Goal: Task Accomplishment & Management: Manage account settings

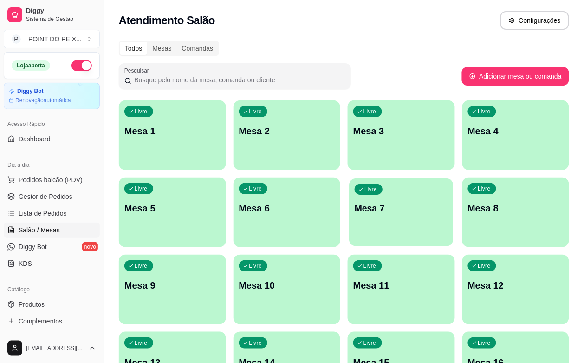
click at [349, 215] on div "Livre Mesa 7" at bounding box center [401, 206] width 104 height 57
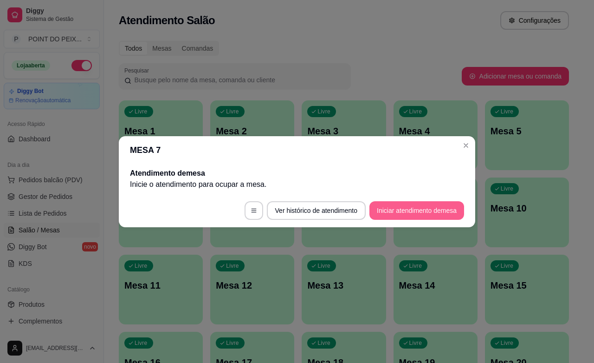
click at [400, 210] on button "Iniciar atendimento de mesa" at bounding box center [417, 210] width 95 height 19
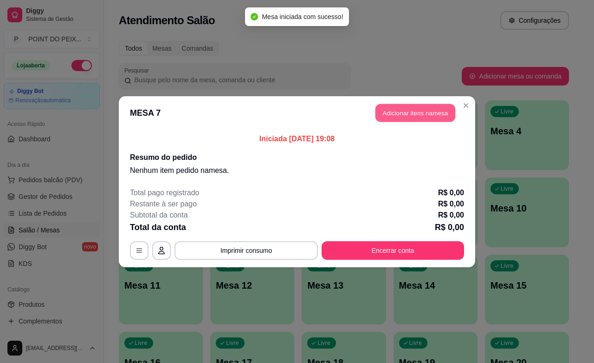
click at [414, 112] on button "Adicionar itens na mesa" at bounding box center [416, 113] width 80 height 18
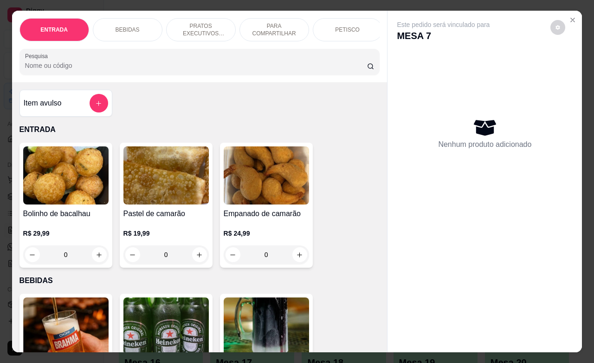
click at [199, 25] on p "PRATOS EXECUTIVOS (INDIVIDUAIS)" at bounding box center [201, 29] width 54 height 15
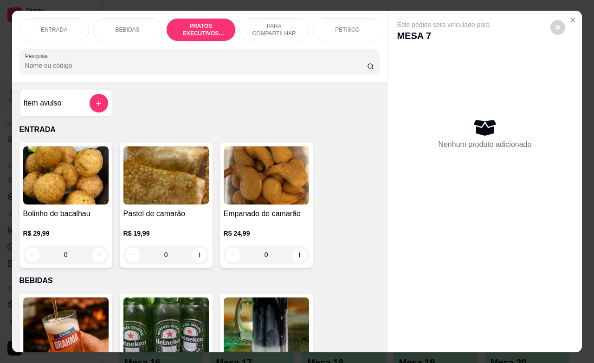
scroll to position [1281, 0]
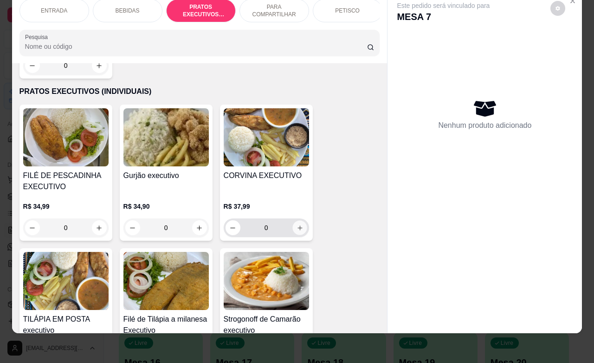
click at [296, 224] on icon "increase-product-quantity" at bounding box center [299, 227] width 7 height 7
type input "1"
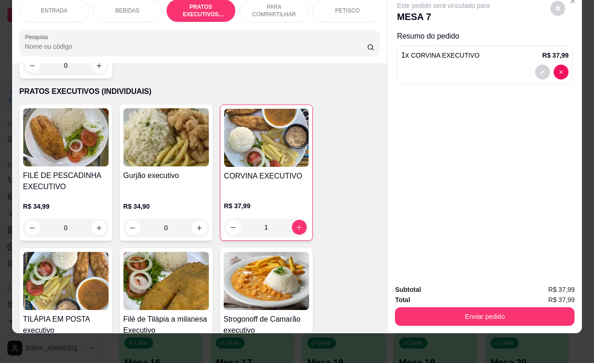
click at [52, 7] on p "ENTRADA" at bounding box center [54, 10] width 26 height 7
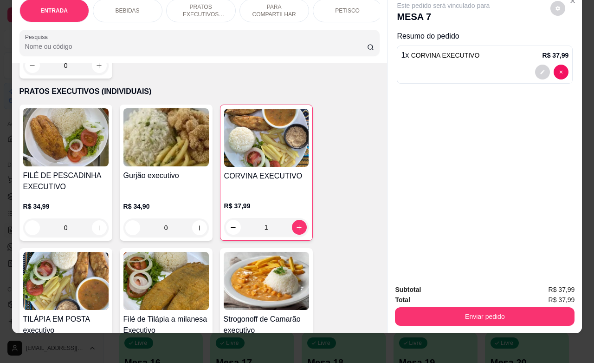
scroll to position [42, 0]
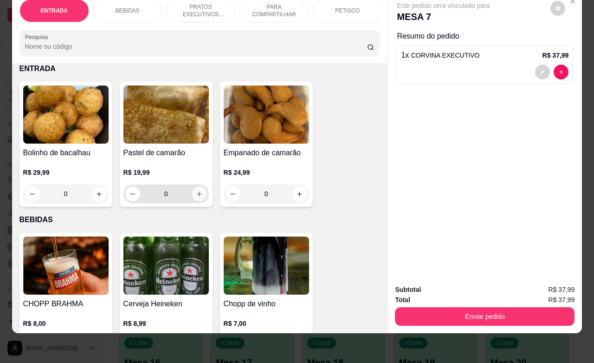
click at [197, 195] on icon "increase-product-quantity" at bounding box center [199, 193] width 5 height 5
type input "1"
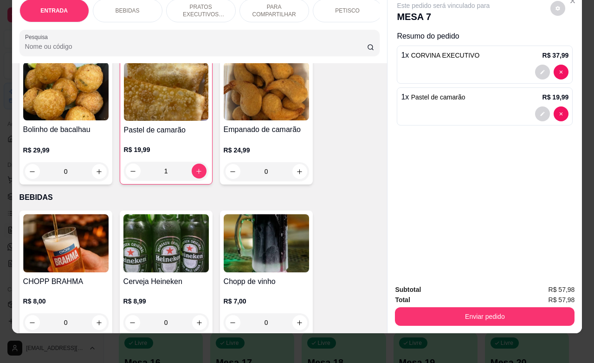
scroll to position [216, 0]
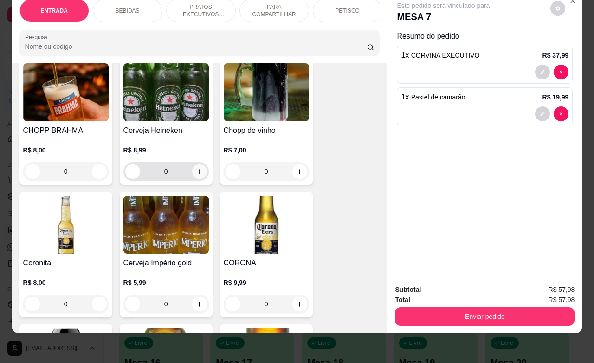
click at [196, 173] on icon "increase-product-quantity" at bounding box center [199, 171] width 7 height 7
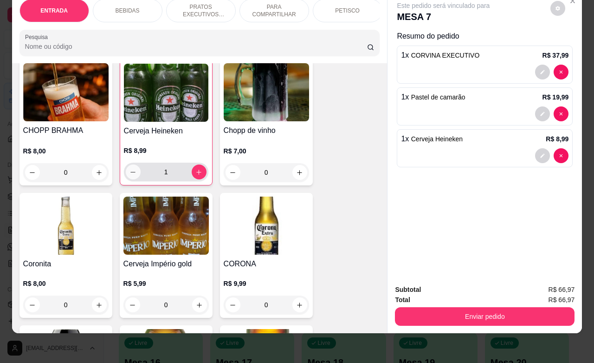
click at [130, 173] on icon "decrease-product-quantity" at bounding box center [133, 172] width 7 height 7
type input "0"
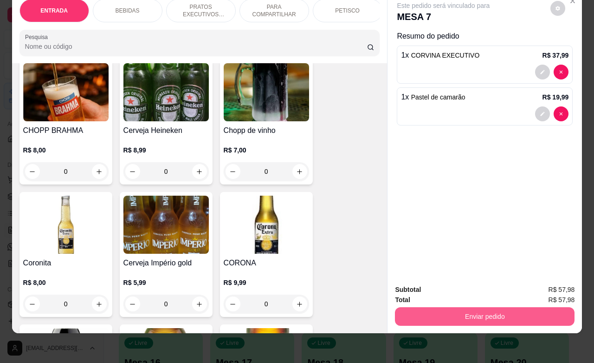
click at [464, 307] on button "Enviar pedido" at bounding box center [485, 316] width 180 height 19
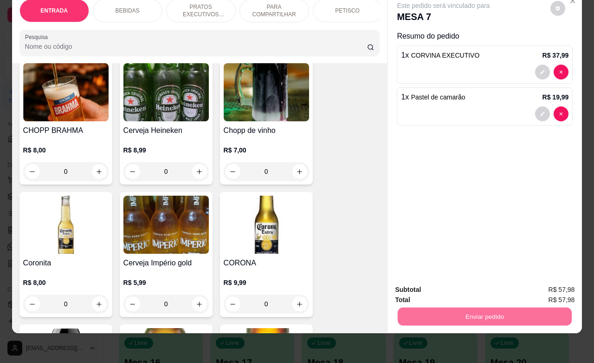
click at [429, 287] on button "Não registrar e enviar pedido" at bounding box center [453, 283] width 94 height 17
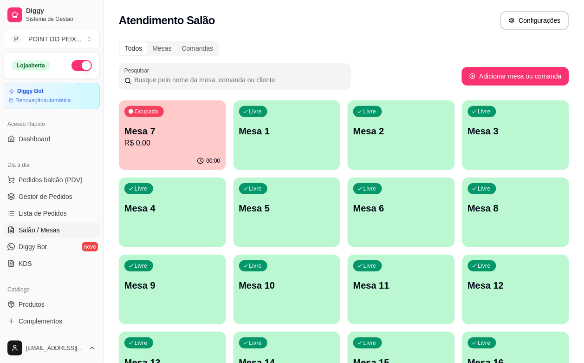
click at [348, 221] on div "Livre Mesa 6" at bounding box center [401, 206] width 107 height 59
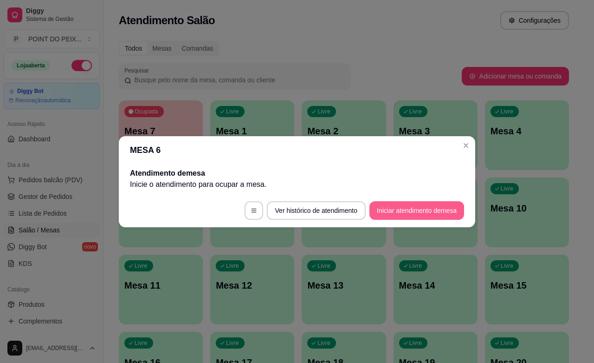
click at [405, 207] on button "Iniciar atendimento de mesa" at bounding box center [417, 210] width 95 height 19
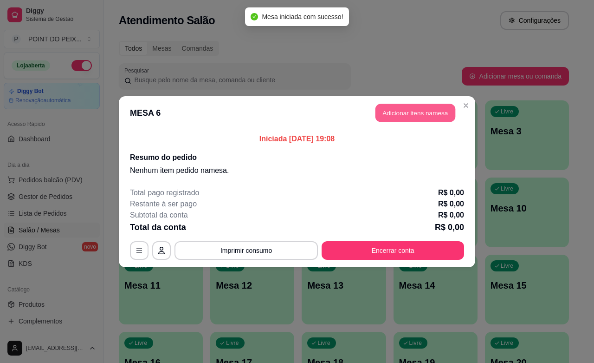
click at [433, 113] on button "Adicionar itens na mesa" at bounding box center [416, 113] width 80 height 18
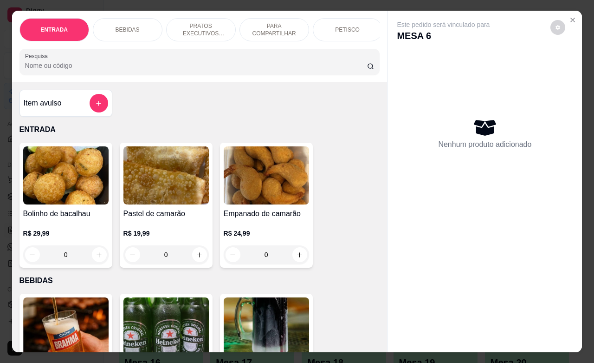
click at [340, 29] on div "PETISCO" at bounding box center [348, 29] width 70 height 23
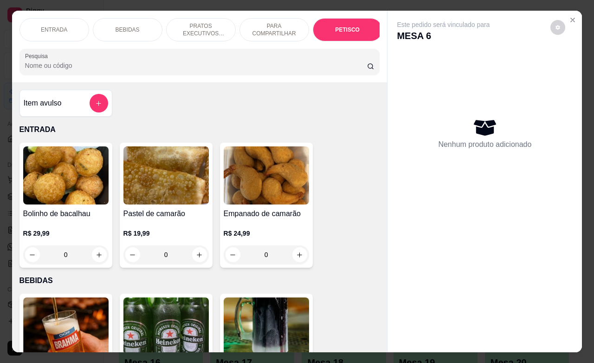
scroll to position [2168, 0]
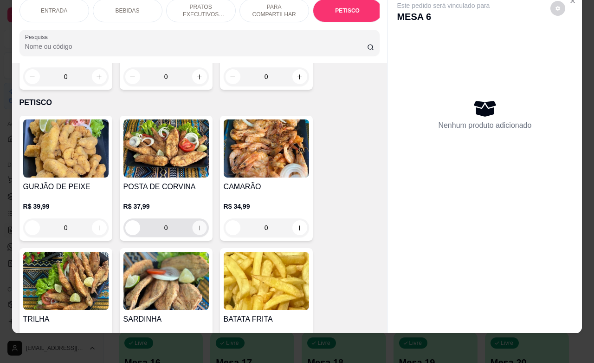
click at [196, 224] on icon "increase-product-quantity" at bounding box center [199, 227] width 7 height 7
type input "1"
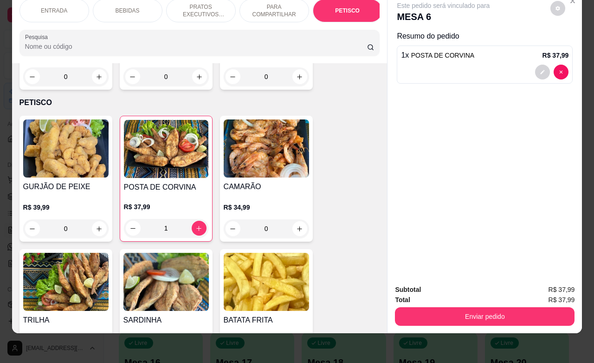
click at [63, 6] on div "ENTRADA" at bounding box center [55, 10] width 70 height 23
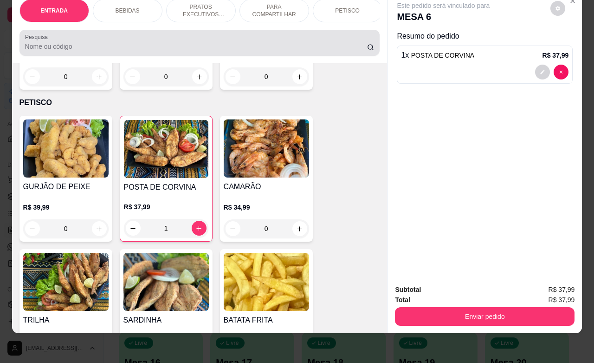
scroll to position [42, 0]
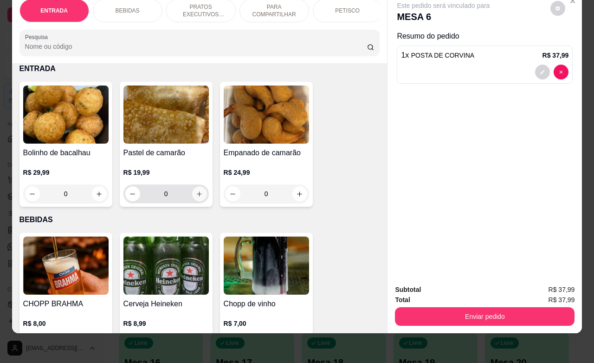
click at [196, 198] on button "increase-product-quantity" at bounding box center [199, 193] width 15 height 15
type input "1"
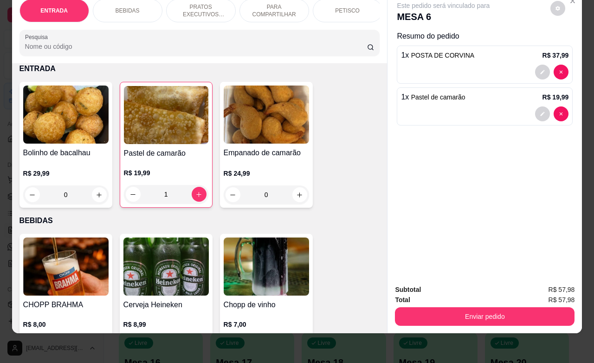
click at [336, 6] on div "PETISCO" at bounding box center [348, 10] width 70 height 23
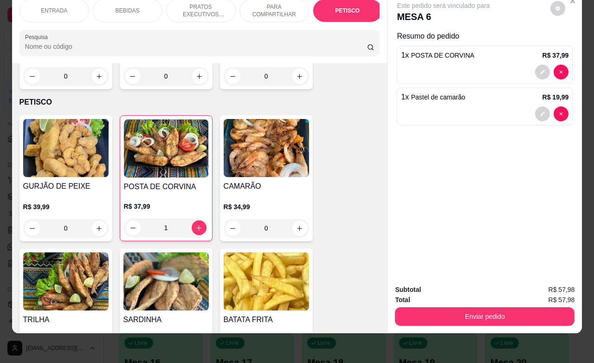
scroll to position [2227, 0]
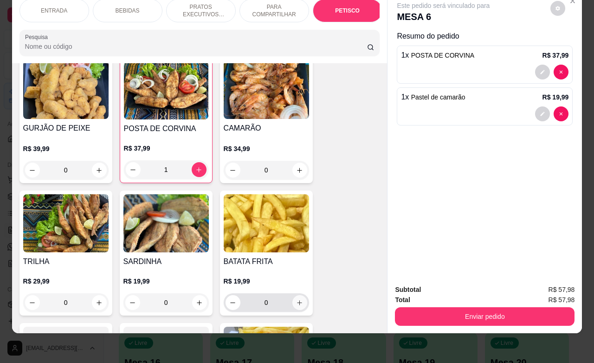
click at [296, 299] on icon "increase-product-quantity" at bounding box center [299, 302] width 7 height 7
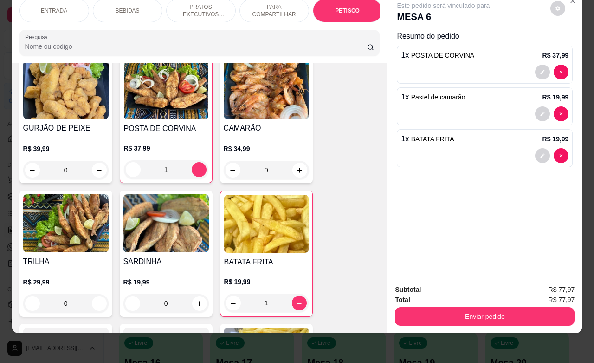
type input "1"
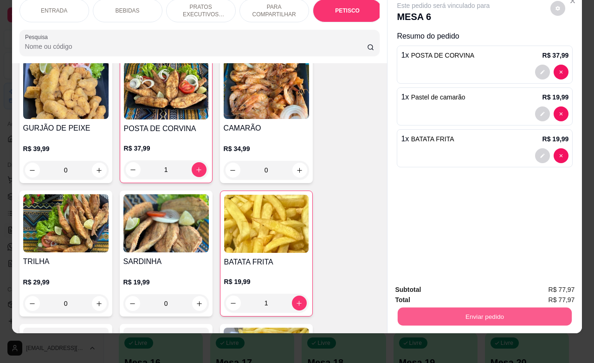
click at [467, 307] on button "Enviar pedido" at bounding box center [485, 316] width 174 height 18
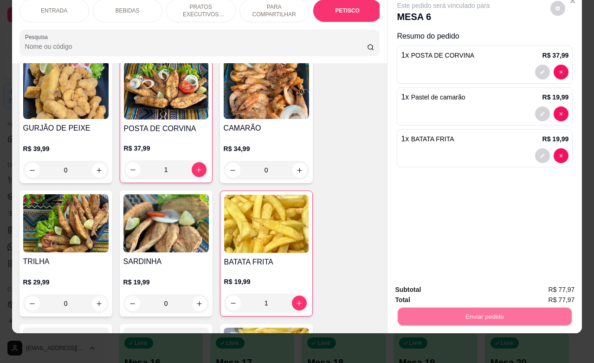
click at [449, 282] on button "Não registrar e enviar pedido" at bounding box center [453, 284] width 97 height 18
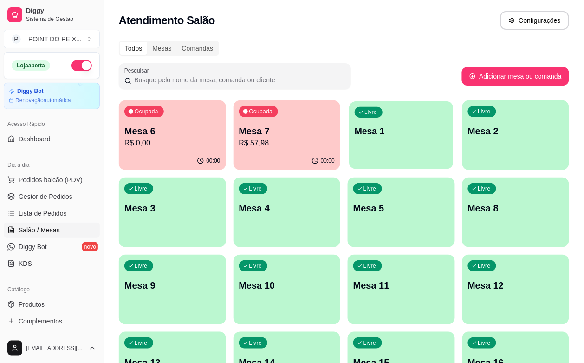
click at [349, 143] on div "Livre Mesa 1" at bounding box center [401, 129] width 104 height 57
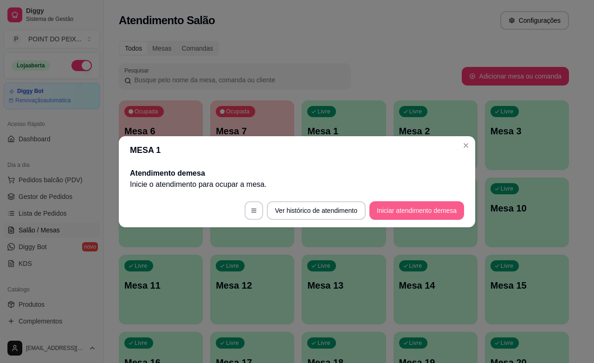
click at [410, 210] on button "Iniciar atendimento de mesa" at bounding box center [417, 210] width 95 height 19
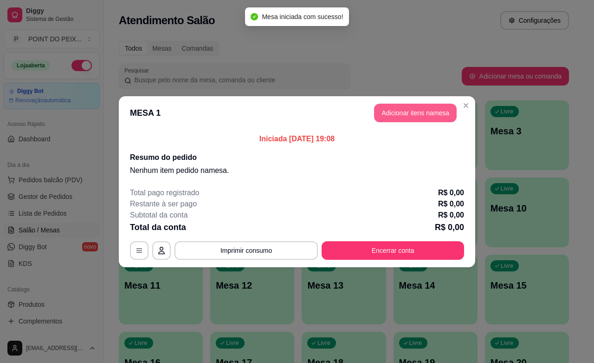
click at [436, 111] on button "Adicionar itens na mesa" at bounding box center [415, 113] width 83 height 19
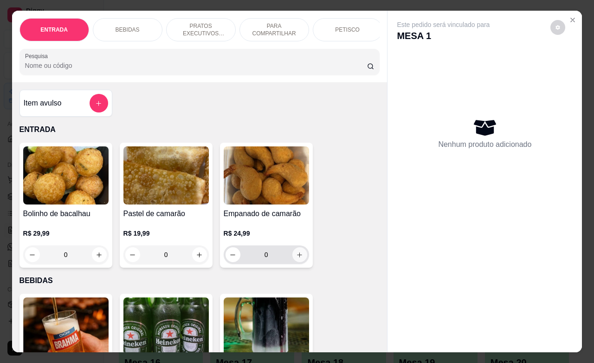
click at [297, 257] on icon "increase-product-quantity" at bounding box center [299, 254] width 5 height 5
type input "1"
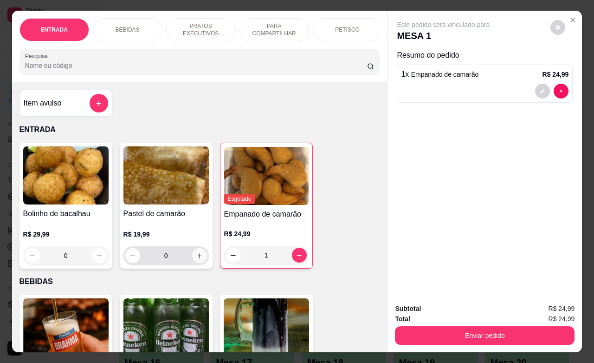
click at [193, 263] on button "increase-product-quantity" at bounding box center [199, 255] width 15 height 15
type input "1"
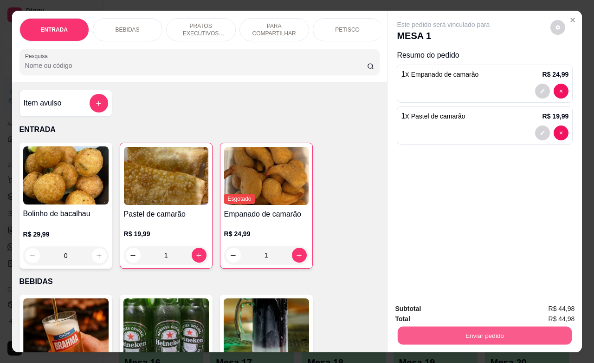
click at [453, 331] on button "Enviar pedido" at bounding box center [485, 335] width 174 height 18
click at [419, 309] on button "Não registrar e enviar pedido" at bounding box center [453, 307] width 94 height 17
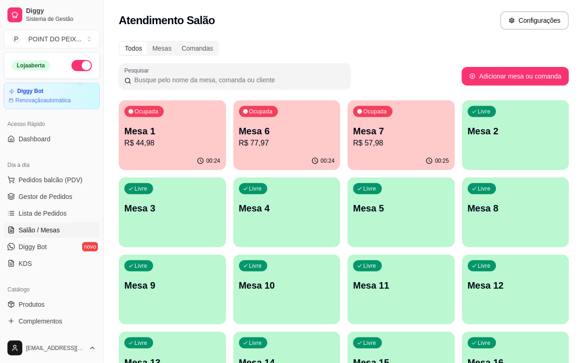
click at [341, 254] on div "Livre Mesa 10" at bounding box center [287, 283] width 107 height 59
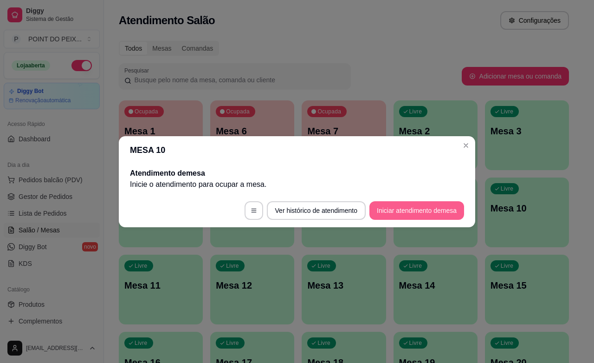
click at [400, 204] on button "Iniciar atendimento de mesa" at bounding box center [417, 210] width 95 height 19
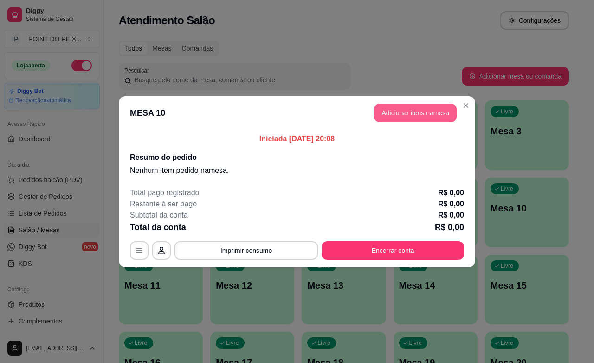
click at [425, 117] on button "Adicionar itens na mesa" at bounding box center [415, 113] width 83 height 19
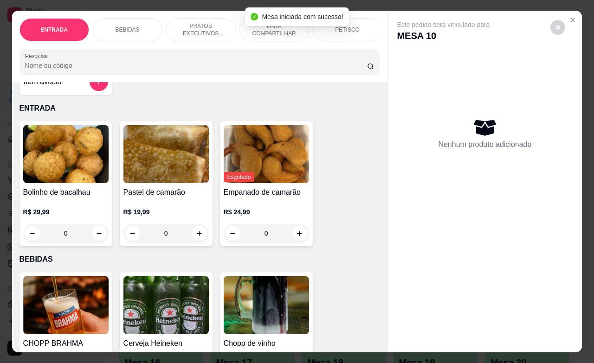
scroll to position [0, 0]
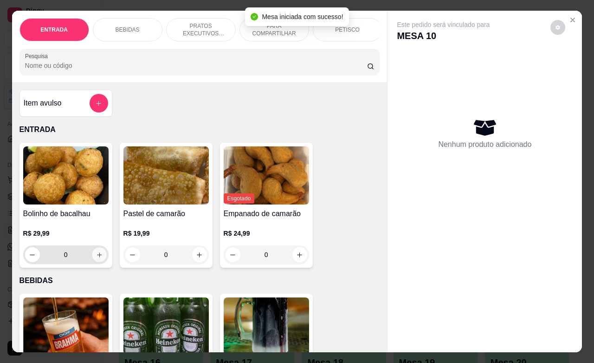
click at [98, 262] on button "increase-product-quantity" at bounding box center [99, 254] width 14 height 14
type input "1"
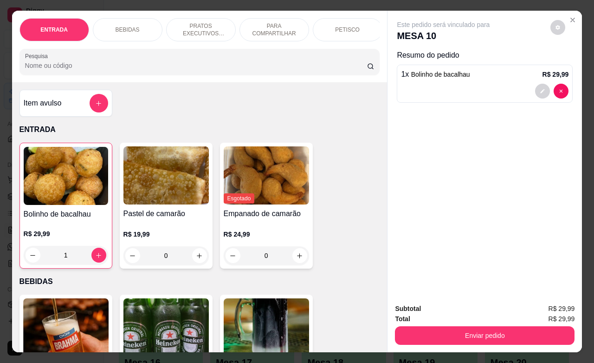
click at [115, 20] on div "BEBIDAS" at bounding box center [128, 29] width 70 height 23
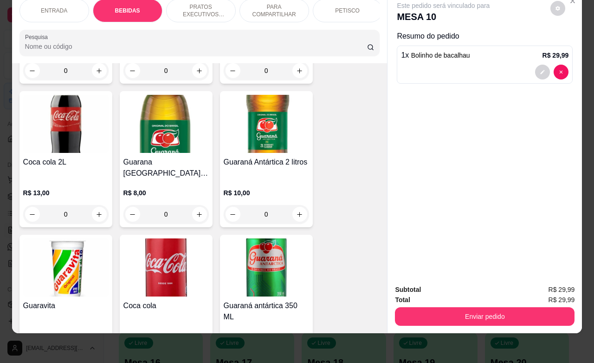
scroll to position [426, 0]
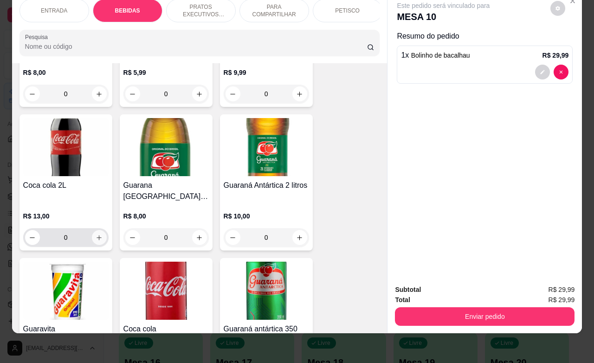
click at [96, 234] on icon "increase-product-quantity" at bounding box center [99, 237] width 7 height 7
type input "1"
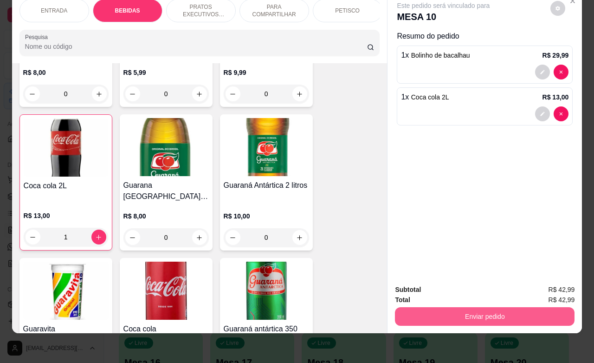
click at [455, 310] on button "Enviar pedido" at bounding box center [485, 316] width 180 height 19
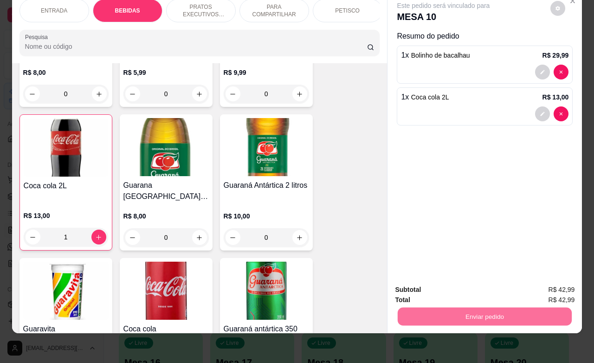
click at [474, 284] on button "Não registrar e enviar pedido" at bounding box center [453, 283] width 94 height 17
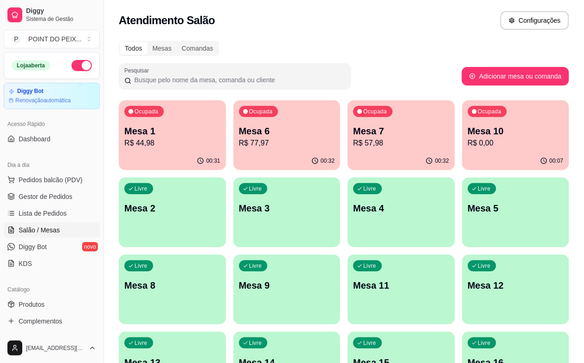
click at [468, 137] on p "R$ 0,00" at bounding box center [516, 142] width 96 height 11
click at [462, 154] on div "00:08" at bounding box center [515, 161] width 107 height 18
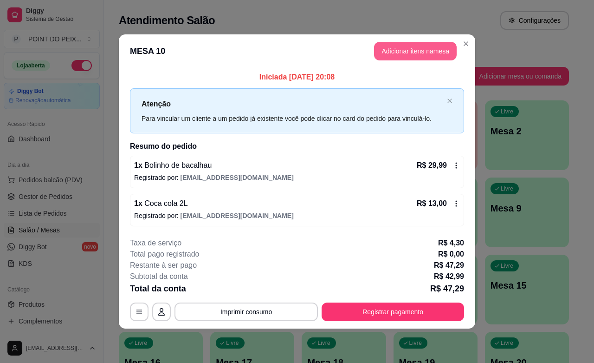
click at [446, 47] on button "Adicionar itens na mesa" at bounding box center [415, 51] width 83 height 19
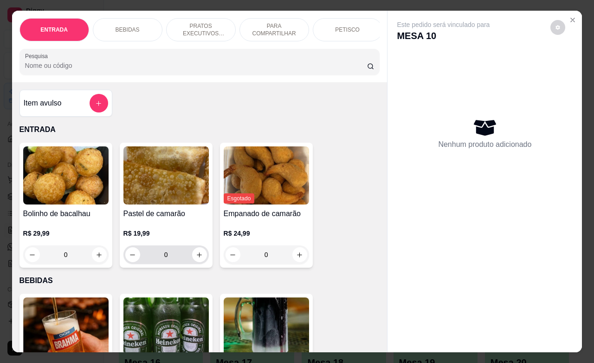
click at [193, 262] on button "increase-product-quantity" at bounding box center [199, 254] width 15 height 15
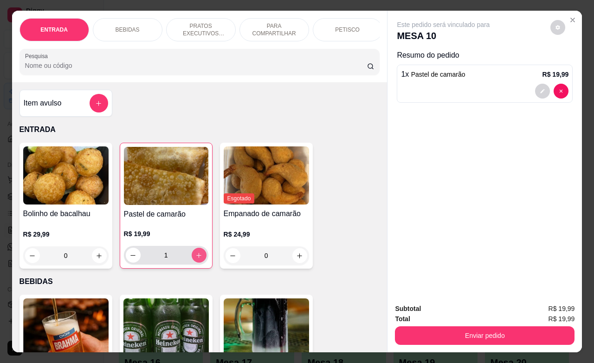
type input "1"
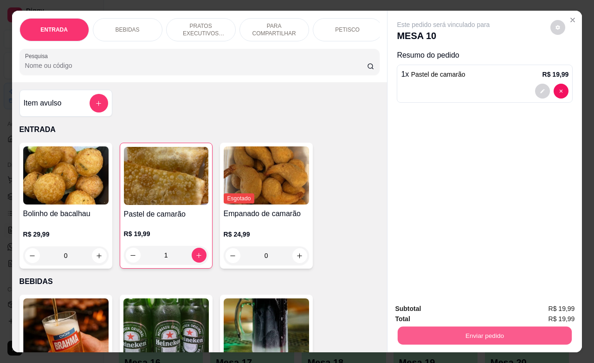
click at [441, 326] on button "Enviar pedido" at bounding box center [485, 335] width 174 height 18
click at [478, 307] on button "Não registrar e enviar pedido" at bounding box center [453, 308] width 97 height 18
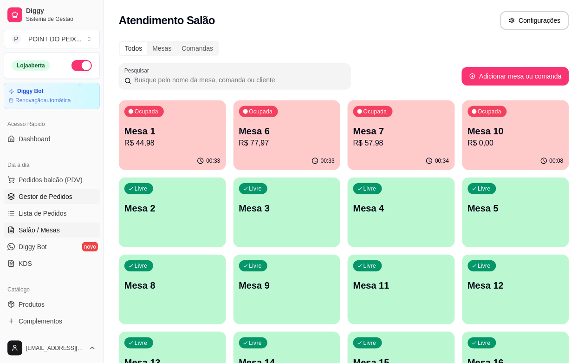
click at [58, 198] on span "Gestor de Pedidos" at bounding box center [46, 196] width 54 height 9
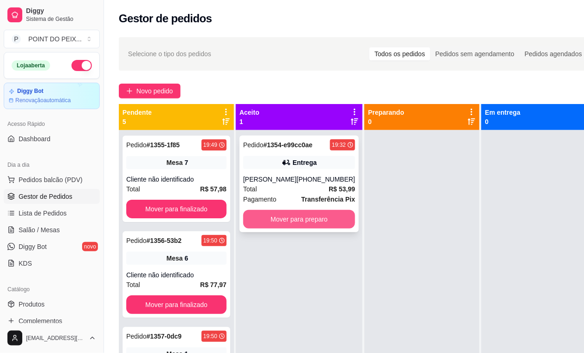
click at [312, 225] on button "Mover para preparo" at bounding box center [299, 219] width 112 height 19
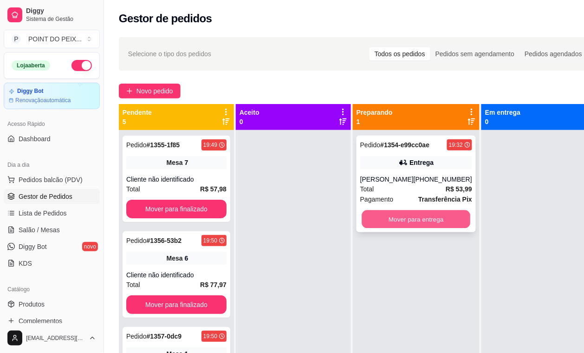
click at [400, 221] on button "Mover para entrega" at bounding box center [416, 219] width 109 height 18
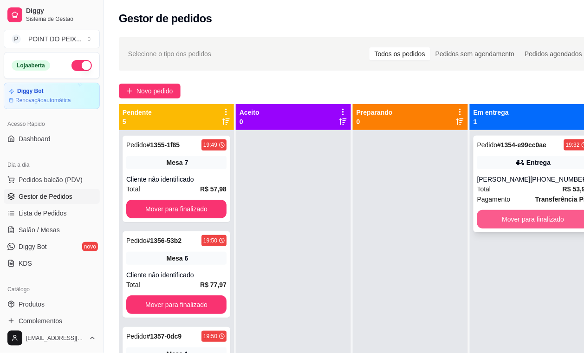
click at [510, 221] on button "Mover para finalizado" at bounding box center [533, 219] width 112 height 19
click at [531, 221] on button "Mover para finalizado" at bounding box center [533, 219] width 109 height 18
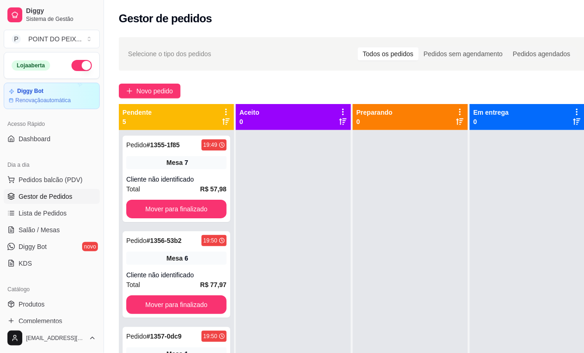
click at [403, 11] on div "Gestor de pedidos" at bounding box center [352, 18] width 467 height 15
click at [39, 228] on span "Salão / Mesas" at bounding box center [39, 229] width 41 height 9
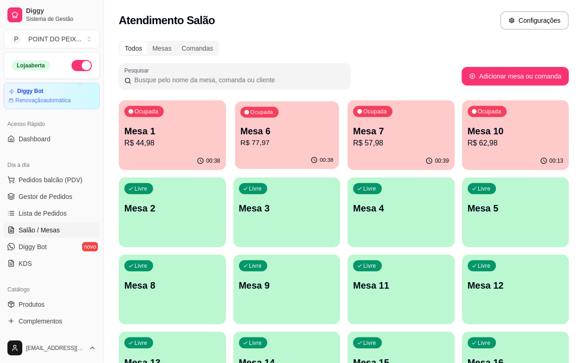
click at [256, 154] on div "00:38" at bounding box center [287, 160] width 104 height 18
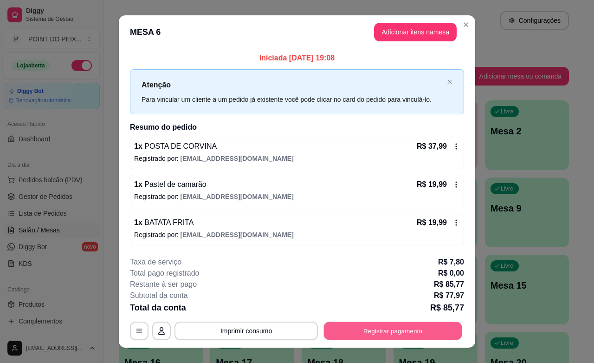
click at [405, 336] on button "Registrar pagamento" at bounding box center [393, 331] width 138 height 18
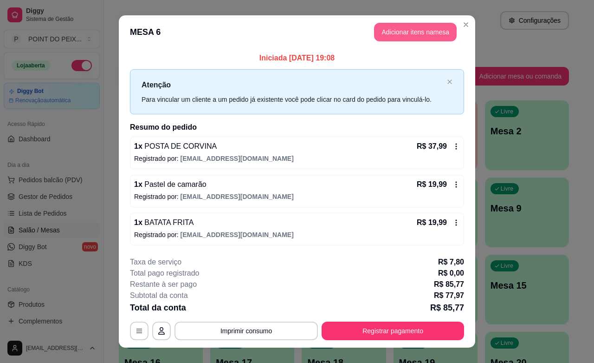
click at [402, 26] on button "Adicionar itens na mesa" at bounding box center [415, 32] width 83 height 19
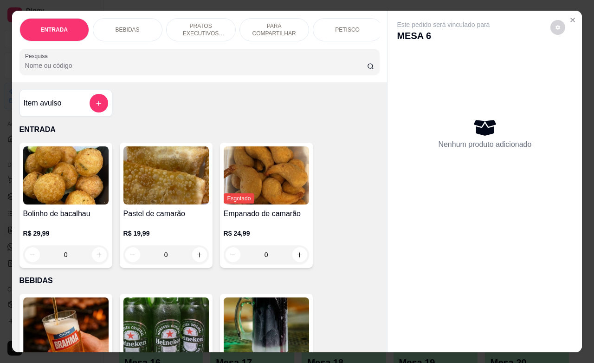
click at [117, 26] on p "BEBIDAS" at bounding box center [128, 29] width 24 height 7
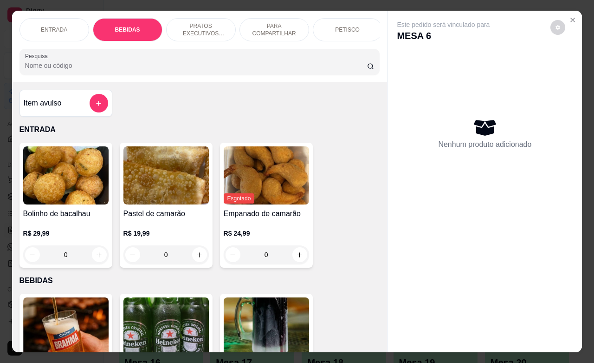
scroll to position [193, 0]
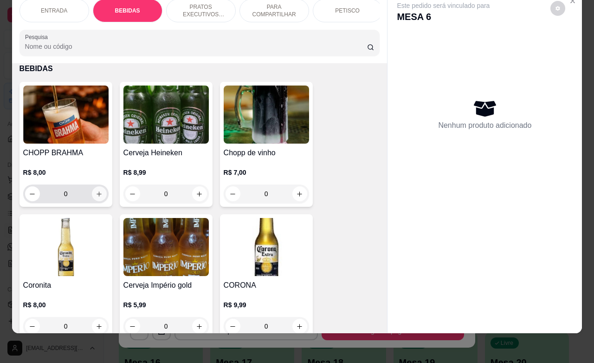
click at [96, 195] on icon "increase-product-quantity" at bounding box center [99, 193] width 7 height 7
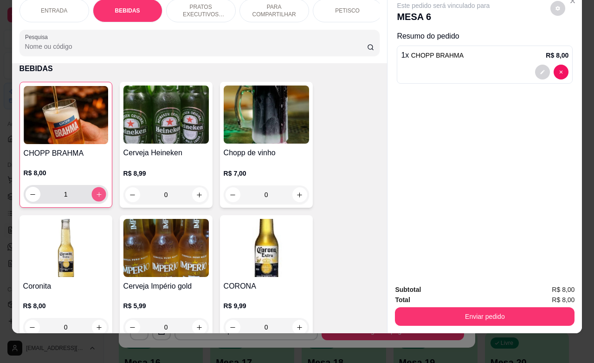
click at [95, 195] on icon "increase-product-quantity" at bounding box center [98, 194] width 7 height 7
type input "5"
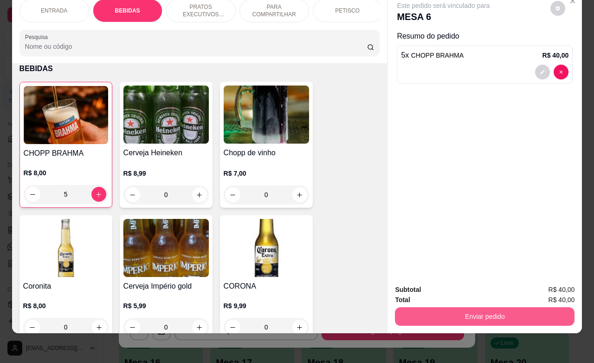
click at [447, 307] on button "Enviar pedido" at bounding box center [485, 316] width 180 height 19
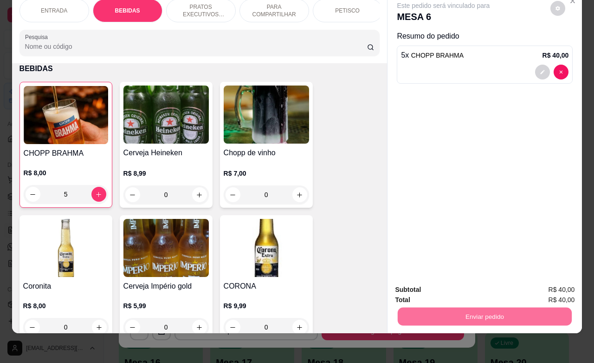
click at [438, 277] on button "Não registrar e enviar pedido" at bounding box center [453, 284] width 97 height 18
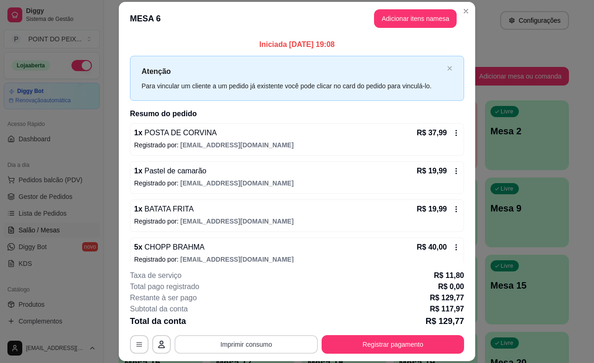
click at [270, 351] on button "Imprimir consumo" at bounding box center [246, 344] width 143 height 19
click at [252, 323] on button "IMPRESSORA" at bounding box center [244, 322] width 67 height 15
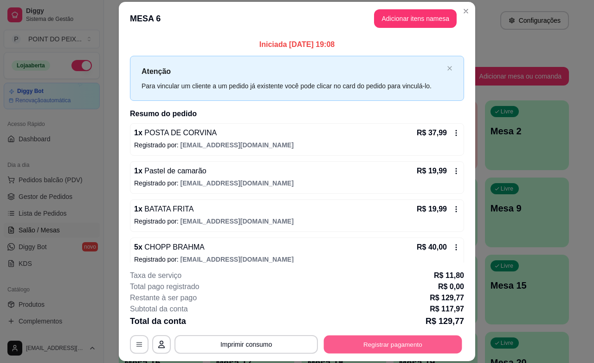
click at [378, 346] on button "Registrar pagamento" at bounding box center [393, 344] width 138 height 18
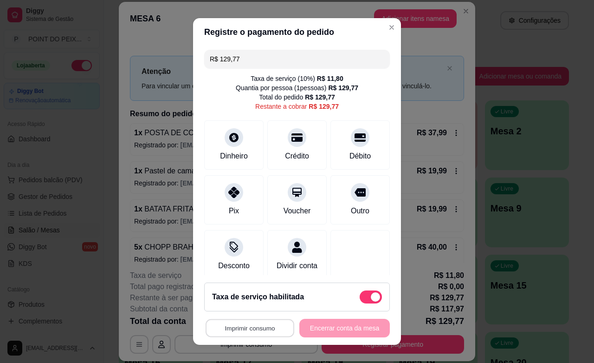
click at [248, 328] on button "Imprimir consumo" at bounding box center [250, 328] width 89 height 18
click at [239, 305] on button "IMPRESSORA" at bounding box center [245, 306] width 67 height 15
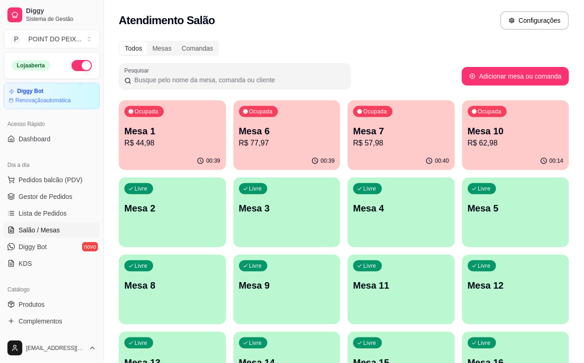
click at [177, 153] on div "00:39" at bounding box center [172, 161] width 107 height 18
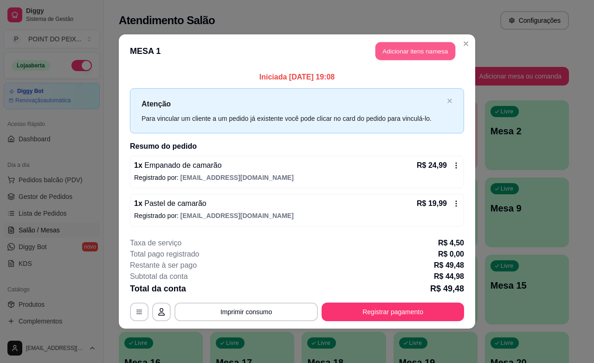
click at [412, 42] on button "Adicionar itens na mesa" at bounding box center [416, 51] width 80 height 18
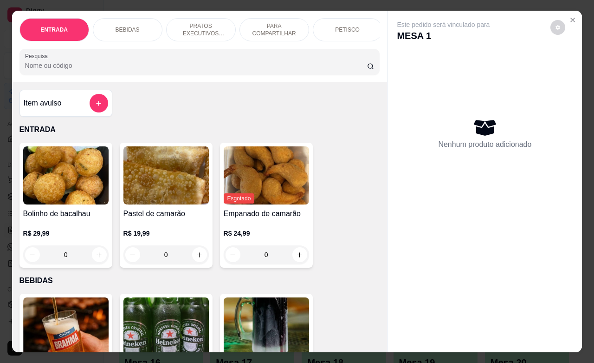
click at [345, 26] on p "PETISCO" at bounding box center [347, 29] width 25 height 7
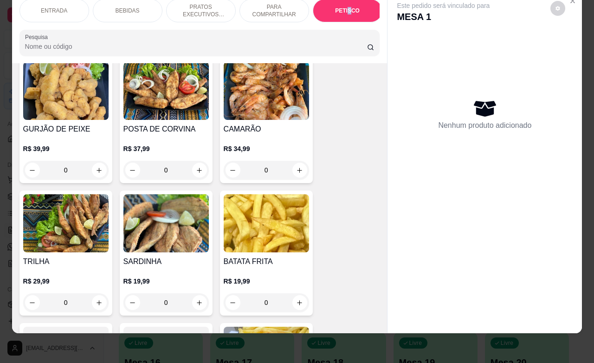
scroll to position [2226, 0]
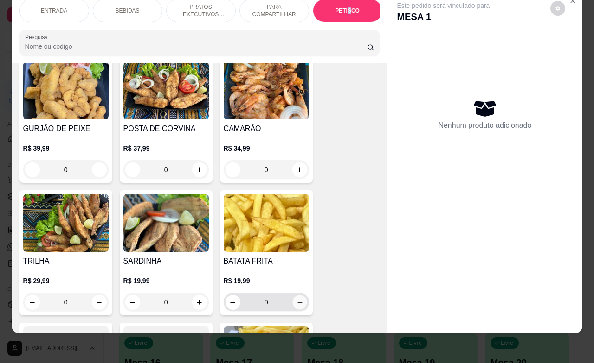
click at [296, 299] on icon "increase-product-quantity" at bounding box center [299, 302] width 7 height 7
type input "1"
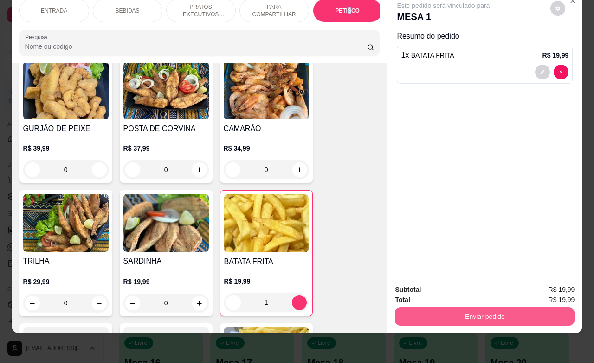
click at [452, 307] on button "Enviar pedido" at bounding box center [485, 316] width 180 height 19
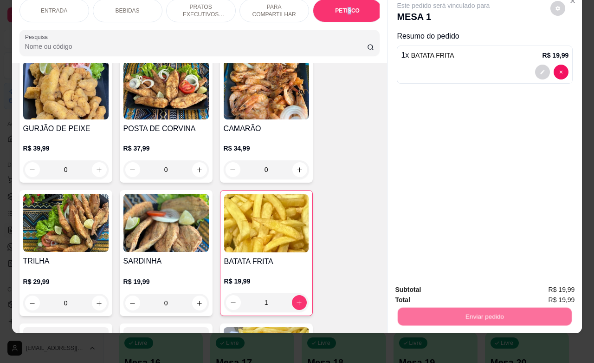
click at [433, 287] on button "Não registrar e enviar pedido" at bounding box center [453, 283] width 94 height 17
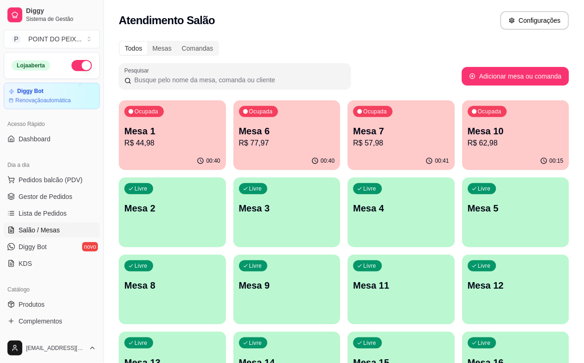
click at [348, 215] on div "Livre Mesa 4" at bounding box center [401, 206] width 107 height 59
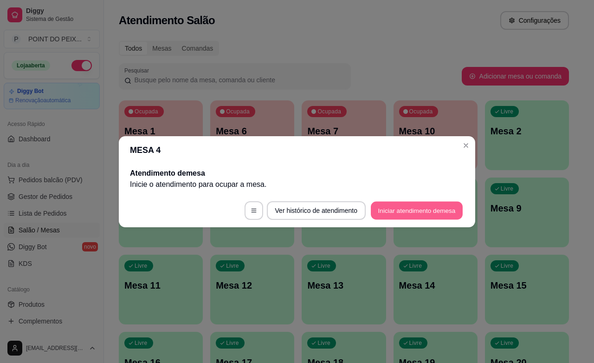
click at [407, 214] on button "Iniciar atendimento de mesa" at bounding box center [417, 210] width 92 height 18
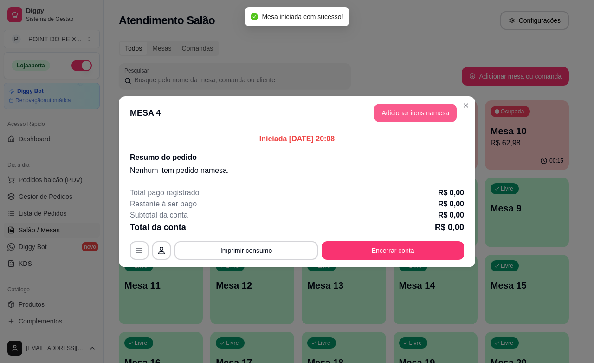
click at [416, 118] on button "Adicionar itens na mesa" at bounding box center [415, 113] width 83 height 19
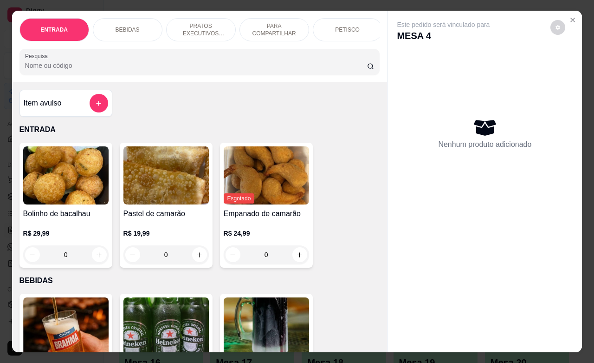
click at [349, 32] on div "PETISCO" at bounding box center [348, 29] width 70 height 23
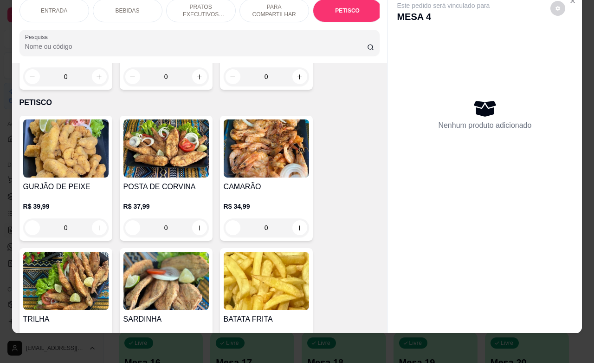
scroll to position [2284, 0]
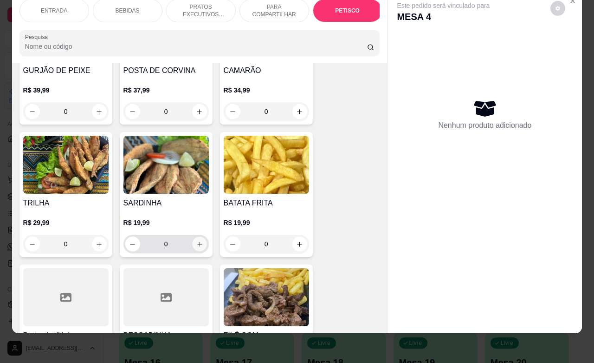
click at [197, 241] on icon "increase-product-quantity" at bounding box center [199, 244] width 7 height 7
type input "1"
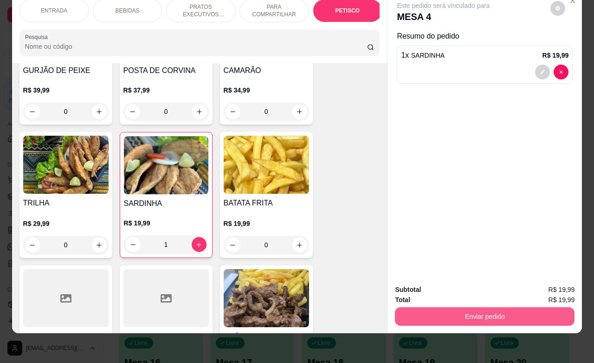
click at [427, 307] on button "Enviar pedido" at bounding box center [485, 316] width 180 height 19
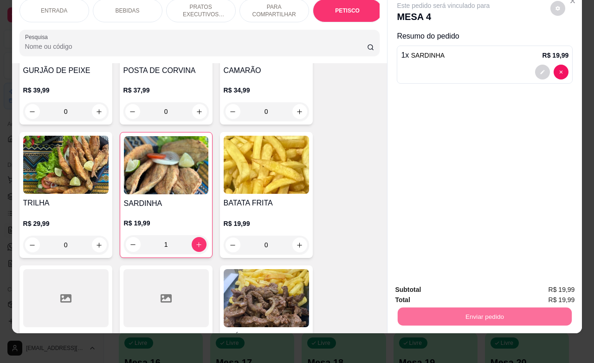
click at [423, 286] on button "Não registrar e enviar pedido" at bounding box center [453, 283] width 94 height 17
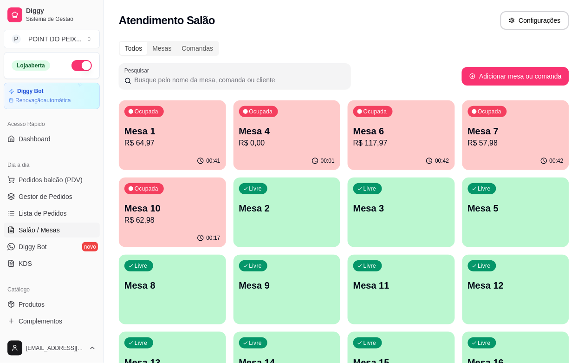
click at [358, 156] on div "00:42" at bounding box center [401, 161] width 107 height 18
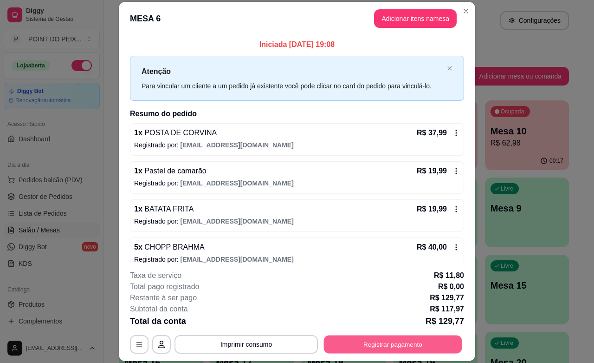
click at [395, 341] on button "Registrar pagamento" at bounding box center [393, 344] width 138 height 18
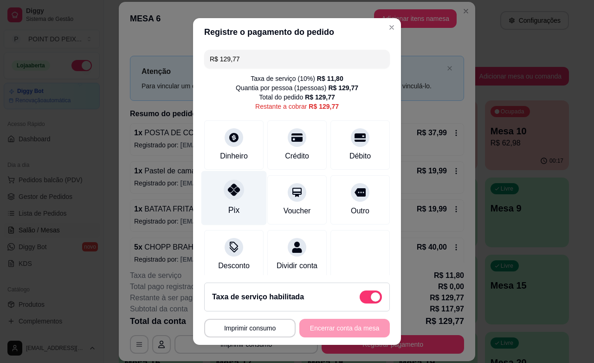
click at [234, 215] on div "Pix" at bounding box center [234, 198] width 65 height 54
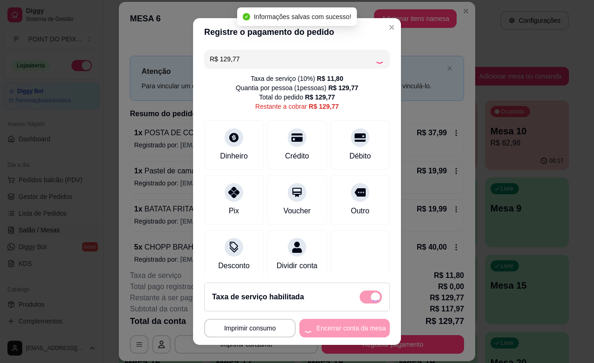
type input "R$ 0,00"
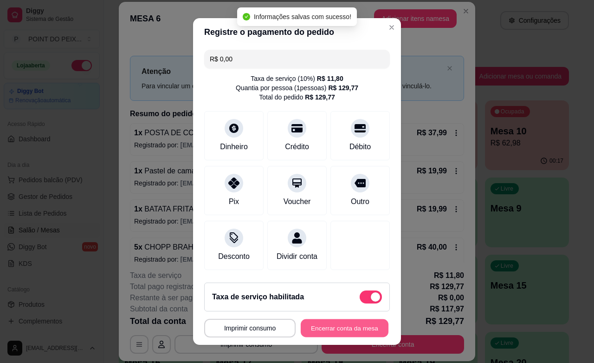
click at [343, 326] on button "Encerrar conta da mesa" at bounding box center [345, 328] width 88 height 18
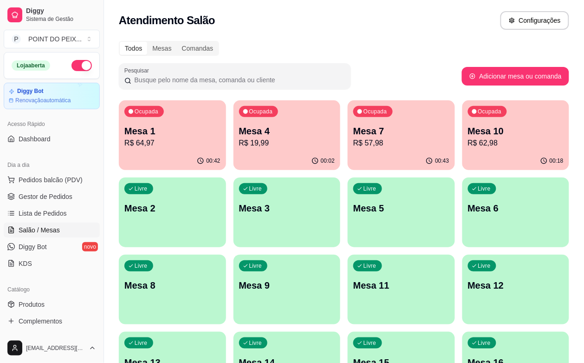
click at [239, 214] on p "Mesa 3" at bounding box center [287, 208] width 96 height 13
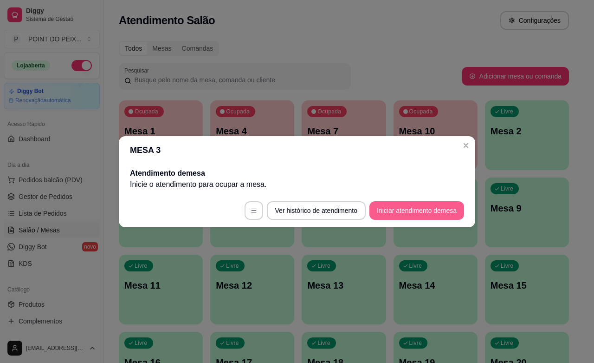
click at [416, 210] on button "Iniciar atendimento de mesa" at bounding box center [417, 210] width 95 height 19
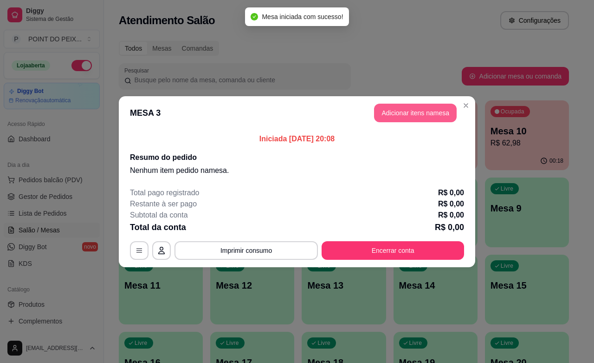
click at [428, 112] on button "Adicionar itens na mesa" at bounding box center [415, 113] width 83 height 19
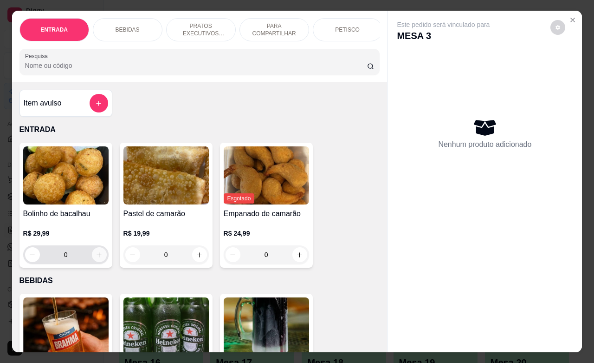
click at [98, 262] on button "increase-product-quantity" at bounding box center [99, 254] width 15 height 15
type input "1"
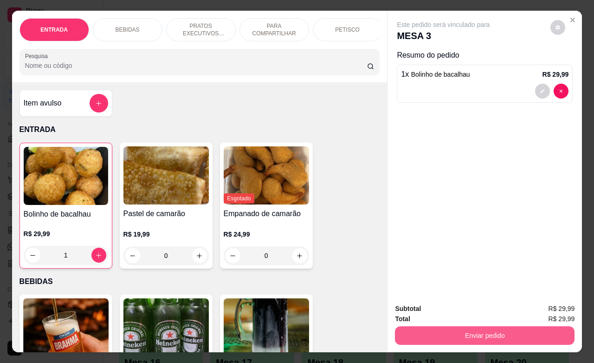
click at [421, 334] on button "Enviar pedido" at bounding box center [485, 335] width 180 height 19
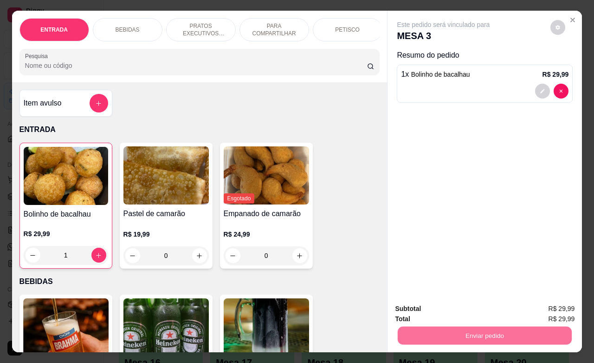
click at [443, 311] on button "Não registrar e enviar pedido" at bounding box center [453, 308] width 97 height 18
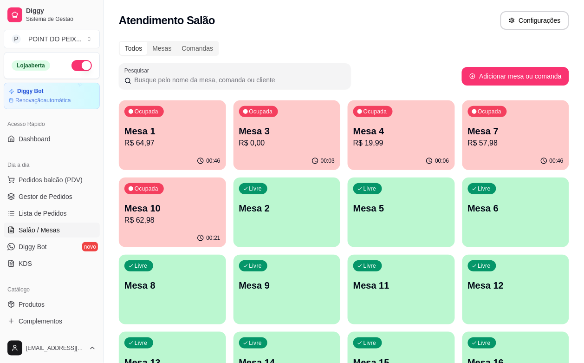
click at [462, 228] on div "Livre Mesa 6" at bounding box center [515, 206] width 107 height 59
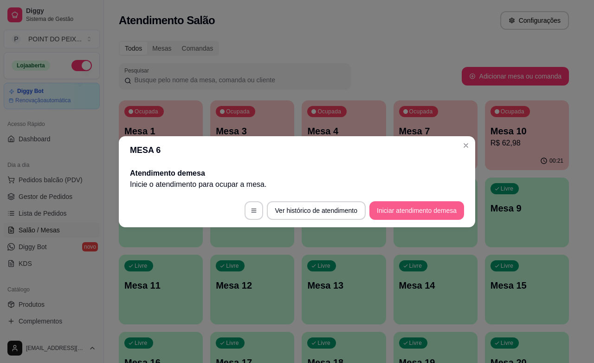
click at [414, 203] on button "Iniciar atendimento de mesa" at bounding box center [417, 210] width 95 height 19
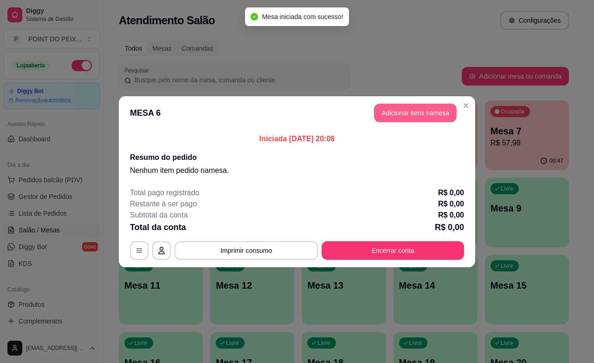
click at [444, 112] on button "Adicionar itens na mesa" at bounding box center [415, 113] width 83 height 19
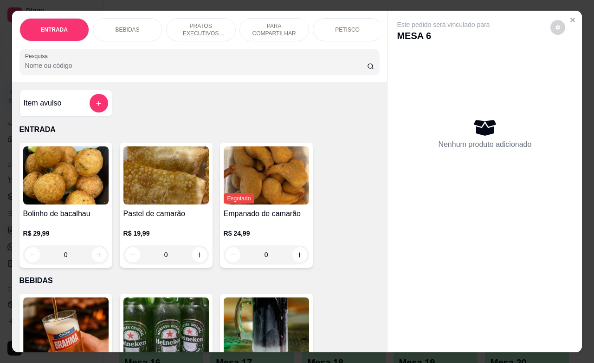
click at [337, 26] on p "PETISCO" at bounding box center [347, 29] width 25 height 7
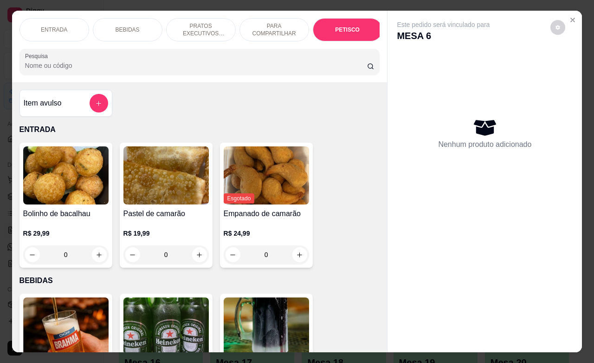
scroll to position [2168, 0]
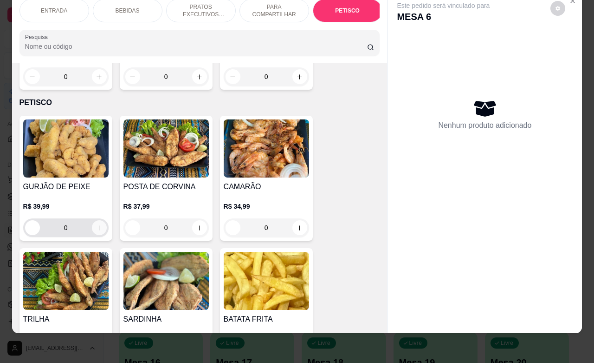
click at [94, 220] on button "increase-product-quantity" at bounding box center [99, 227] width 15 height 15
type input "1"
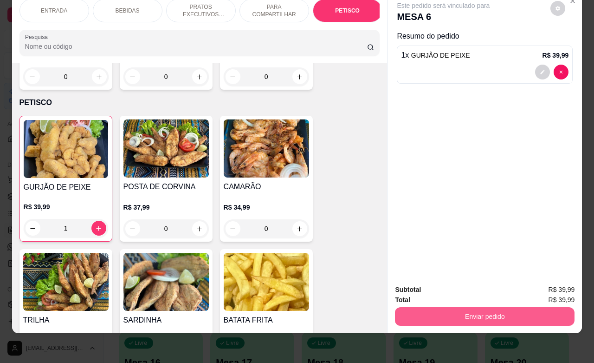
click at [451, 307] on button "Enviar pedido" at bounding box center [485, 316] width 180 height 19
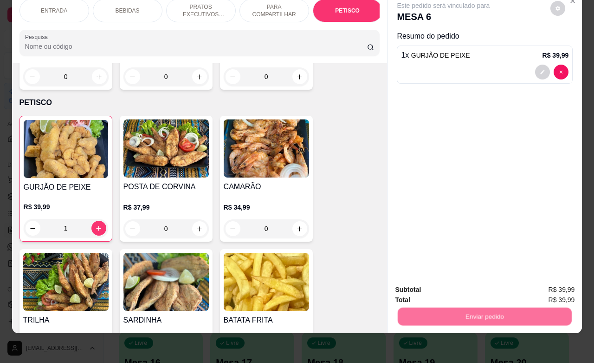
click at [457, 285] on button "Não registrar e enviar pedido" at bounding box center [453, 284] width 97 height 18
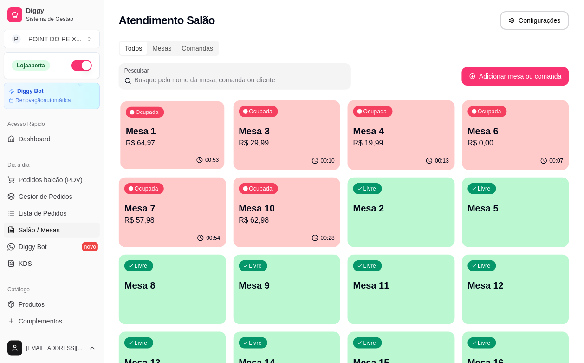
click at [174, 161] on div "00:53" at bounding box center [172, 160] width 104 height 18
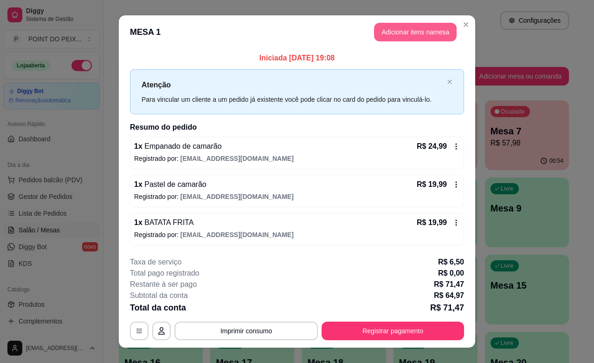
click at [392, 33] on button "Adicionar itens na mesa" at bounding box center [415, 32] width 83 height 19
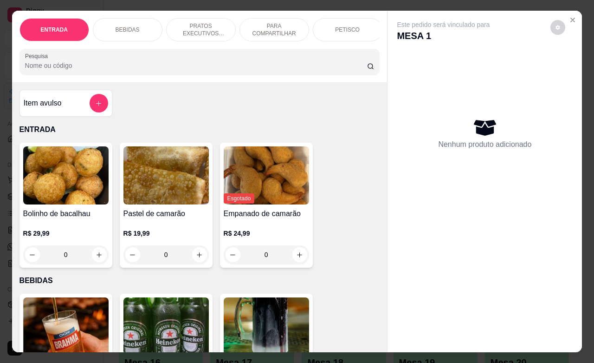
click at [124, 26] on p "BEBIDAS" at bounding box center [128, 29] width 24 height 7
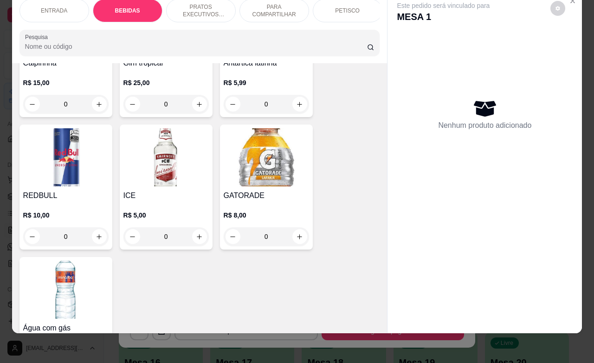
scroll to position [1005, 0]
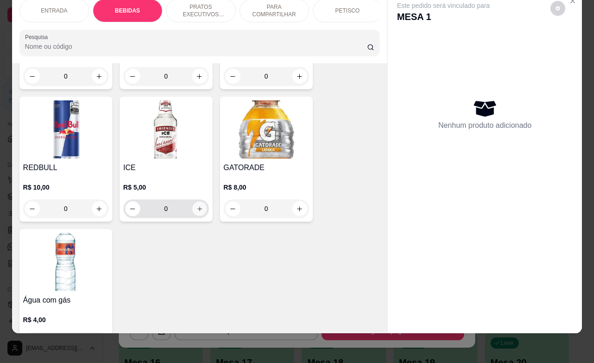
click at [196, 205] on icon "increase-product-quantity" at bounding box center [199, 208] width 7 height 7
type input "1"
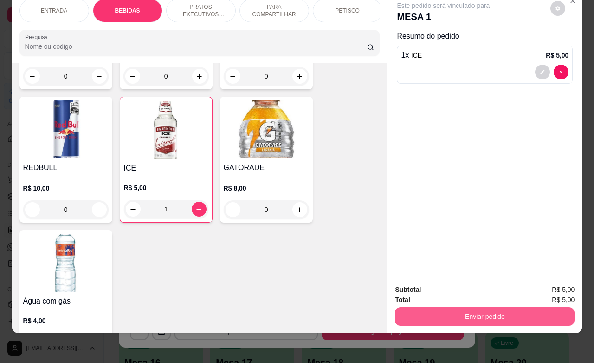
click at [470, 307] on button "Enviar pedido" at bounding box center [485, 316] width 180 height 19
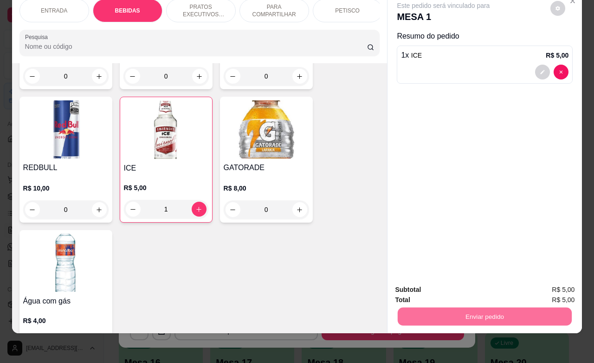
click at [475, 284] on button "Não registrar e enviar pedido" at bounding box center [453, 284] width 97 height 18
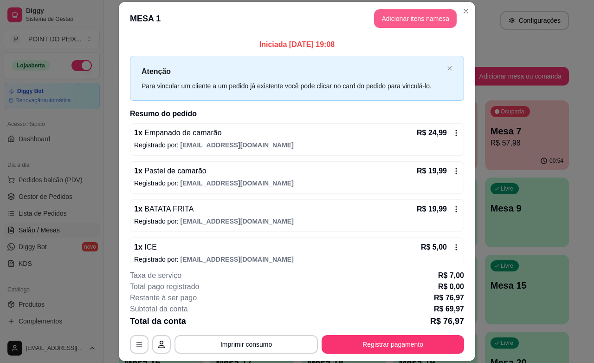
click at [438, 23] on button "Adicionar itens na mesa" at bounding box center [415, 18] width 83 height 19
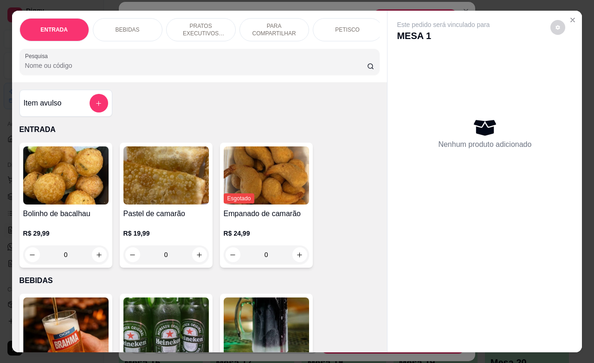
click at [125, 26] on p "BEBIDAS" at bounding box center [128, 29] width 24 height 7
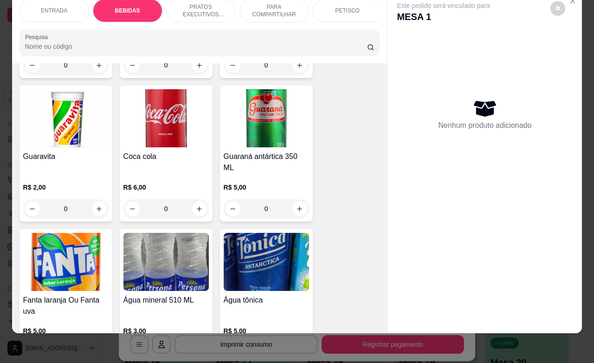
scroll to position [599, 0]
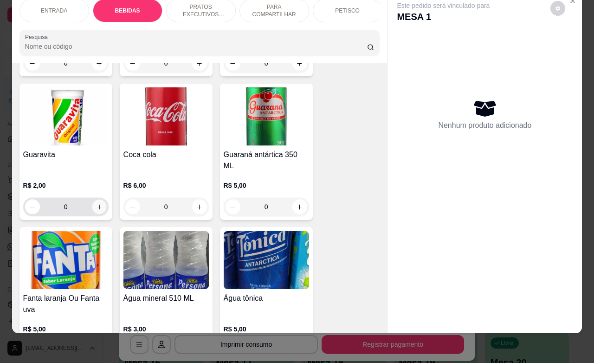
click at [96, 203] on icon "increase-product-quantity" at bounding box center [99, 206] width 7 height 7
type input "1"
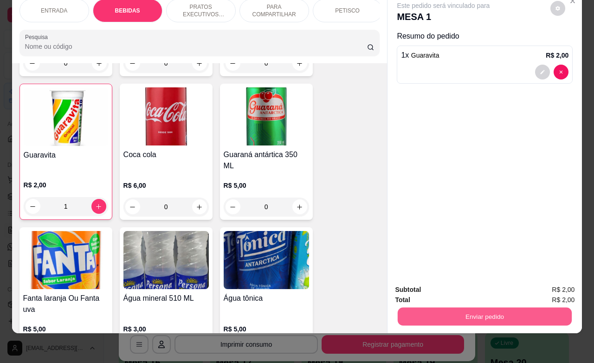
click at [491, 307] on button "Enviar pedido" at bounding box center [485, 316] width 174 height 18
click at [474, 287] on button "Não registrar e enviar pedido" at bounding box center [453, 284] width 97 height 18
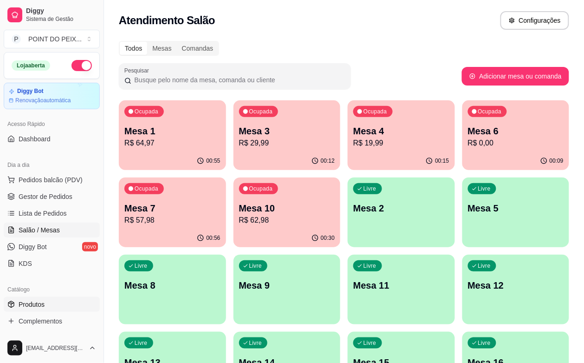
click at [35, 307] on span "Produtos" at bounding box center [32, 304] width 26 height 9
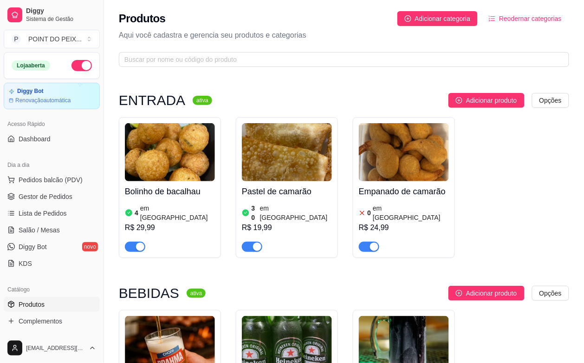
click at [133, 241] on span "button" at bounding box center [135, 246] width 20 height 10
click at [460, 19] on span "Adicionar categoria" at bounding box center [443, 18] width 56 height 10
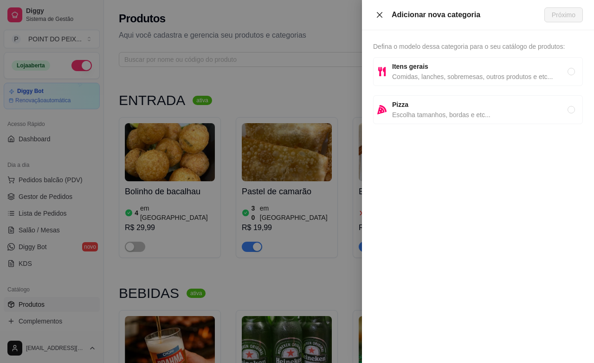
click at [380, 11] on icon "close" at bounding box center [379, 14] width 7 height 7
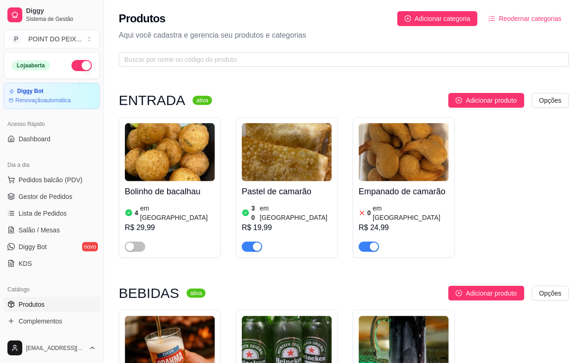
click at [409, 156] on img at bounding box center [404, 152] width 90 height 58
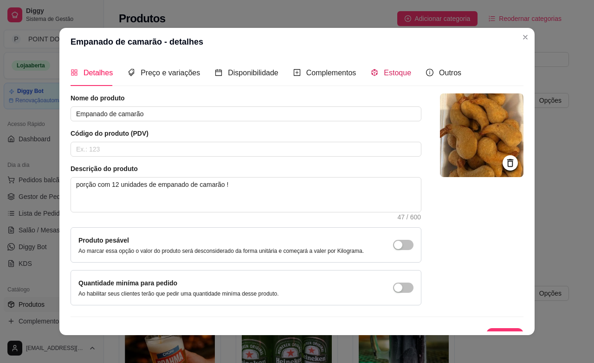
click at [384, 71] on span "Estoque" at bounding box center [397, 73] width 27 height 8
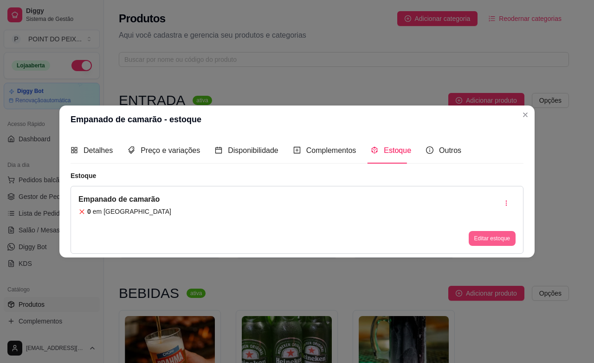
click at [490, 240] on button "Editar estoque" at bounding box center [492, 238] width 47 height 15
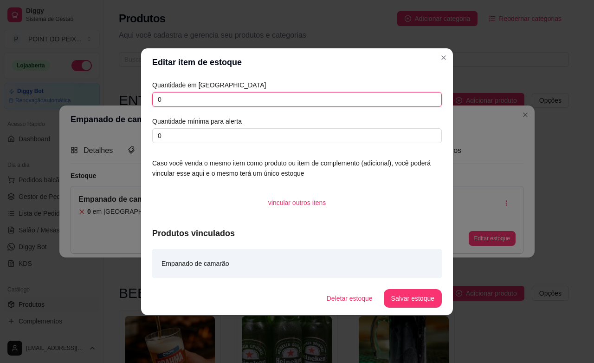
drag, startPoint x: 179, startPoint y: 101, endPoint x: 126, endPoint y: 102, distance: 53.0
click at [126, 102] on div "Editar item de estoque Quantidade em estoque 0 Quantidade mínima para alerta 0 …" at bounding box center [297, 181] width 594 height 363
type input "10"
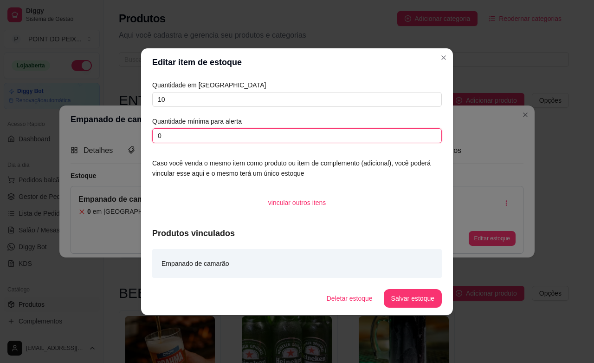
click at [166, 132] on input "0" at bounding box center [297, 135] width 290 height 15
type input "01"
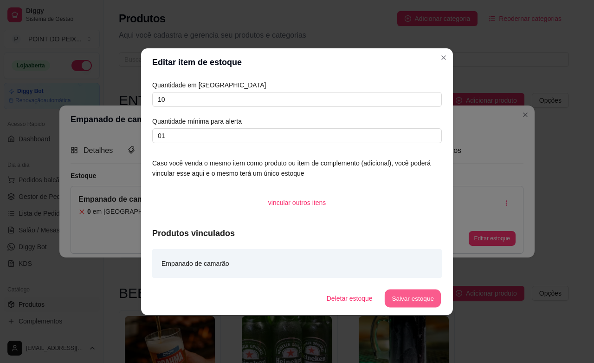
click at [416, 300] on button "Salvar estoque" at bounding box center [412, 298] width 57 height 18
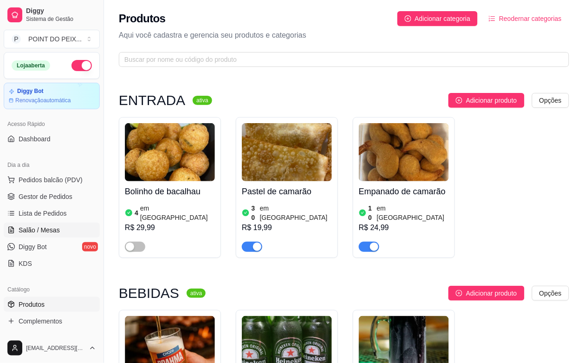
click at [49, 233] on span "Salão / Mesas" at bounding box center [39, 229] width 41 height 9
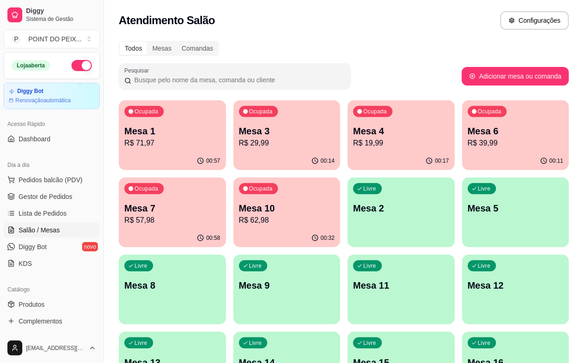
click at [239, 221] on p "R$ 62,98" at bounding box center [287, 220] width 96 height 11
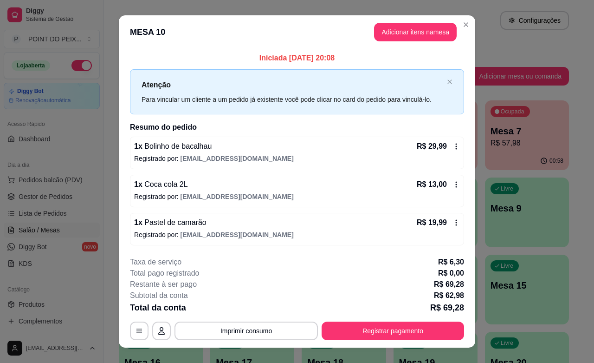
click at [451, 189] on div "R$ 13,00" at bounding box center [438, 184] width 43 height 11
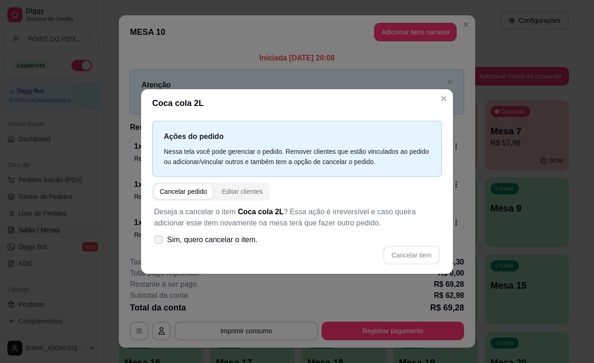
click at [158, 242] on span at bounding box center [159, 239] width 9 height 9
click at [158, 242] on input "Sim, quero cancelar o item." at bounding box center [157, 244] width 6 height 6
checkbox input "true"
click at [398, 249] on button "Cancelar item" at bounding box center [412, 255] width 57 height 19
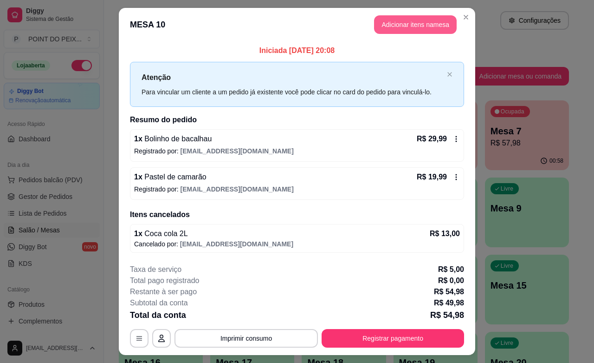
click at [410, 24] on button "Adicionar itens na mesa" at bounding box center [415, 24] width 83 height 19
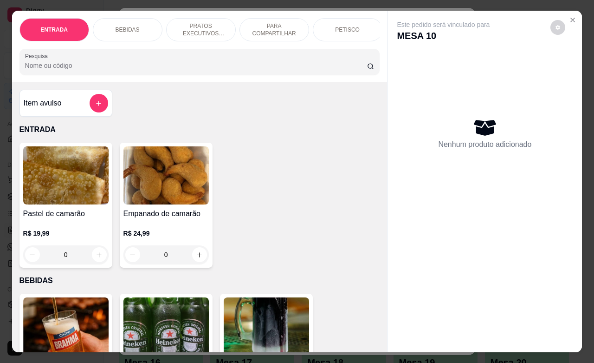
click at [117, 26] on p "BEBIDAS" at bounding box center [128, 29] width 24 height 7
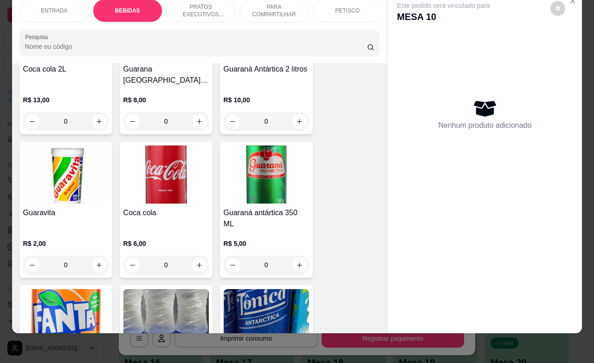
scroll to position [599, 0]
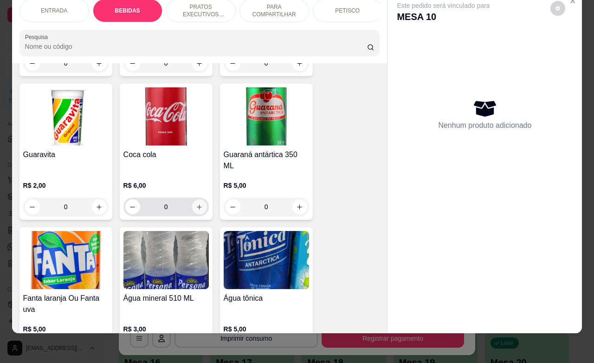
click at [197, 204] on icon "increase-product-quantity" at bounding box center [199, 206] width 5 height 5
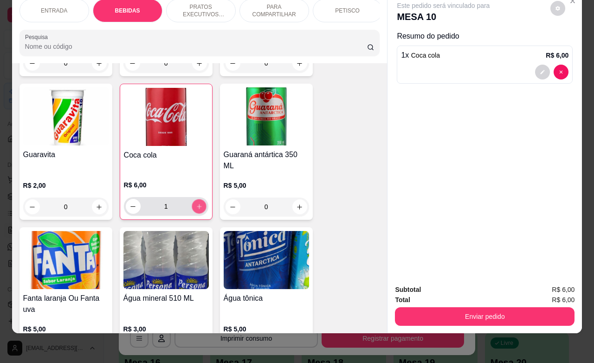
click at [195, 203] on icon "increase-product-quantity" at bounding box center [198, 206] width 7 height 7
type input "2"
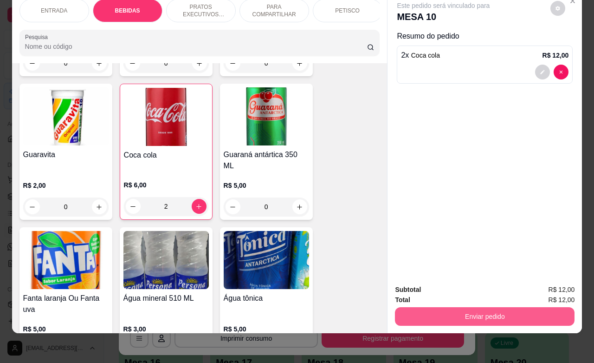
click at [482, 307] on button "Enviar pedido" at bounding box center [485, 316] width 180 height 19
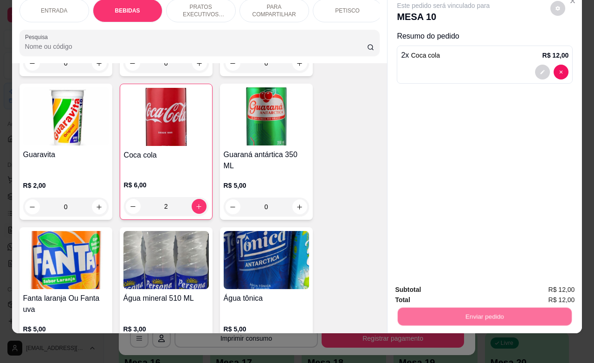
click at [469, 285] on button "Não registrar e enviar pedido" at bounding box center [453, 284] width 97 height 18
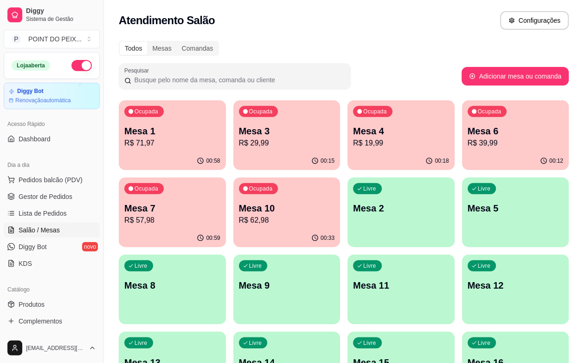
click at [462, 219] on div "Livre Mesa 5" at bounding box center [515, 206] width 107 height 59
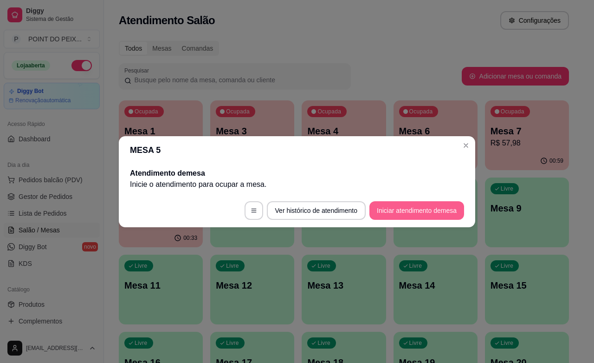
click at [403, 211] on button "Iniciar atendimento de mesa" at bounding box center [417, 210] width 95 height 19
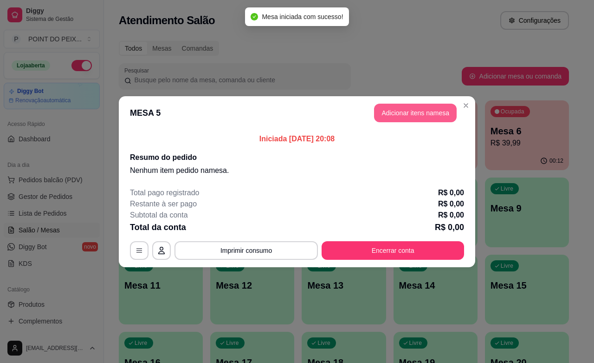
click at [412, 112] on button "Adicionar itens na mesa" at bounding box center [415, 113] width 83 height 19
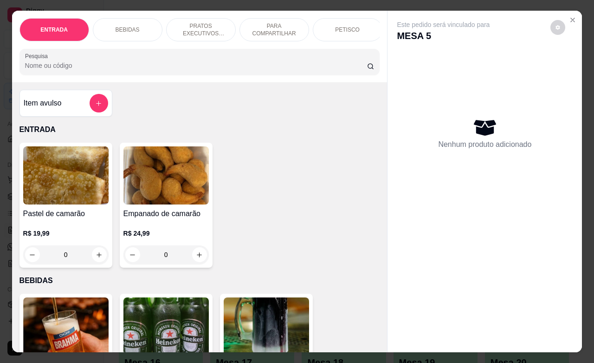
click at [347, 28] on p "PETISCO" at bounding box center [347, 29] width 25 height 7
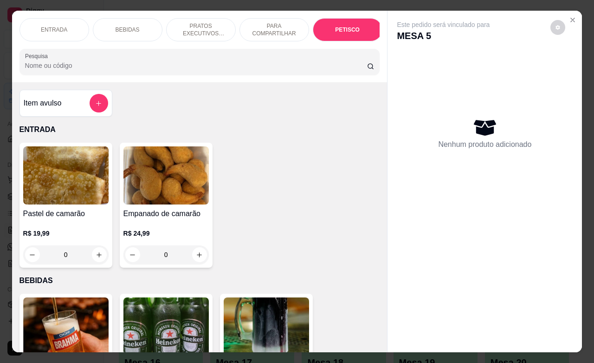
scroll to position [2168, 0]
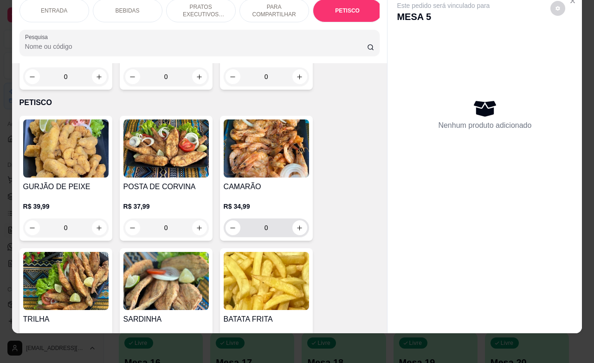
click at [300, 218] on div "0" at bounding box center [267, 227] width 82 height 19
click at [196, 224] on icon "increase-product-quantity" at bounding box center [199, 227] width 7 height 7
type input "1"
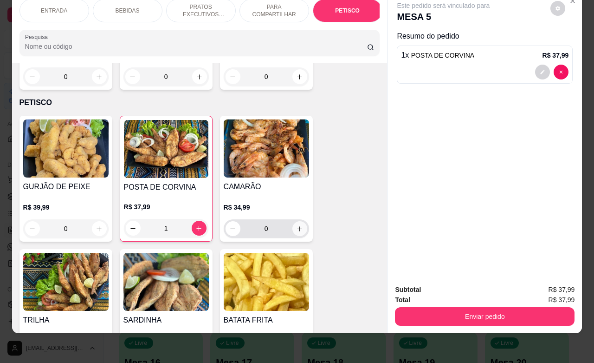
click at [296, 225] on icon "increase-product-quantity" at bounding box center [299, 228] width 7 height 7
type input "1"
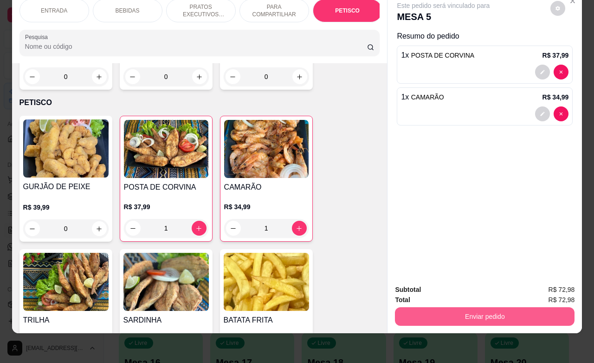
click at [456, 307] on button "Enviar pedido" at bounding box center [485, 316] width 180 height 19
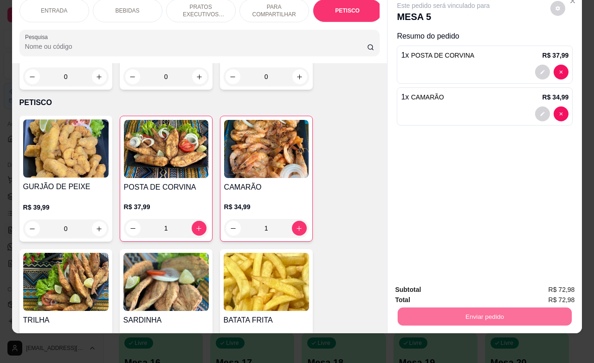
click at [463, 278] on button "Não registrar e enviar pedido" at bounding box center [453, 283] width 94 height 17
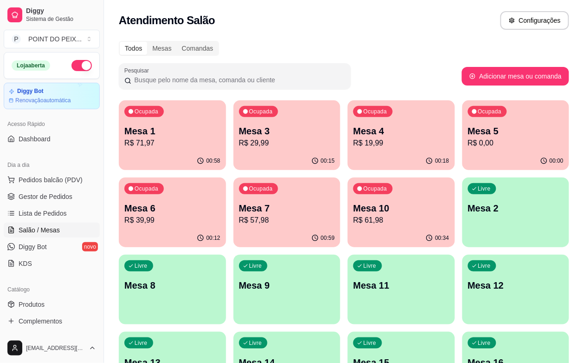
click at [267, 145] on p "R$ 29,99" at bounding box center [287, 142] width 96 height 11
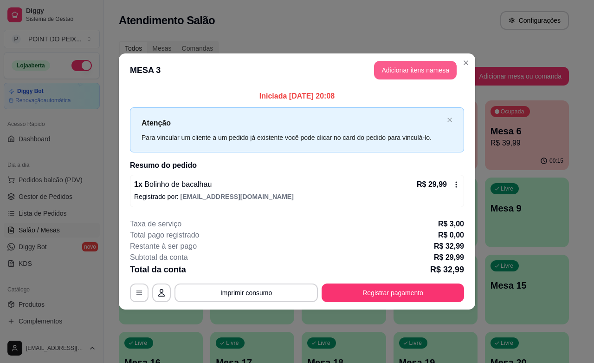
click at [408, 71] on button "Adicionar itens na mesa" at bounding box center [415, 70] width 83 height 19
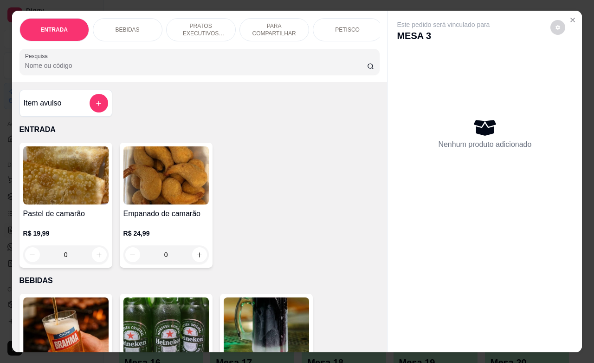
click at [342, 26] on p "PETISCO" at bounding box center [347, 29] width 25 height 7
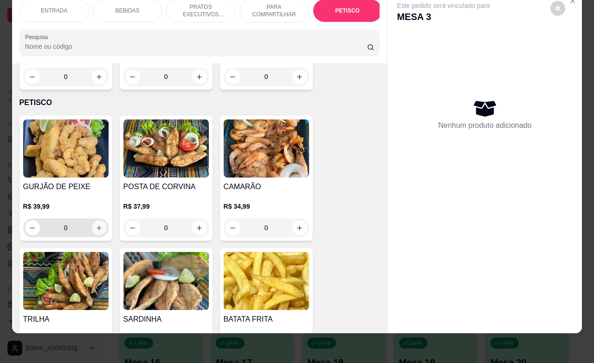
click at [96, 224] on icon "increase-product-quantity" at bounding box center [99, 227] width 7 height 7
type input "1"
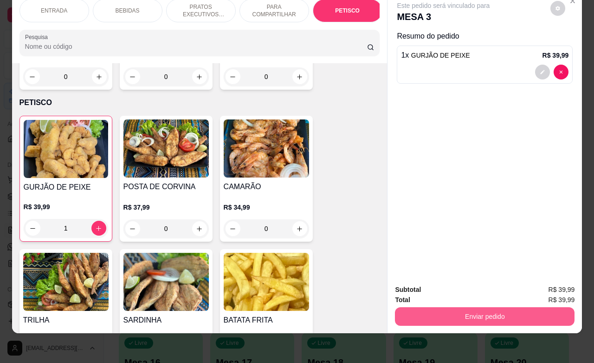
click at [446, 307] on button "Enviar pedido" at bounding box center [485, 316] width 180 height 19
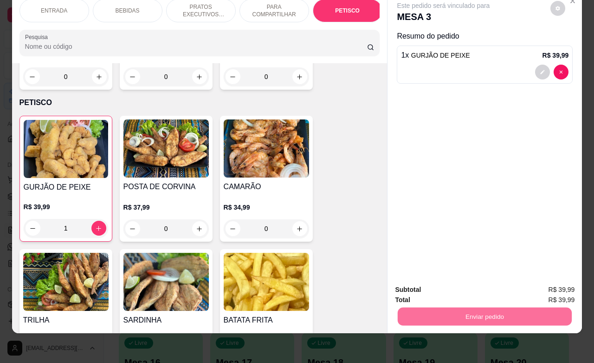
click at [456, 282] on button "Não registrar e enviar pedido" at bounding box center [453, 284] width 97 height 18
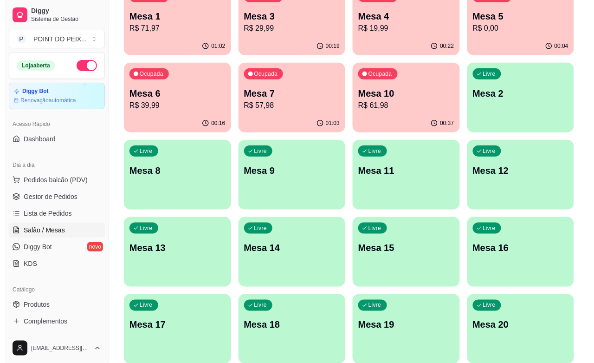
scroll to position [116, 0]
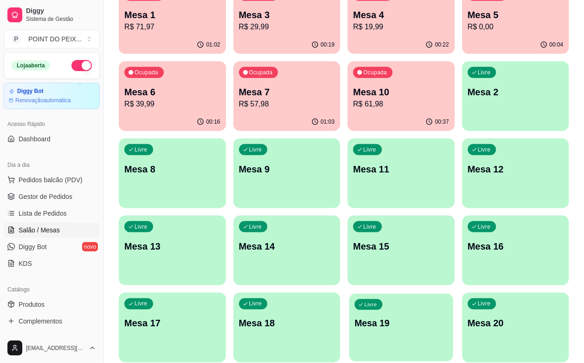
click at [446, 293] on div "Livre Mesa 19" at bounding box center [401, 321] width 104 height 57
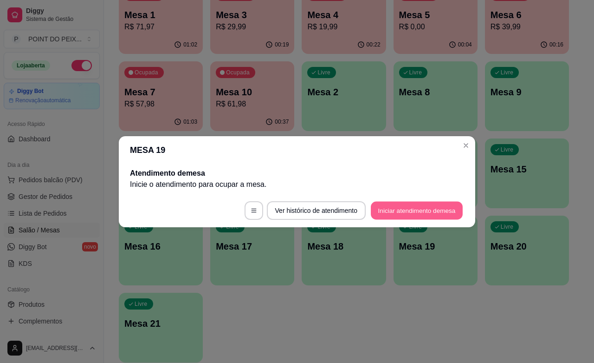
click at [428, 212] on button "Iniciar atendimento de mesa" at bounding box center [417, 210] width 92 height 18
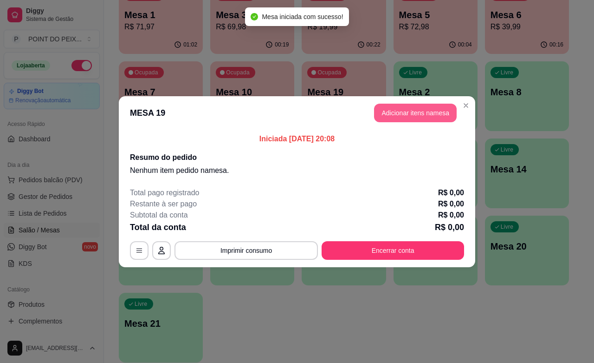
click at [405, 110] on button "Adicionar itens na mesa" at bounding box center [415, 113] width 83 height 19
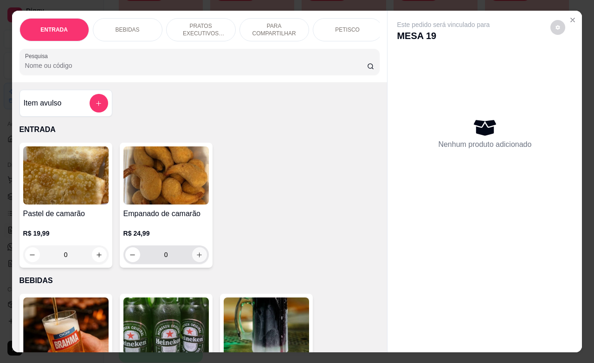
click at [196, 258] on icon "increase-product-quantity" at bounding box center [199, 254] width 7 height 7
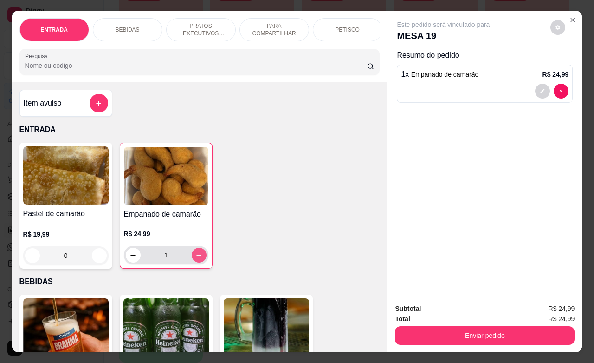
type input "1"
click at [337, 26] on p "PETISCO" at bounding box center [347, 29] width 25 height 7
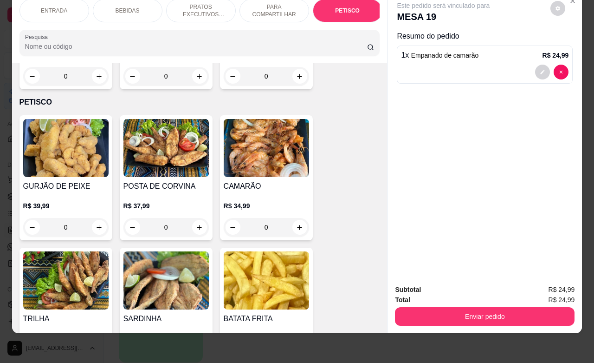
scroll to position [2227, 0]
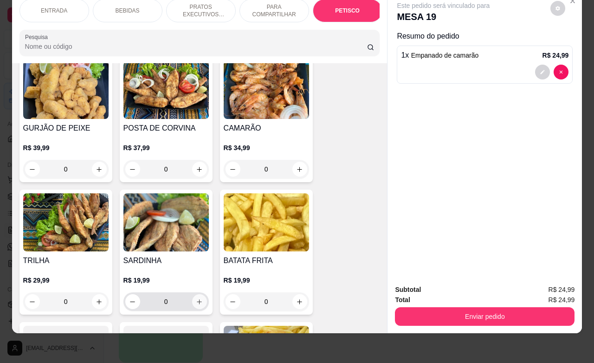
click at [196, 298] on icon "increase-product-quantity" at bounding box center [199, 301] width 7 height 7
type input "1"
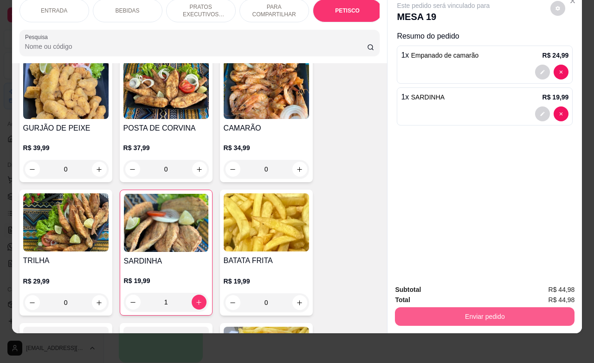
click at [479, 307] on button "Enviar pedido" at bounding box center [485, 316] width 180 height 19
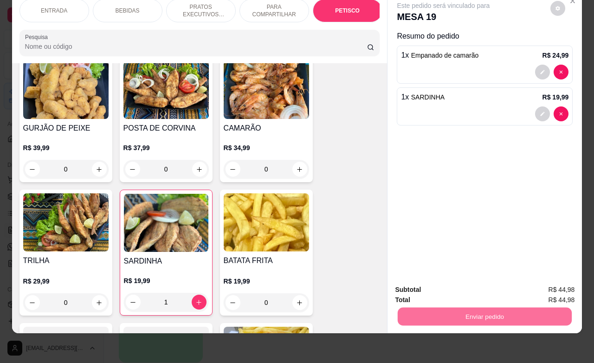
click at [451, 287] on button "Não registrar e enviar pedido" at bounding box center [453, 284] width 97 height 18
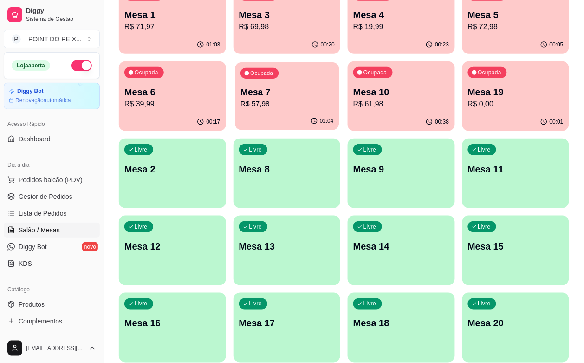
click at [241, 91] on p "Mesa 7" at bounding box center [287, 92] width 93 height 13
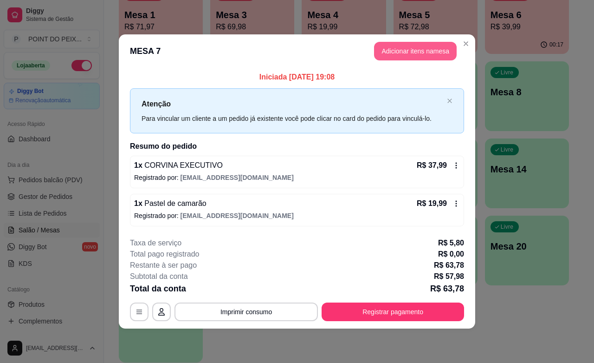
click at [424, 54] on button "Adicionar itens na mesa" at bounding box center [415, 51] width 83 height 19
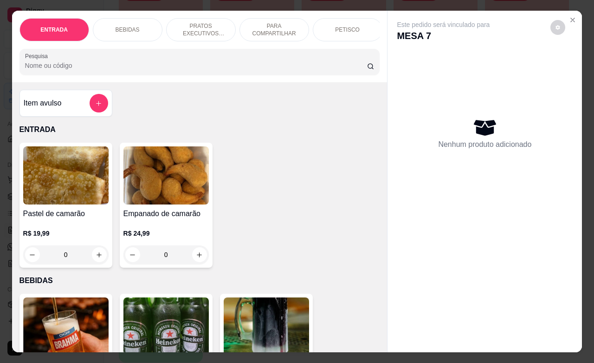
click at [194, 26] on p "PRATOS EXECUTIVOS (INDIVIDUAIS)" at bounding box center [201, 29] width 54 height 15
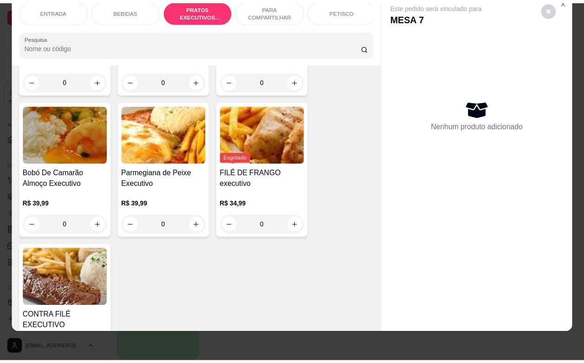
scroll to position [0, 0]
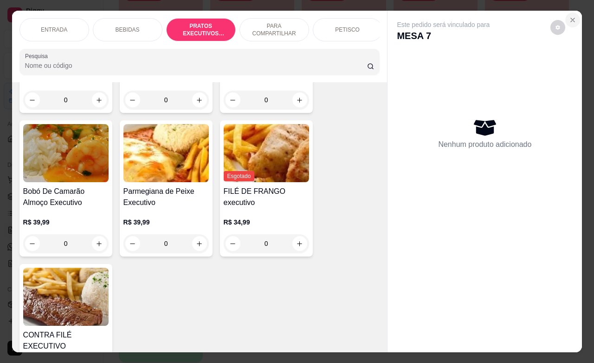
click at [571, 17] on icon "Close" at bounding box center [572, 19] width 7 height 7
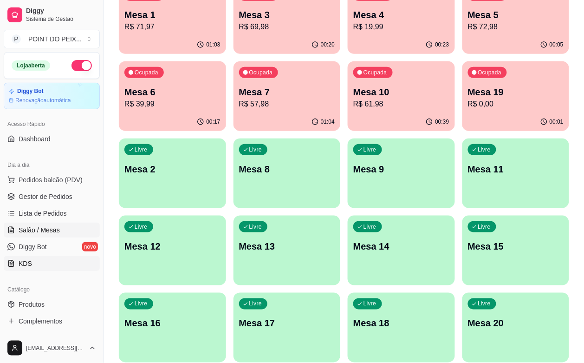
scroll to position [58, 0]
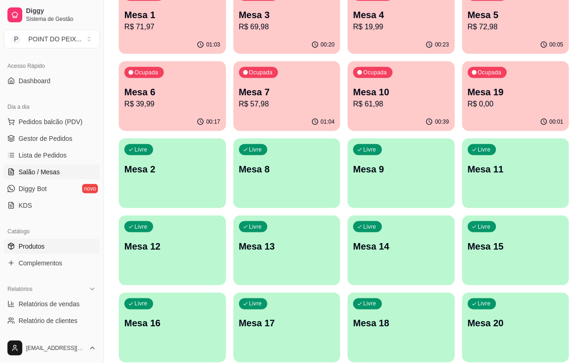
click at [39, 245] on span "Produtos" at bounding box center [32, 245] width 26 height 9
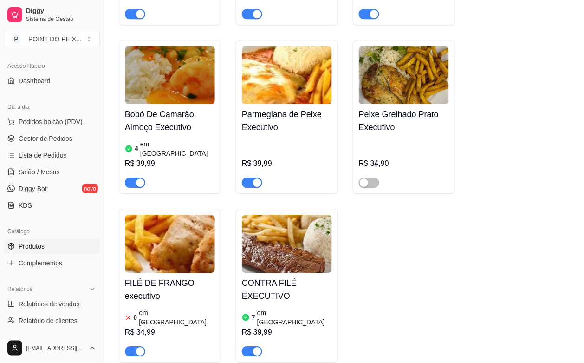
scroll to position [2090, 0]
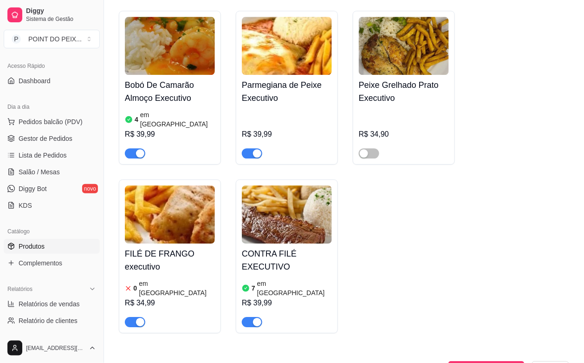
click at [167, 247] on h4 "FILÉ DE FRANGO executivo" at bounding box center [170, 260] width 90 height 26
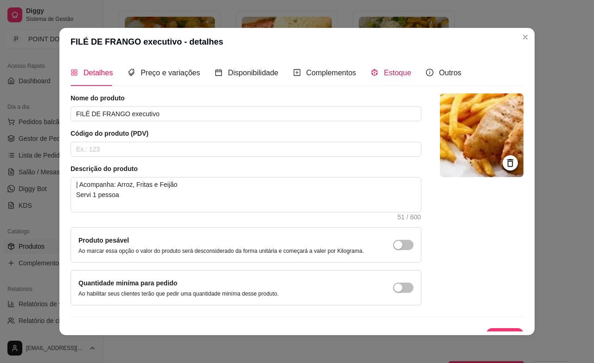
click at [384, 70] on span "Estoque" at bounding box center [397, 73] width 27 height 8
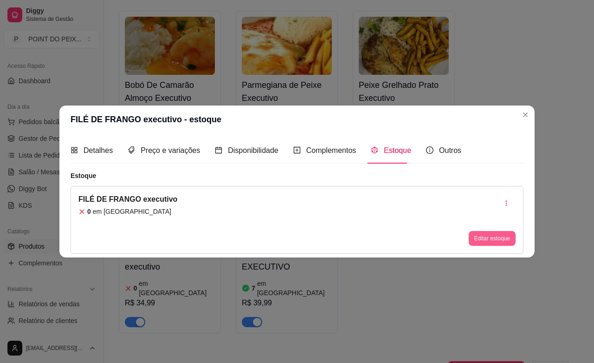
click at [495, 242] on button "Editar estoque" at bounding box center [492, 238] width 47 height 15
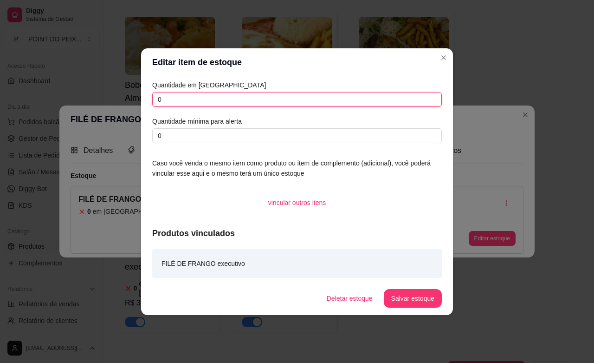
drag, startPoint x: 174, startPoint y: 106, endPoint x: 150, endPoint y: 106, distance: 24.1
click at [150, 106] on div "Quantidade em estoque 0 Quantidade mínima para alerta 0 Caso você venda o mesmo…" at bounding box center [297, 178] width 312 height 205
type input "10"
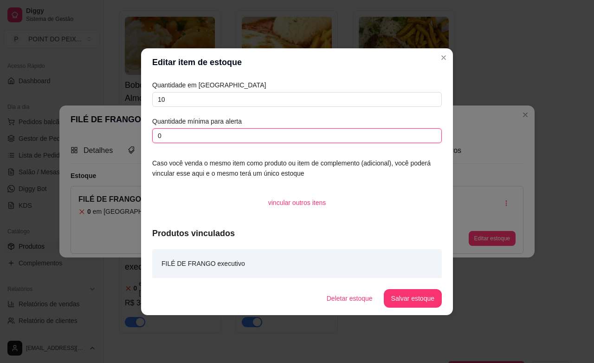
drag, startPoint x: 163, startPoint y: 137, endPoint x: 152, endPoint y: 136, distance: 10.3
click at [152, 136] on input "0" at bounding box center [297, 135] width 290 height 15
type input "1"
click at [412, 295] on button "Salvar estoque" at bounding box center [413, 298] width 58 height 19
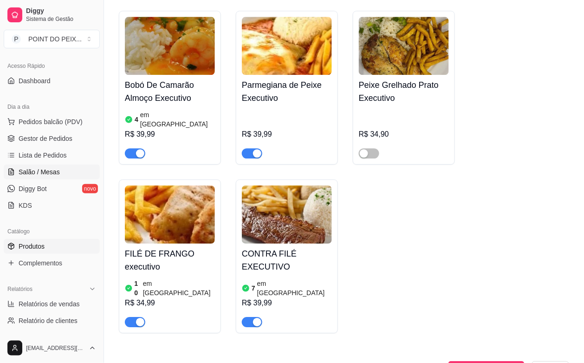
click at [35, 175] on span "Salão / Mesas" at bounding box center [39, 171] width 41 height 9
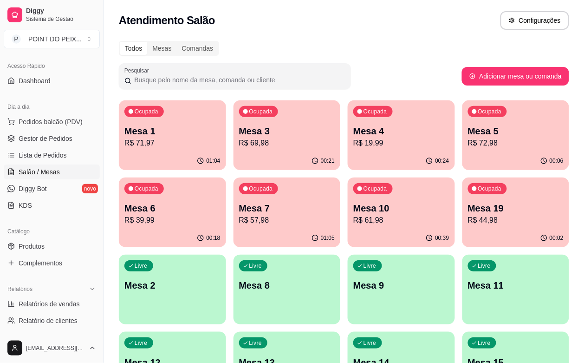
click at [239, 208] on p "Mesa 7" at bounding box center [287, 208] width 96 height 13
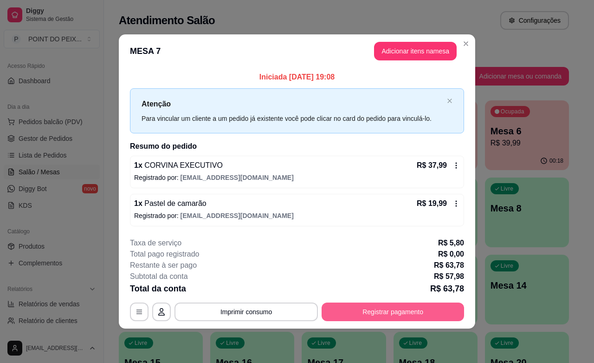
click at [399, 312] on button "Registrar pagamento" at bounding box center [393, 311] width 143 height 19
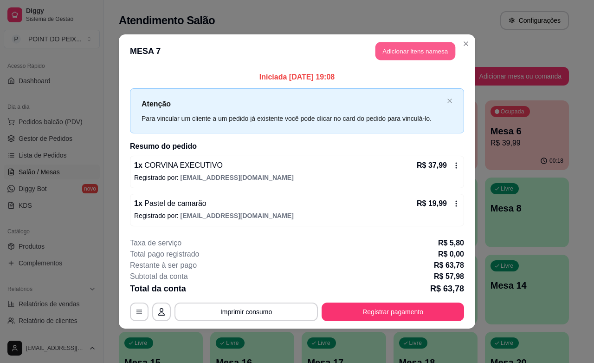
click at [425, 50] on button "Adicionar itens na mesa" at bounding box center [416, 51] width 80 height 18
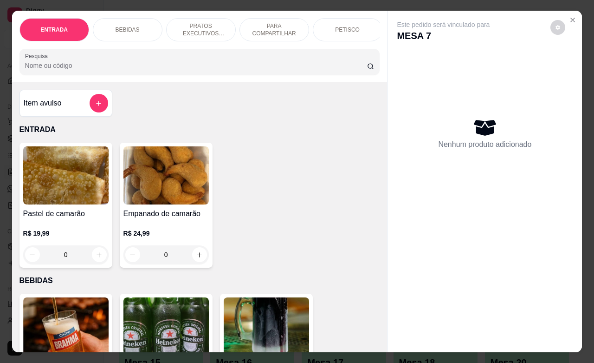
click at [205, 22] on p "PRATOS EXECUTIVOS (INDIVIDUAIS)" at bounding box center [201, 29] width 54 height 15
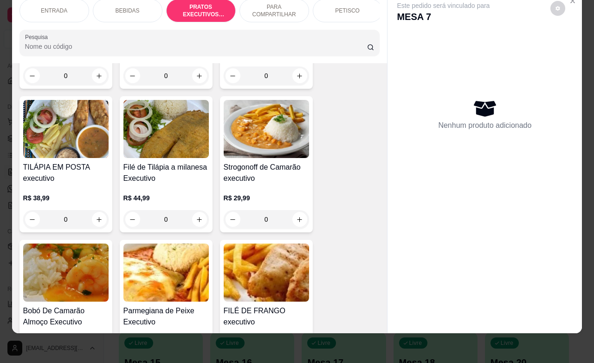
scroll to position [1571, 0]
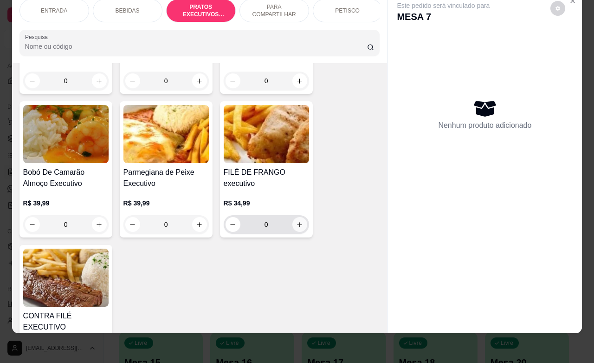
click at [296, 221] on icon "increase-product-quantity" at bounding box center [299, 224] width 7 height 7
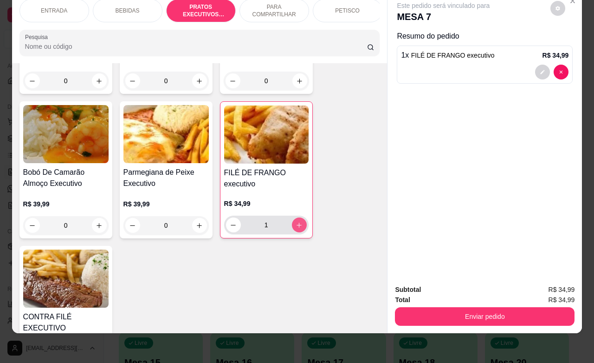
type input "1"
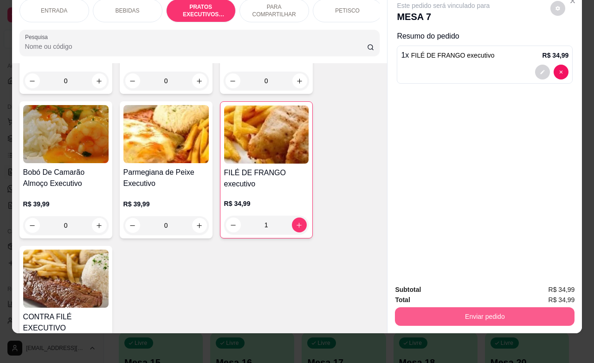
click at [495, 307] on button "Enviar pedido" at bounding box center [485, 316] width 180 height 19
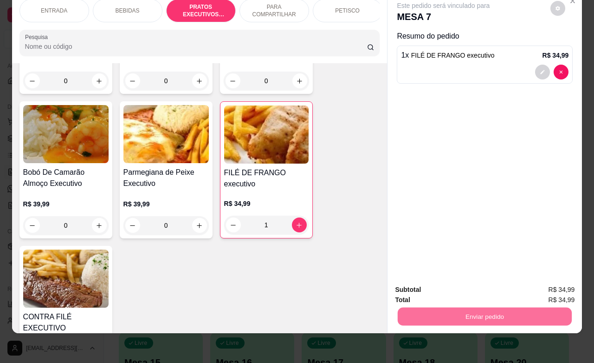
click at [464, 285] on button "Não registrar e enviar pedido" at bounding box center [453, 284] width 97 height 18
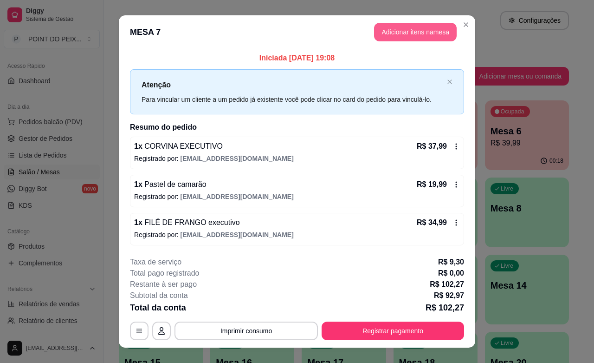
click at [412, 26] on button "Adicionar itens na mesa" at bounding box center [415, 32] width 83 height 19
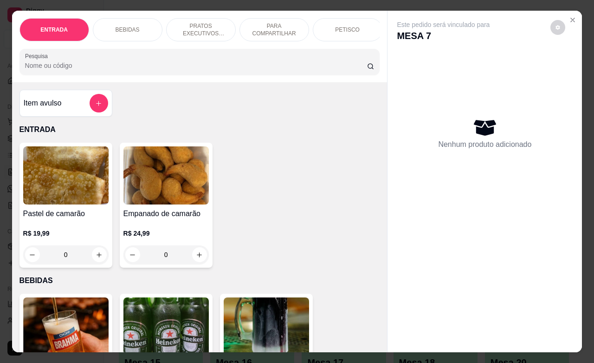
click at [133, 26] on p "BEBIDAS" at bounding box center [128, 29] width 24 height 7
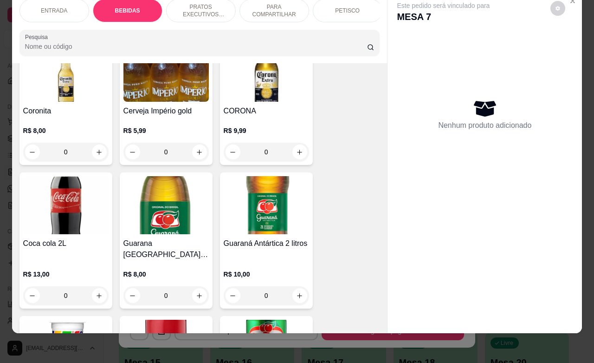
scroll to position [483, 0]
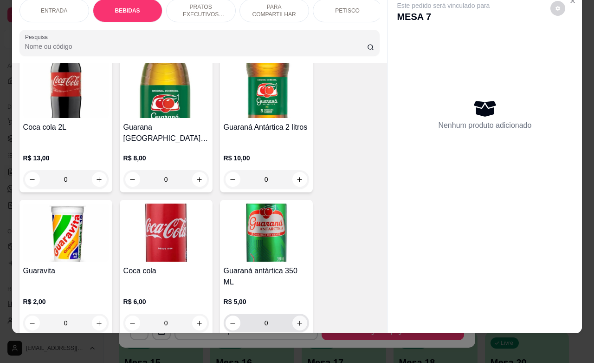
click at [297, 319] on icon "increase-product-quantity" at bounding box center [299, 322] width 7 height 7
type input "1"
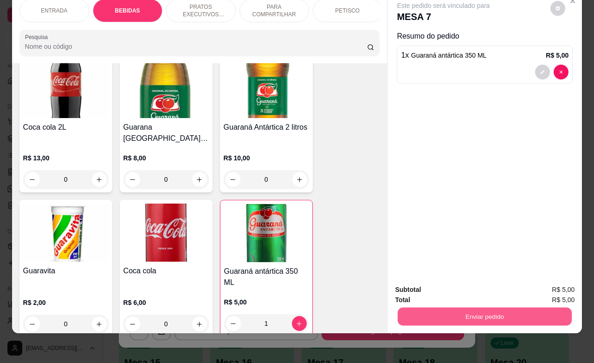
click at [472, 310] on button "Enviar pedido" at bounding box center [485, 316] width 174 height 18
click at [465, 287] on button "Não registrar e enviar pedido" at bounding box center [453, 284] width 97 height 18
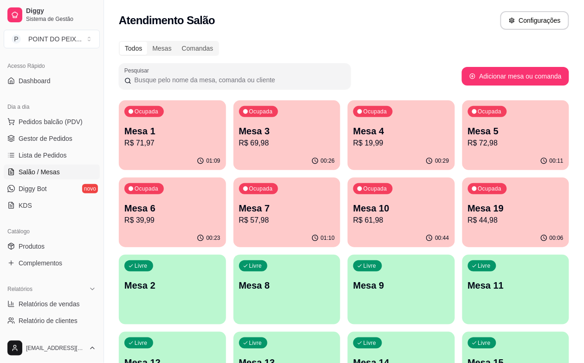
click at [348, 301] on div "Livre Mesa 9" at bounding box center [401, 283] width 107 height 59
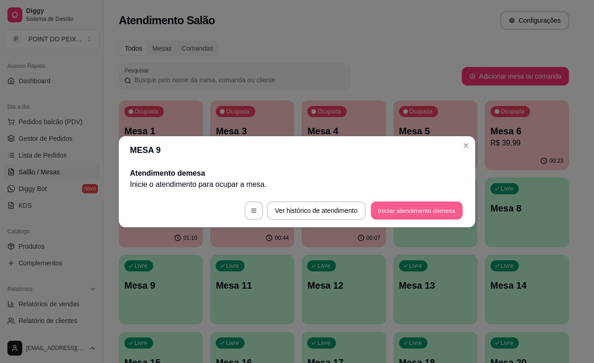
click at [446, 210] on button "Iniciar atendimento de mesa" at bounding box center [417, 210] width 92 height 18
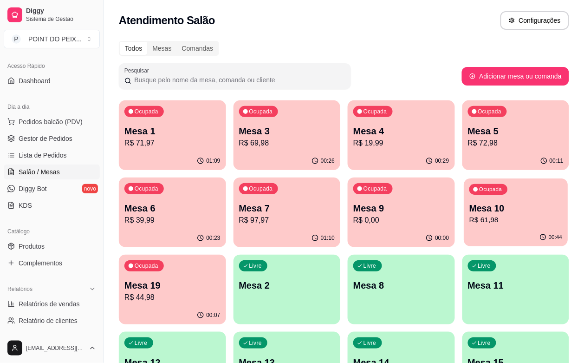
click at [464, 233] on div "00:44" at bounding box center [516, 237] width 104 height 18
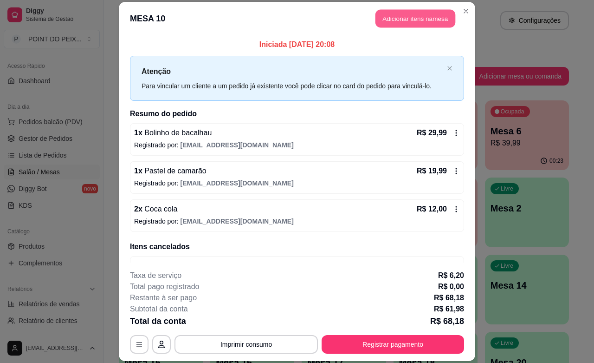
click at [419, 21] on button "Adicionar itens na mesa" at bounding box center [416, 19] width 80 height 18
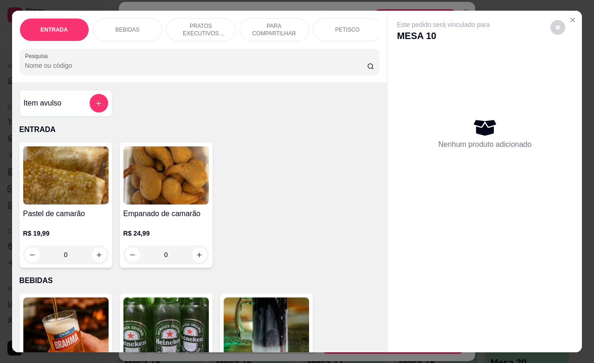
click at [358, 26] on div "PETISCO" at bounding box center [348, 29] width 70 height 23
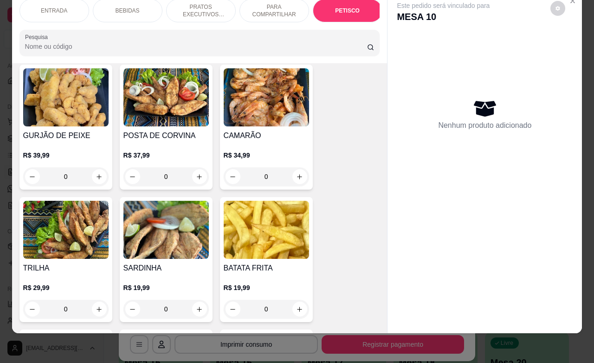
scroll to position [2226, 0]
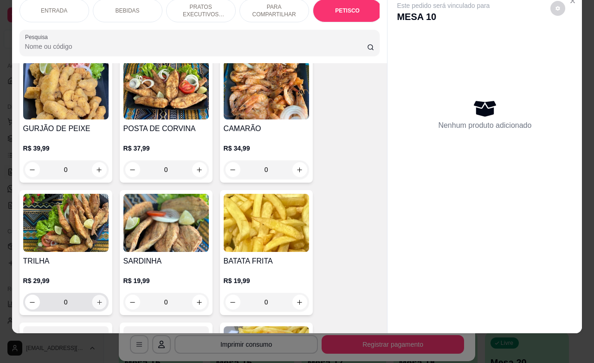
click at [96, 299] on icon "increase-product-quantity" at bounding box center [99, 302] width 7 height 7
type input "1"
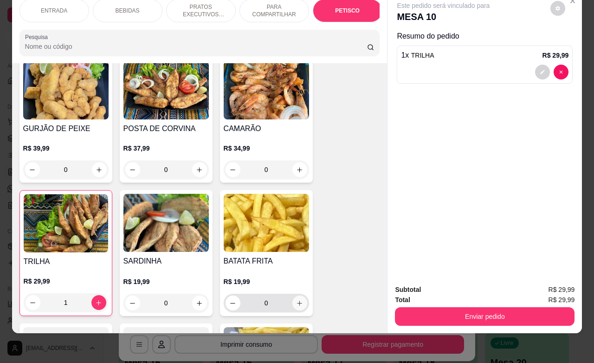
click at [298, 295] on button "increase-product-quantity" at bounding box center [300, 302] width 15 height 15
type input "1"
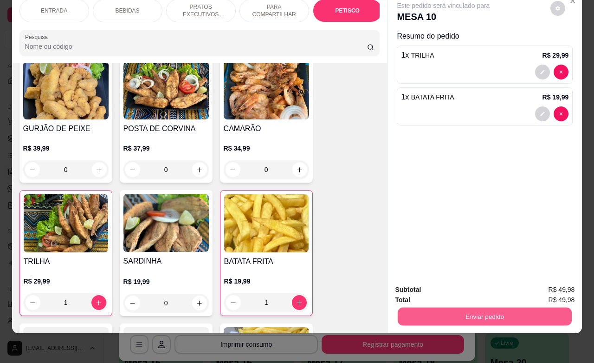
click at [421, 307] on button "Enviar pedido" at bounding box center [485, 316] width 174 height 18
click at [428, 282] on button "Não registrar e enviar pedido" at bounding box center [453, 284] width 97 height 18
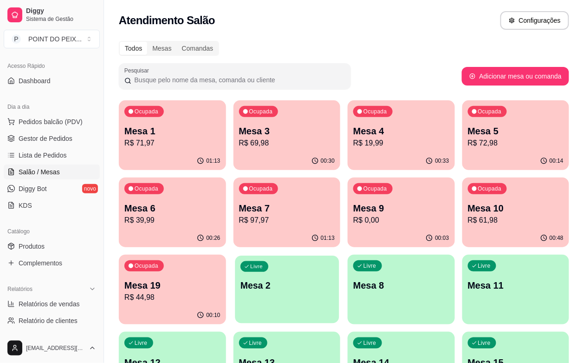
click at [339, 255] on div "Livre Mesa 2" at bounding box center [287, 283] width 104 height 57
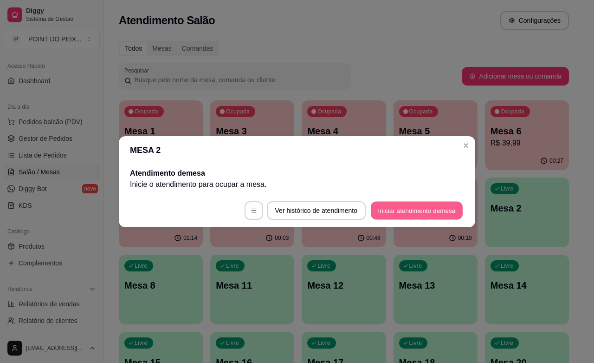
click at [410, 216] on button "Iniciar atendimento de mesa" at bounding box center [417, 210] width 92 height 18
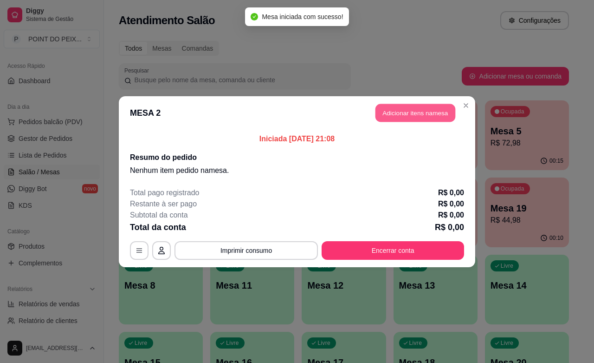
click at [419, 112] on button "Adicionar itens na mesa" at bounding box center [416, 113] width 80 height 18
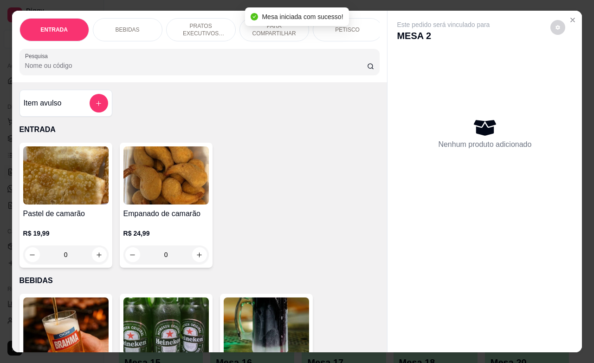
click at [129, 27] on p "BEBIDAS" at bounding box center [128, 29] width 24 height 7
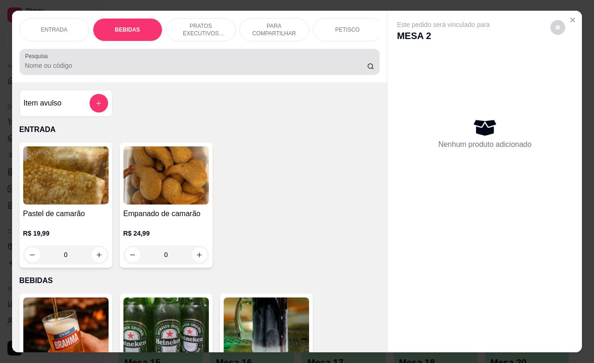
scroll to position [193, 0]
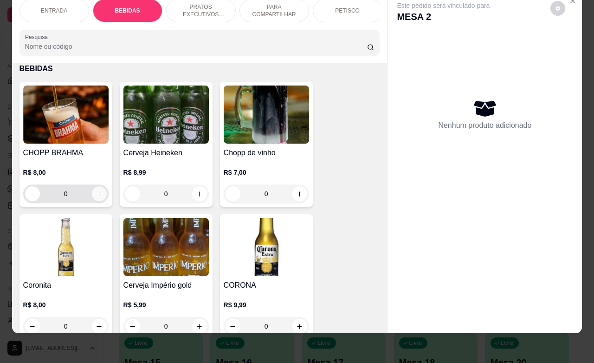
click at [96, 195] on icon "increase-product-quantity" at bounding box center [99, 193] width 7 height 7
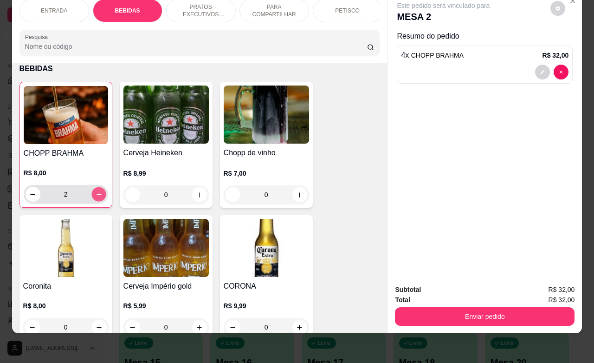
click at [95, 195] on icon "increase-product-quantity" at bounding box center [98, 194] width 7 height 7
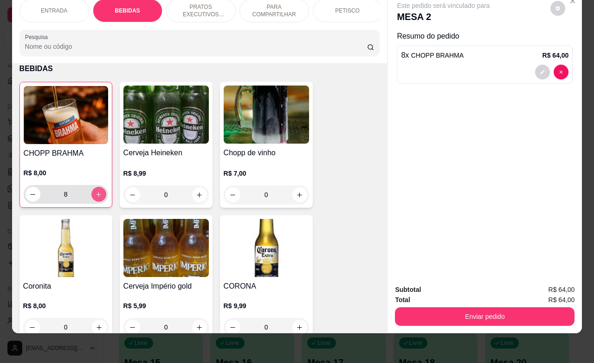
click at [95, 195] on icon "increase-product-quantity" at bounding box center [98, 194] width 7 height 7
type input "10"
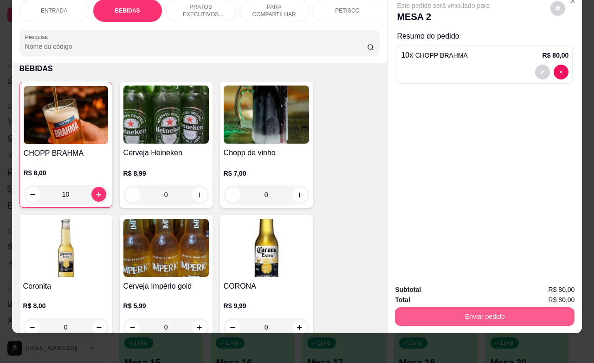
click at [436, 307] on button "Enviar pedido" at bounding box center [485, 316] width 180 height 19
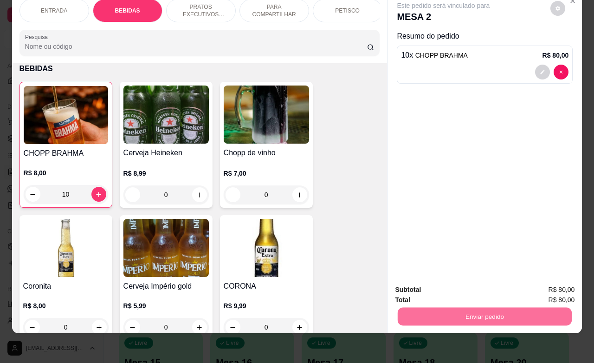
click at [435, 286] on button "Não registrar e enviar pedido" at bounding box center [453, 284] width 97 height 18
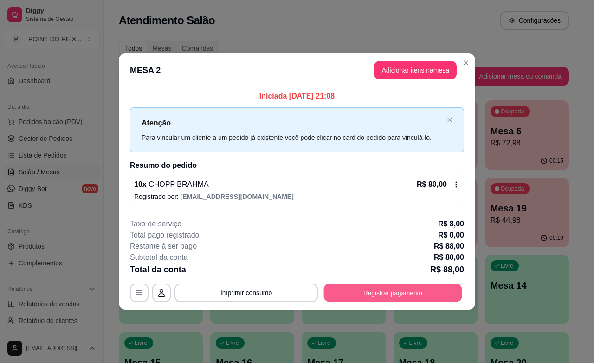
click at [403, 293] on button "Registrar pagamento" at bounding box center [393, 293] width 138 height 18
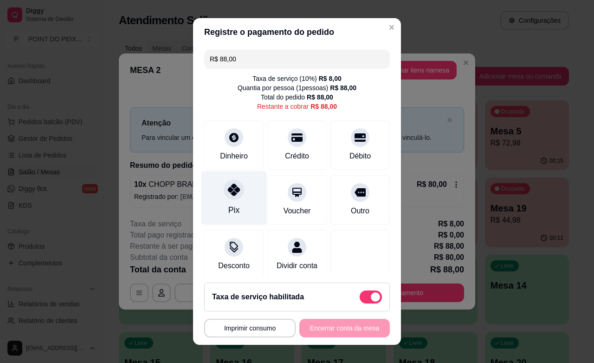
click at [232, 195] on div at bounding box center [234, 189] width 20 height 20
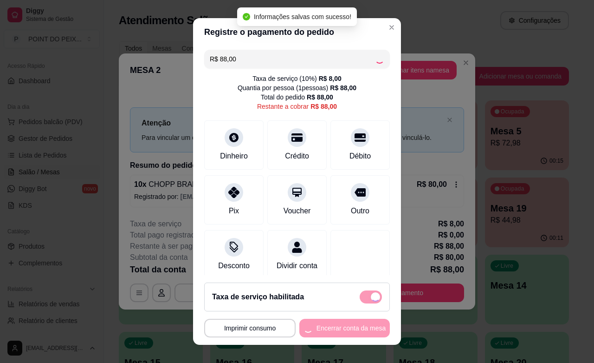
type input "R$ 0,00"
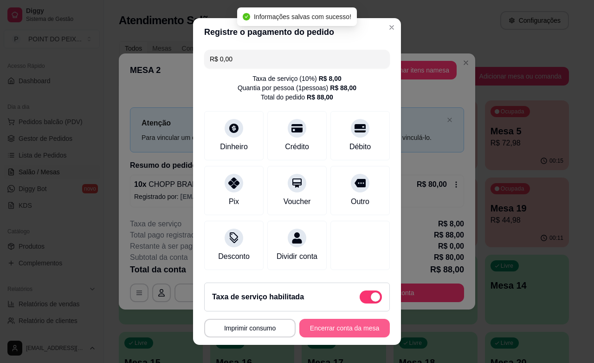
click at [345, 331] on button "Encerrar conta da mesa" at bounding box center [345, 328] width 91 height 19
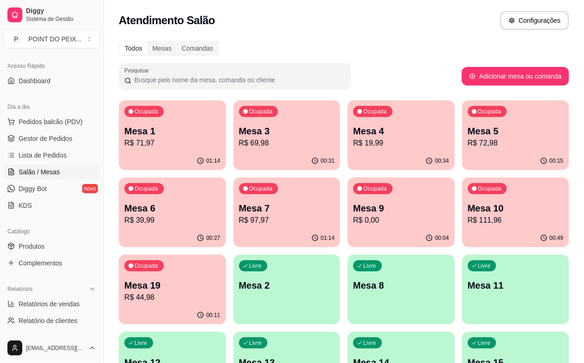
click at [226, 254] on div "Ocupada Mesa 19 R$ 44,98" at bounding box center [172, 280] width 107 height 52
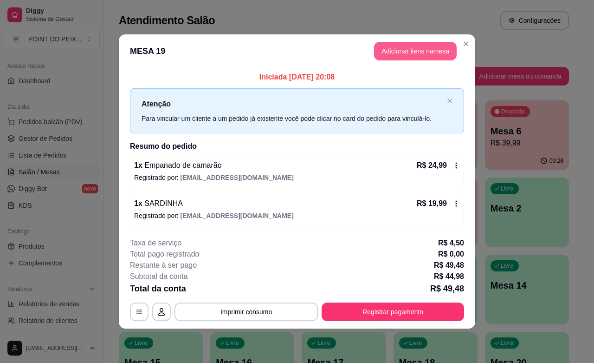
click at [414, 47] on button "Adicionar itens na mesa" at bounding box center [415, 51] width 83 height 19
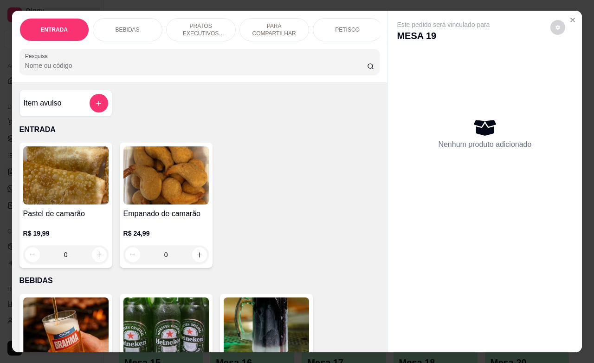
click at [210, 31] on p "PRATOS EXECUTIVOS (INDIVIDUAIS)" at bounding box center [201, 29] width 54 height 15
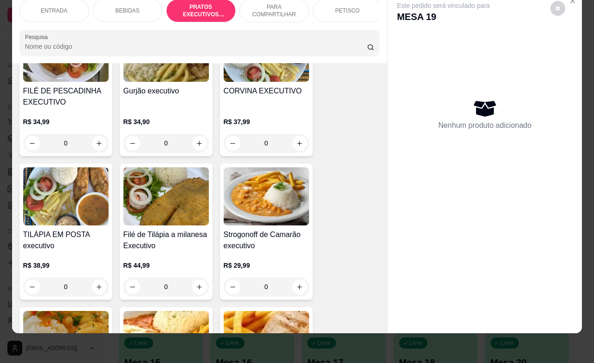
scroll to position [1281, 0]
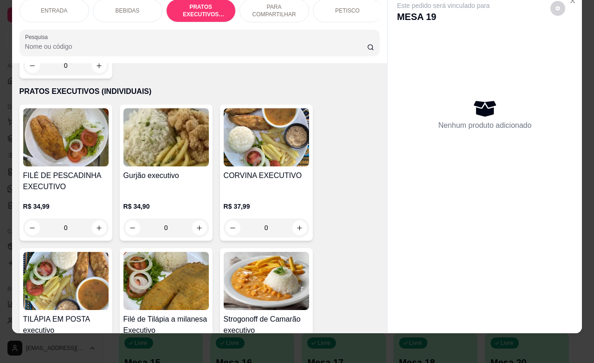
click at [295, 216] on div "CORVINA EXECUTIVO R$ 37,99 0" at bounding box center [266, 172] width 93 height 136
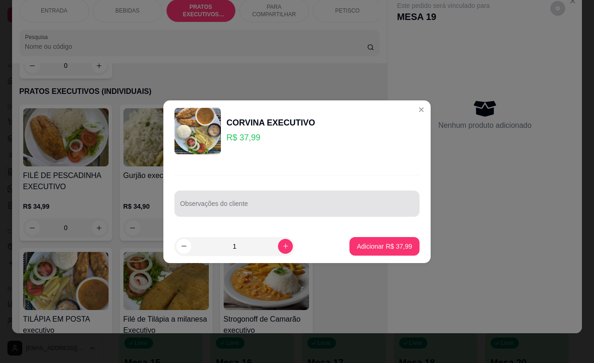
click at [296, 212] on div at bounding box center [297, 203] width 234 height 19
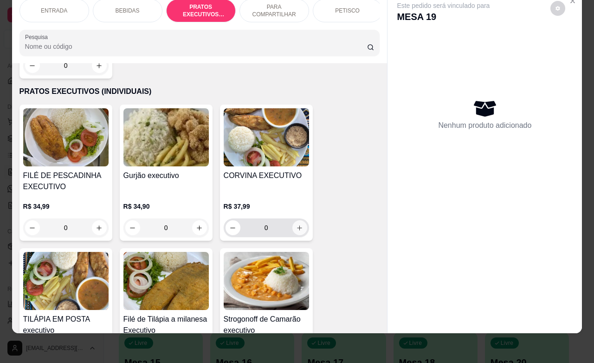
click at [297, 225] on icon "increase-product-quantity" at bounding box center [299, 227] width 5 height 5
type input "1"
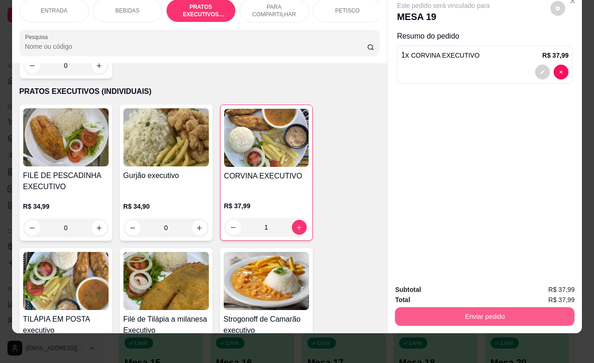
click at [500, 307] on button "Enviar pedido" at bounding box center [485, 316] width 180 height 19
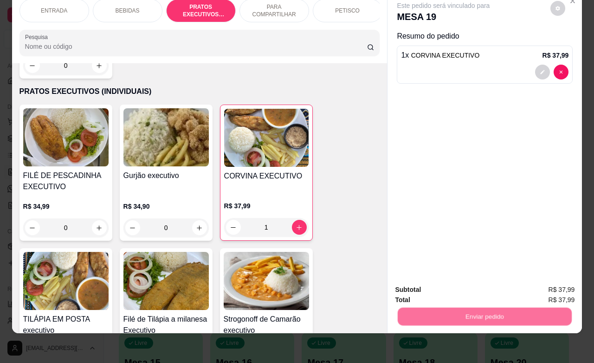
click at [475, 288] on button "Não registrar e enviar pedido" at bounding box center [453, 283] width 94 height 17
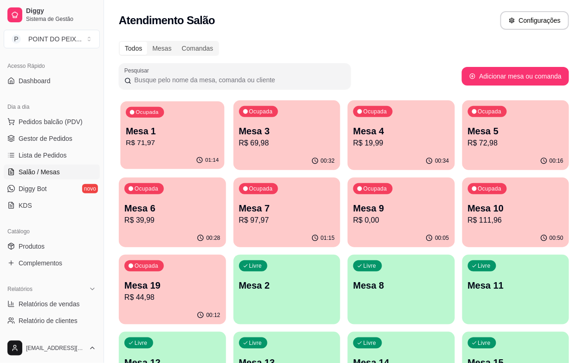
click at [159, 133] on p "Mesa 1" at bounding box center [172, 131] width 93 height 13
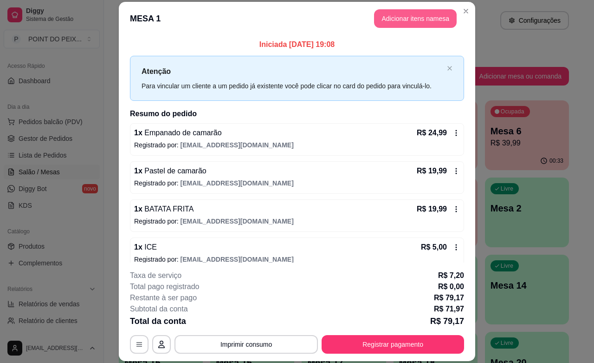
click at [405, 20] on button "Adicionar itens na mesa" at bounding box center [415, 18] width 83 height 19
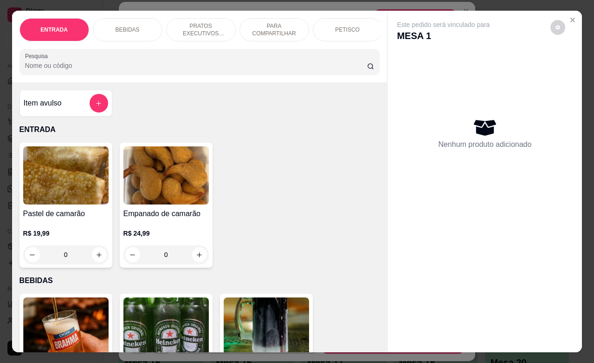
click at [354, 28] on div "PETISCO" at bounding box center [348, 29] width 70 height 23
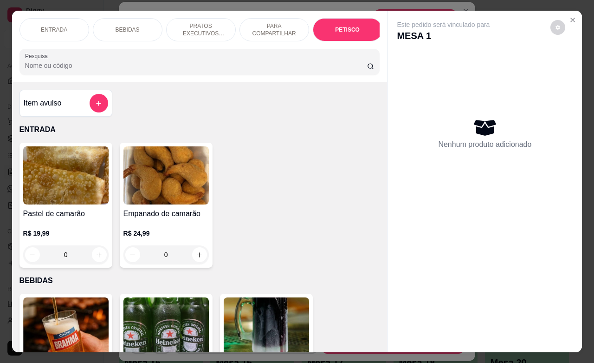
scroll to position [2168, 0]
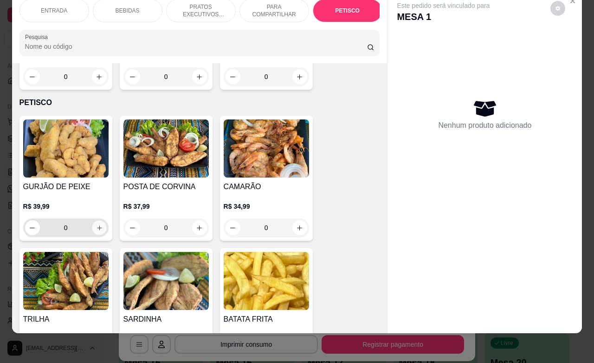
click at [97, 224] on icon "increase-product-quantity" at bounding box center [99, 227] width 7 height 7
type input "1"
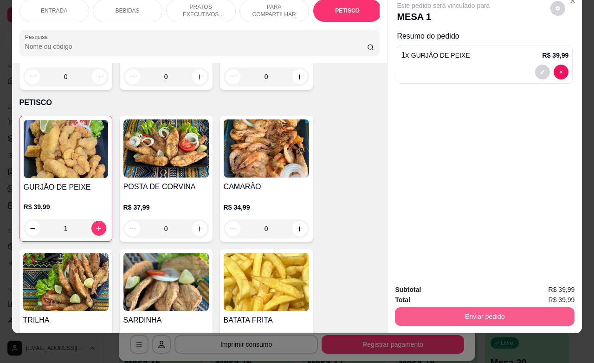
click at [425, 307] on button "Enviar pedido" at bounding box center [485, 316] width 180 height 19
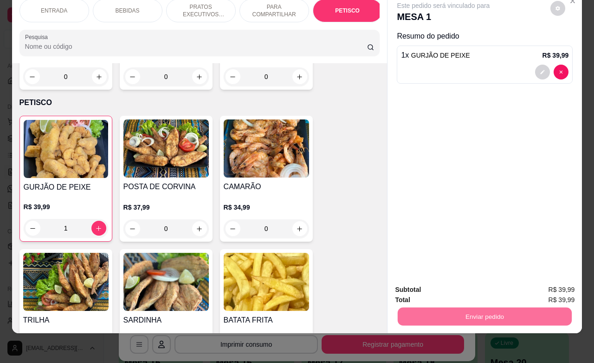
click at [428, 280] on button "Não registrar e enviar pedido" at bounding box center [453, 283] width 94 height 17
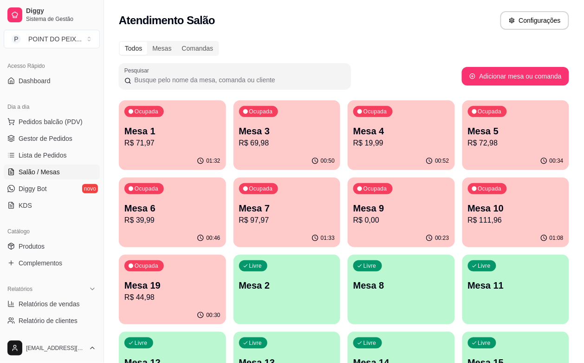
click at [312, 159] on icon "button" at bounding box center [315, 160] width 7 height 7
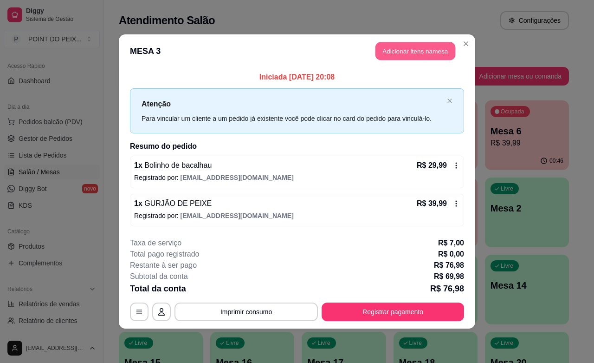
click at [419, 54] on button "Adicionar itens na mesa" at bounding box center [416, 51] width 80 height 18
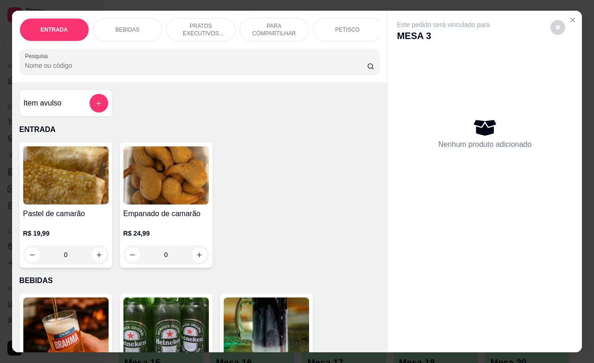
click at [144, 24] on div "BEBIDAS" at bounding box center [128, 29] width 70 height 23
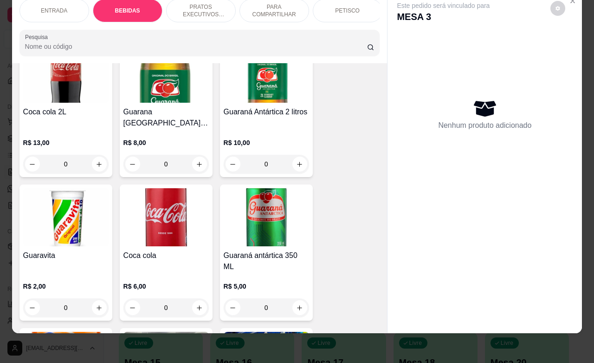
scroll to position [541, 0]
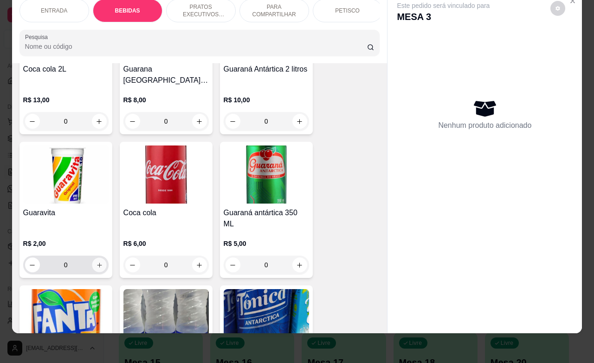
click at [93, 258] on button "increase-product-quantity" at bounding box center [99, 265] width 14 height 14
type input "1"
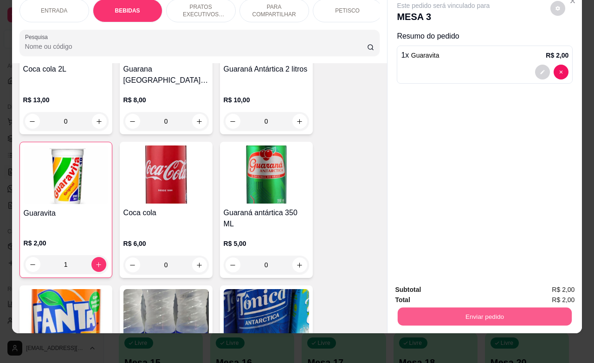
click at [456, 307] on button "Enviar pedido" at bounding box center [485, 316] width 174 height 18
click at [442, 286] on button "Não registrar e enviar pedido" at bounding box center [453, 283] width 94 height 17
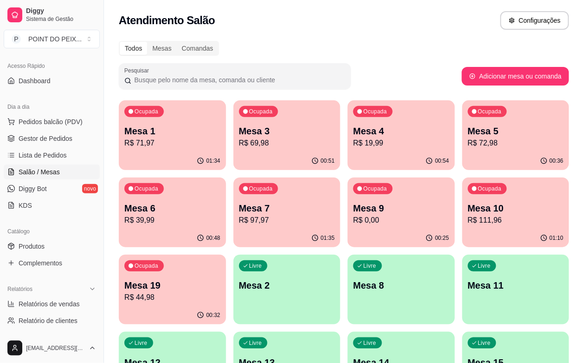
click at [468, 148] on p "R$ 72,98" at bounding box center [516, 142] width 96 height 11
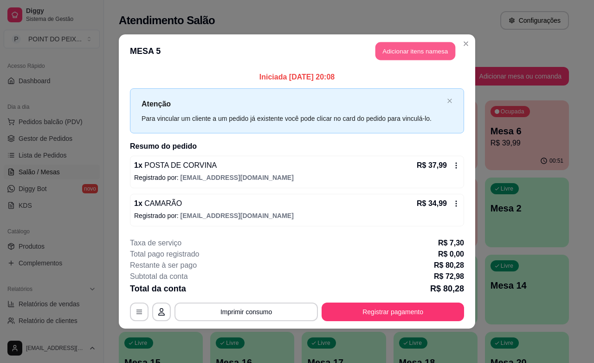
click at [427, 53] on button "Adicionar itens na mesa" at bounding box center [416, 51] width 80 height 18
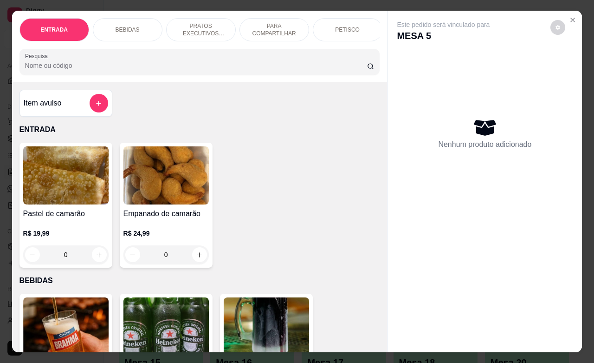
click at [127, 27] on p "BEBIDAS" at bounding box center [128, 29] width 24 height 7
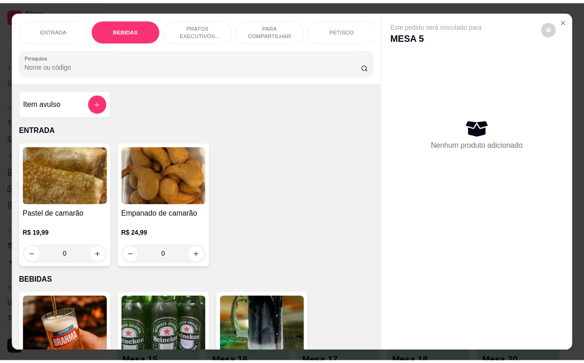
scroll to position [193, 0]
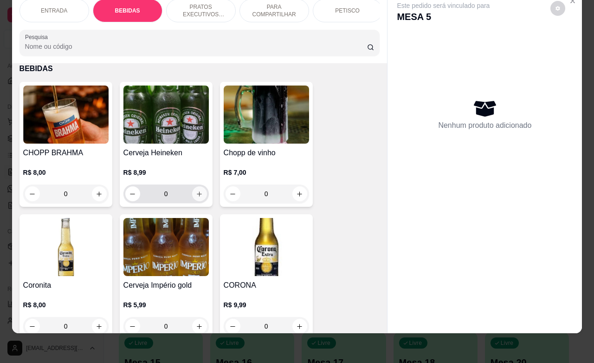
click at [196, 197] on icon "increase-product-quantity" at bounding box center [199, 193] width 7 height 7
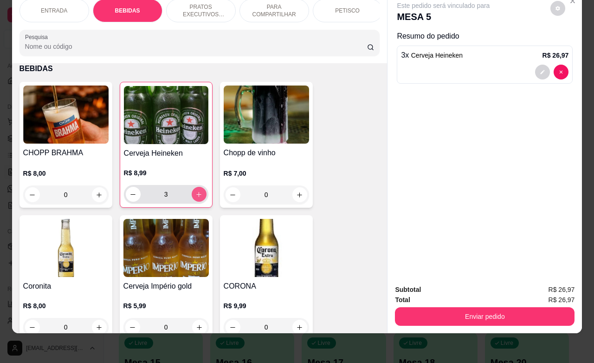
type input "3"
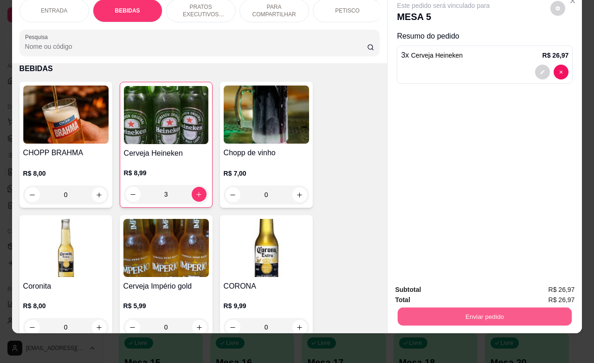
click at [479, 309] on button "Enviar pedido" at bounding box center [485, 316] width 174 height 18
click at [442, 282] on button "Não registrar e enviar pedido" at bounding box center [453, 283] width 94 height 17
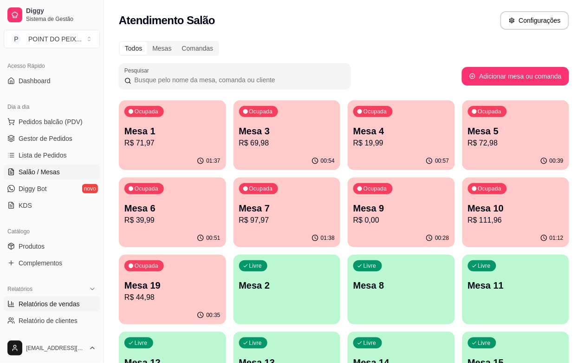
click at [61, 305] on span "Relatórios de vendas" at bounding box center [49, 303] width 61 height 9
select select "ALL"
select select "0"
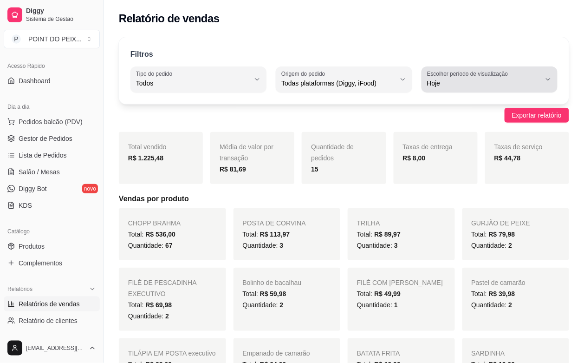
click at [554, 82] on button "Escolher período de visualização Hoje" at bounding box center [490, 79] width 136 height 26
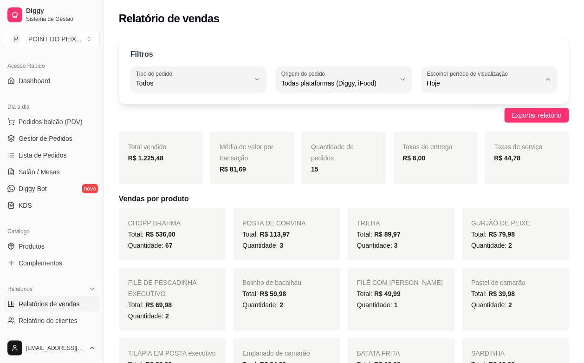
click at [454, 124] on span "Ontem" at bounding box center [485, 120] width 108 height 9
type input "1"
select select "1"
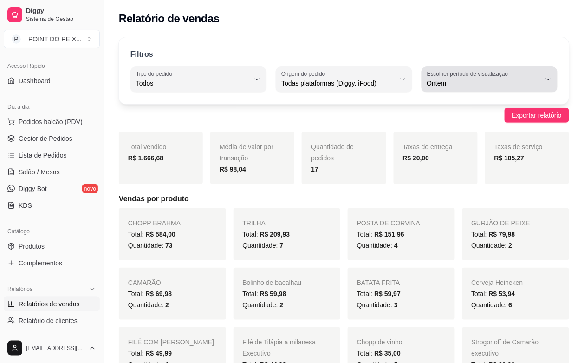
click at [549, 84] on button "Escolher período de visualização Ontem" at bounding box center [490, 79] width 136 height 26
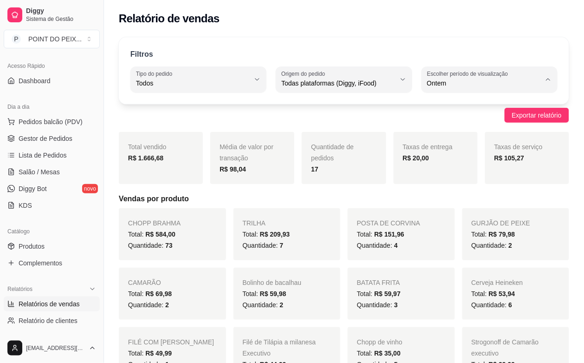
click at [462, 103] on span "Hoje" at bounding box center [485, 105] width 108 height 9
type input "0"
select select "0"
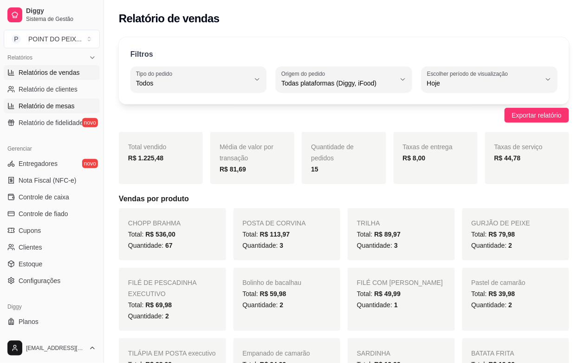
scroll to position [290, 0]
click at [43, 195] on span "Controle de caixa" at bounding box center [44, 195] width 51 height 9
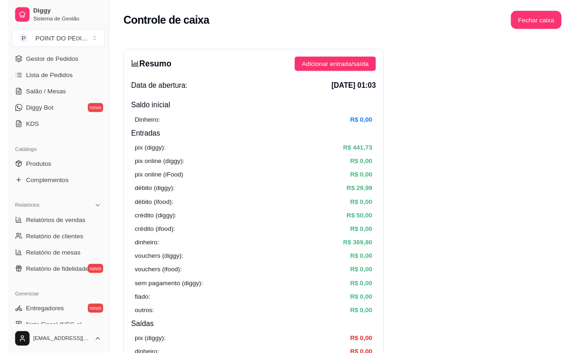
scroll to position [116, 0]
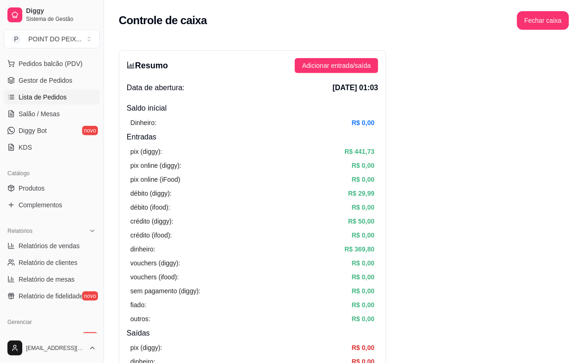
click at [28, 97] on span "Lista de Pedidos" at bounding box center [43, 96] width 48 height 9
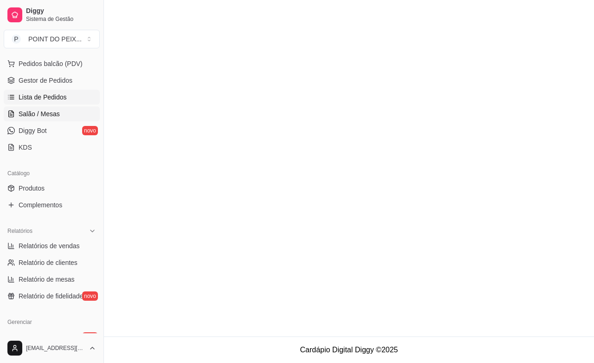
click at [33, 111] on span "Salão / Mesas" at bounding box center [39, 113] width 41 height 9
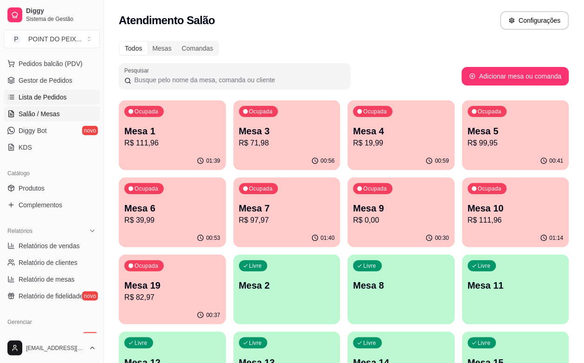
click at [40, 101] on span "Lista de Pedidos" at bounding box center [43, 96] width 48 height 9
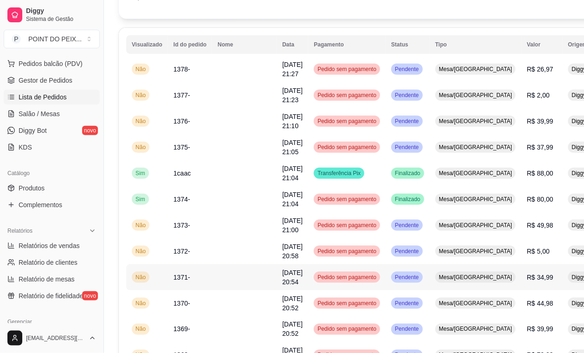
scroll to position [58, 0]
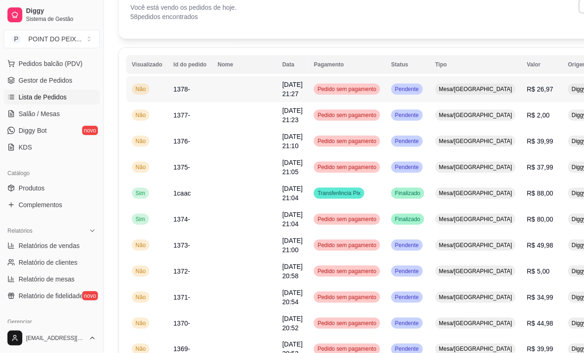
click at [526, 125] on button "IMPRESSORA" at bounding box center [529, 122] width 65 height 14
click at [534, 150] on button "IMPRESSORA" at bounding box center [529, 148] width 65 height 14
click at [43, 117] on span "Salão / Mesas" at bounding box center [39, 113] width 41 height 9
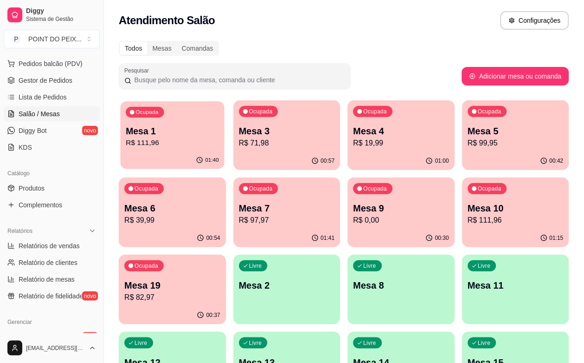
click at [168, 136] on p "Mesa 1" at bounding box center [172, 131] width 93 height 13
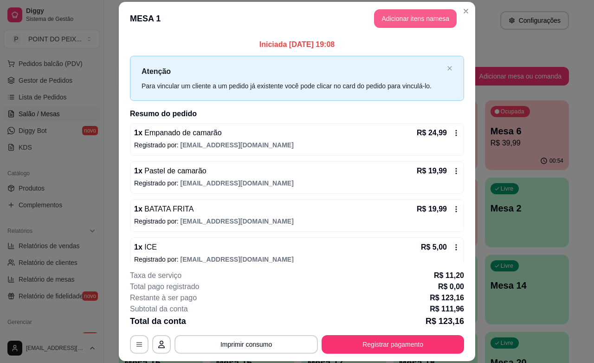
click at [421, 14] on button "Adicionar itens na mesa" at bounding box center [415, 18] width 83 height 19
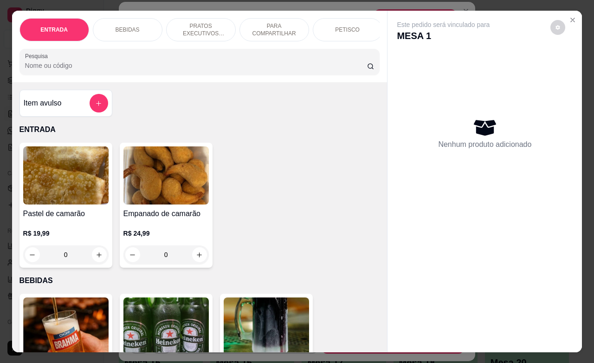
click at [338, 26] on p "PETISCO" at bounding box center [347, 29] width 25 height 7
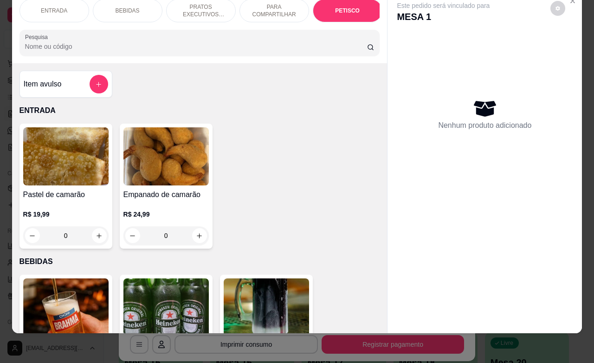
scroll to position [2168, 0]
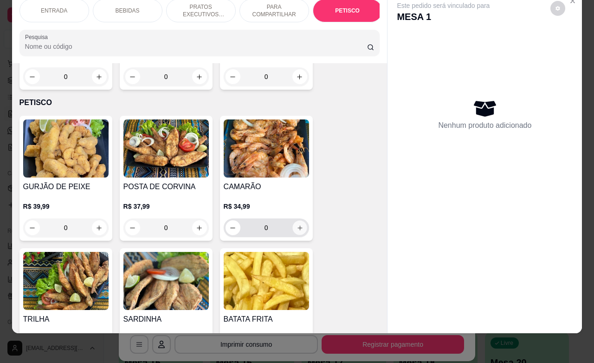
click at [293, 221] on button "increase-product-quantity" at bounding box center [300, 228] width 14 height 14
type input "1"
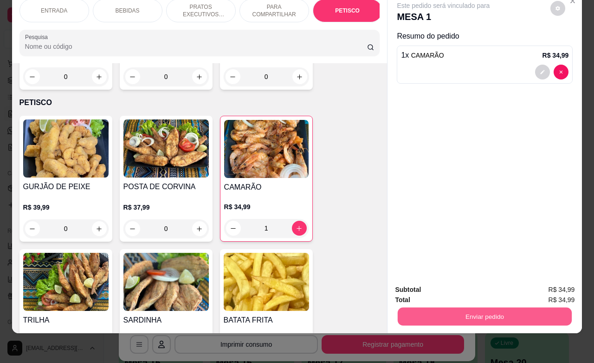
click at [439, 309] on button "Enviar pedido" at bounding box center [485, 316] width 174 height 18
click at [443, 281] on button "Não registrar e enviar pedido" at bounding box center [453, 284] width 97 height 18
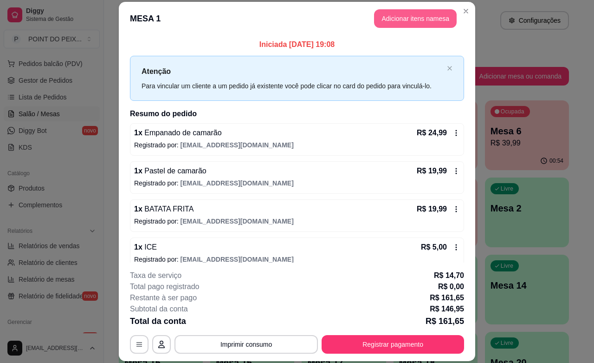
click at [436, 21] on button "Adicionar itens na mesa" at bounding box center [415, 18] width 83 height 19
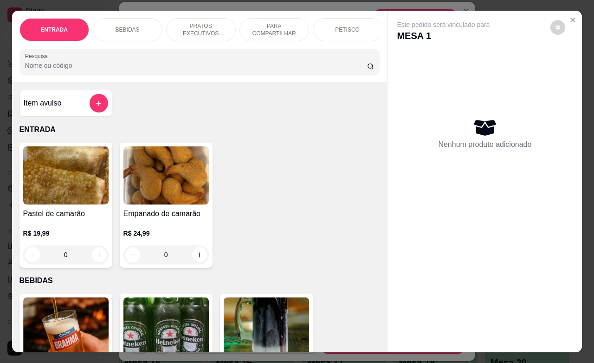
click at [129, 26] on p "BEBIDAS" at bounding box center [128, 29] width 24 height 7
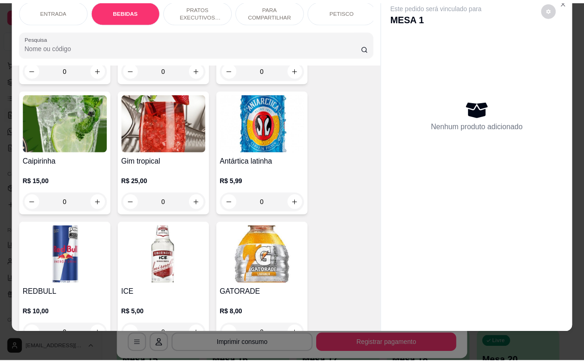
scroll to position [889, 0]
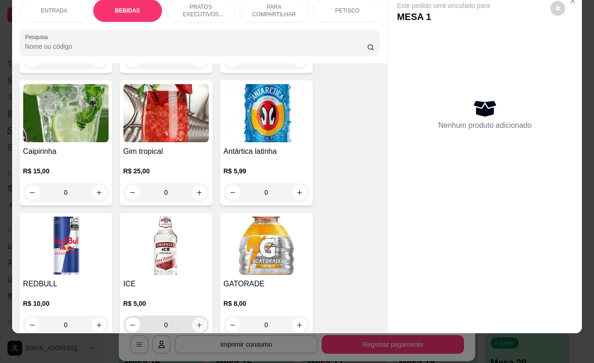
click at [196, 321] on icon "increase-product-quantity" at bounding box center [199, 324] width 7 height 7
type input "1"
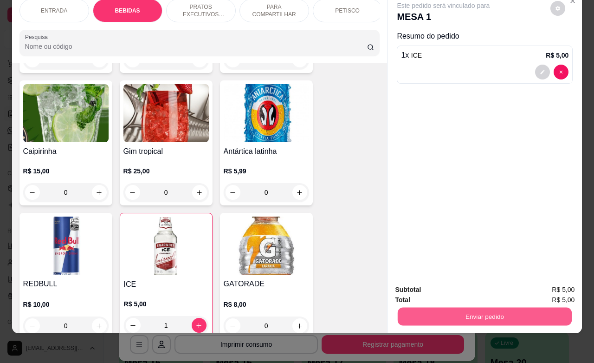
click at [457, 307] on button "Enviar pedido" at bounding box center [485, 316] width 174 height 18
click at [456, 287] on button "Não registrar e enviar pedido" at bounding box center [453, 283] width 94 height 17
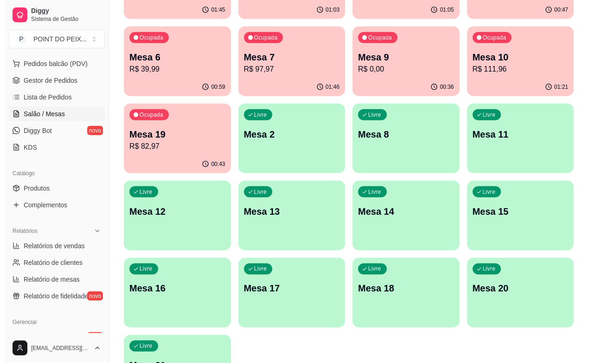
scroll to position [153, 0]
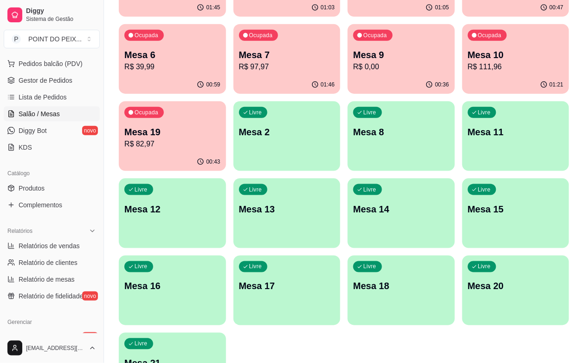
click at [163, 357] on p "Mesa 21" at bounding box center [172, 363] width 96 height 13
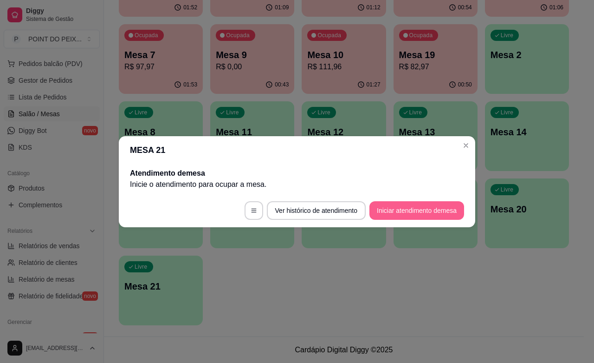
click at [389, 214] on button "Iniciar atendimento de mesa" at bounding box center [417, 210] width 95 height 19
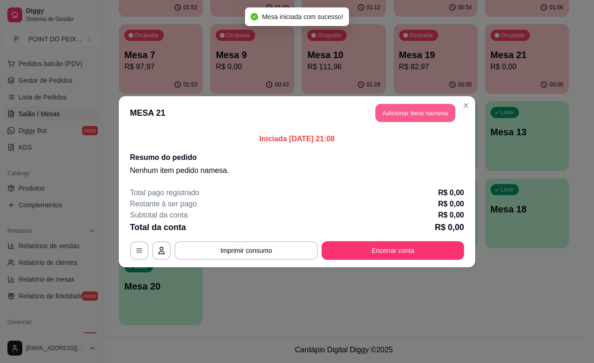
click at [407, 116] on button "Adicionar itens na mesa" at bounding box center [416, 113] width 80 height 18
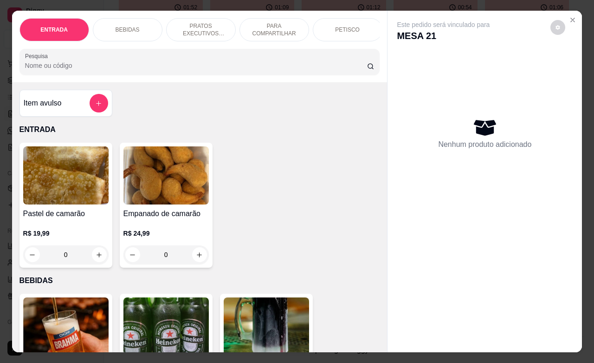
click at [335, 28] on p "PETISCO" at bounding box center [347, 29] width 25 height 7
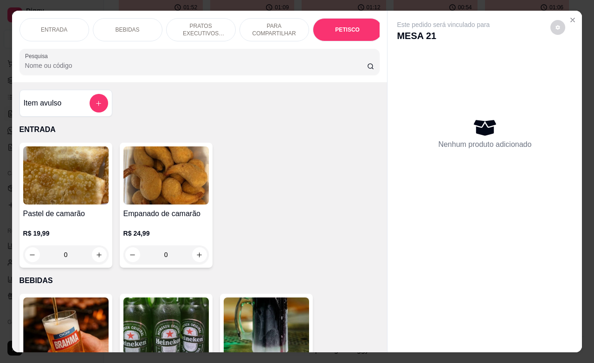
scroll to position [2168, 0]
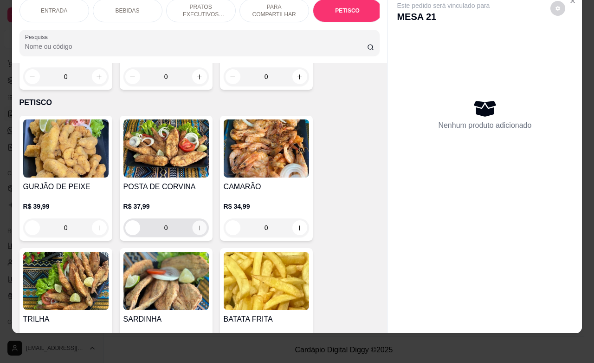
click at [198, 221] on button "increase-product-quantity" at bounding box center [199, 228] width 14 height 14
type input "1"
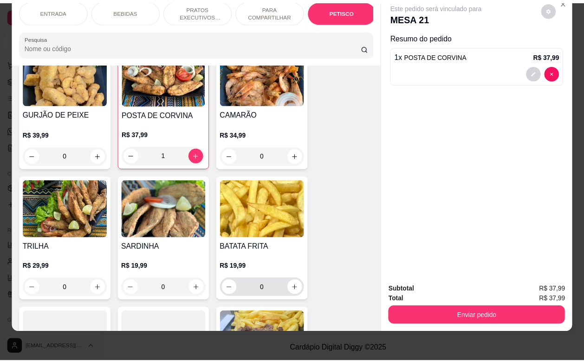
scroll to position [2284, 0]
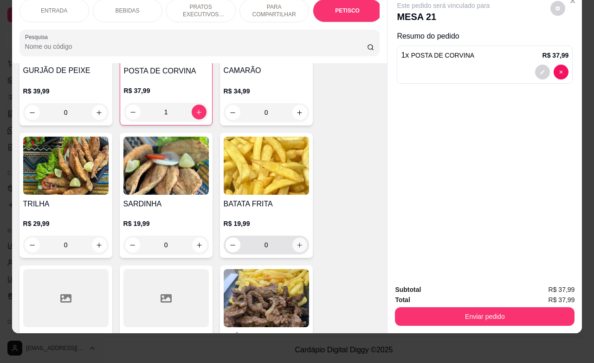
click at [296, 241] on icon "increase-product-quantity" at bounding box center [299, 244] width 7 height 7
type input "1"
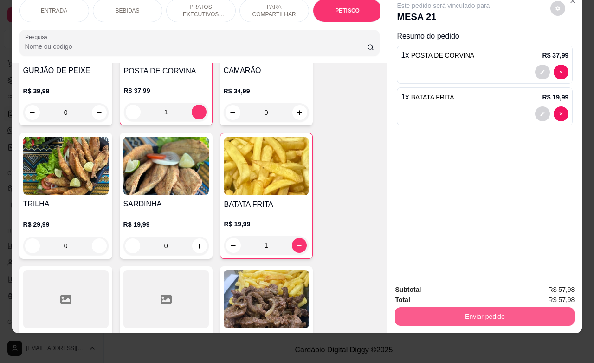
click at [451, 307] on button "Enviar pedido" at bounding box center [485, 316] width 180 height 19
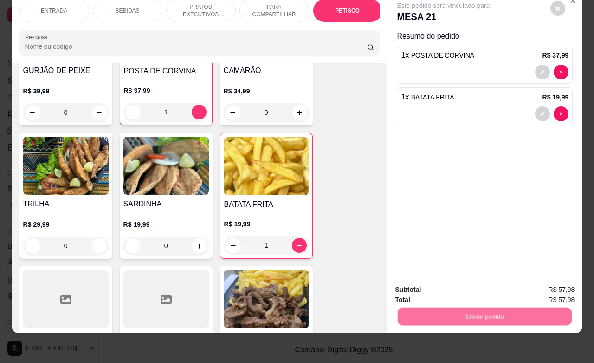
click at [427, 284] on button "Não registrar e enviar pedido" at bounding box center [453, 284] width 97 height 18
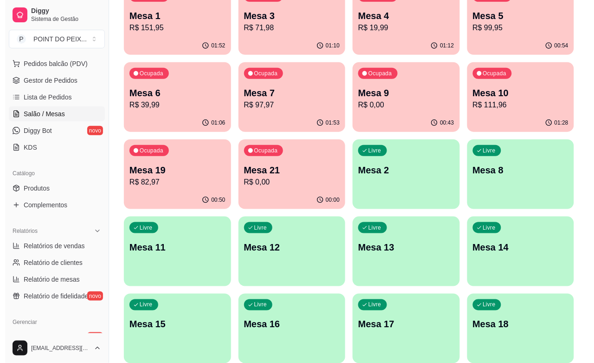
scroll to position [95, 0]
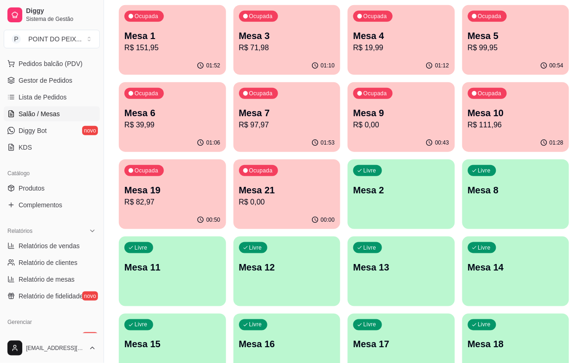
click at [226, 134] on div "01:06" at bounding box center [172, 143] width 107 height 18
click at [462, 210] on div "Livre Mesa 8" at bounding box center [515, 188] width 107 height 59
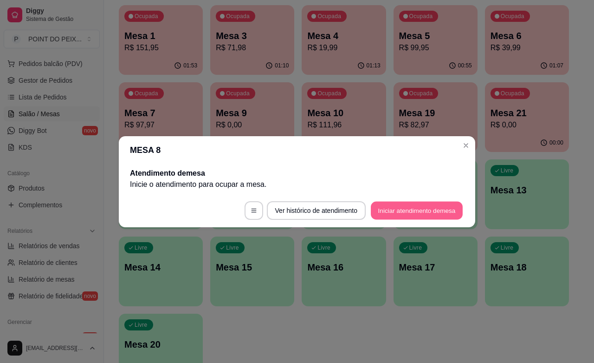
click at [391, 207] on button "Iniciar atendimento de mesa" at bounding box center [417, 210] width 92 height 18
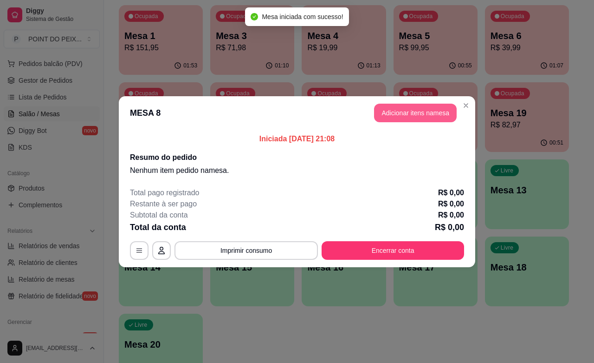
click at [415, 117] on button "Adicionar itens na mesa" at bounding box center [415, 113] width 83 height 19
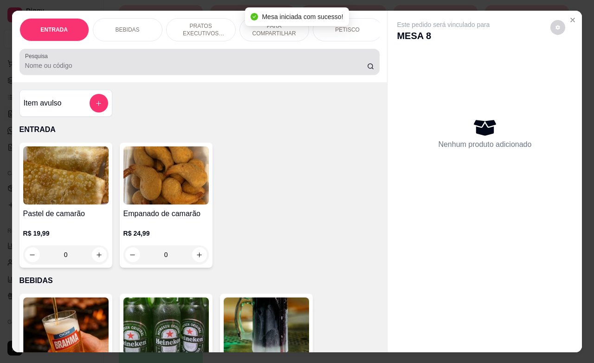
click at [350, 29] on div "PETISCO" at bounding box center [348, 29] width 70 height 23
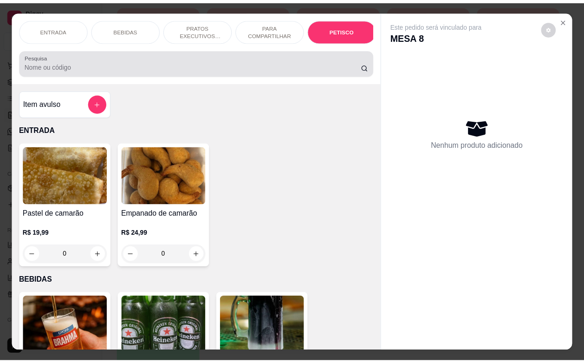
scroll to position [2168, 0]
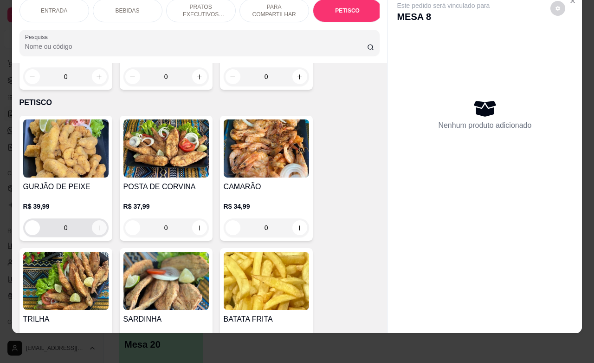
click at [96, 224] on icon "increase-product-quantity" at bounding box center [99, 227] width 7 height 7
type input "1"
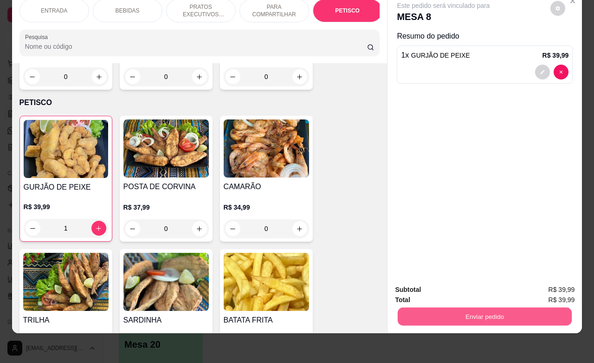
click at [467, 309] on button "Enviar pedido" at bounding box center [485, 316] width 174 height 18
click at [422, 281] on button "Não registrar e enviar pedido" at bounding box center [453, 283] width 94 height 17
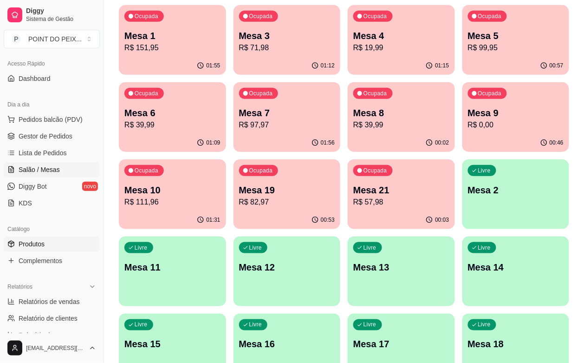
scroll to position [0, 0]
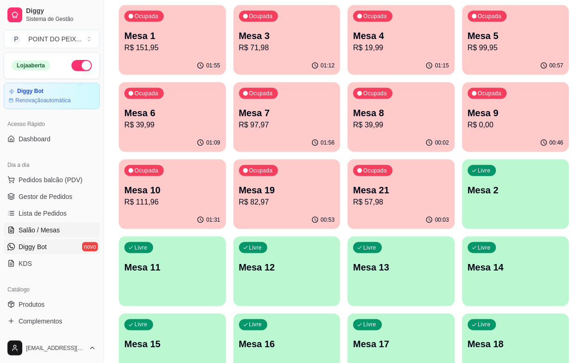
click at [40, 252] on link "Diggy Bot novo" at bounding box center [52, 246] width 96 height 15
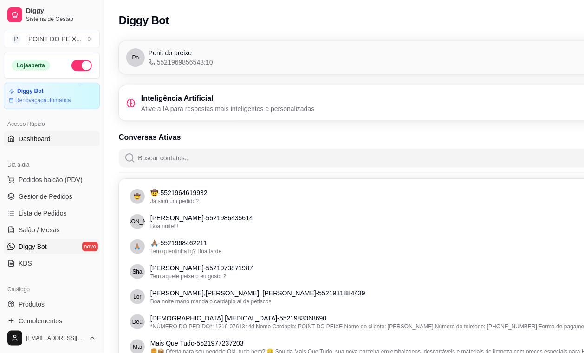
click at [41, 142] on span "Dashboard" at bounding box center [35, 138] width 32 height 9
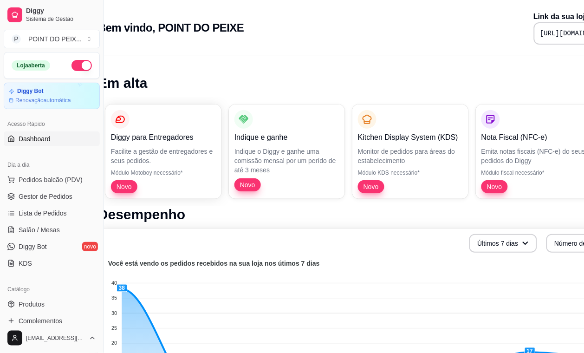
scroll to position [0, 85]
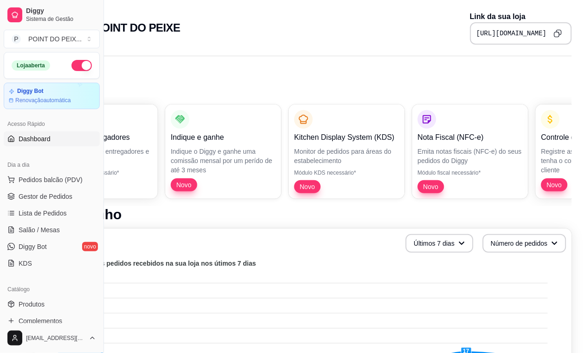
click at [557, 35] on icon "Copy to clipboard" at bounding box center [556, 34] width 5 height 5
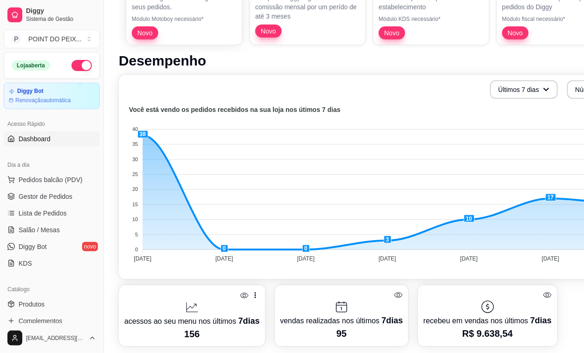
scroll to position [232, 0]
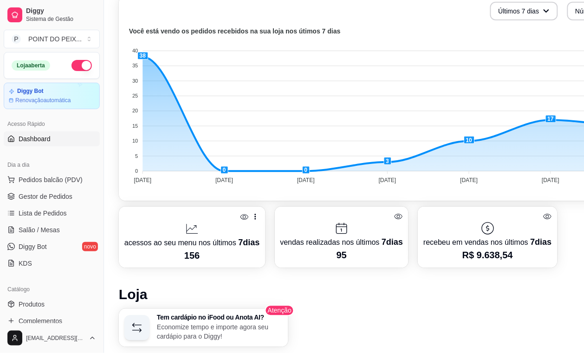
click at [241, 217] on icon at bounding box center [244, 217] width 8 height 6
click at [241, 217] on icon at bounding box center [244, 217] width 8 height 7
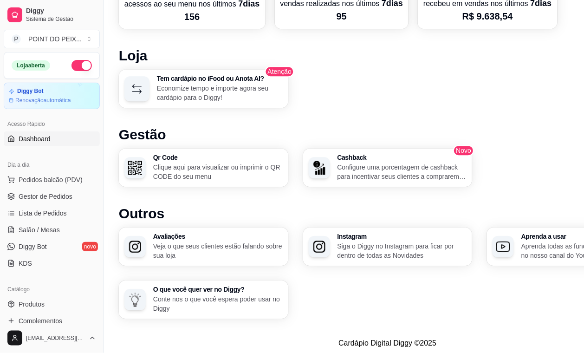
scroll to position [473, 0]
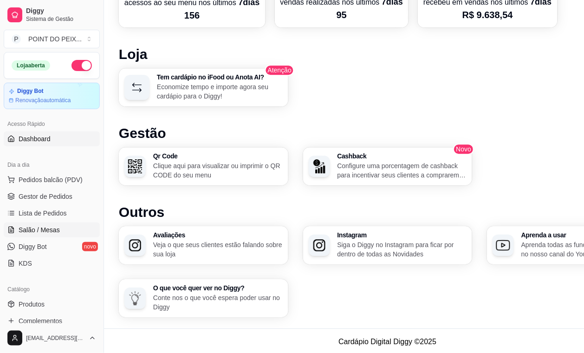
click at [48, 233] on span "Salão / Mesas" at bounding box center [39, 229] width 41 height 9
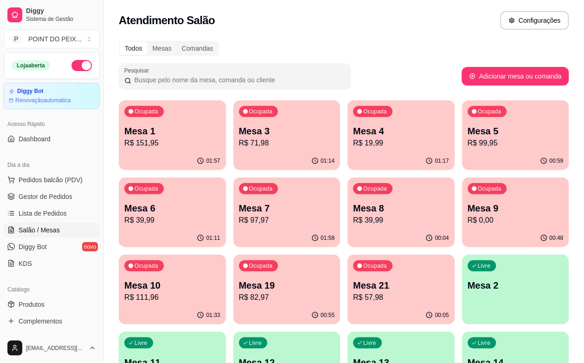
click at [226, 306] on div "01:33" at bounding box center [172, 315] width 107 height 18
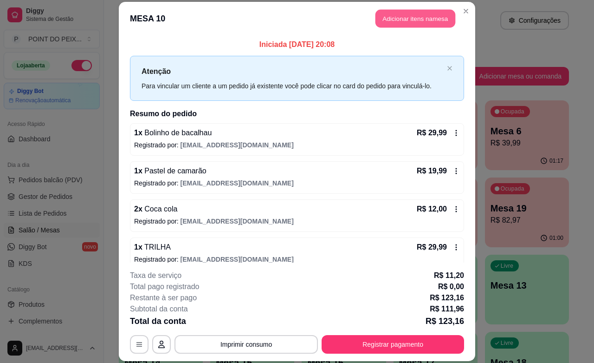
click at [427, 24] on button "Adicionar itens na mesa" at bounding box center [416, 19] width 80 height 18
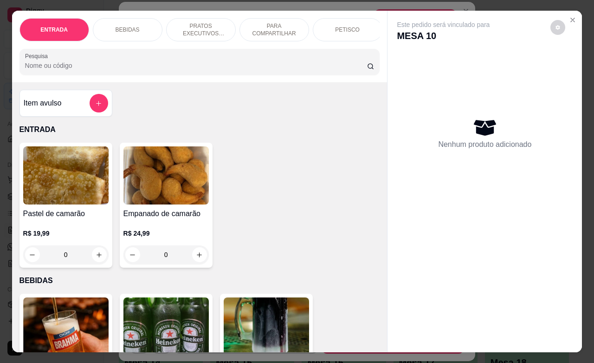
click at [135, 24] on div "BEBIDAS" at bounding box center [128, 29] width 70 height 23
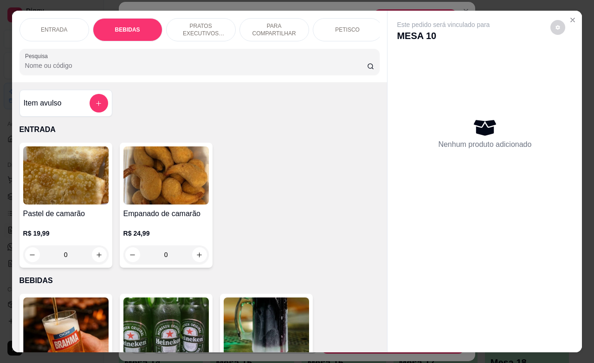
scroll to position [193, 0]
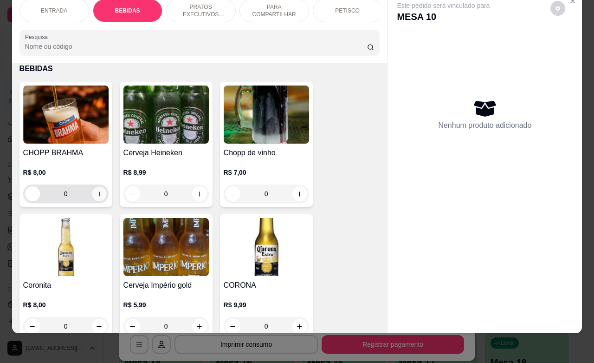
click at [96, 194] on icon "increase-product-quantity" at bounding box center [99, 193] width 7 height 7
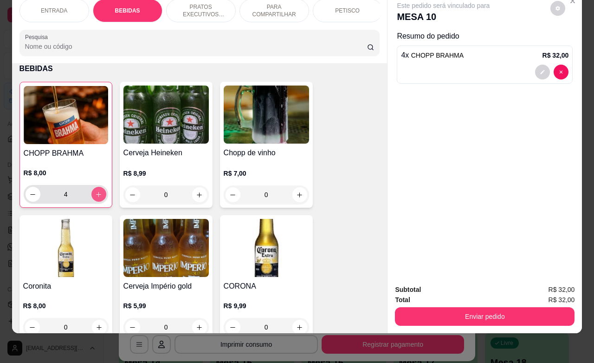
click at [95, 194] on icon "increase-product-quantity" at bounding box center [98, 194] width 7 height 7
type input "5"
click at [298, 199] on button "increase-product-quantity" at bounding box center [300, 194] width 15 height 15
type input "2"
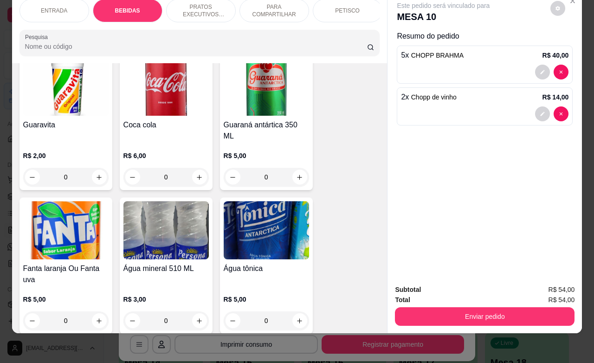
scroll to position [657, 0]
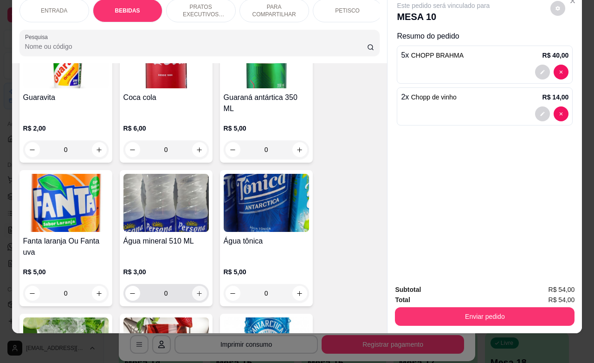
click at [196, 290] on icon "increase-product-quantity" at bounding box center [199, 293] width 7 height 7
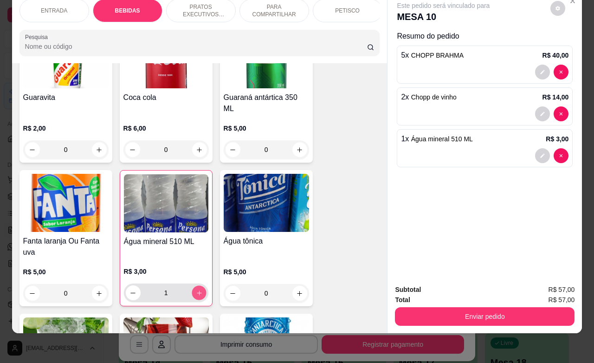
click at [192, 286] on button "increase-product-quantity" at bounding box center [199, 293] width 14 height 14
type input "2"
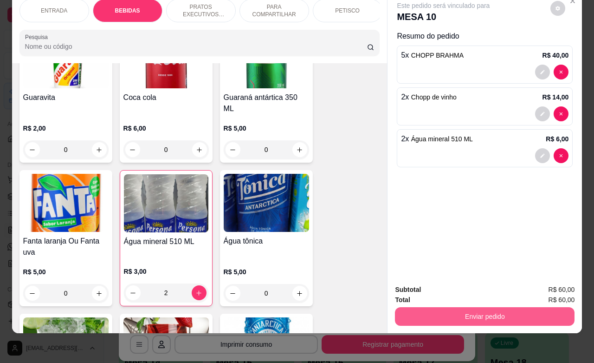
click at [464, 307] on button "Enviar pedido" at bounding box center [485, 316] width 180 height 19
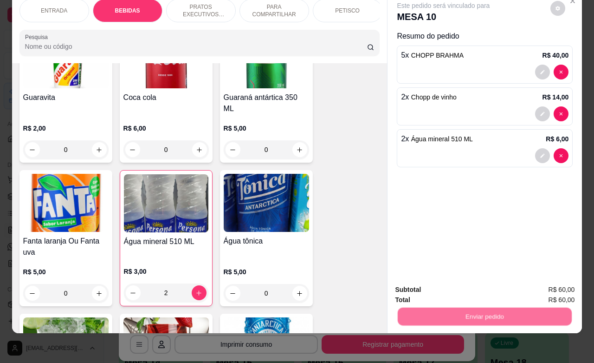
click at [440, 281] on button "Não registrar e enviar pedido" at bounding box center [453, 283] width 94 height 17
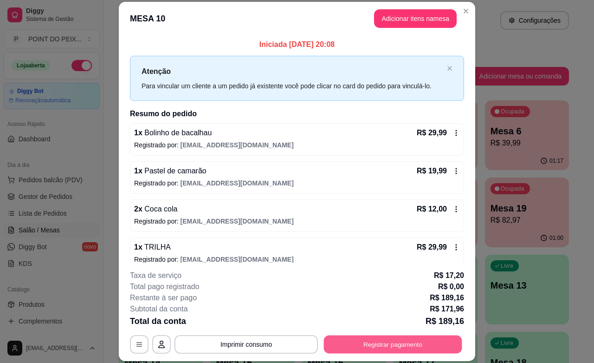
click at [391, 346] on button "Registrar pagamento" at bounding box center [393, 344] width 138 height 18
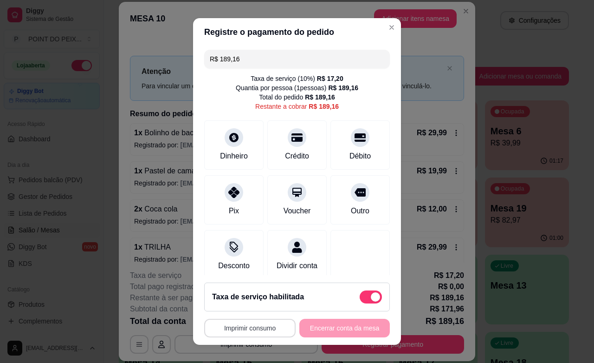
click at [261, 328] on button "Imprimir consumo" at bounding box center [249, 328] width 91 height 19
click at [252, 309] on button "IMPRESSORA" at bounding box center [245, 306] width 65 height 14
click at [232, 198] on div "Pix" at bounding box center [234, 198] width 65 height 54
type input "R$ 0,00"
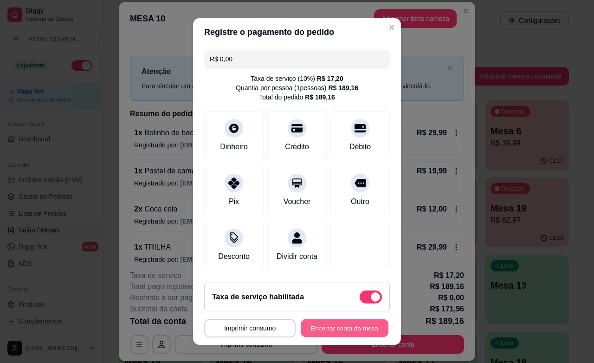
click at [321, 331] on button "Encerrar conta da mesa" at bounding box center [345, 328] width 88 height 18
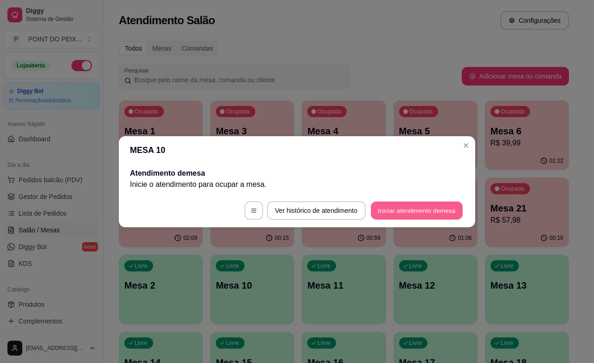
click at [410, 208] on button "Iniciar atendimento de mesa" at bounding box center [417, 210] width 92 height 18
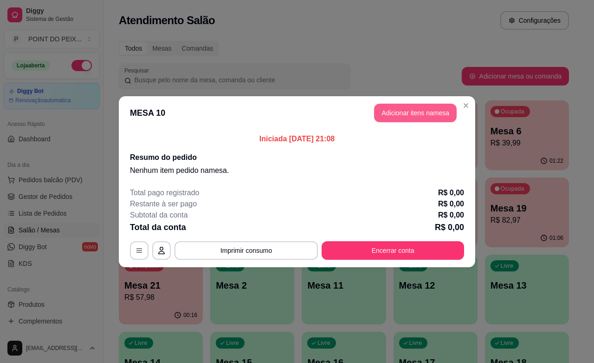
click at [403, 115] on button "Adicionar itens na mesa" at bounding box center [415, 113] width 83 height 19
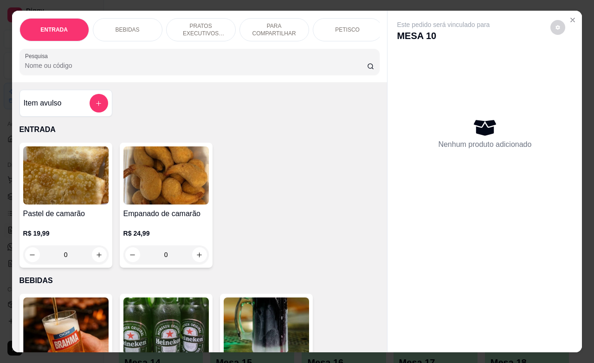
click at [265, 27] on p "PARA COMPARTILHAR" at bounding box center [274, 29] width 54 height 15
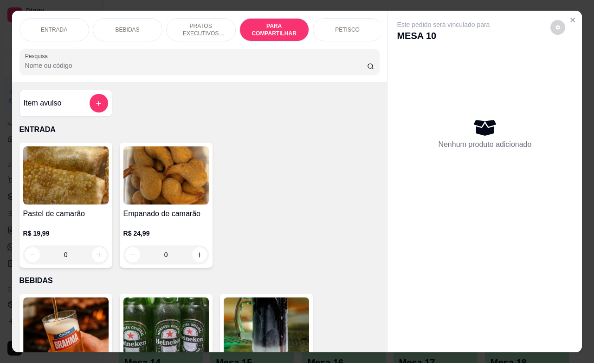
scroll to position [1862, 0]
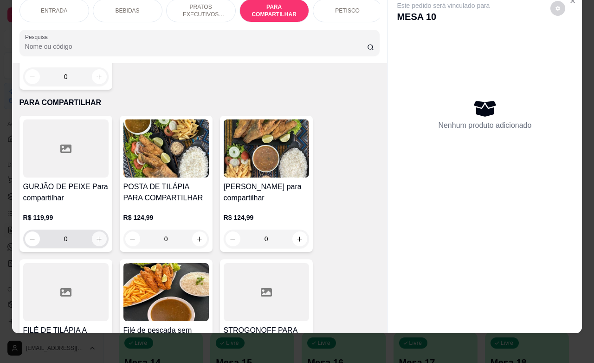
click at [96, 235] on icon "increase-product-quantity" at bounding box center [99, 238] width 7 height 7
type input "1"
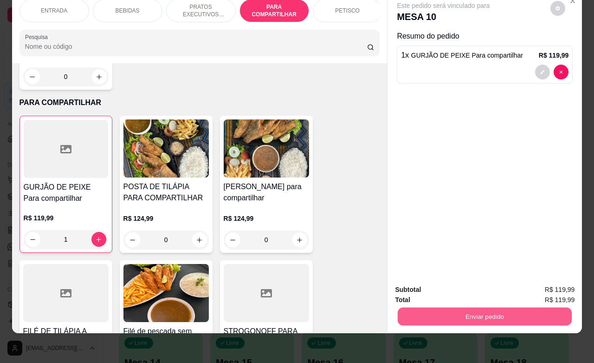
click at [461, 307] on button "Enviar pedido" at bounding box center [485, 316] width 174 height 18
click at [456, 284] on button "Não registrar e enviar pedido" at bounding box center [453, 283] width 94 height 17
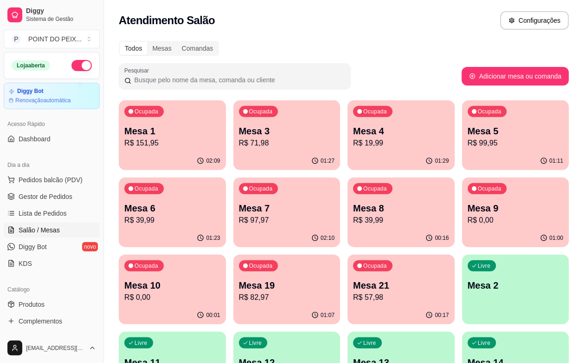
click at [271, 135] on p "Mesa 3" at bounding box center [287, 130] width 96 height 13
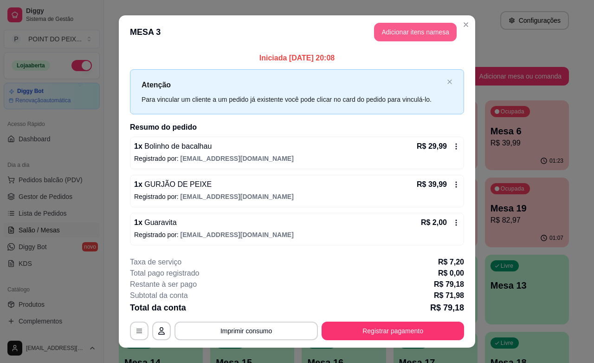
click at [402, 24] on button "Adicionar itens na mesa" at bounding box center [415, 32] width 83 height 19
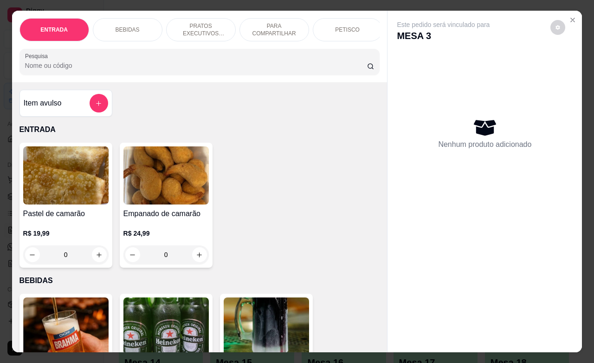
click at [124, 26] on p "BEBIDAS" at bounding box center [128, 29] width 24 height 7
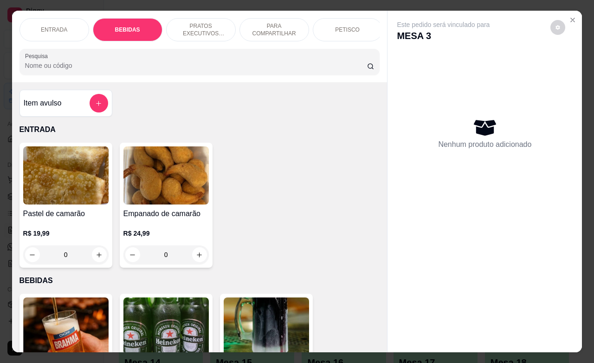
scroll to position [193, 0]
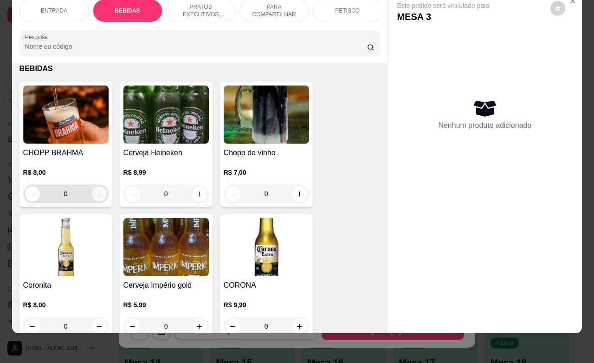
click at [93, 198] on button "increase-product-quantity" at bounding box center [99, 193] width 15 height 15
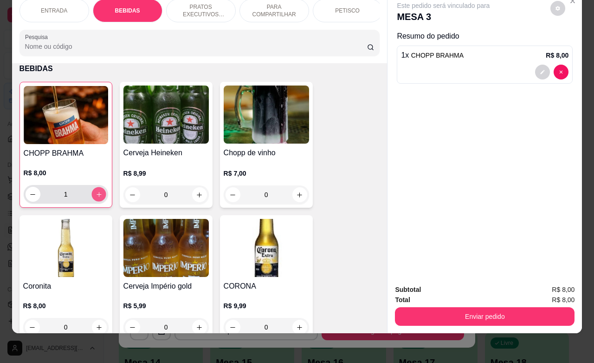
click at [93, 198] on button "increase-product-quantity" at bounding box center [98, 194] width 14 height 14
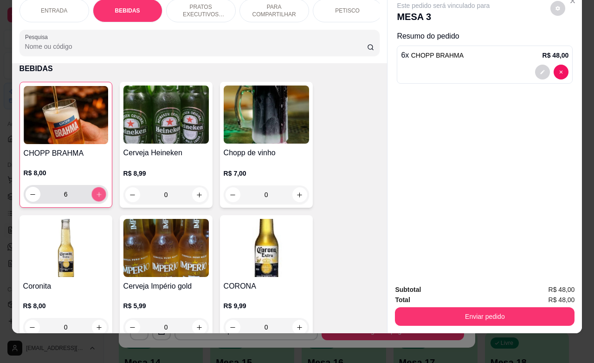
click at [93, 198] on button "increase-product-quantity" at bounding box center [98, 194] width 14 height 14
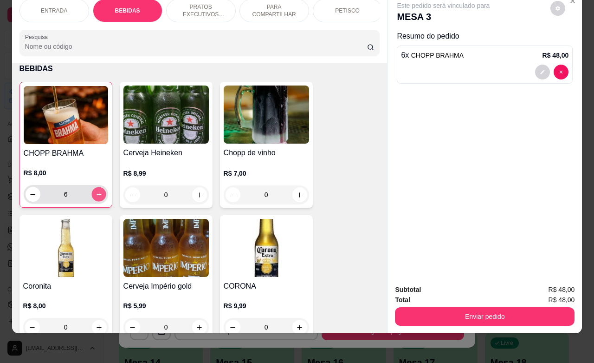
click at [93, 198] on button "increase-product-quantity" at bounding box center [98, 194] width 14 height 14
click at [93, 198] on button "increase-product-quantity" at bounding box center [98, 194] width 15 height 15
type input "15"
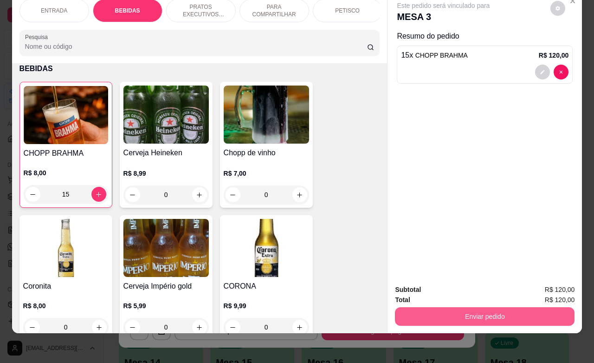
click at [472, 310] on button "Enviar pedido" at bounding box center [485, 316] width 180 height 19
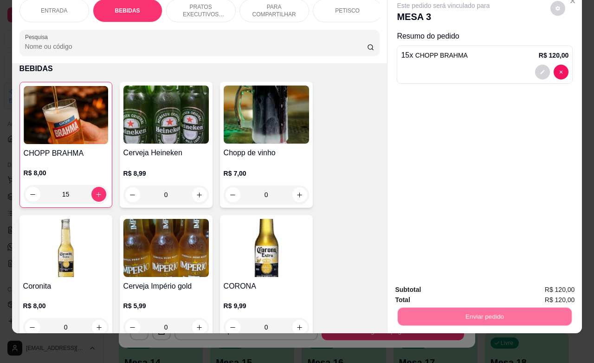
click at [477, 286] on button "Não registrar e enviar pedido" at bounding box center [453, 283] width 94 height 17
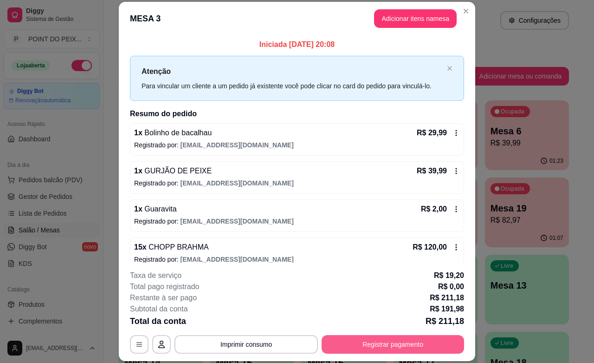
click at [432, 339] on button "Registrar pagamento" at bounding box center [393, 344] width 143 height 19
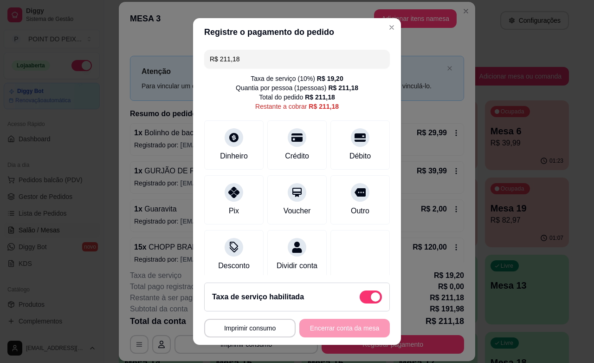
click at [360, 296] on span at bounding box center [371, 296] width 22 height 13
click at [359, 298] on input "checkbox" at bounding box center [362, 301] width 6 height 6
checkbox input "true"
type input "R$ 191,98"
checkbox input "false"
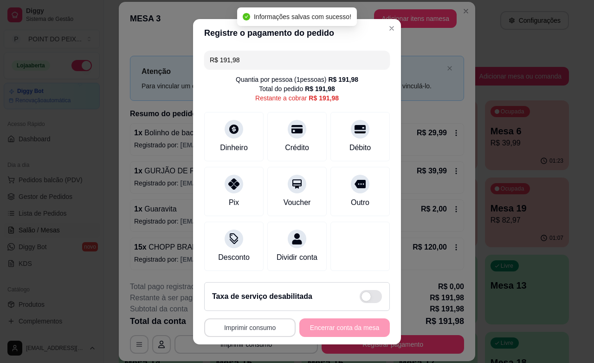
click at [251, 326] on button "Imprimir consumo" at bounding box center [249, 327] width 91 height 19
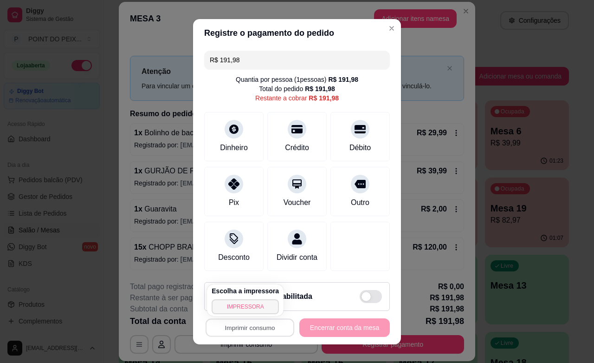
click at [254, 306] on button "IMPRESSORA" at bounding box center [245, 306] width 67 height 15
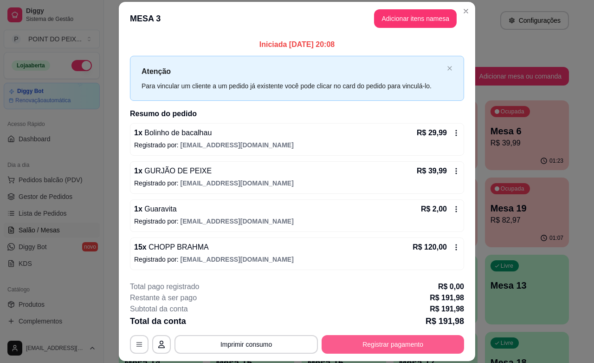
click at [404, 346] on button "Registrar pagamento" at bounding box center [393, 344] width 143 height 19
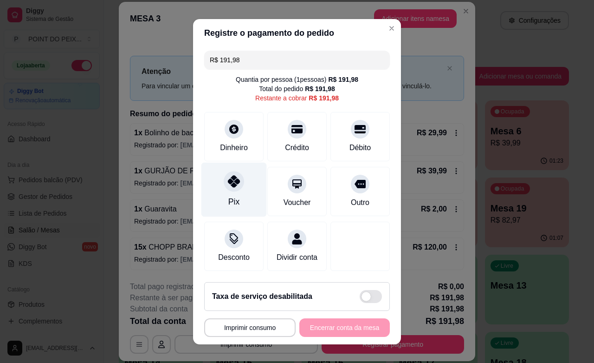
click at [239, 193] on div "Pix" at bounding box center [234, 189] width 65 height 54
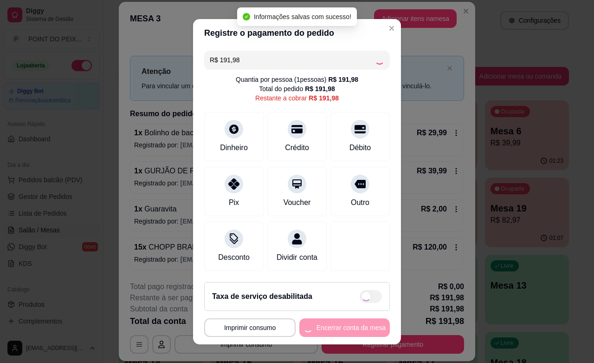
type input "R$ 0,00"
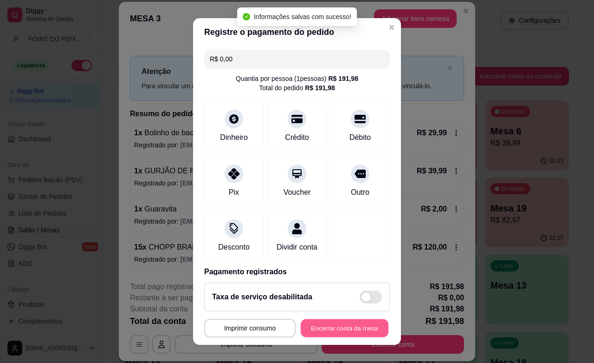
click at [337, 324] on button "Encerrar conta da mesa" at bounding box center [345, 328] width 88 height 18
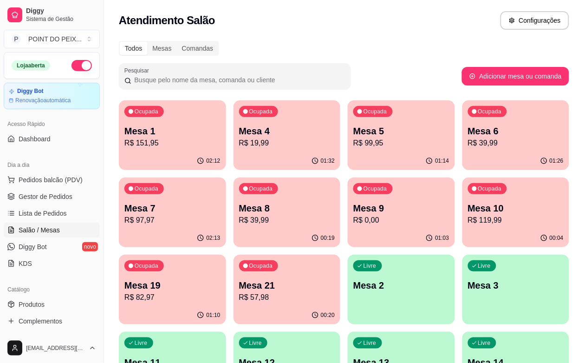
click at [226, 306] on div "01:10" at bounding box center [172, 315] width 107 height 18
click at [348, 226] on div "Ocupada Mesa 9 R$ 0,00" at bounding box center [401, 203] width 107 height 52
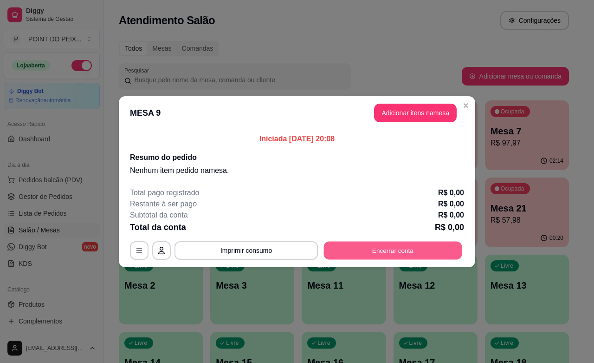
click at [410, 251] on button "Encerrar conta" at bounding box center [393, 250] width 138 height 18
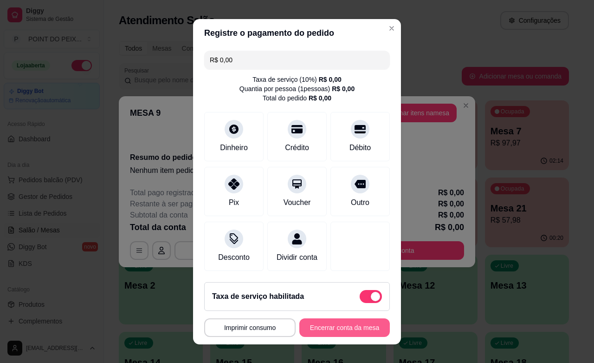
click at [344, 329] on button "Encerrar conta da mesa" at bounding box center [345, 327] width 91 height 19
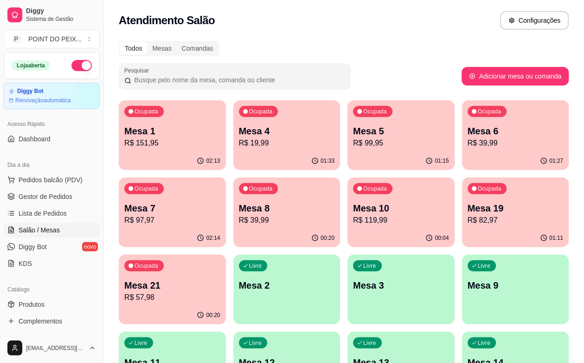
click at [348, 298] on div "Livre Mesa 3" at bounding box center [401, 283] width 107 height 59
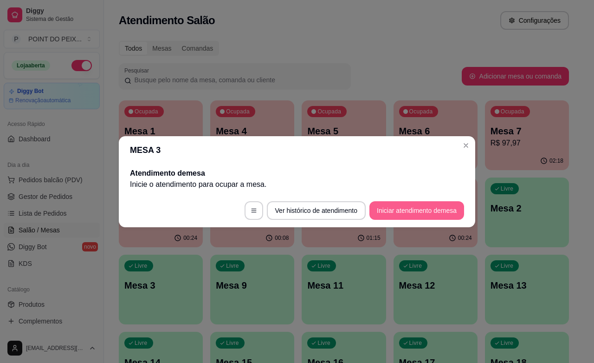
click at [433, 210] on button "Iniciar atendimento de mesa" at bounding box center [417, 210] width 95 height 19
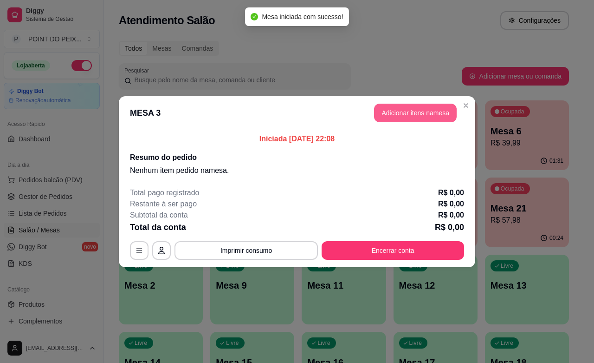
click at [418, 115] on button "Adicionar itens na mesa" at bounding box center [415, 113] width 83 height 19
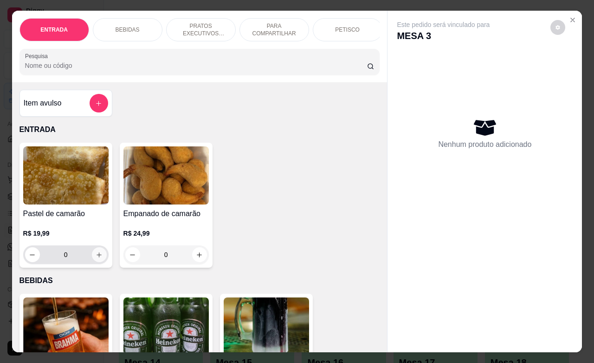
click at [92, 261] on button "increase-product-quantity" at bounding box center [99, 254] width 15 height 15
type input "1"
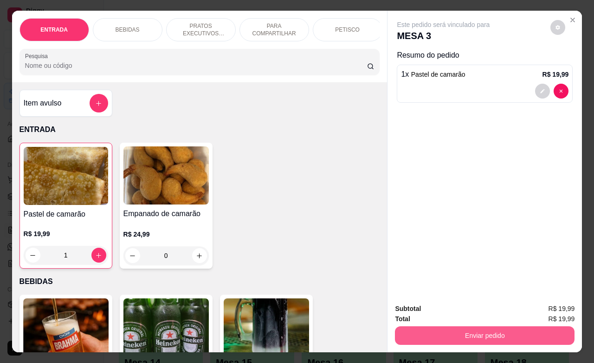
click at [454, 326] on button "Enviar pedido" at bounding box center [485, 335] width 180 height 19
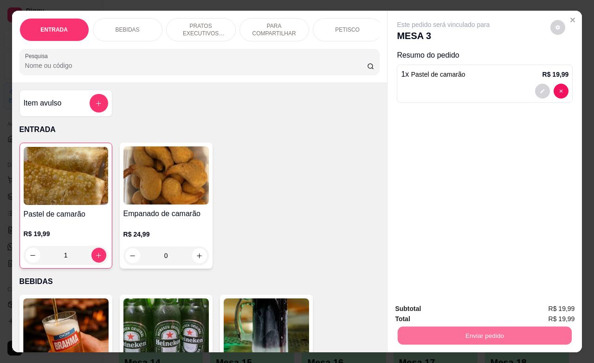
click at [442, 311] on button "Não registrar e enviar pedido" at bounding box center [453, 308] width 97 height 18
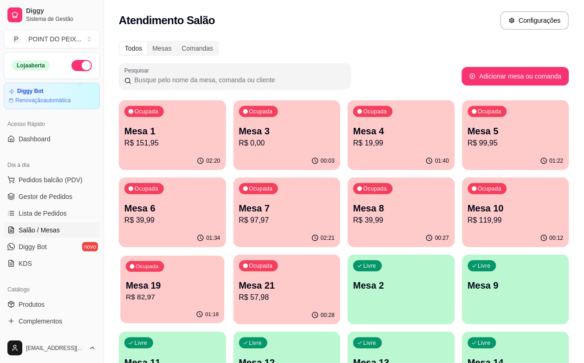
click at [224, 255] on div "Ocupada Mesa 19 R$ 82,97" at bounding box center [172, 280] width 104 height 50
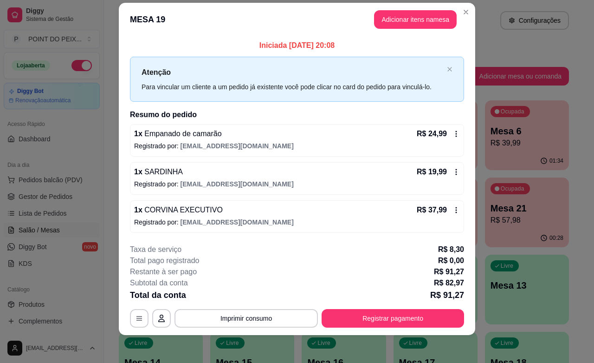
scroll to position [14, 0]
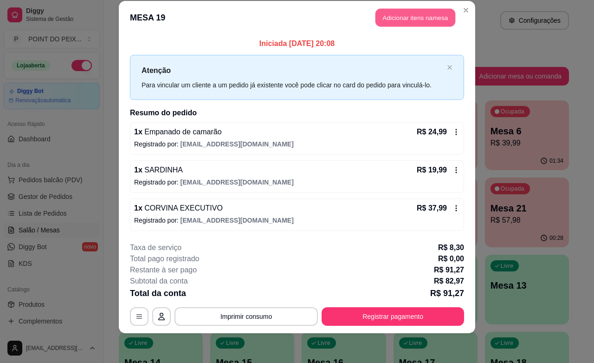
click at [423, 13] on button "Adicionar itens na mesa" at bounding box center [416, 18] width 80 height 18
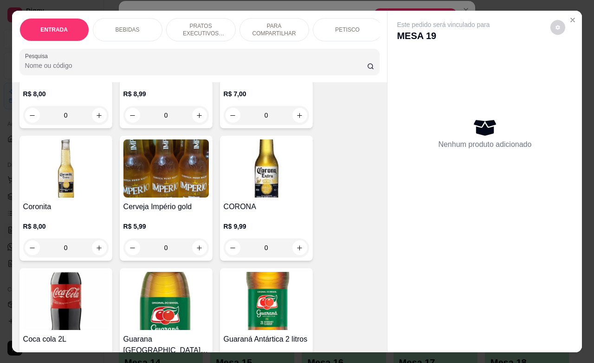
scroll to position [406, 0]
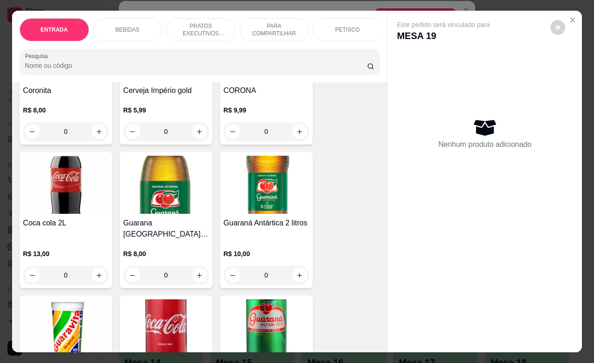
click at [97, 273] on icon "increase-product-quantity" at bounding box center [99, 275] width 5 height 5
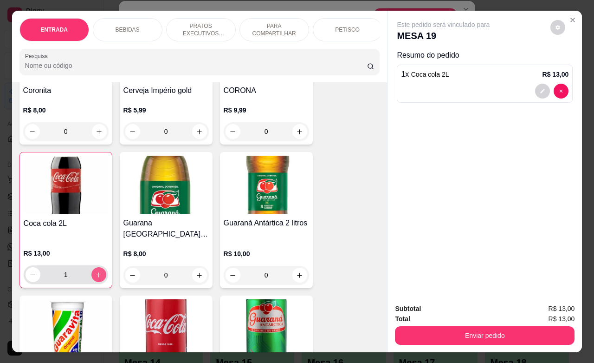
type input "1"
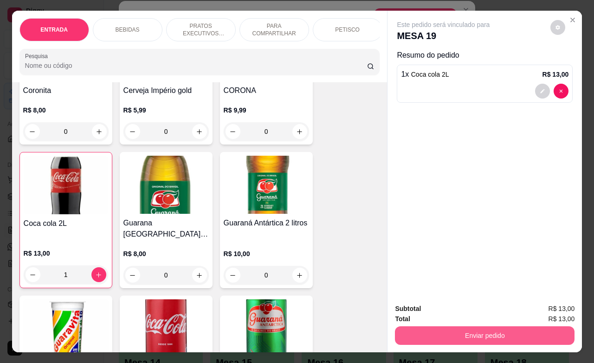
click at [470, 332] on button "Enviar pedido" at bounding box center [485, 335] width 180 height 19
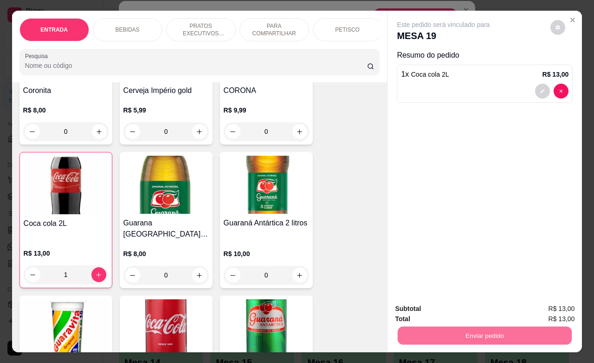
click at [437, 307] on button "Não registrar e enviar pedido" at bounding box center [453, 308] width 97 height 18
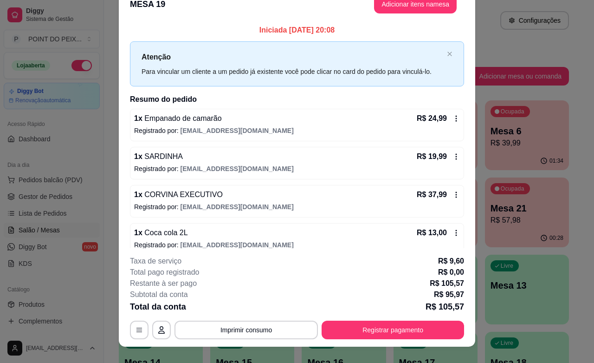
scroll to position [1, 0]
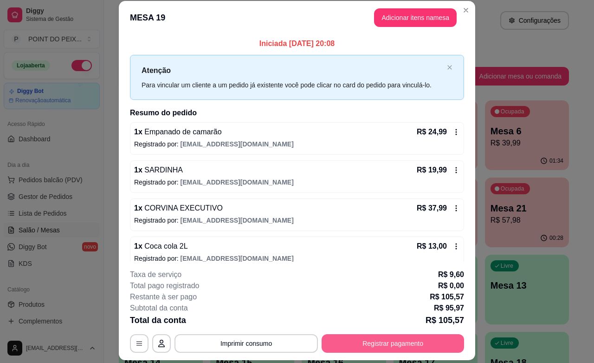
click at [365, 341] on button "Registrar pagamento" at bounding box center [393, 343] width 143 height 19
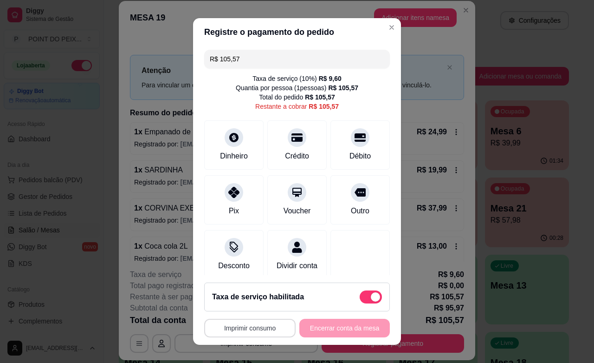
click at [266, 326] on button "Imprimir consumo" at bounding box center [249, 328] width 91 height 19
click at [258, 311] on button "IMPRESSORA" at bounding box center [245, 306] width 65 height 14
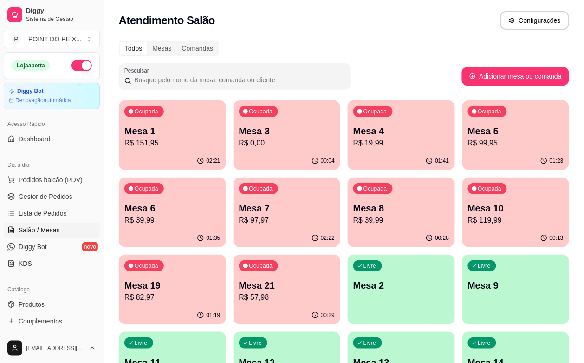
click at [158, 152] on div "02:21" at bounding box center [172, 161] width 107 height 18
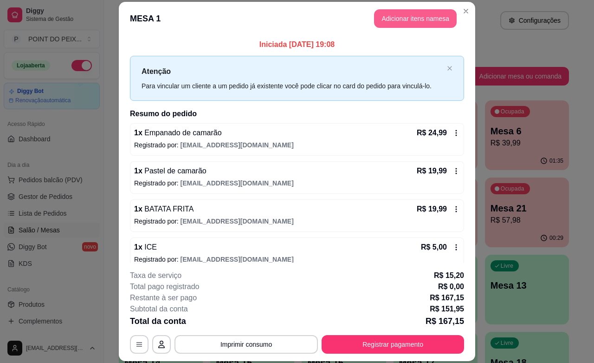
click at [404, 18] on button "Adicionar itens na mesa" at bounding box center [415, 18] width 83 height 19
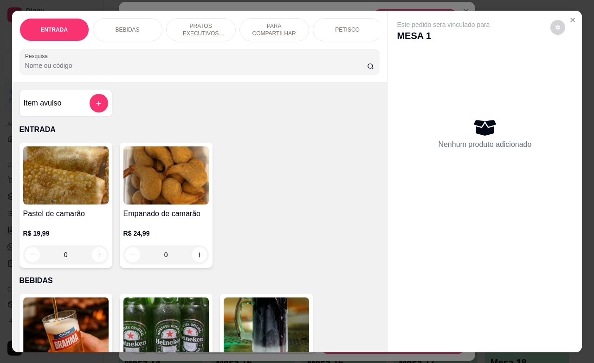
click at [142, 22] on div "BEBIDAS" at bounding box center [128, 29] width 70 height 23
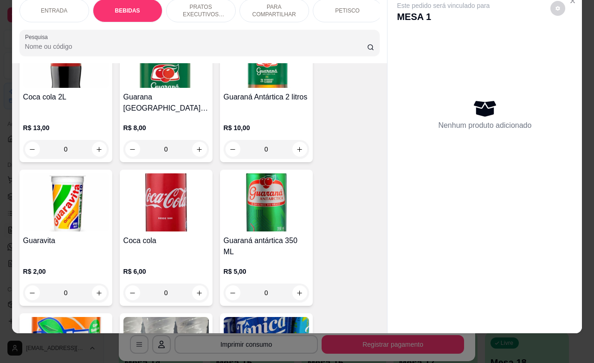
scroll to position [599, 0]
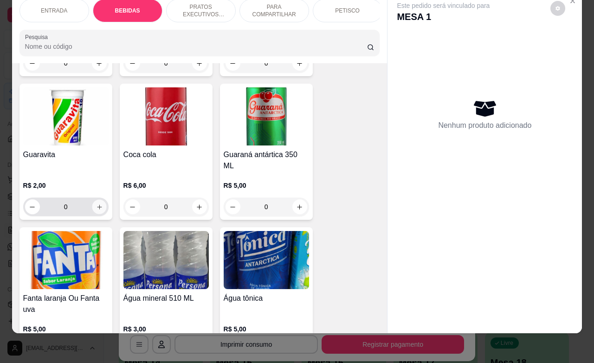
click at [96, 203] on icon "increase-product-quantity" at bounding box center [99, 206] width 7 height 7
type input "1"
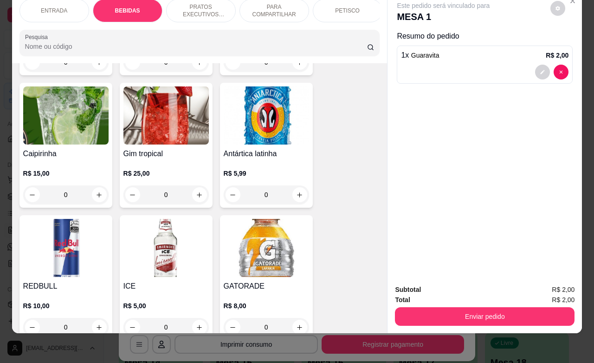
scroll to position [889, 0]
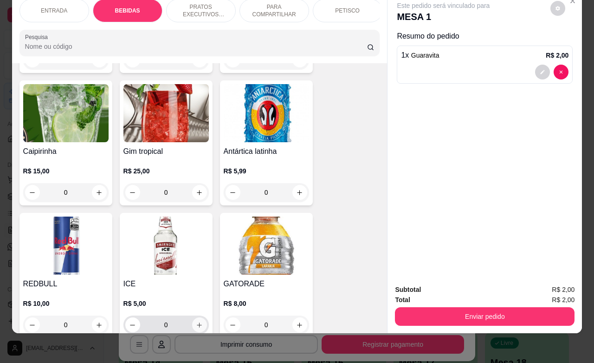
click at [197, 322] on icon "increase-product-quantity" at bounding box center [199, 324] width 5 height 5
type input "1"
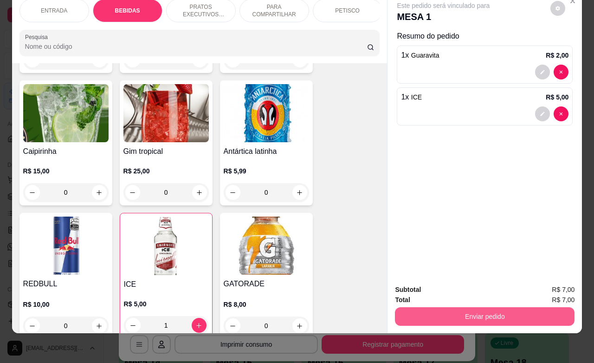
click at [442, 307] on button "Enviar pedido" at bounding box center [485, 316] width 180 height 19
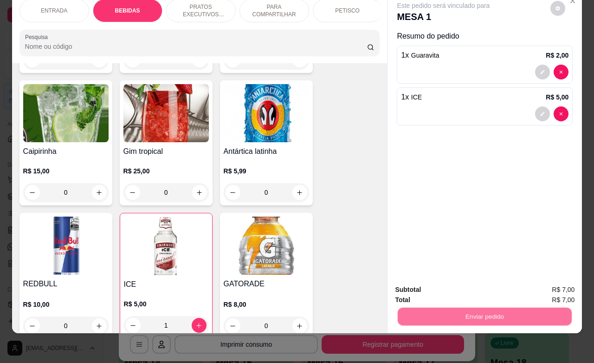
click at [420, 281] on button "Não registrar e enviar pedido" at bounding box center [453, 284] width 97 height 18
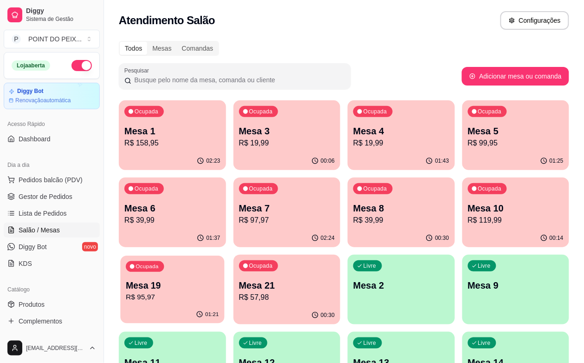
click at [219, 292] on p "R$ 95,97" at bounding box center [172, 297] width 93 height 11
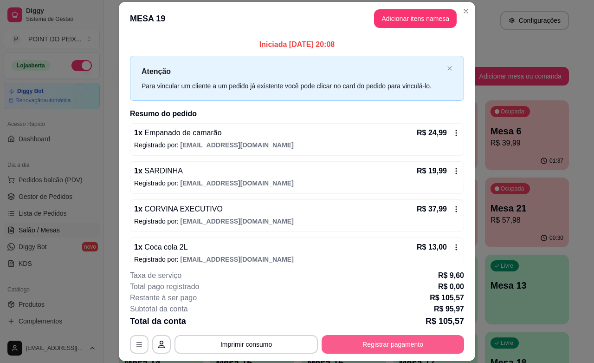
click at [378, 342] on button "Registrar pagamento" at bounding box center [393, 344] width 143 height 19
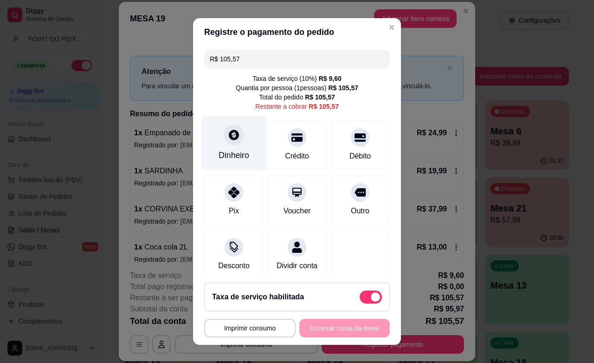
click at [234, 147] on div "Dinheiro" at bounding box center [234, 143] width 65 height 54
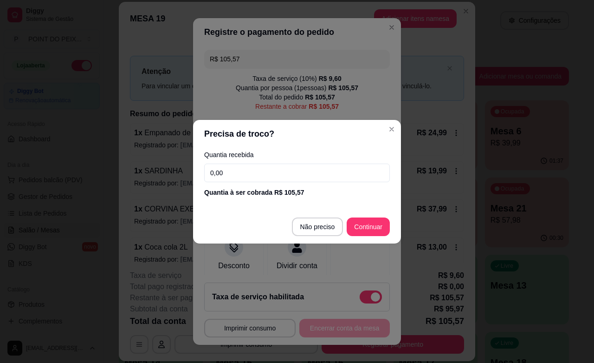
drag, startPoint x: 242, startPoint y: 172, endPoint x: 208, endPoint y: 169, distance: 34.5
click at [209, 169] on input "0,00" at bounding box center [297, 172] width 186 height 19
type input "19,00"
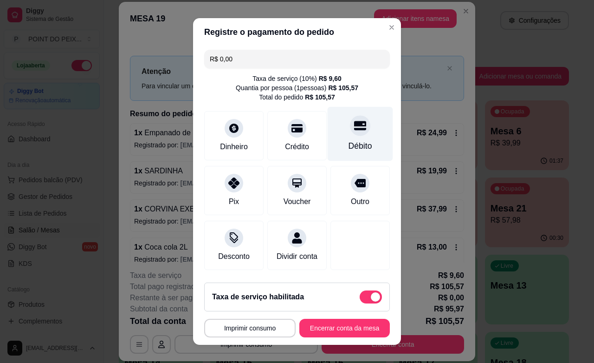
click at [342, 137] on div "Débito" at bounding box center [360, 134] width 65 height 54
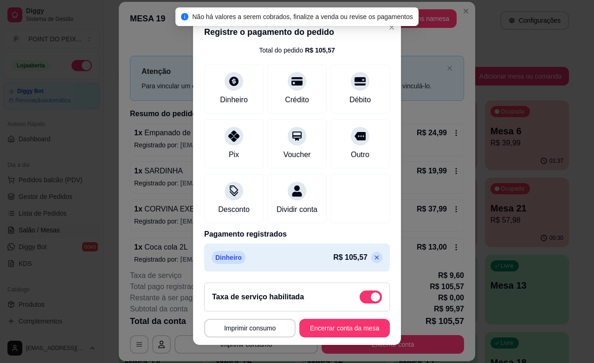
scroll to position [59, 0]
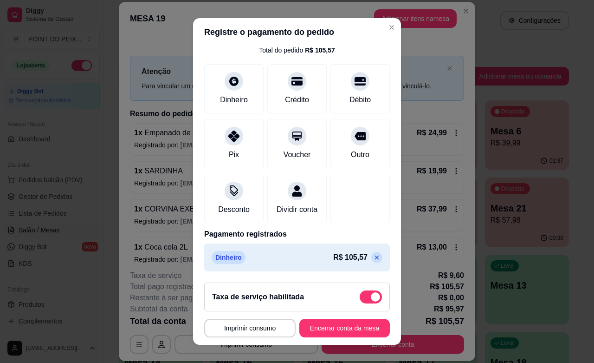
click at [373, 259] on icon at bounding box center [376, 257] width 7 height 7
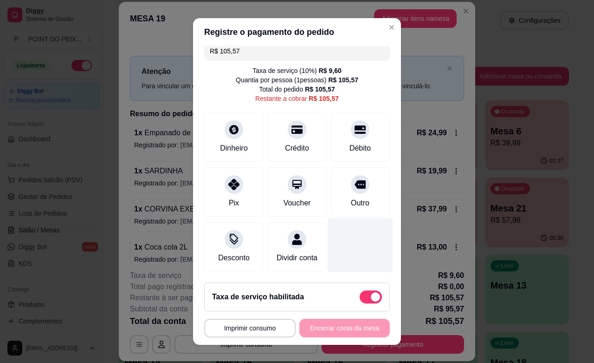
scroll to position [0, 0]
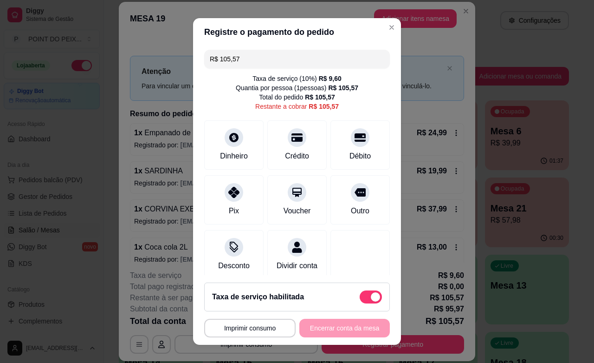
drag, startPoint x: 247, startPoint y: 63, endPoint x: 186, endPoint y: 58, distance: 61.0
click at [186, 58] on div "**********" at bounding box center [297, 181] width 594 height 363
click at [224, 143] on div at bounding box center [234, 134] width 20 height 20
drag, startPoint x: 234, startPoint y: 61, endPoint x: 192, endPoint y: 59, distance: 41.9
click at [193, 59] on div "R$ 86,57 Taxa de serviço ( 10 %) R$ 9,60 Quantia por pessoa ( 1 pessoas) R$ 105…" at bounding box center [297, 160] width 208 height 229
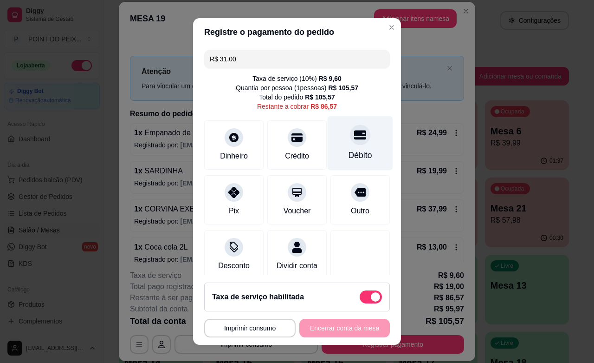
click at [354, 135] on icon at bounding box center [360, 134] width 12 height 9
click at [354, 140] on icon at bounding box center [360, 135] width 12 height 12
type input "R$ 0,00"
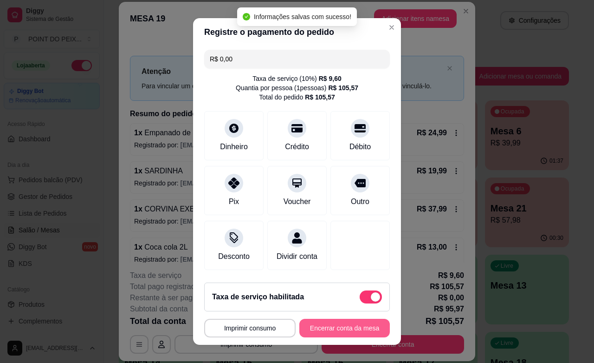
click at [345, 322] on button "Encerrar conta da mesa" at bounding box center [345, 328] width 91 height 19
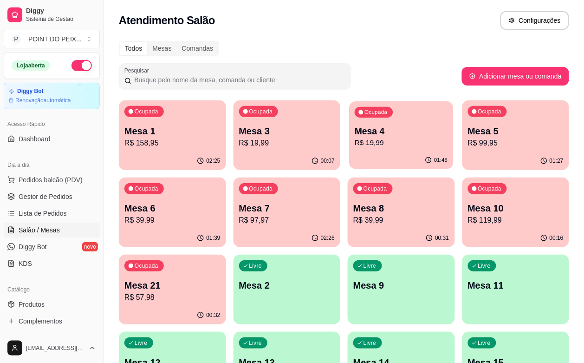
click at [349, 152] on div "01:45" at bounding box center [401, 160] width 104 height 18
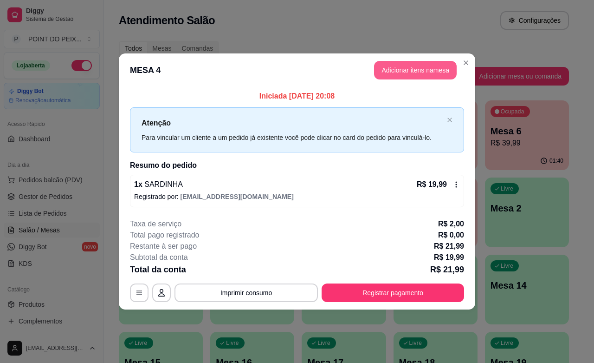
click at [404, 75] on button "Adicionar itens na mesa" at bounding box center [415, 70] width 83 height 19
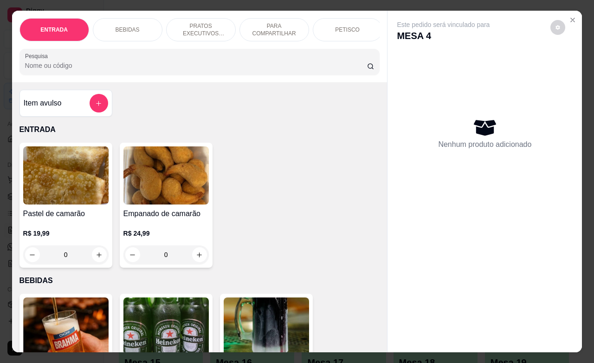
click at [136, 20] on div "BEBIDAS" at bounding box center [128, 29] width 70 height 23
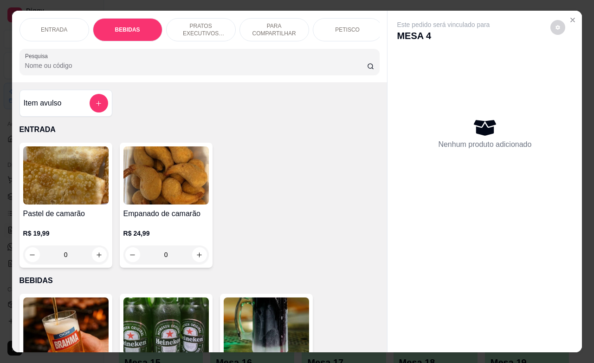
scroll to position [193, 0]
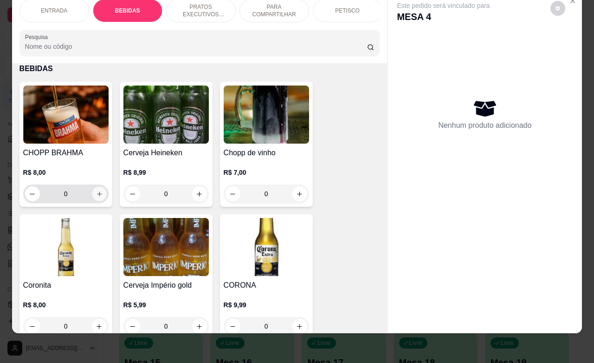
click at [97, 191] on icon "increase-product-quantity" at bounding box center [99, 193] width 7 height 7
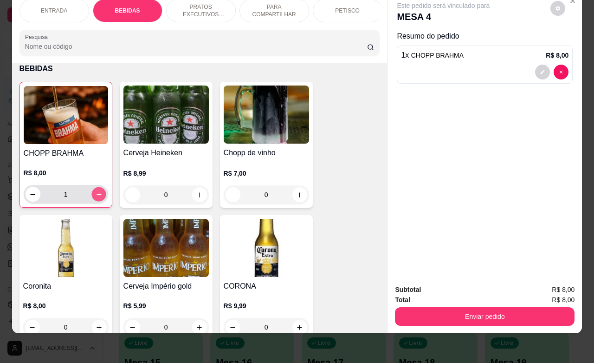
click at [97, 191] on icon "increase-product-quantity" at bounding box center [98, 194] width 7 height 7
type input "3"
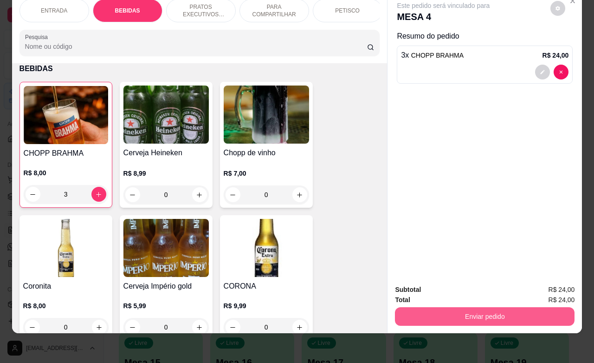
click at [443, 305] on div "Enviar pedido" at bounding box center [485, 315] width 180 height 21
click at [469, 309] on button "Enviar pedido" at bounding box center [485, 316] width 174 height 18
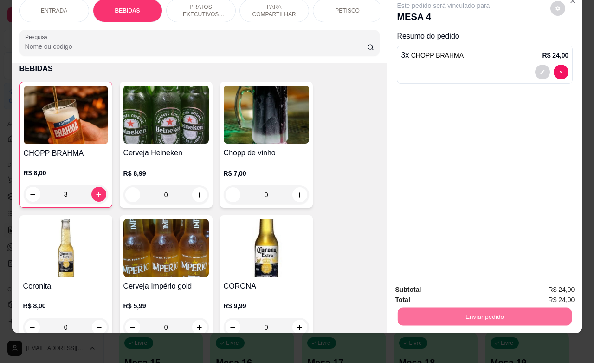
click at [466, 282] on button "Não registrar e enviar pedido" at bounding box center [453, 283] width 94 height 17
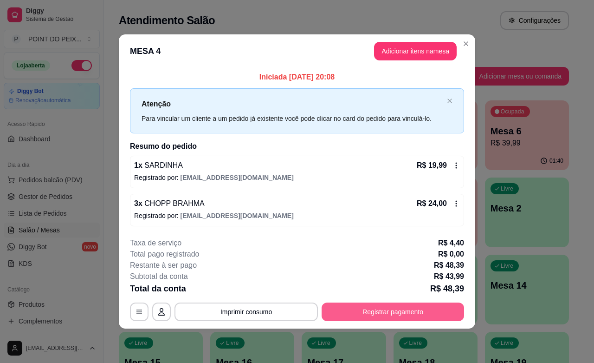
click at [402, 313] on button "Registrar pagamento" at bounding box center [393, 311] width 143 height 19
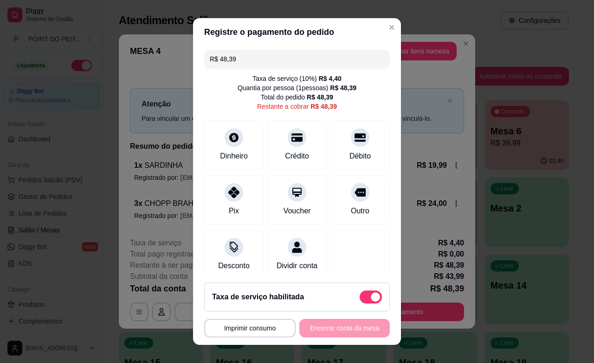
click at [360, 300] on span at bounding box center [371, 296] width 22 height 13
click at [359, 300] on input "checkbox" at bounding box center [362, 301] width 6 height 6
checkbox input "true"
type input "R$ 43,99"
checkbox input "false"
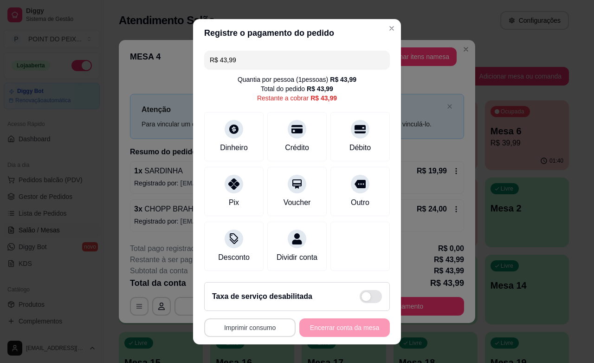
click at [266, 328] on button "Imprimir consumo" at bounding box center [249, 327] width 91 height 19
click at [259, 303] on button "IMPRESSORA" at bounding box center [245, 306] width 65 height 14
click at [286, 148] on div "Crédito" at bounding box center [297, 147] width 26 height 12
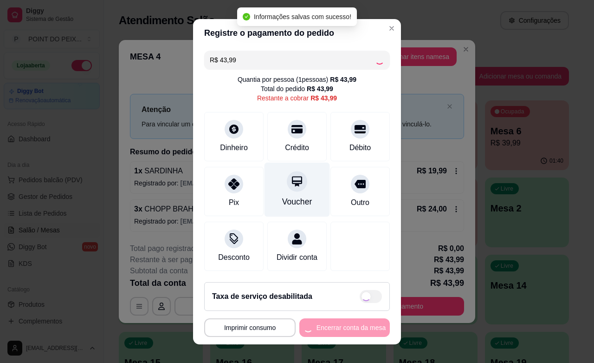
type input "R$ 0,00"
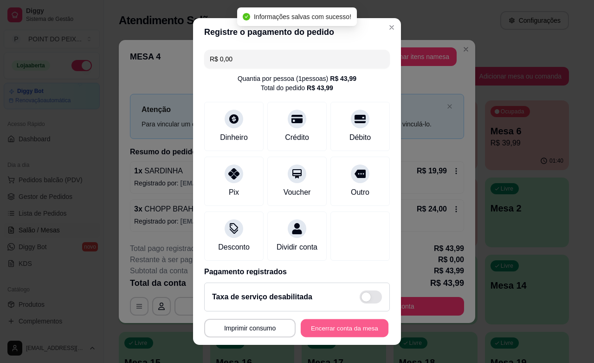
click at [331, 328] on button "Encerrar conta da mesa" at bounding box center [345, 328] width 88 height 18
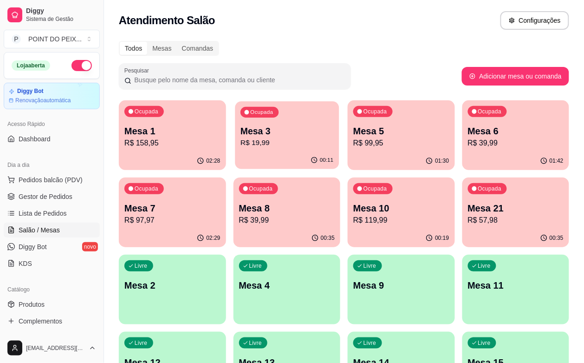
click at [270, 139] on p "R$ 19,99" at bounding box center [287, 142] width 93 height 11
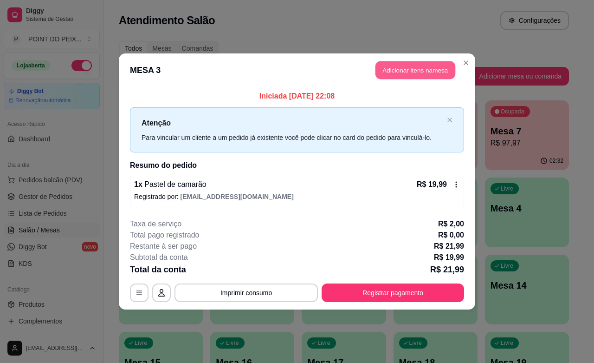
click at [418, 68] on button "Adicionar itens na mesa" at bounding box center [416, 70] width 80 height 18
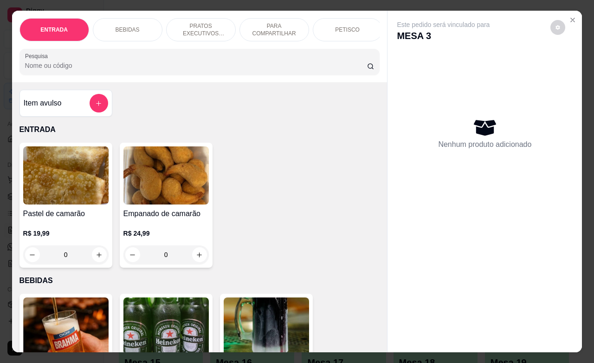
click at [138, 26] on div "BEBIDAS" at bounding box center [128, 29] width 70 height 23
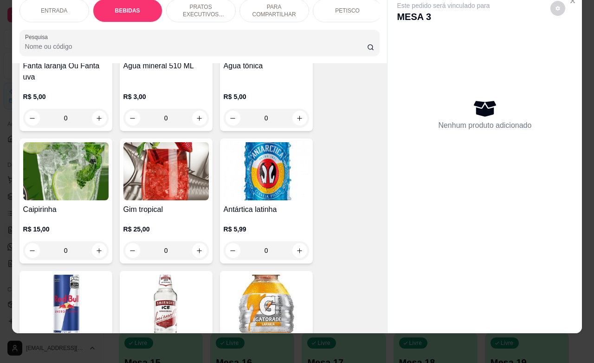
scroll to position [889, 0]
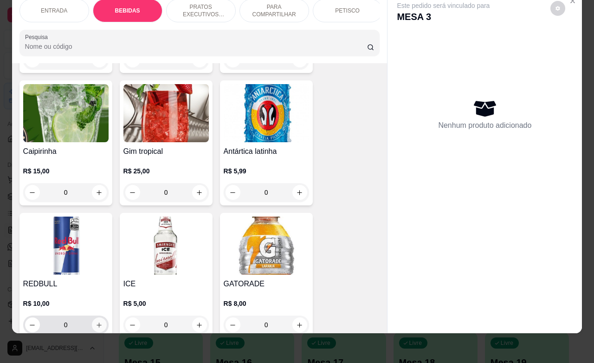
click at [96, 321] on icon "increase-product-quantity" at bounding box center [99, 324] width 7 height 7
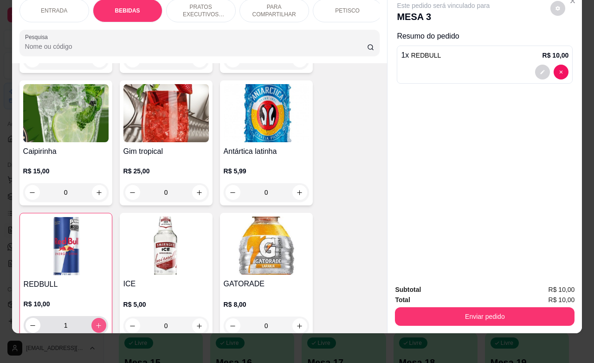
type input "1"
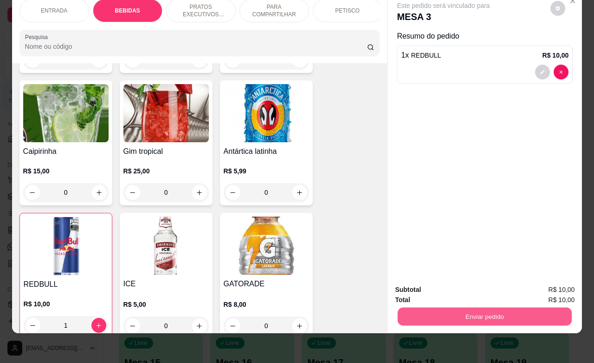
click at [519, 310] on button "Enviar pedido" at bounding box center [485, 316] width 174 height 18
click at [453, 282] on button "Não registrar e enviar pedido" at bounding box center [453, 283] width 94 height 17
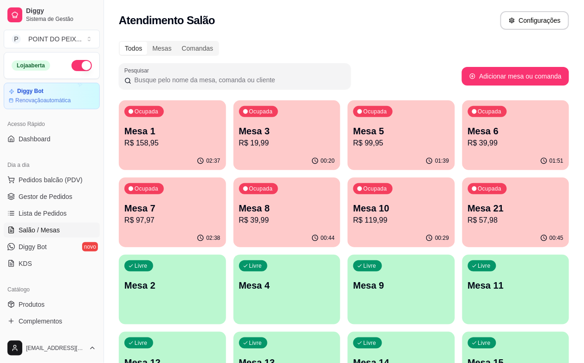
click at [221, 215] on p "R$ 97,97" at bounding box center [172, 220] width 96 height 11
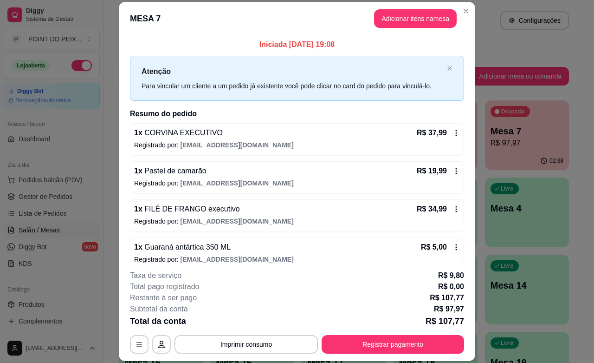
scroll to position [12, 0]
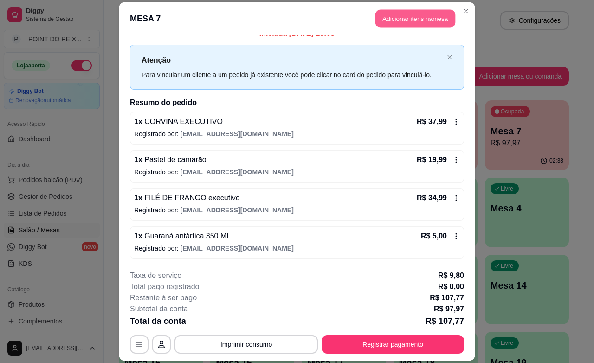
click at [433, 23] on button "Adicionar itens na mesa" at bounding box center [416, 19] width 80 height 18
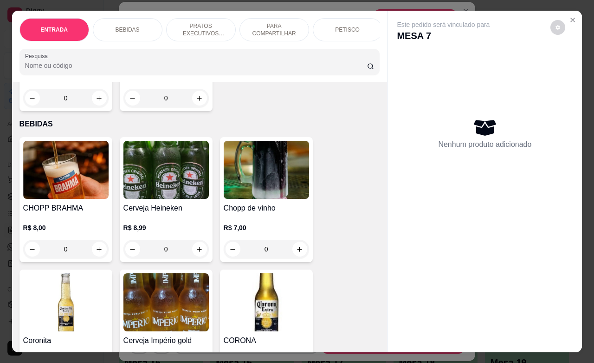
scroll to position [174, 0]
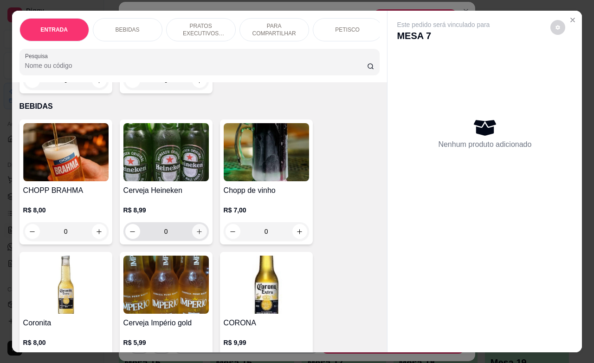
click at [197, 235] on icon "increase-product-quantity" at bounding box center [199, 231] width 7 height 7
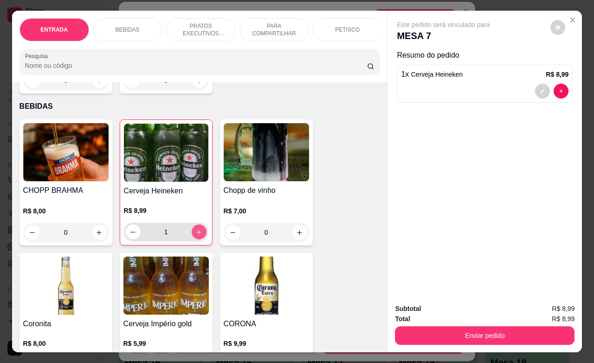
click at [197, 237] on button "increase-product-quantity" at bounding box center [199, 231] width 15 height 15
click at [197, 237] on button "increase-product-quantity" at bounding box center [199, 232] width 14 height 14
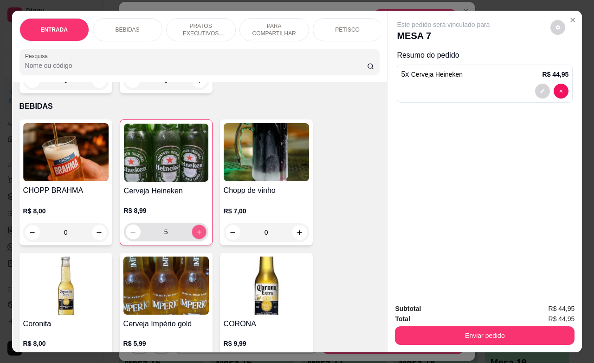
click at [197, 237] on button "increase-product-quantity" at bounding box center [199, 232] width 14 height 14
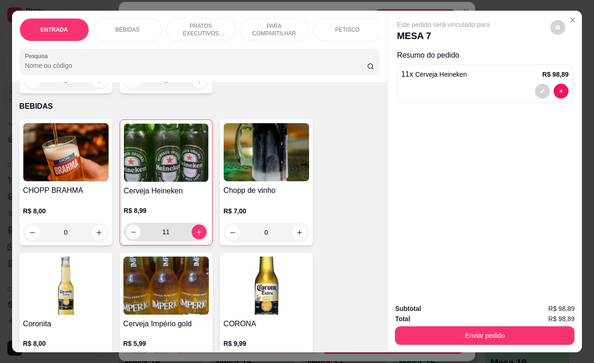
click at [131, 235] on icon "decrease-product-quantity" at bounding box center [133, 231] width 7 height 7
click at [126, 239] on button "decrease-product-quantity" at bounding box center [133, 231] width 15 height 15
type input "8"
click at [300, 239] on button "increase-product-quantity" at bounding box center [300, 232] width 15 height 15
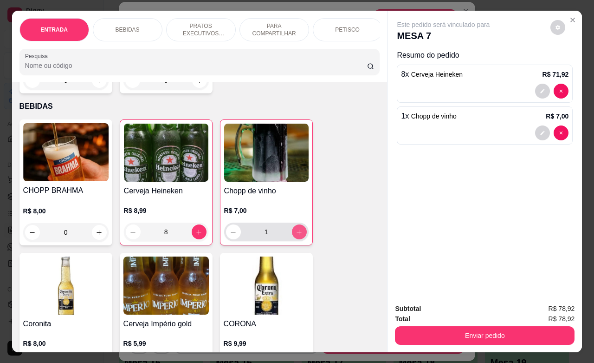
click at [300, 239] on button "increase-product-quantity" at bounding box center [299, 231] width 15 height 15
type input "2"
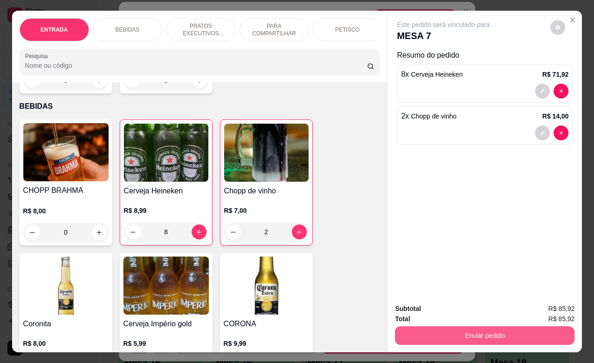
click at [469, 326] on button "Enviar pedido" at bounding box center [485, 335] width 180 height 19
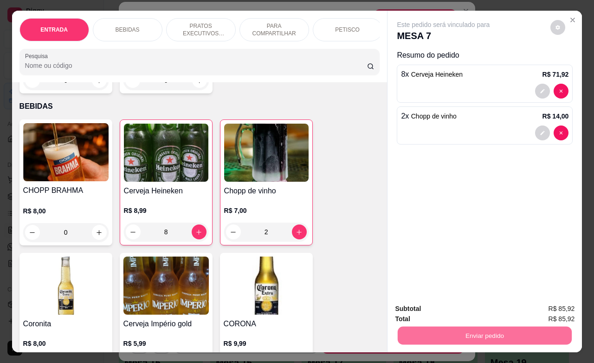
click at [457, 307] on button "Não registrar e enviar pedido" at bounding box center [453, 308] width 97 height 18
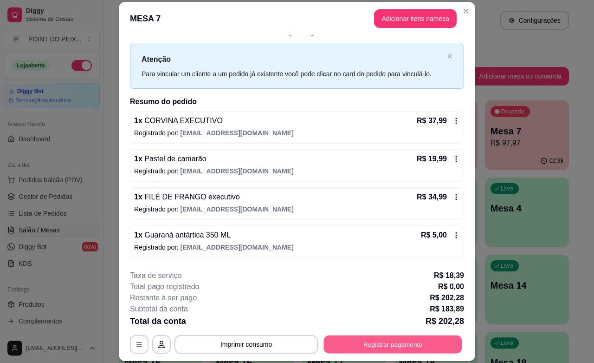
click at [397, 346] on button "Registrar pagamento" at bounding box center [393, 344] width 138 height 18
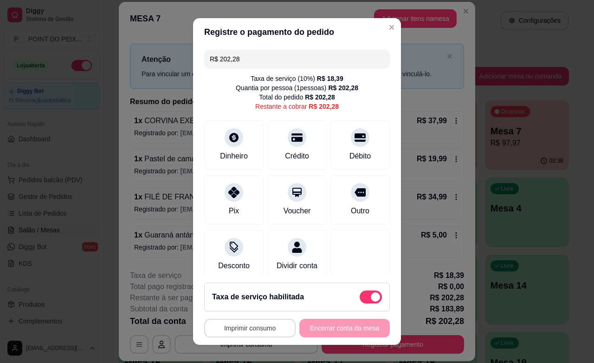
click at [252, 326] on button "Imprimir consumo" at bounding box center [249, 328] width 91 height 19
click at [360, 300] on span at bounding box center [371, 296] width 22 height 13
click at [359, 300] on input "checkbox" at bounding box center [362, 301] width 6 height 6
checkbox input "true"
type input "R$ 183,89"
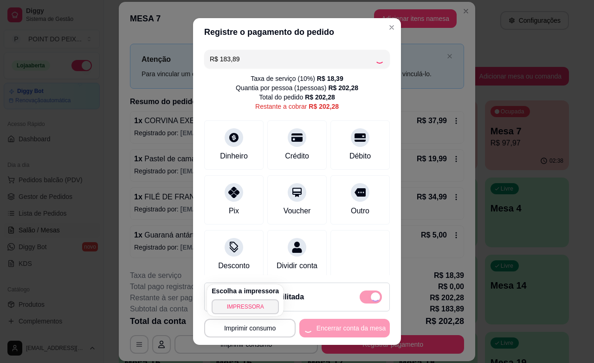
scroll to position [5, 0]
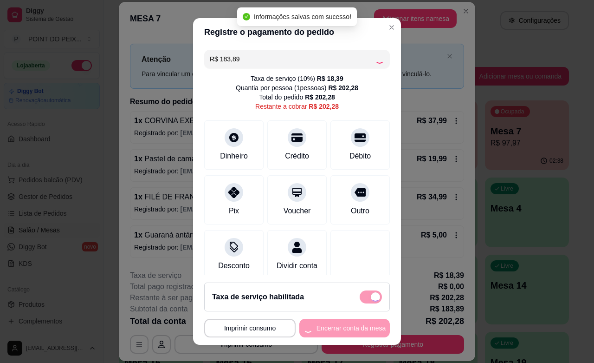
checkbox input "false"
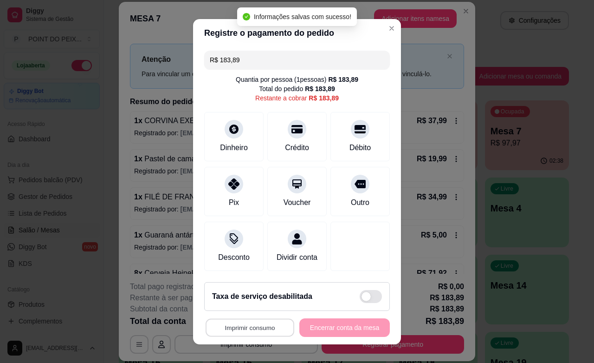
click at [265, 326] on button "Imprimir consumo" at bounding box center [250, 327] width 89 height 18
click at [262, 306] on button "IMPRESSORA" at bounding box center [245, 306] width 67 height 15
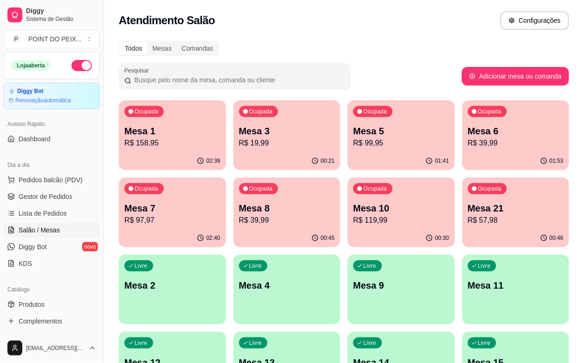
click at [364, 143] on p "R$ 99,95" at bounding box center [401, 142] width 96 height 11
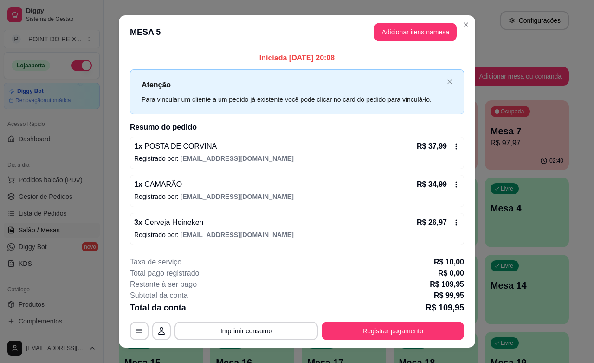
scroll to position [14, 0]
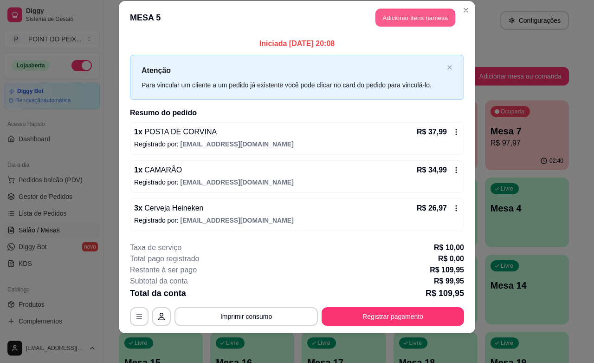
click at [404, 14] on button "Adicionar itens na mesa" at bounding box center [416, 18] width 80 height 18
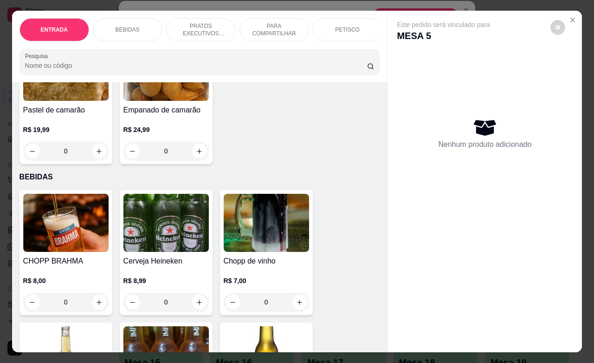
scroll to position [174, 0]
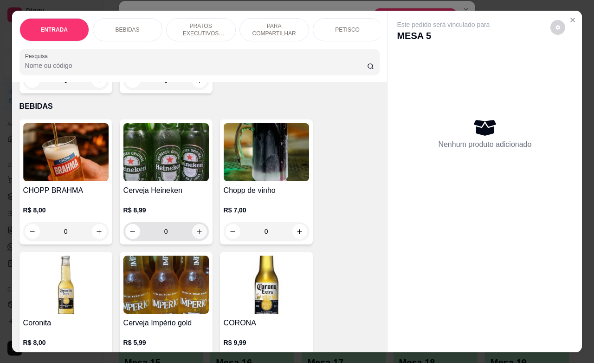
click at [196, 235] on icon "increase-product-quantity" at bounding box center [199, 231] width 7 height 7
type input "1"
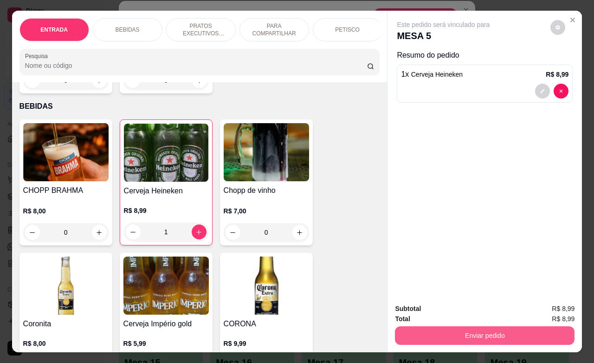
click at [443, 326] on button "Enviar pedido" at bounding box center [485, 335] width 180 height 19
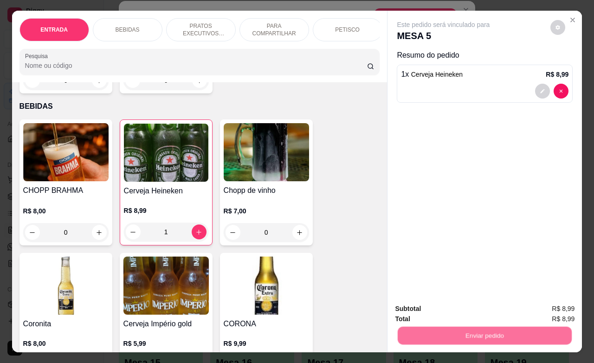
click at [456, 301] on button "Não registrar e enviar pedido" at bounding box center [453, 308] width 97 height 18
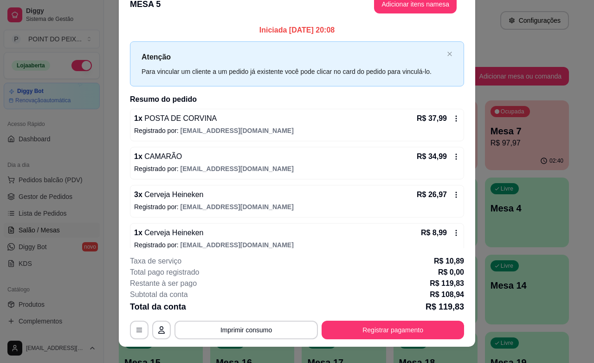
scroll to position [1, 0]
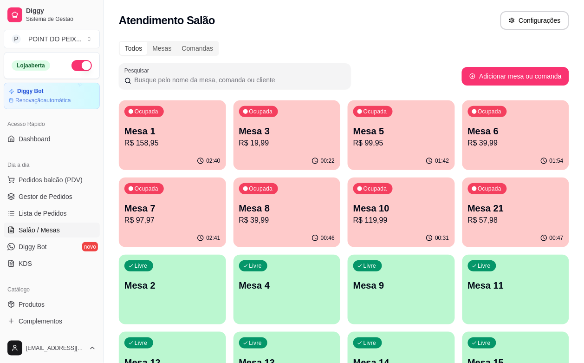
click at [341, 254] on div "Livre Mesa 4" at bounding box center [287, 283] width 107 height 59
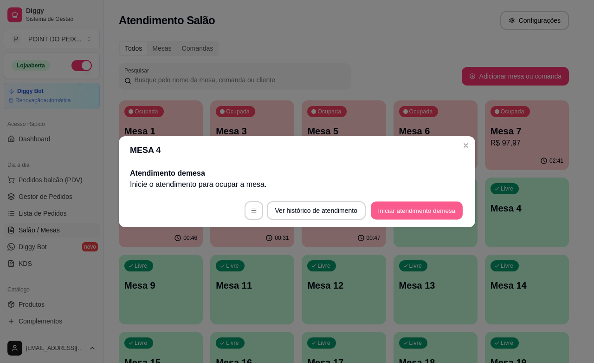
click at [428, 214] on button "Iniciar atendimento de mesa" at bounding box center [417, 210] width 92 height 18
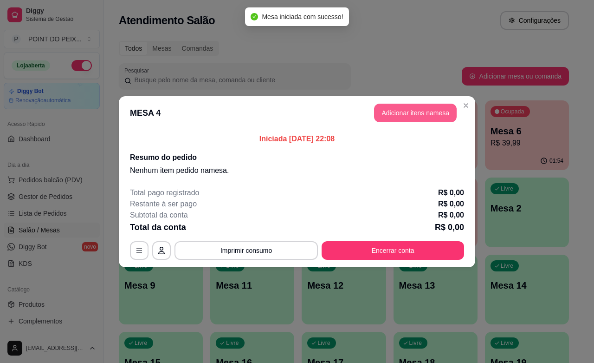
click at [433, 109] on button "Adicionar itens na mesa" at bounding box center [415, 113] width 83 height 19
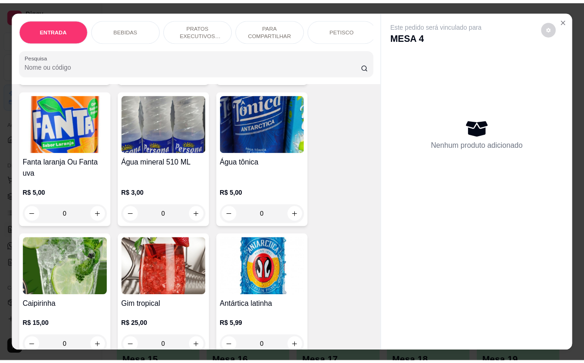
scroll to position [871, 0]
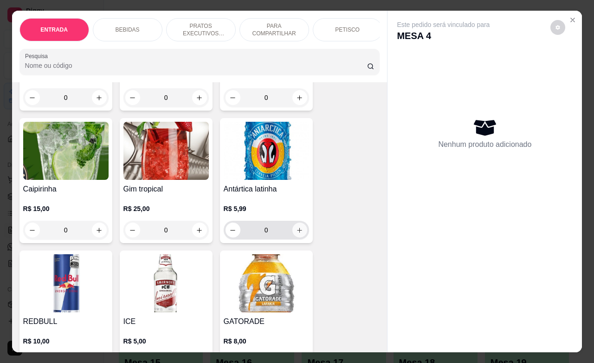
click at [294, 222] on button "increase-product-quantity" at bounding box center [300, 229] width 15 height 15
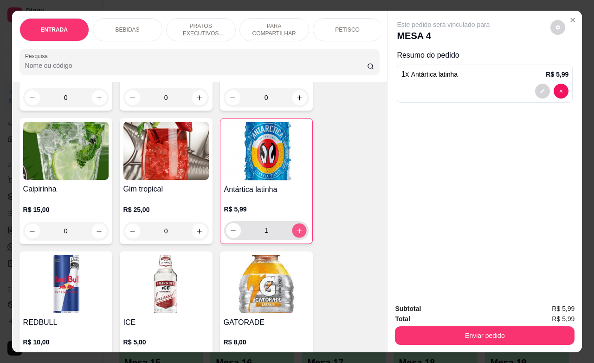
click at [296, 227] on icon "increase-product-quantity" at bounding box center [299, 230] width 7 height 7
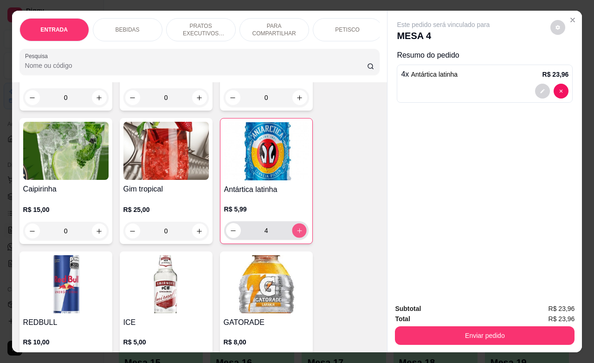
click at [296, 227] on icon "increase-product-quantity" at bounding box center [299, 230] width 7 height 7
type input "10"
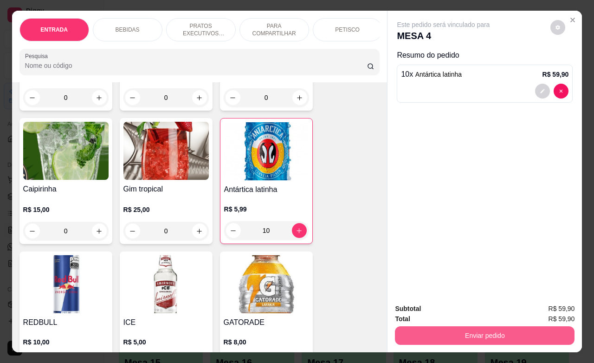
click at [477, 334] on button "Enviar pedido" at bounding box center [485, 335] width 180 height 19
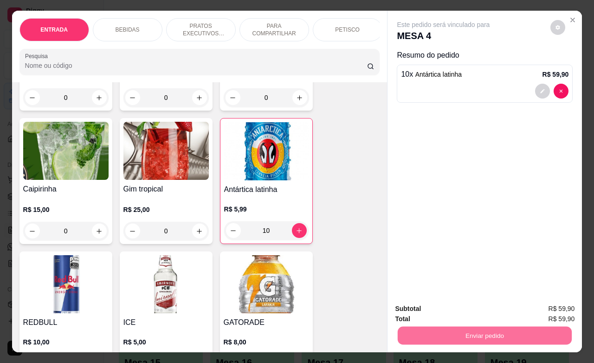
click at [465, 304] on button "Não registrar e enviar pedido" at bounding box center [453, 308] width 97 height 18
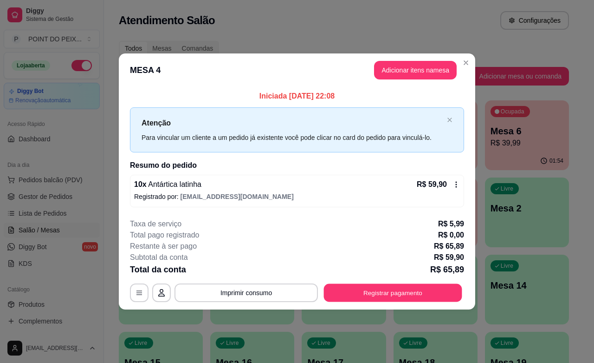
click at [395, 293] on button "Registrar pagamento" at bounding box center [393, 293] width 138 height 18
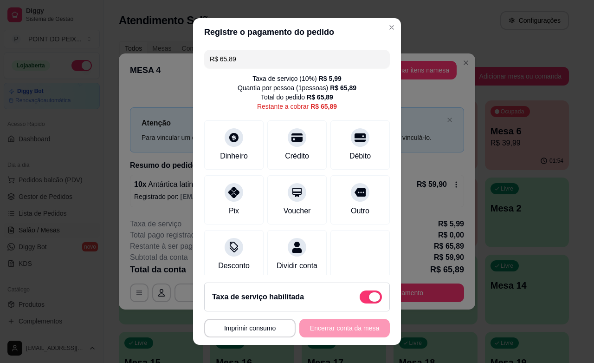
click at [369, 293] on span at bounding box center [374, 296] width 11 height 9
click at [361, 298] on input "checkbox" at bounding box center [362, 301] width 6 height 6
checkbox input "true"
type input "R$ 59,90"
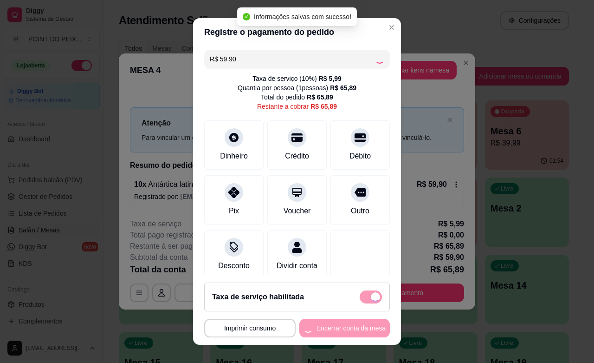
checkbox input "false"
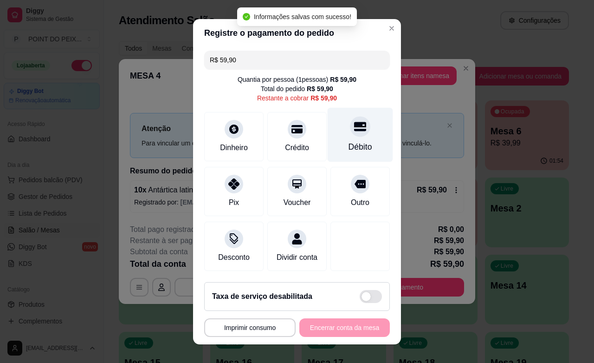
click at [350, 135] on div at bounding box center [360, 126] width 20 height 20
type input "R$ 0,00"
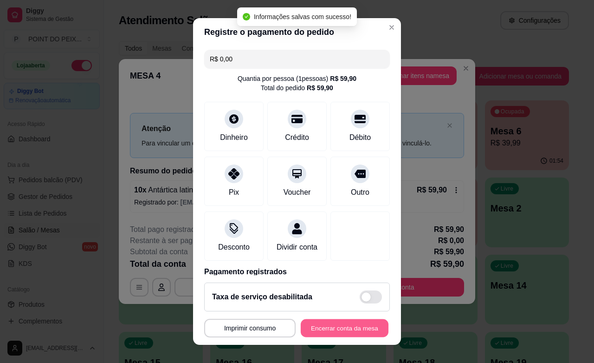
click at [358, 330] on button "Encerrar conta da mesa" at bounding box center [345, 328] width 88 height 18
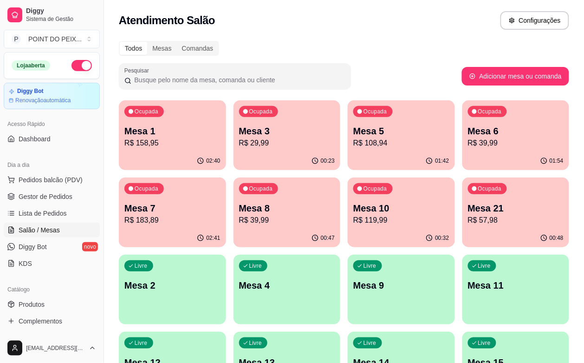
click at [72, 65] on button "button" at bounding box center [82, 65] width 20 height 11
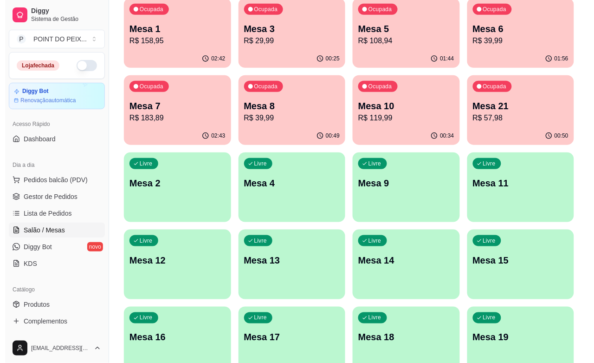
scroll to position [153, 0]
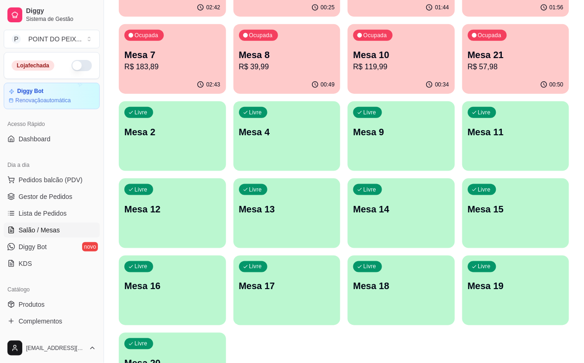
click at [535, 255] on div "Livre Mesa 19" at bounding box center [515, 284] width 107 height 59
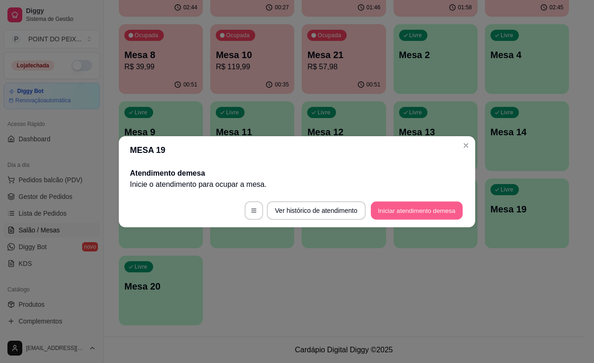
click at [428, 210] on button "Iniciar atendimento de mesa" at bounding box center [417, 210] width 92 height 18
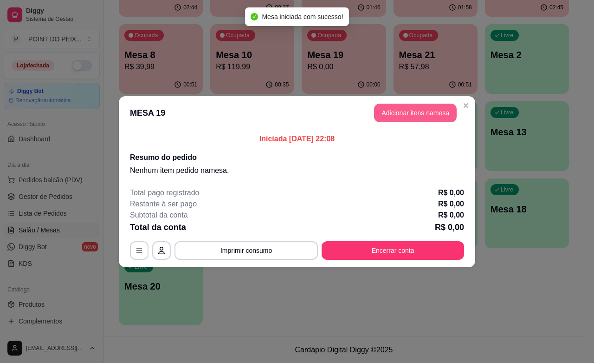
click at [422, 115] on button "Adicionar itens na mesa" at bounding box center [415, 113] width 83 height 19
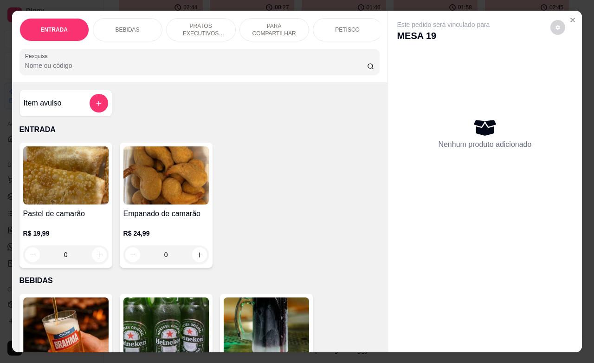
click at [193, 29] on p "PRATOS EXECUTIVOS (INDIVIDUAIS)" at bounding box center [201, 29] width 54 height 15
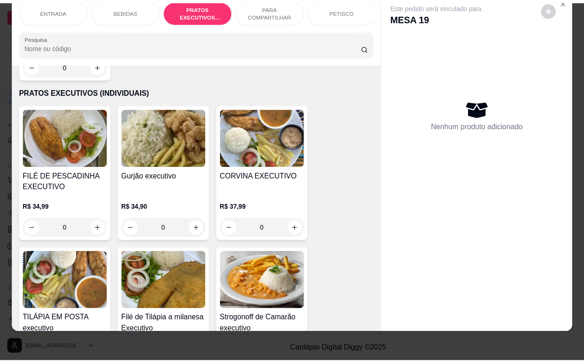
scroll to position [1339, 0]
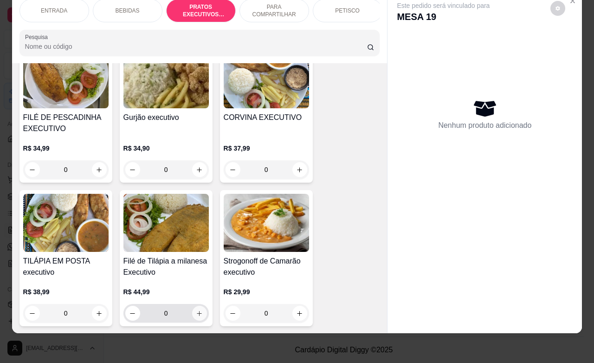
click at [197, 311] on icon "increase-product-quantity" at bounding box center [199, 313] width 5 height 5
type input "1"
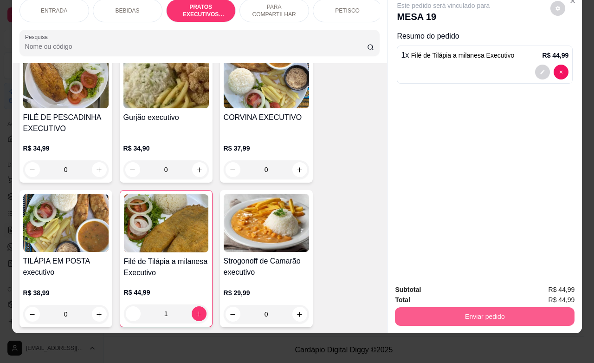
click at [444, 310] on button "Enviar pedido" at bounding box center [485, 316] width 180 height 19
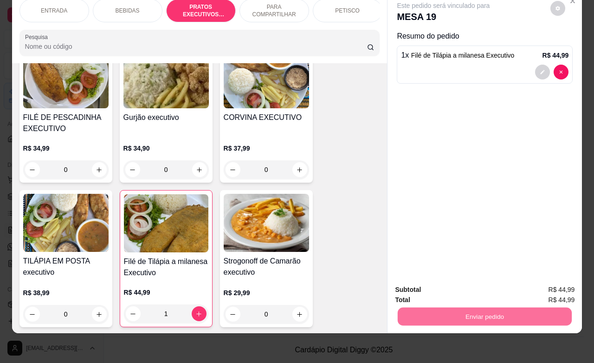
click at [431, 286] on button "Não registrar e enviar pedido" at bounding box center [453, 284] width 97 height 18
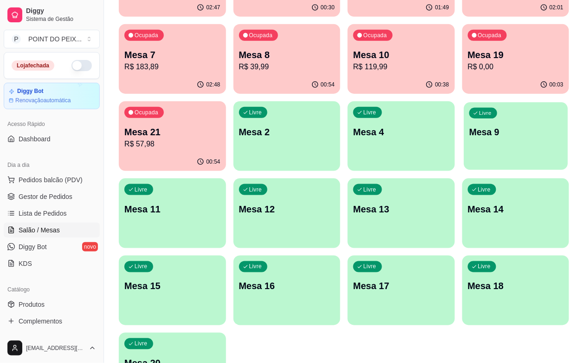
click at [464, 157] on div "Livre Mesa 9" at bounding box center [516, 130] width 104 height 57
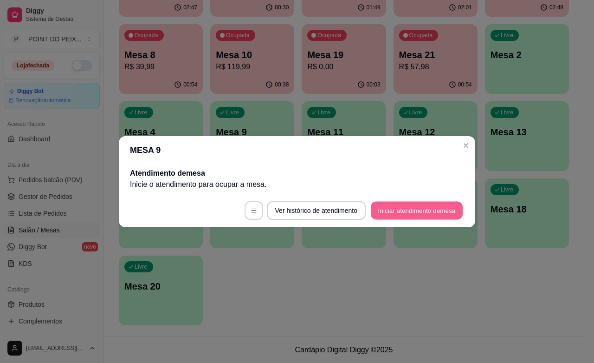
click at [430, 208] on button "Iniciar atendimento de mesa" at bounding box center [417, 210] width 92 height 18
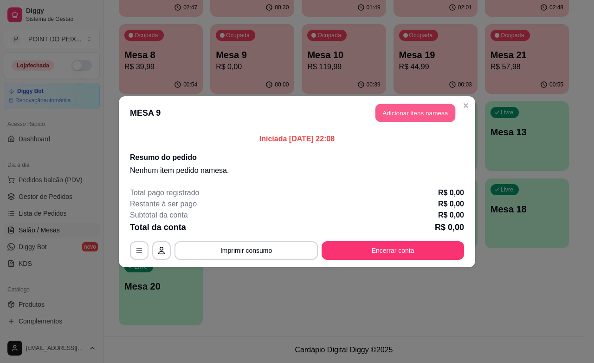
click at [427, 117] on button "Adicionar itens na mesa" at bounding box center [416, 113] width 80 height 18
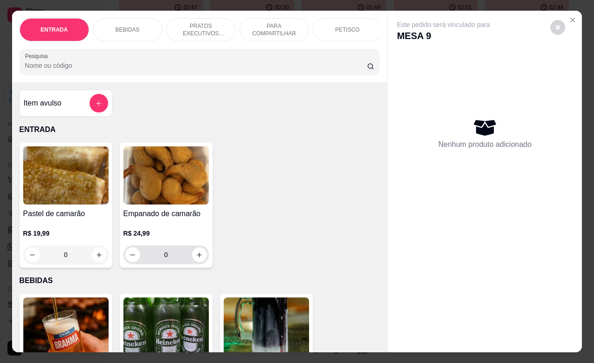
click at [196, 262] on button "increase-product-quantity" at bounding box center [199, 254] width 15 height 15
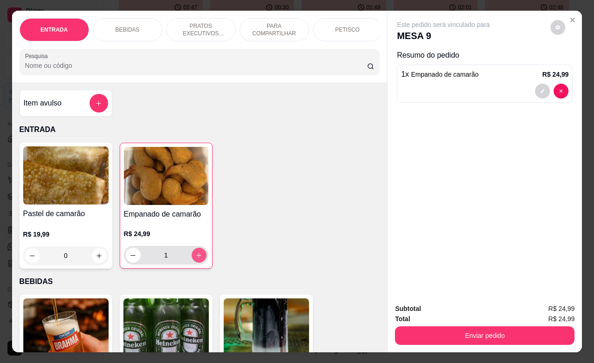
type input "1"
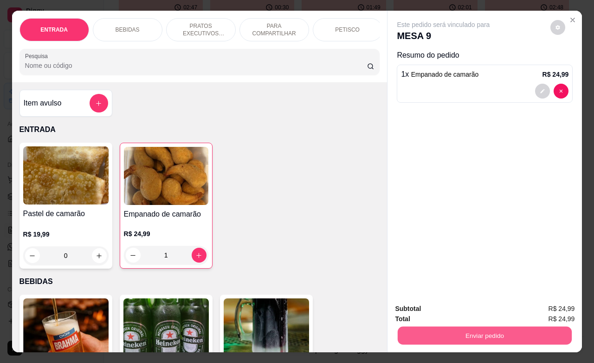
click at [450, 328] on button "Enviar pedido" at bounding box center [485, 335] width 174 height 18
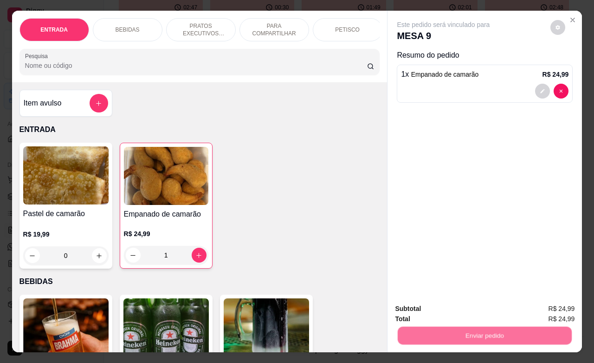
click at [449, 307] on button "Não registrar e enviar pedido" at bounding box center [453, 307] width 94 height 17
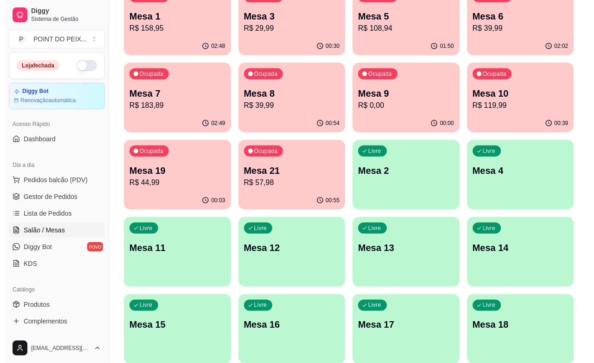
scroll to position [37, 0]
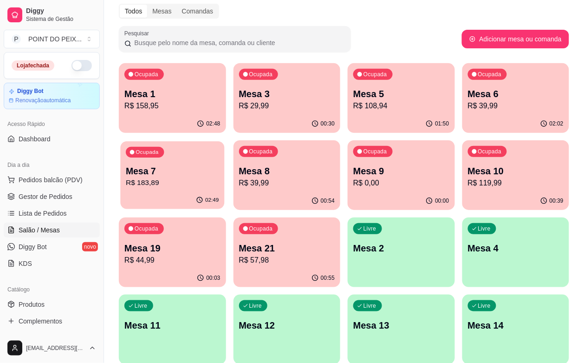
click at [219, 165] on p "Mesa 7" at bounding box center [172, 171] width 93 height 13
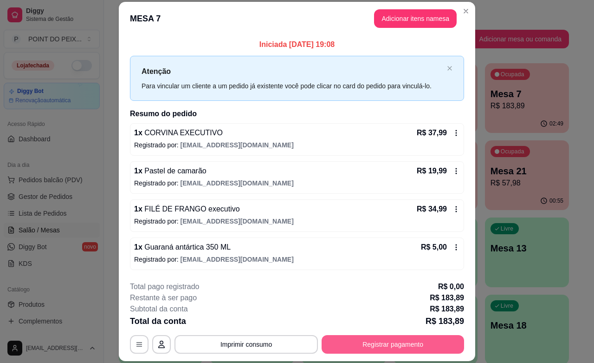
click at [384, 347] on button "Registrar pagamento" at bounding box center [393, 344] width 143 height 19
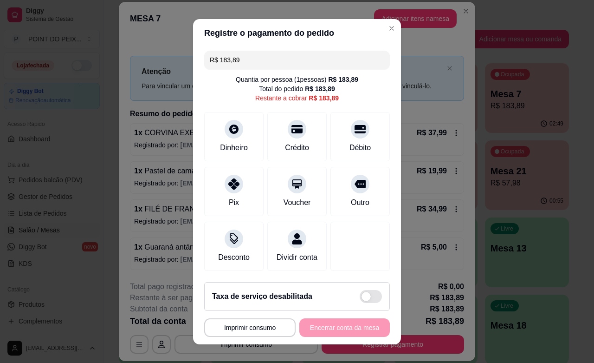
drag, startPoint x: 247, startPoint y: 63, endPoint x: 175, endPoint y: 56, distance: 72.8
click at [175, 56] on div "**********" at bounding box center [297, 181] width 594 height 363
click at [223, 155] on div "Dinheiro" at bounding box center [234, 134] width 65 height 54
type input "R$ 131,89"
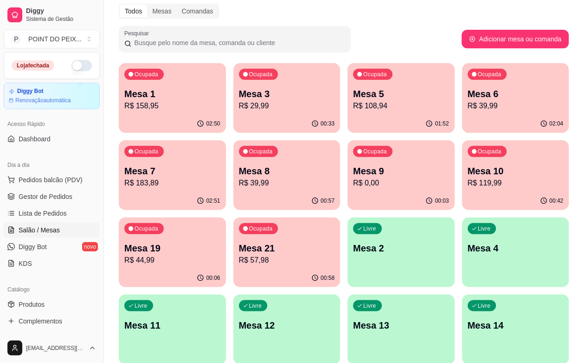
click at [165, 92] on p "Mesa 1" at bounding box center [172, 93] width 96 height 13
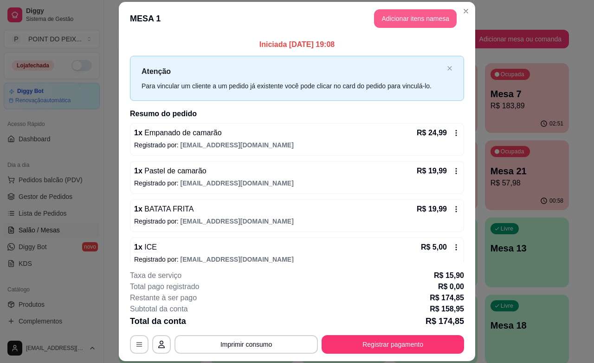
click at [419, 22] on button "Adicionar itens na mesa" at bounding box center [415, 18] width 83 height 19
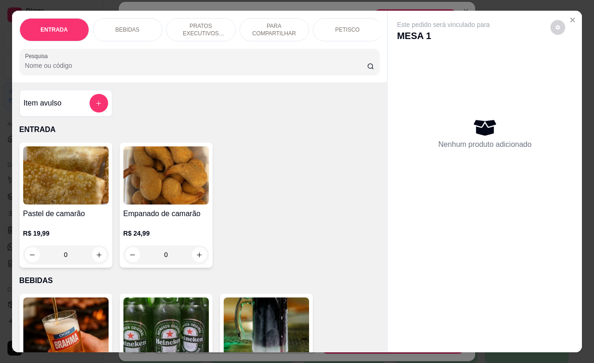
click at [342, 26] on p "PETISCO" at bounding box center [347, 29] width 25 height 7
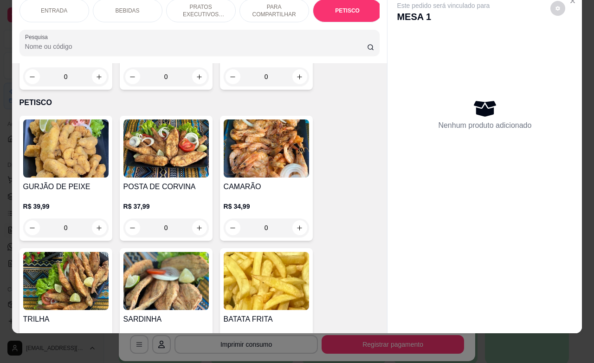
scroll to position [2284, 0]
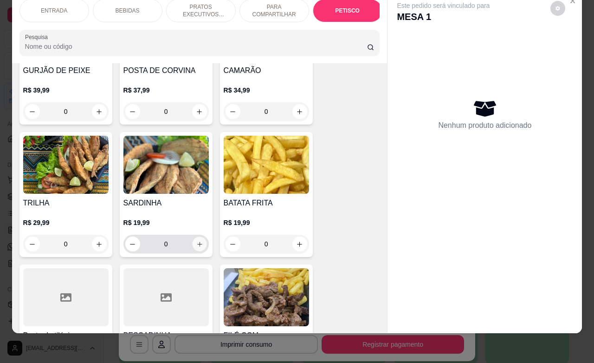
click at [196, 237] on button "increase-product-quantity" at bounding box center [199, 244] width 14 height 14
type input "1"
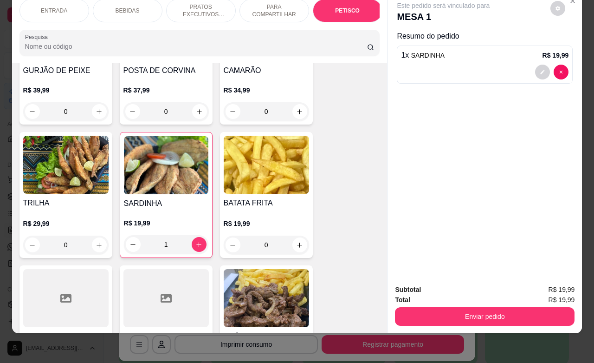
click at [456, 307] on button "Enviar pedido" at bounding box center [485, 316] width 180 height 19
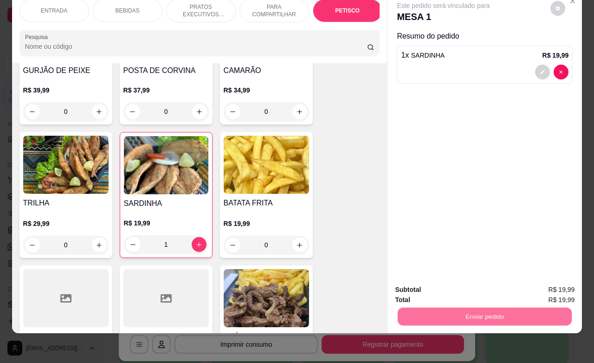
click at [462, 286] on button "Não registrar e enviar pedido" at bounding box center [453, 283] width 94 height 17
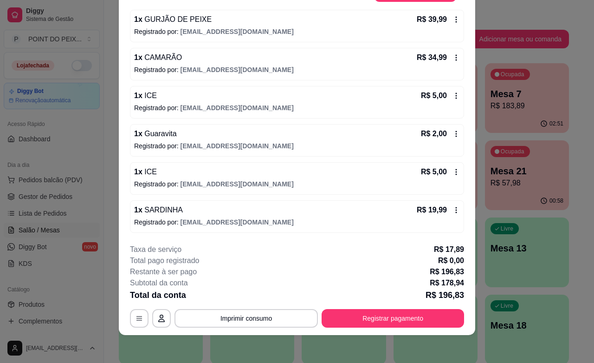
scroll to position [28, 0]
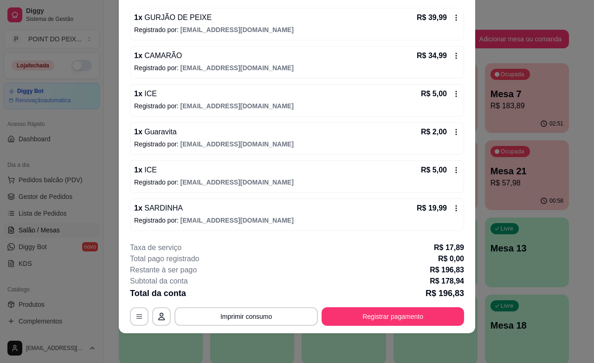
click at [453, 209] on icon at bounding box center [456, 207] width 7 height 7
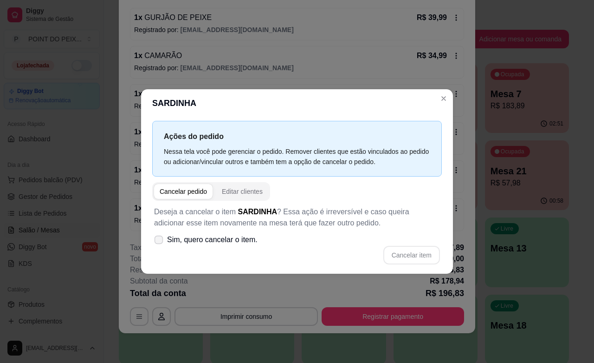
click at [159, 238] on icon at bounding box center [158, 239] width 7 height 5
click at [159, 241] on input "Sim, quero cancelar o item." at bounding box center [157, 244] width 6 height 6
checkbox input "true"
click at [411, 256] on button "Cancelar item" at bounding box center [412, 255] width 57 height 19
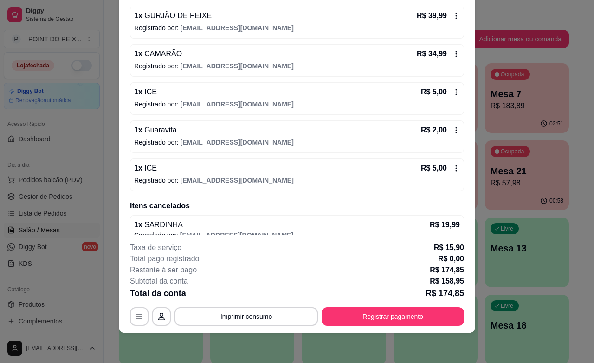
scroll to position [0, 0]
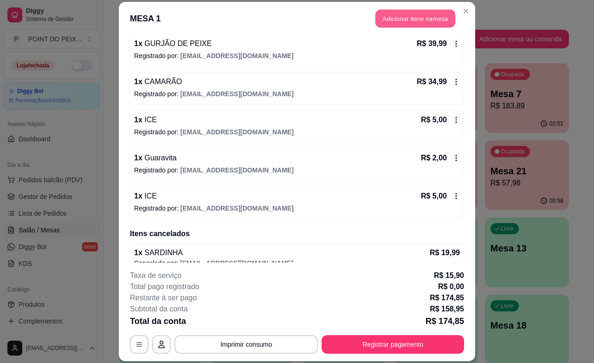
click at [418, 24] on button "Adicionar itens na mesa" at bounding box center [416, 19] width 80 height 18
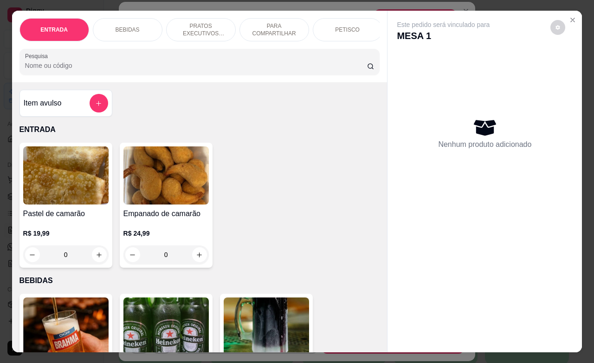
click at [348, 27] on p "PETISCO" at bounding box center [347, 29] width 25 height 7
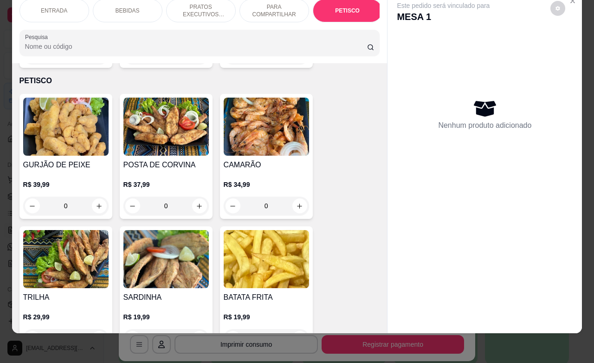
scroll to position [2226, 0]
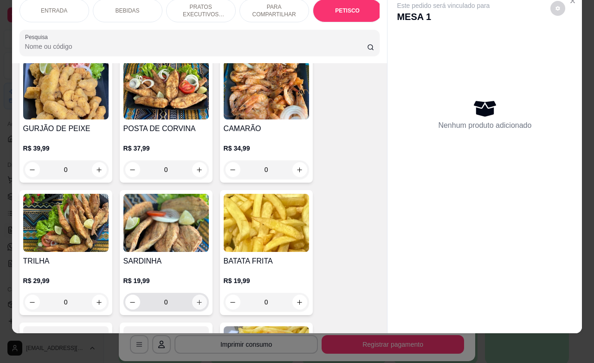
click at [196, 299] on icon "increase-product-quantity" at bounding box center [199, 302] width 7 height 7
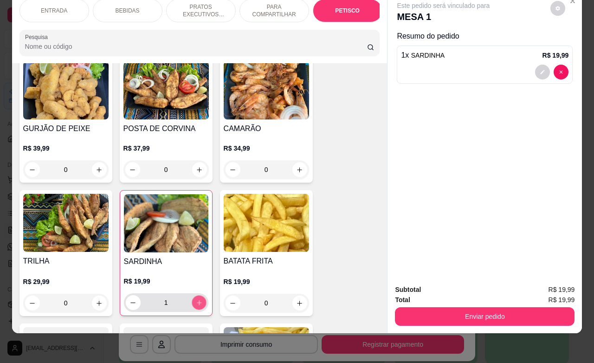
click at [197, 300] on icon "increase-product-quantity" at bounding box center [199, 302] width 5 height 5
type input "2"
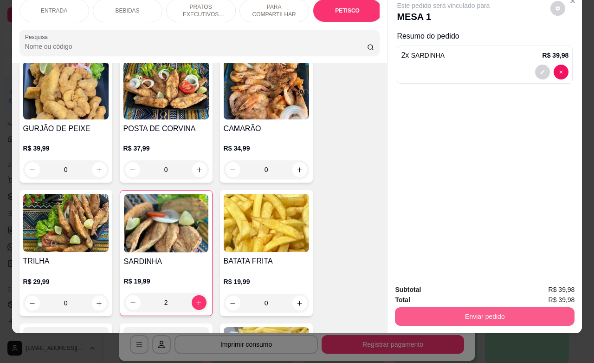
click at [446, 312] on button "Enviar pedido" at bounding box center [485, 316] width 180 height 19
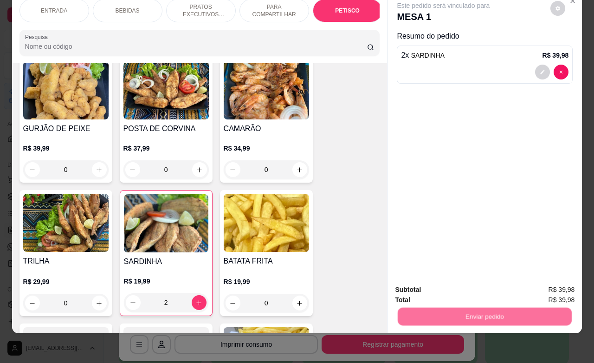
click at [442, 280] on button "Não registrar e enviar pedido" at bounding box center [453, 283] width 94 height 17
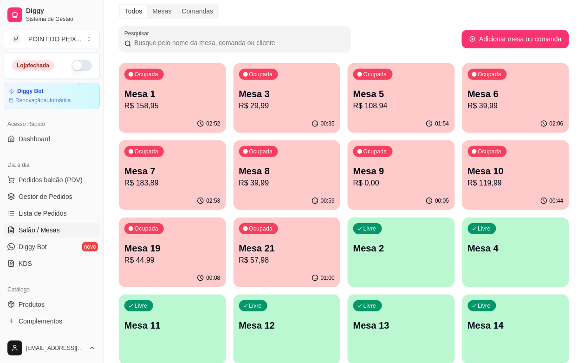
click at [266, 119] on div "00:35" at bounding box center [287, 124] width 107 height 18
click at [469, 90] on p "Mesa 6" at bounding box center [515, 94] width 93 height 13
click at [469, 96] on p "Mesa 6" at bounding box center [515, 94] width 93 height 13
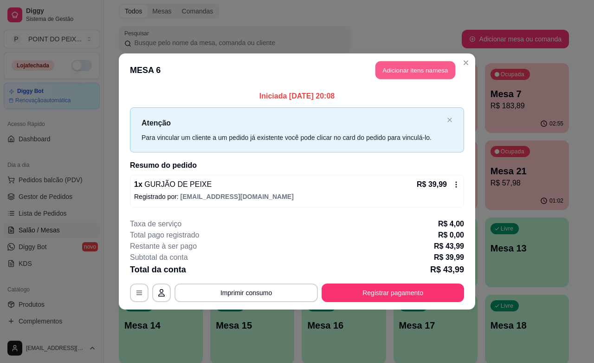
click at [425, 70] on button "Adicionar itens na mesa" at bounding box center [416, 70] width 80 height 18
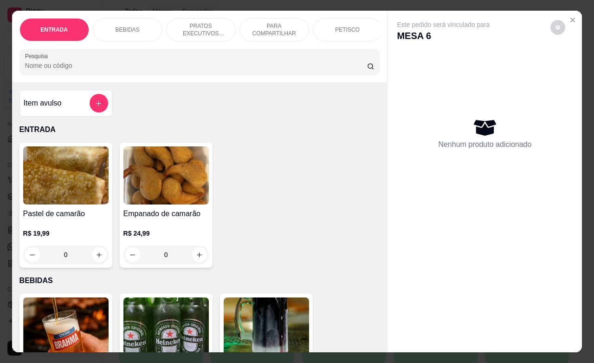
click at [117, 26] on p "BEBIDAS" at bounding box center [128, 29] width 24 height 7
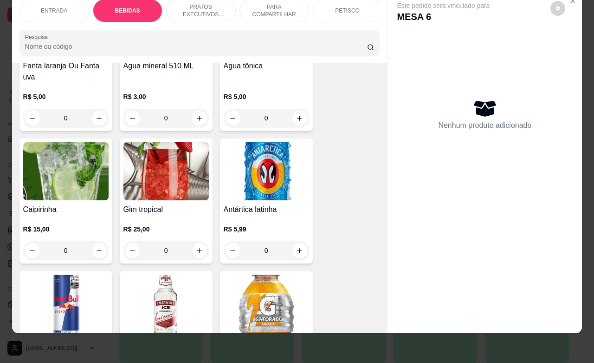
scroll to position [947, 0]
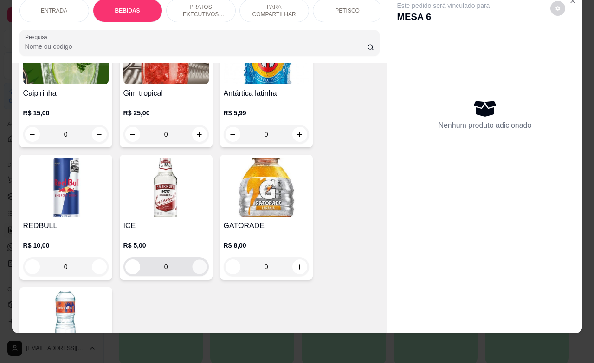
click at [195, 260] on button "increase-product-quantity" at bounding box center [199, 267] width 14 height 14
type input "1"
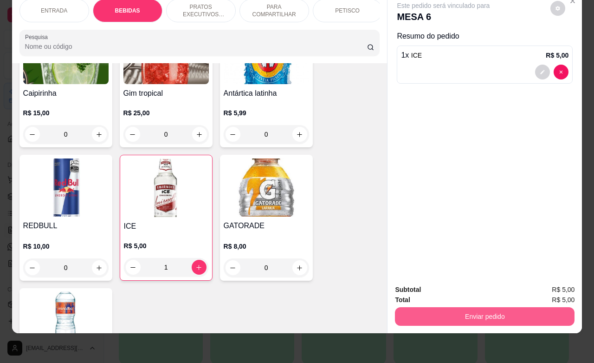
click at [444, 307] on button "Enviar pedido" at bounding box center [485, 316] width 180 height 19
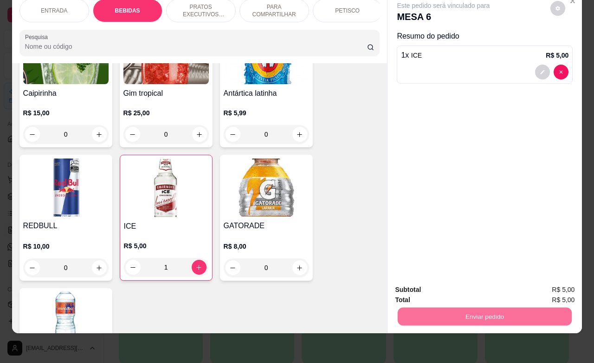
click at [468, 284] on button "Não registrar e enviar pedido" at bounding box center [453, 283] width 94 height 17
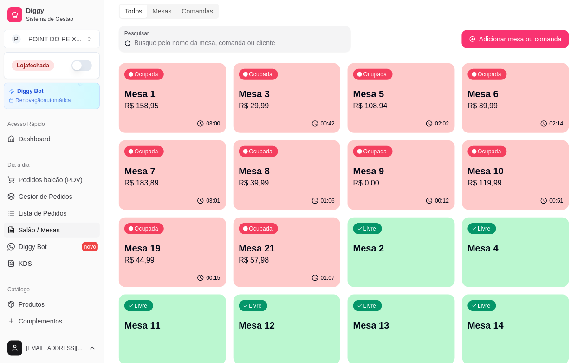
click at [221, 177] on p "R$ 183,89" at bounding box center [172, 182] width 96 height 11
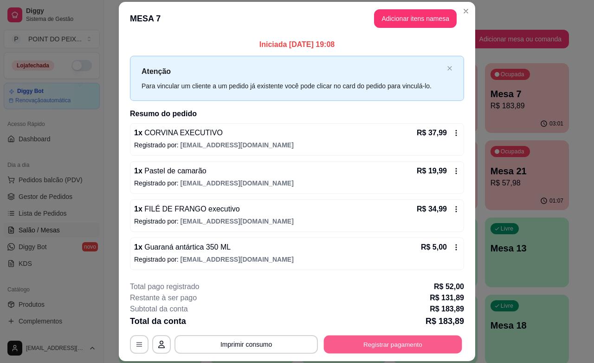
click at [411, 344] on button "Registrar pagamento" at bounding box center [393, 344] width 138 height 18
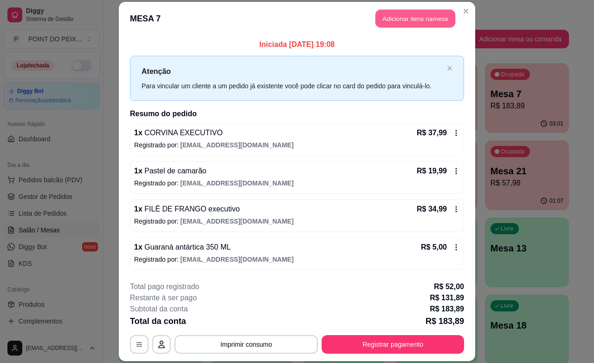
click at [404, 12] on button "Adicionar itens na mesa" at bounding box center [416, 19] width 80 height 18
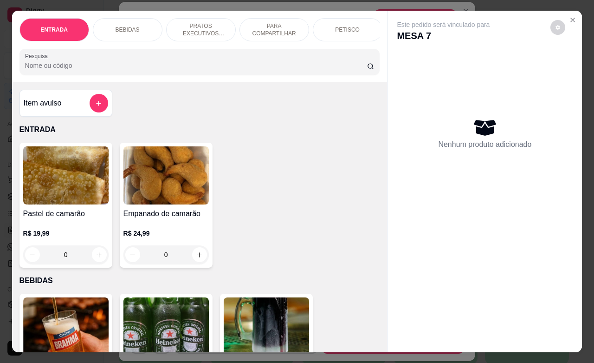
click at [129, 26] on p "BEBIDAS" at bounding box center [128, 29] width 24 height 7
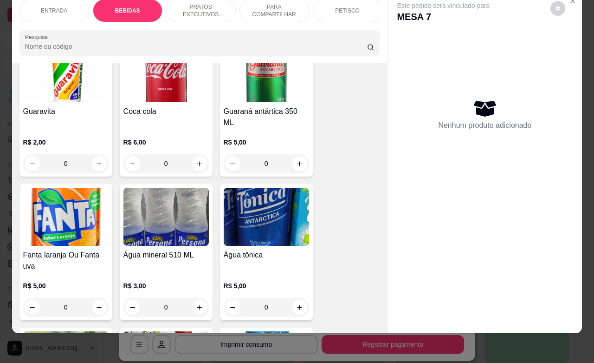
scroll to position [715, 0]
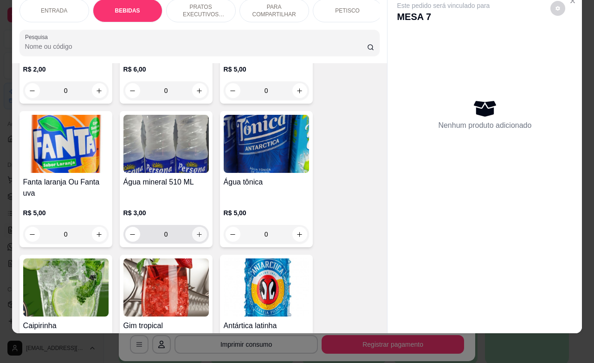
click at [196, 231] on icon "increase-product-quantity" at bounding box center [199, 234] width 7 height 7
type input "1"
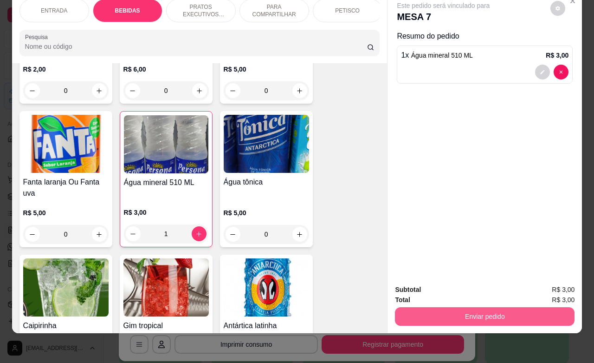
click at [450, 307] on button "Enviar pedido" at bounding box center [485, 316] width 180 height 19
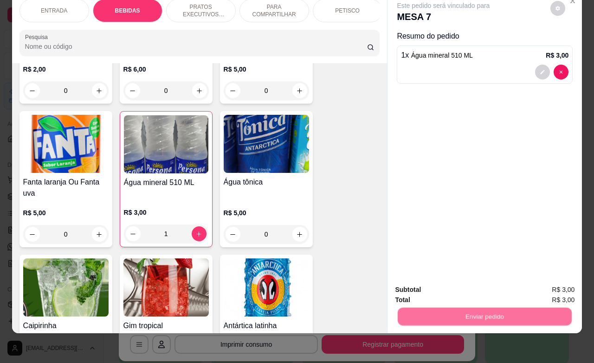
click at [462, 282] on button "Não registrar e enviar pedido" at bounding box center [453, 284] width 97 height 18
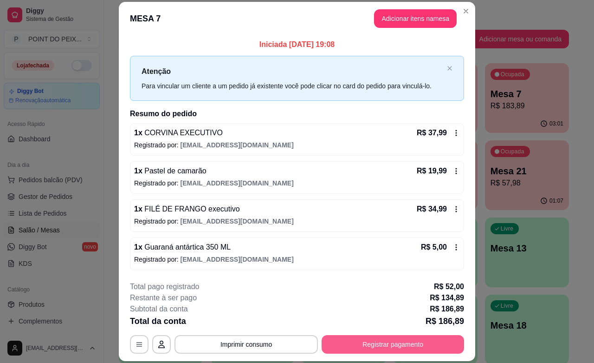
click at [400, 340] on button "Registrar pagamento" at bounding box center [393, 344] width 143 height 19
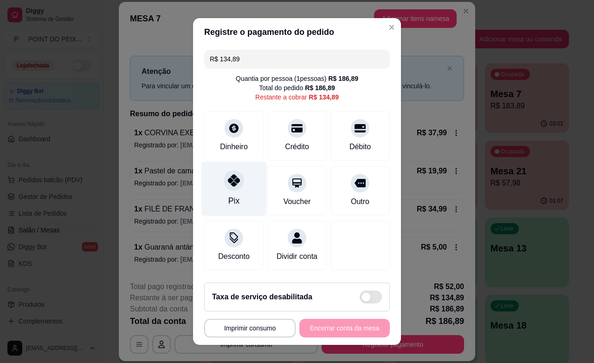
click at [232, 201] on div "Pix" at bounding box center [234, 189] width 65 height 54
type input "R$ 0,00"
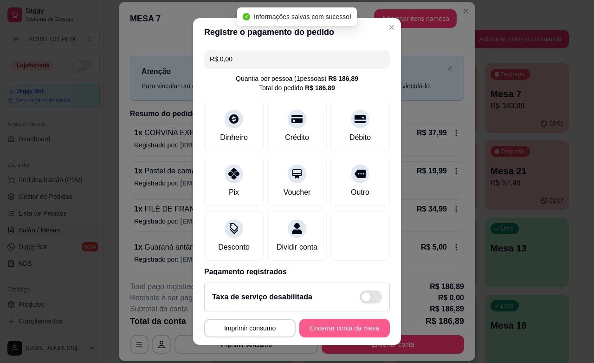
click at [342, 325] on button "Encerrar conta da mesa" at bounding box center [345, 328] width 91 height 19
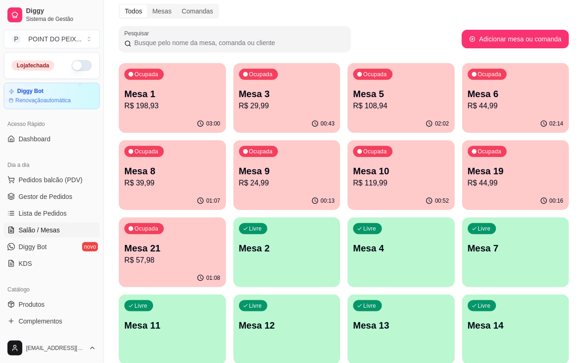
click at [348, 261] on div "Livre Mesa 4" at bounding box center [401, 246] width 107 height 59
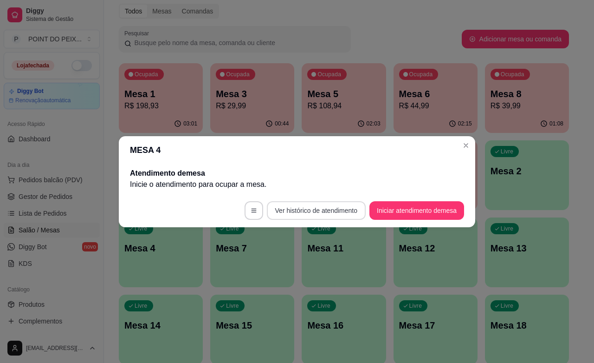
click at [321, 212] on button "Ver histórico de atendimento" at bounding box center [316, 210] width 99 height 19
click at [398, 212] on button "Iniciar atendimento de mesa" at bounding box center [417, 210] width 92 height 18
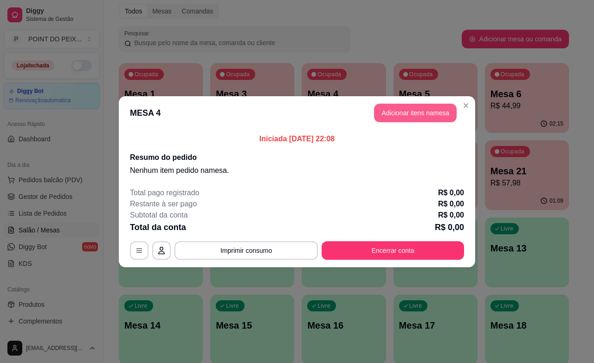
click at [421, 114] on button "Adicionar itens na mesa" at bounding box center [415, 113] width 83 height 19
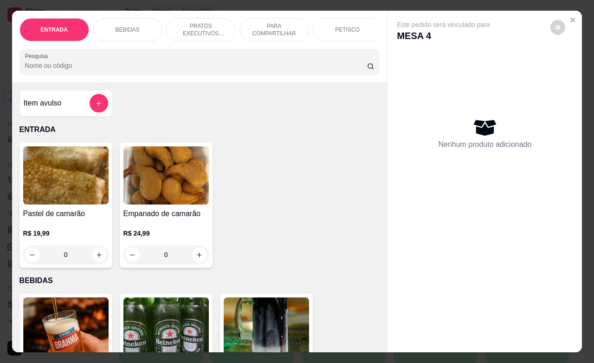
click at [331, 25] on div "PETISCO" at bounding box center [348, 29] width 70 height 23
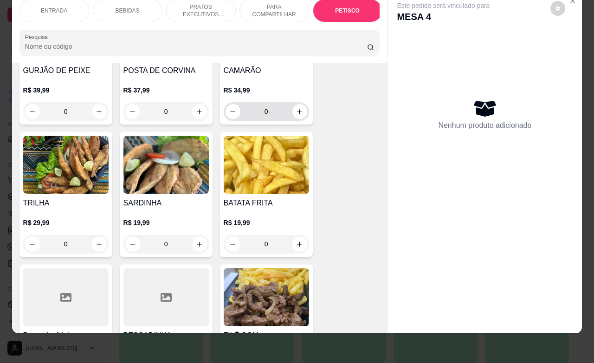
scroll to position [2342, 0]
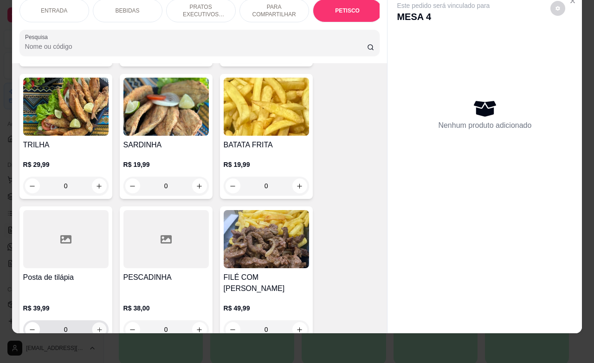
click at [96, 326] on icon "increase-product-quantity" at bounding box center [99, 329] width 7 height 7
type input "1"
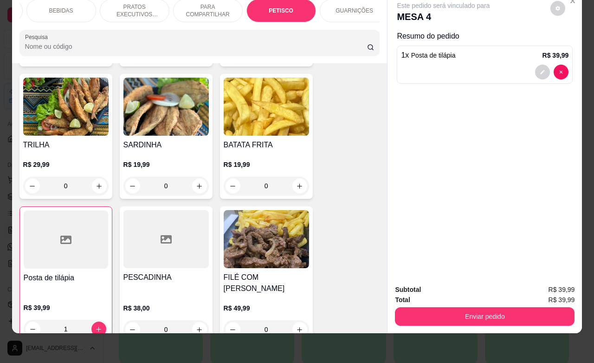
scroll to position [0, 68]
click at [342, 5] on div "GUARNIÇÕES" at bounding box center [353, 10] width 70 height 23
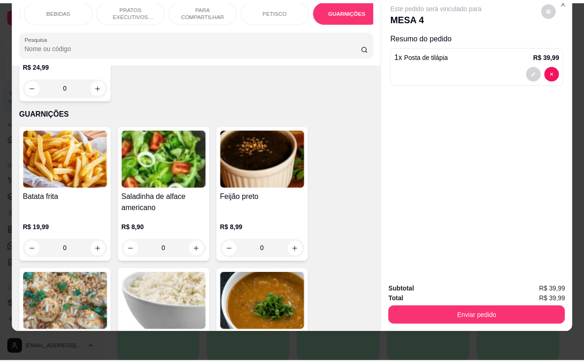
scroll to position [2833, 0]
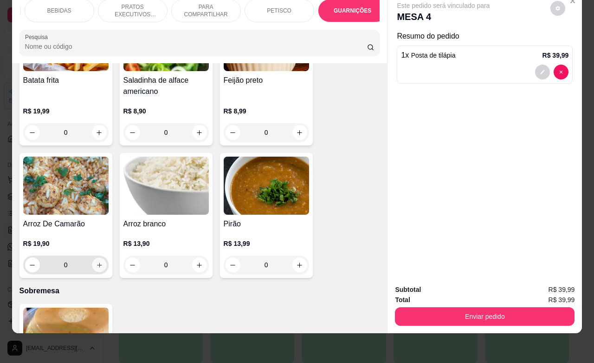
click at [98, 261] on icon "increase-product-quantity" at bounding box center [99, 264] width 7 height 7
type input "1"
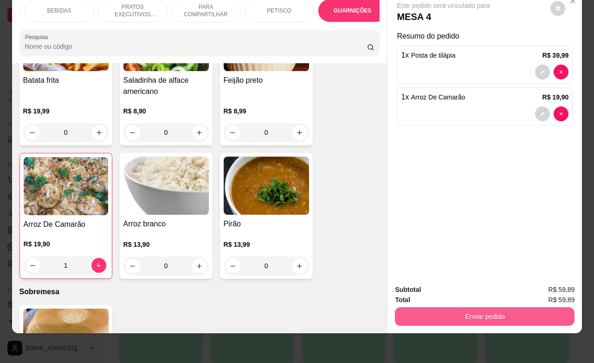
click at [474, 309] on button "Enviar pedido" at bounding box center [485, 316] width 180 height 19
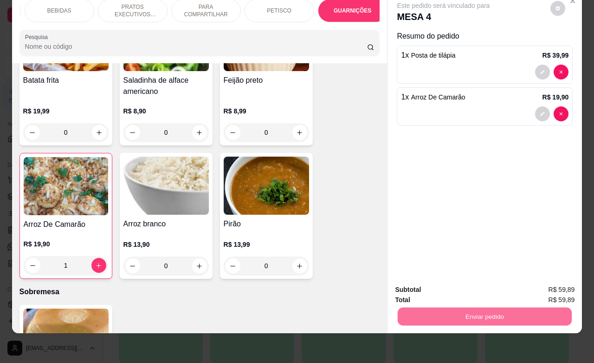
click at [444, 281] on button "Não registrar e enviar pedido" at bounding box center [453, 284] width 97 height 18
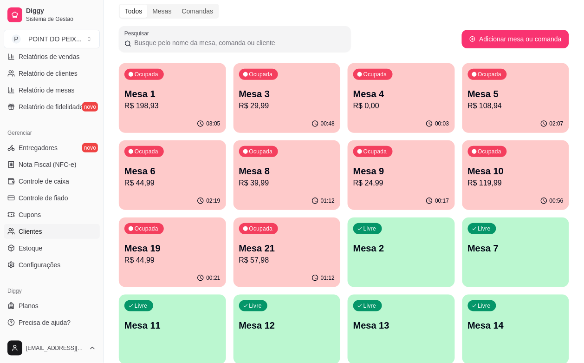
scroll to position [247, 0]
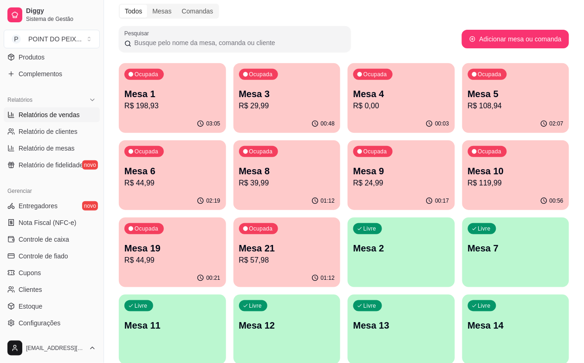
click at [35, 112] on span "Relatórios de vendas" at bounding box center [49, 114] width 61 height 9
select select "ALL"
select select "0"
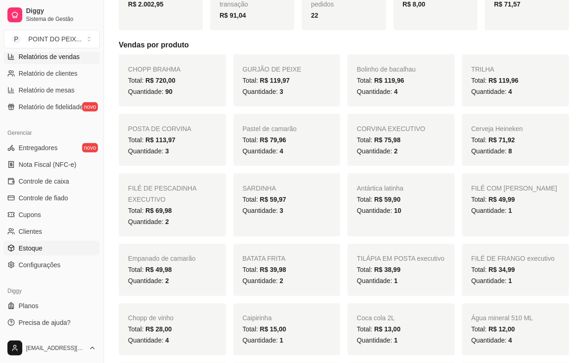
scroll to position [174, 0]
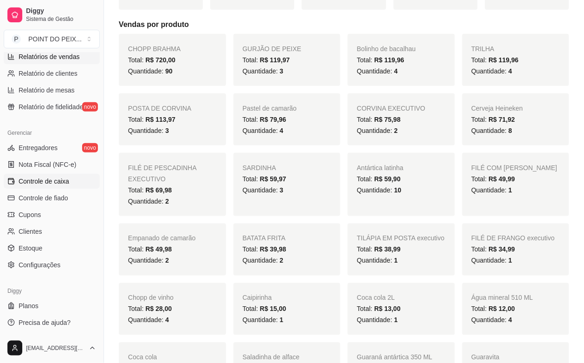
click at [56, 182] on span "Controle de caixa" at bounding box center [44, 180] width 51 height 9
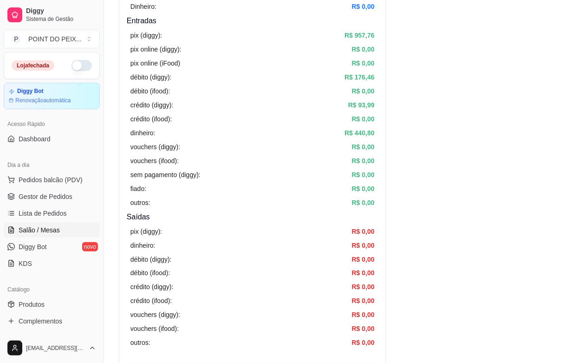
click at [46, 230] on span "Salão / Mesas" at bounding box center [39, 229] width 41 height 9
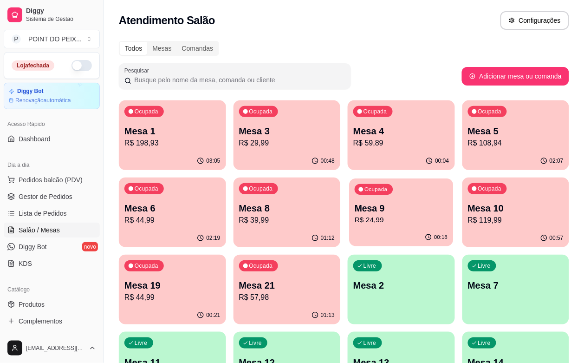
click at [349, 236] on div "00:18" at bounding box center [401, 237] width 104 height 18
click at [462, 155] on div "02:09" at bounding box center [515, 161] width 107 height 18
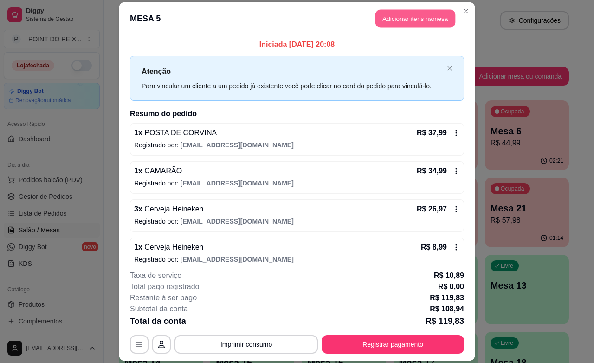
click at [420, 24] on button "Adicionar itens na mesa" at bounding box center [416, 19] width 80 height 18
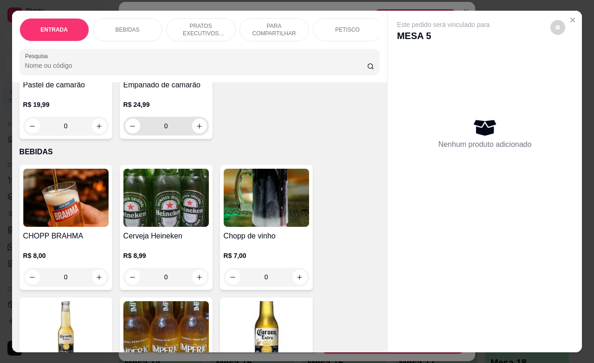
scroll to position [174, 0]
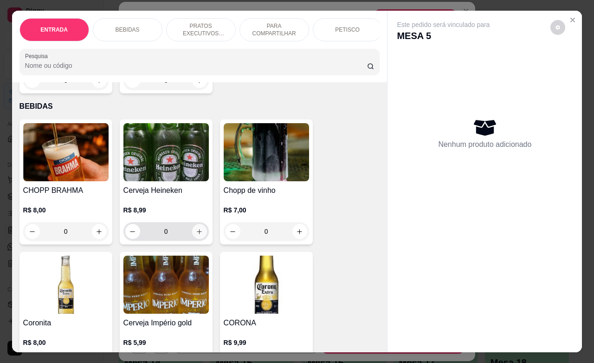
click at [197, 234] on icon "increase-product-quantity" at bounding box center [199, 231] width 5 height 5
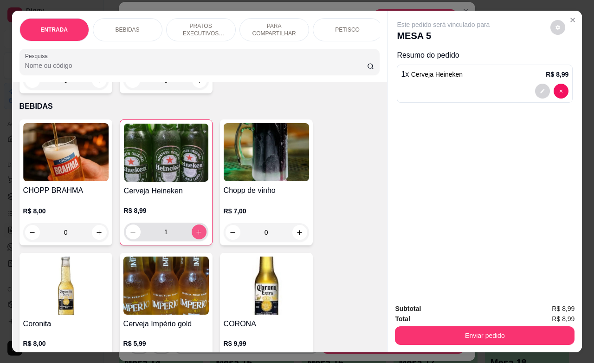
type input "1"
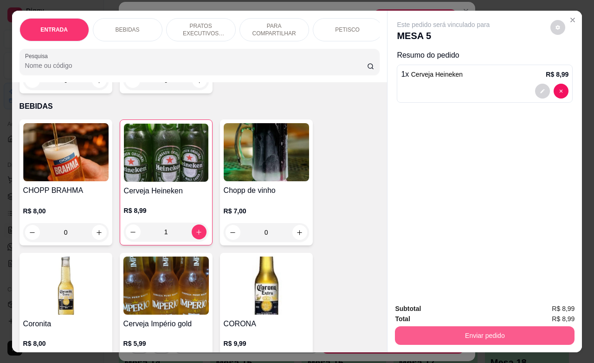
click at [502, 326] on button "Enviar pedido" at bounding box center [485, 335] width 180 height 19
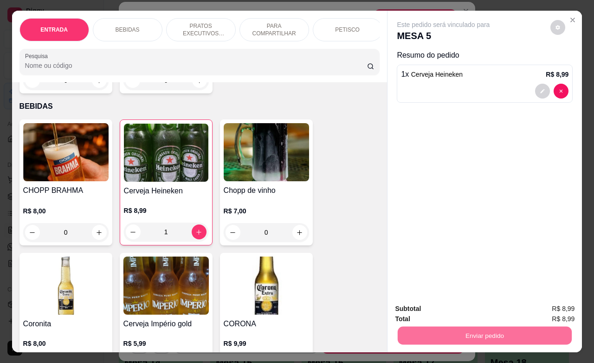
click at [463, 309] on button "Não registrar e enviar pedido" at bounding box center [453, 308] width 97 height 18
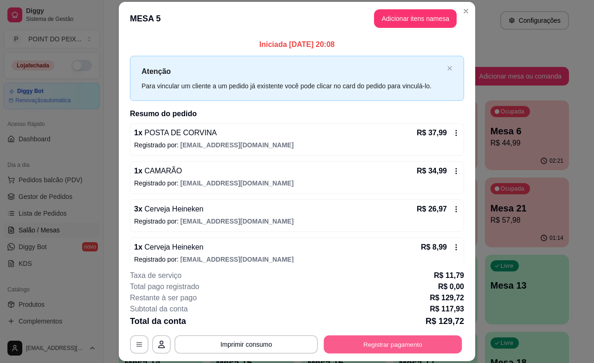
click at [393, 346] on button "Registrar pagamento" at bounding box center [393, 344] width 138 height 18
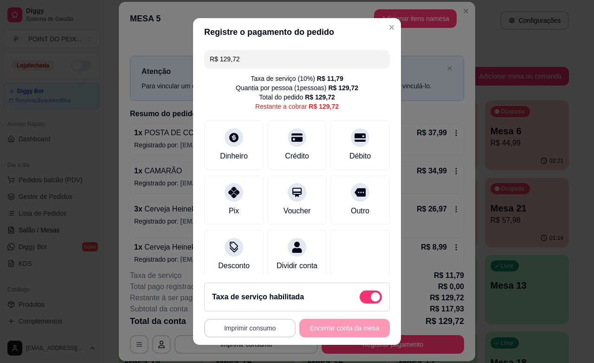
click at [273, 325] on button "Imprimir consumo" at bounding box center [249, 328] width 91 height 19
click at [260, 306] on button "IMPRESSORA" at bounding box center [245, 306] width 65 height 14
click at [242, 153] on div "Dinheiro" at bounding box center [234, 143] width 65 height 54
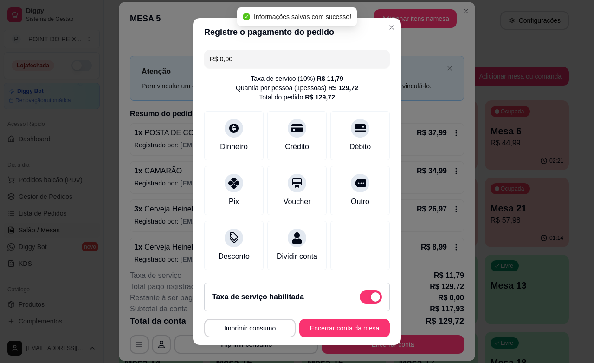
type input "R$ 0,00"
click at [328, 329] on button "Encerrar conta da mesa" at bounding box center [345, 328] width 91 height 19
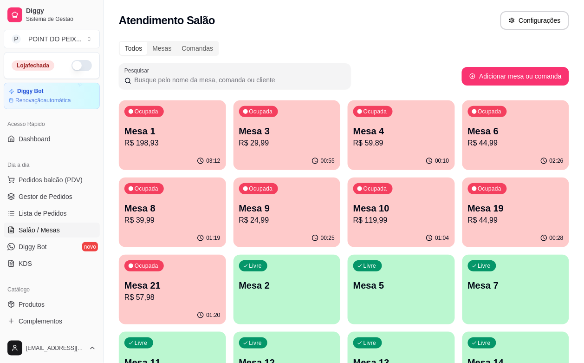
click at [353, 221] on p "R$ 119,99" at bounding box center [401, 220] width 96 height 11
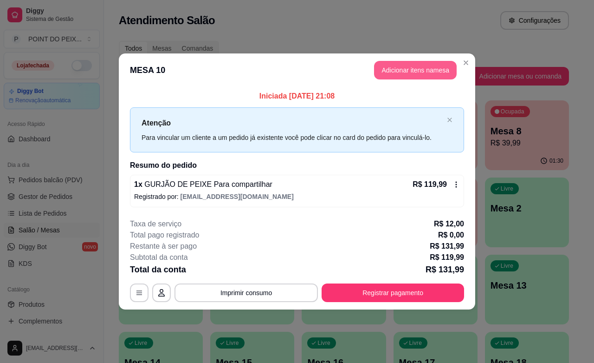
click at [433, 73] on button "Adicionar itens na mesa" at bounding box center [415, 70] width 83 height 19
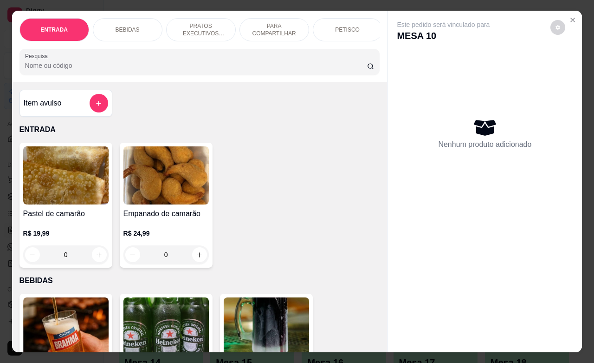
click at [126, 28] on p "BEBIDAS" at bounding box center [128, 29] width 24 height 7
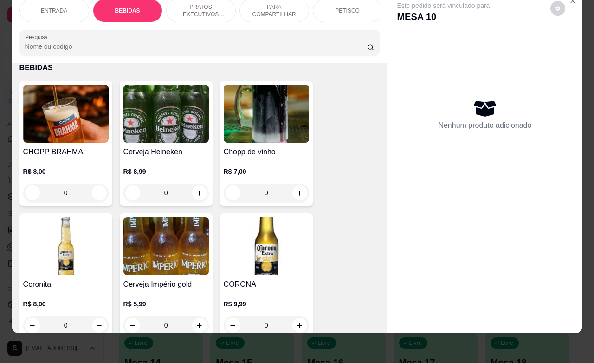
scroll to position [193, 0]
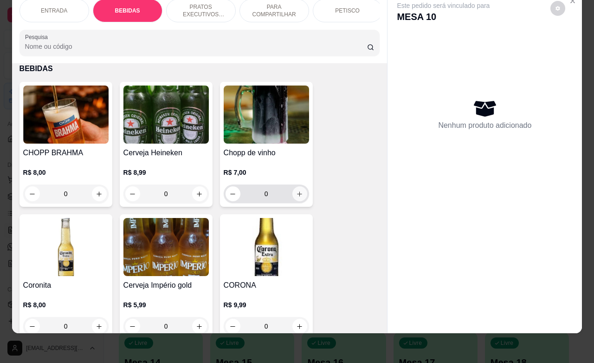
click at [293, 187] on button "increase-product-quantity" at bounding box center [300, 193] width 15 height 15
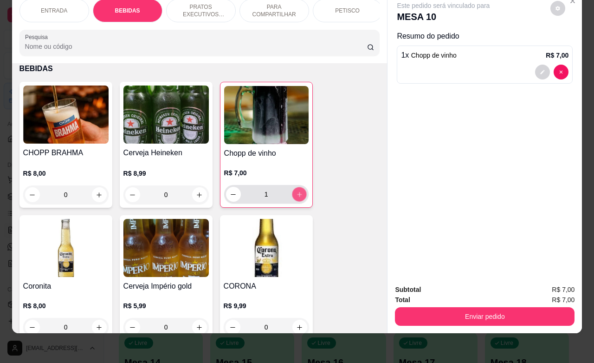
click at [293, 187] on button "increase-product-quantity" at bounding box center [299, 194] width 14 height 14
click at [295, 189] on button "increase-product-quantity" at bounding box center [299, 194] width 14 height 14
click at [296, 191] on icon "increase-product-quantity" at bounding box center [299, 194] width 7 height 7
type input "4"
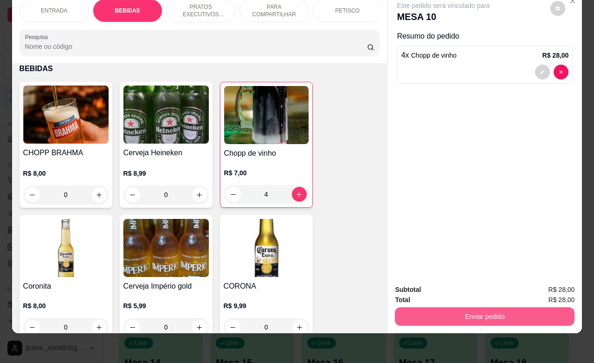
click at [467, 307] on button "Enviar pedido" at bounding box center [485, 316] width 180 height 19
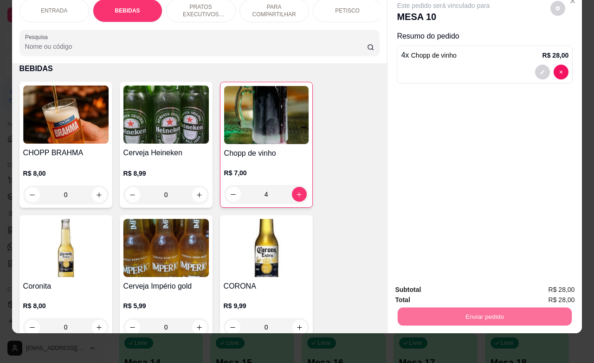
click at [459, 285] on button "Não registrar e enviar pedido" at bounding box center [453, 283] width 94 height 17
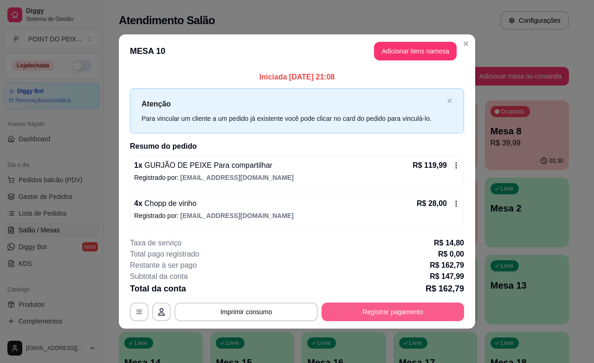
click at [367, 316] on button "Registrar pagamento" at bounding box center [393, 311] width 143 height 19
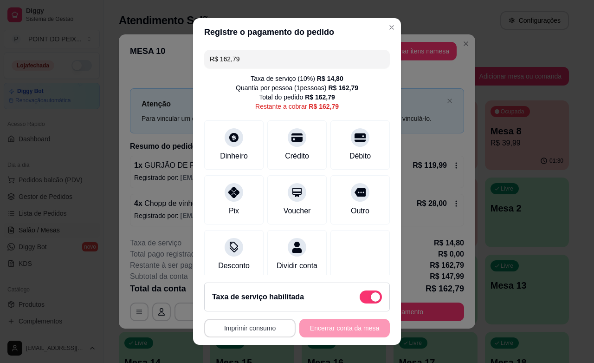
click at [244, 327] on button "Imprimir consumo" at bounding box center [249, 328] width 91 height 19
click at [259, 310] on button "IMPRESSORA" at bounding box center [245, 306] width 67 height 15
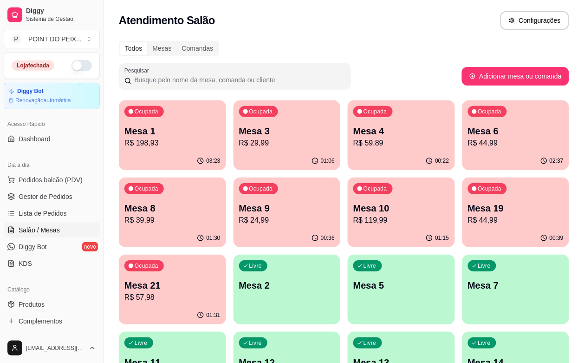
click at [156, 137] on p "R$ 198,93" at bounding box center [172, 142] width 96 height 11
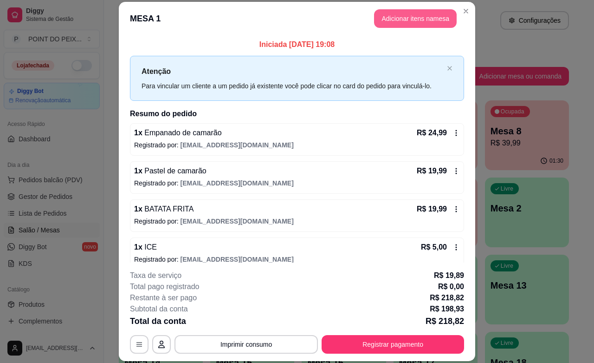
click at [425, 16] on button "Adicionar itens na mesa" at bounding box center [415, 18] width 83 height 19
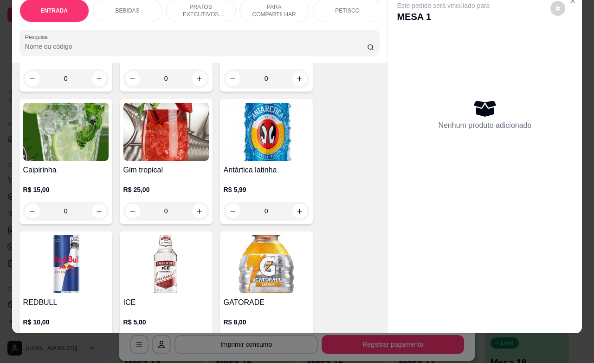
scroll to position [929, 0]
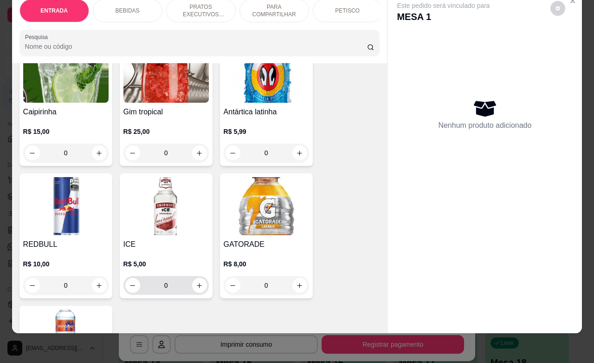
click at [196, 282] on icon "increase-product-quantity" at bounding box center [199, 285] width 7 height 7
type input "1"
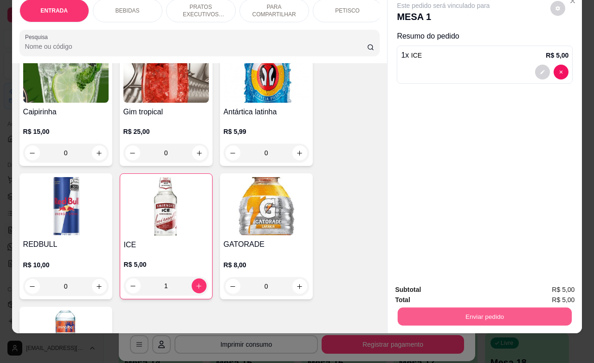
click at [456, 309] on button "Enviar pedido" at bounding box center [485, 316] width 174 height 18
click at [453, 283] on button "Não registrar e enviar pedido" at bounding box center [453, 284] width 97 height 18
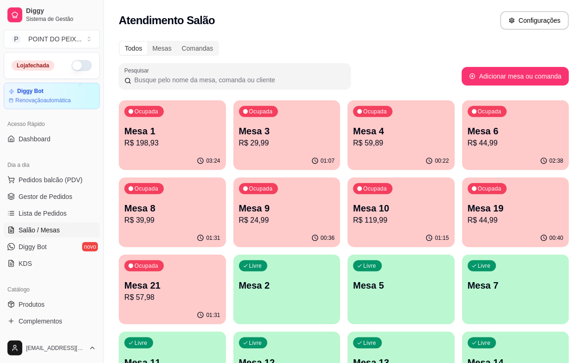
click at [353, 131] on p "Mesa 4" at bounding box center [401, 130] width 96 height 13
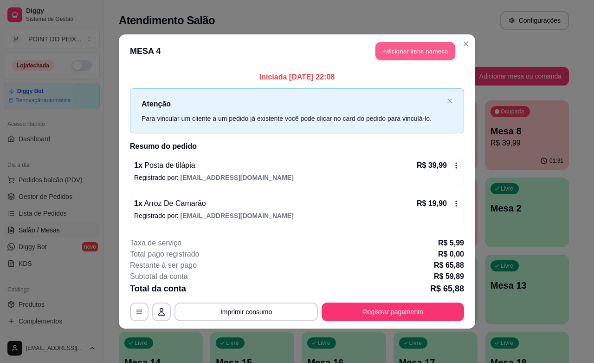
click at [422, 52] on button "Adicionar itens na mesa" at bounding box center [416, 51] width 80 height 18
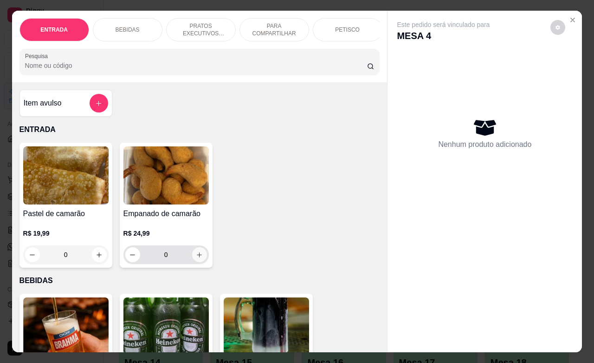
click at [196, 258] on icon "increase-product-quantity" at bounding box center [199, 254] width 7 height 7
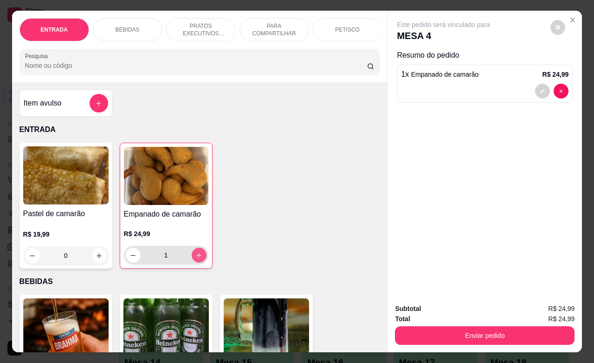
type input "1"
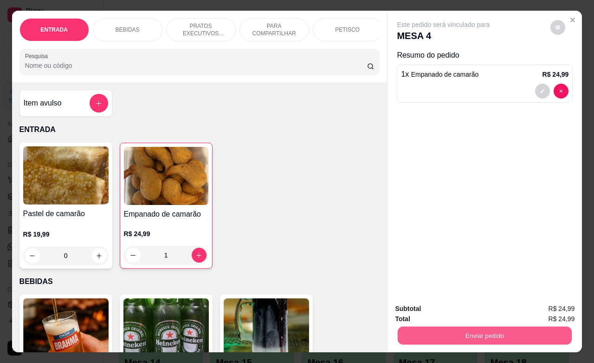
click at [444, 334] on button "Enviar pedido" at bounding box center [485, 335] width 174 height 18
click at [438, 309] on button "Não registrar e enviar pedido" at bounding box center [453, 308] width 97 height 18
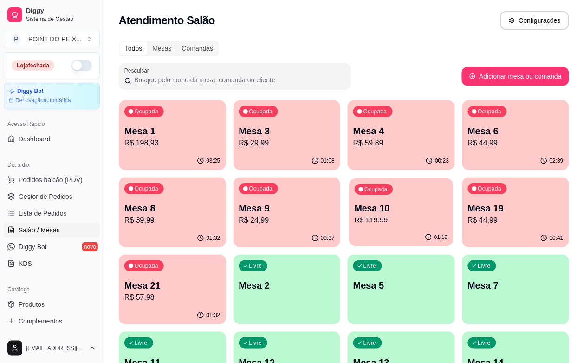
click at [349, 226] on div "Ocupada Mesa 10 R$ 119,99" at bounding box center [401, 203] width 104 height 50
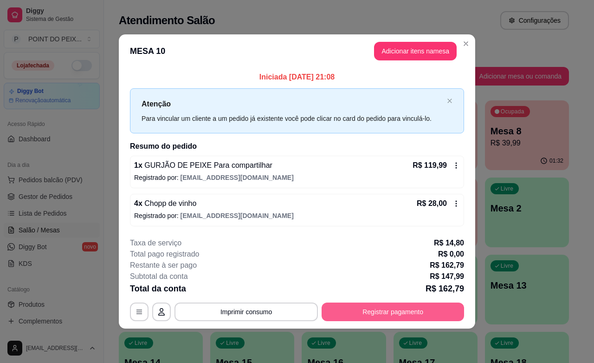
click at [398, 308] on button "Registrar pagamento" at bounding box center [393, 311] width 143 height 19
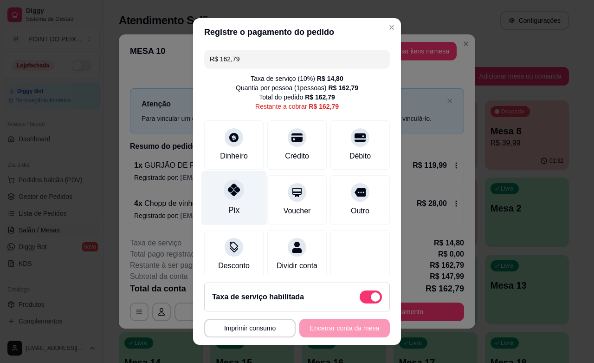
click at [224, 196] on div at bounding box center [234, 189] width 20 height 20
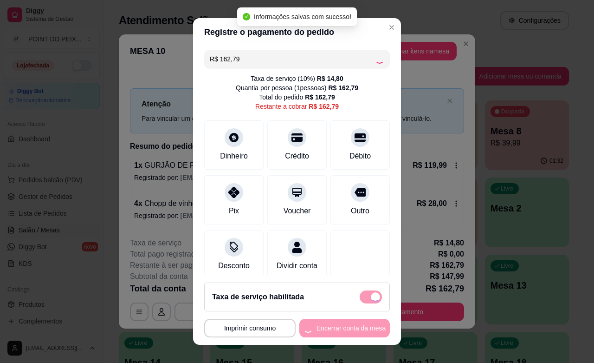
type input "R$ 0,00"
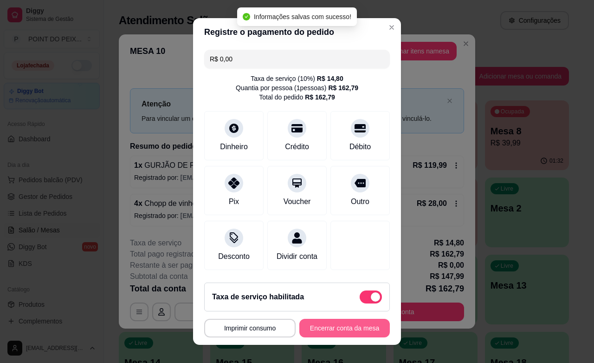
click at [346, 334] on button "Encerrar conta da mesa" at bounding box center [345, 328] width 91 height 19
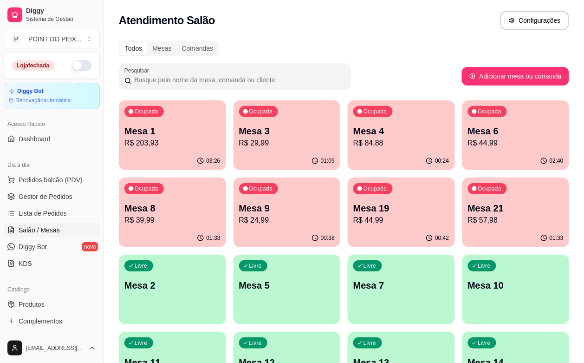
click at [462, 151] on div "Ocupada Mesa 6 R$ 44,99" at bounding box center [515, 126] width 107 height 52
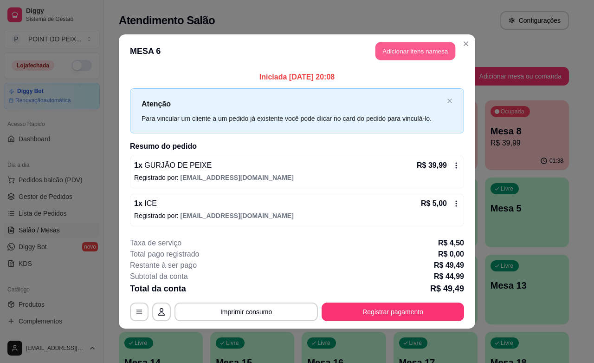
click at [403, 54] on button "Adicionar itens na mesa" at bounding box center [416, 51] width 80 height 18
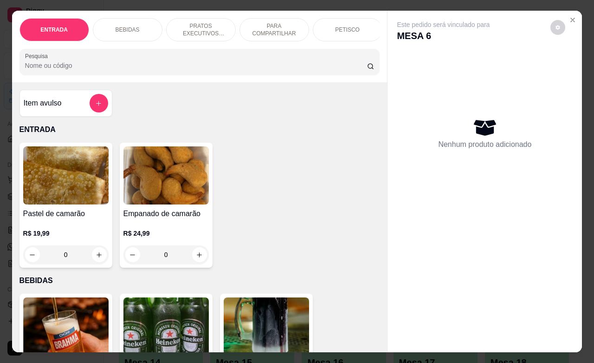
click at [192, 26] on p "PRATOS EXECUTIVOS (INDIVIDUAIS)" at bounding box center [201, 29] width 54 height 15
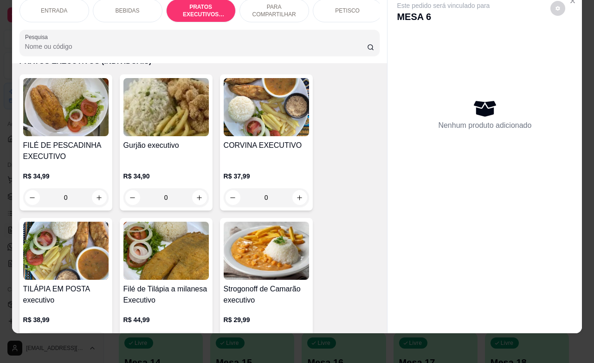
scroll to position [1339, 0]
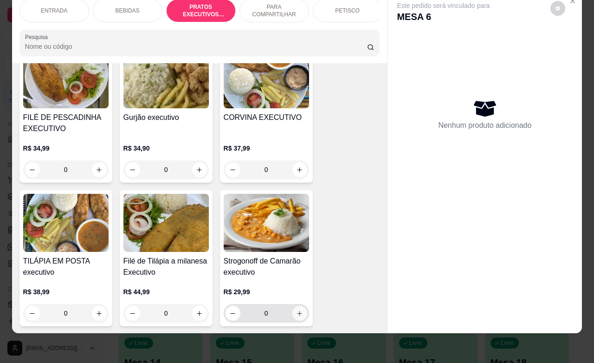
click at [297, 310] on icon "increase-product-quantity" at bounding box center [299, 313] width 7 height 7
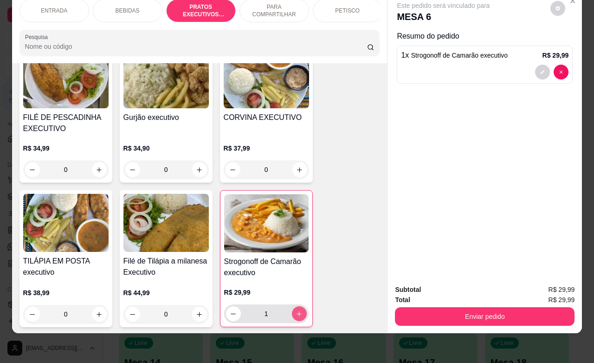
type input "1"
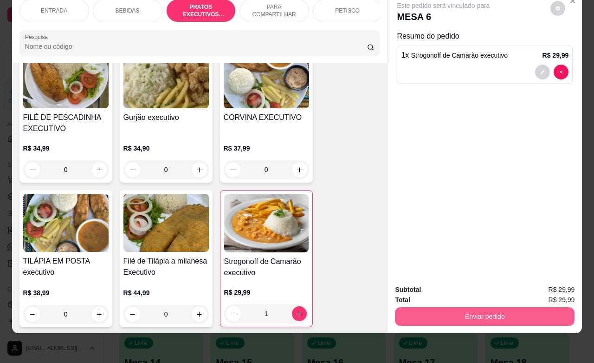
click at [474, 310] on button "Enviar pedido" at bounding box center [485, 316] width 180 height 19
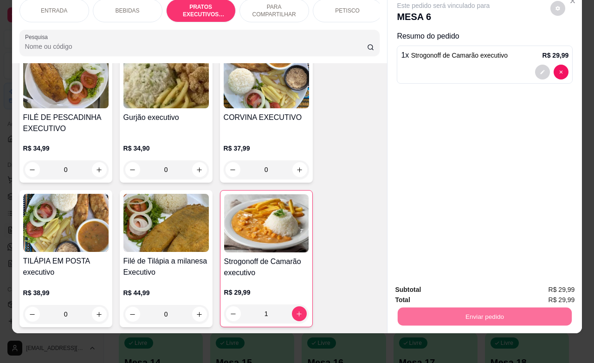
click at [463, 287] on button "Não registrar e enviar pedido" at bounding box center [453, 284] width 97 height 18
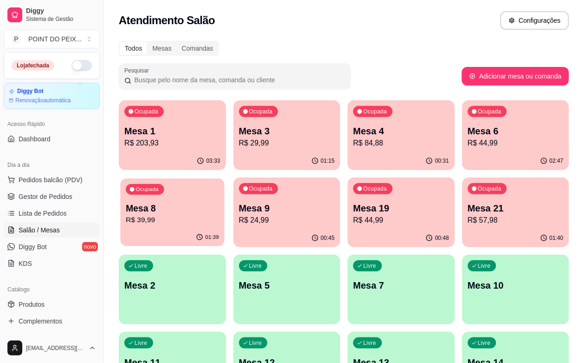
click at [219, 215] on p "R$ 39,99" at bounding box center [172, 220] width 93 height 11
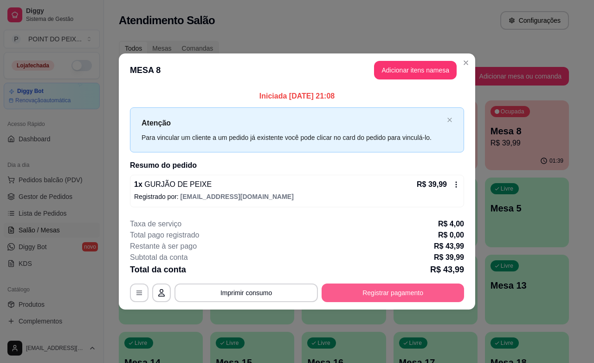
click at [386, 293] on button "Registrar pagamento" at bounding box center [393, 292] width 143 height 19
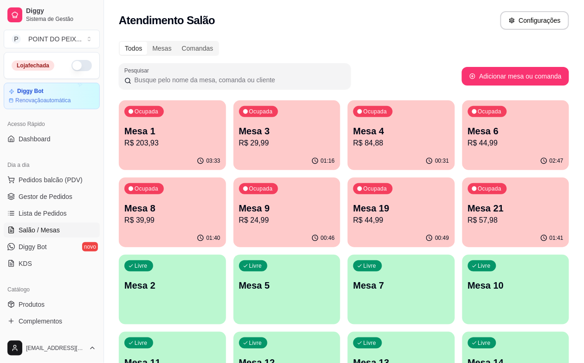
click at [221, 215] on p "R$ 39,99" at bounding box center [172, 220] width 96 height 11
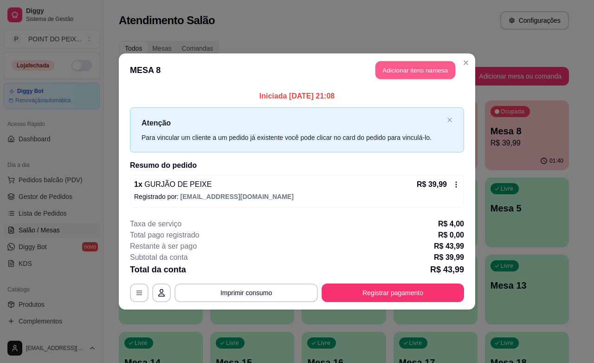
click at [417, 71] on button "Adicionar itens na mesa" at bounding box center [416, 70] width 80 height 18
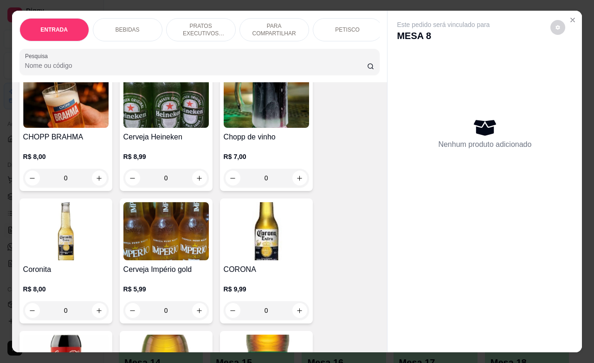
scroll to position [232, 0]
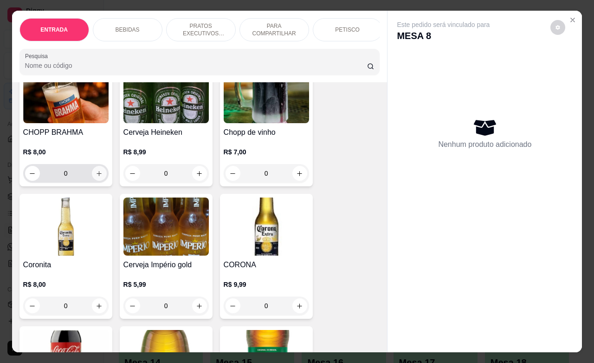
click at [96, 177] on icon "increase-product-quantity" at bounding box center [99, 173] width 7 height 7
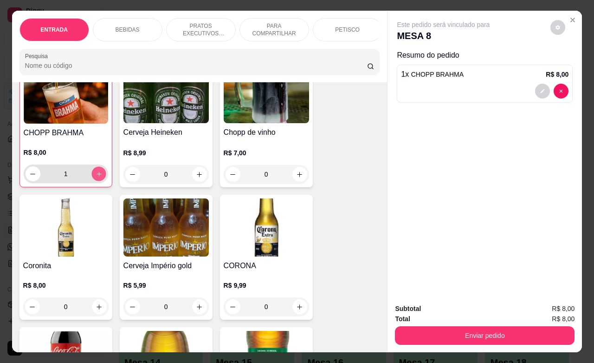
click at [95, 177] on icon "increase-product-quantity" at bounding box center [98, 173] width 7 height 7
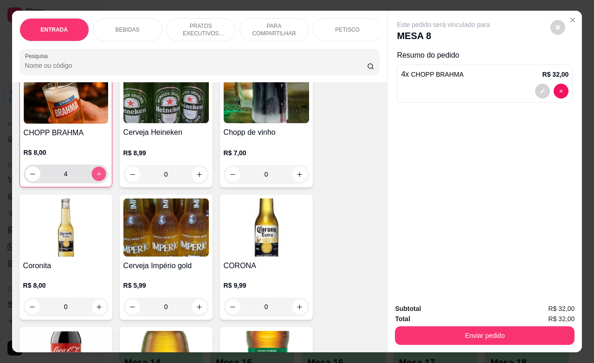
click at [95, 177] on icon "increase-product-quantity" at bounding box center [98, 173] width 7 height 7
type input "8"
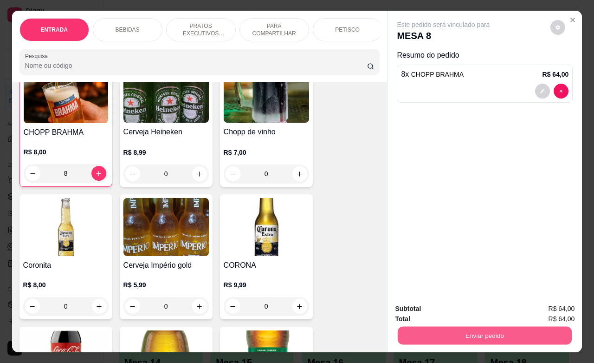
click at [491, 326] on button "Enviar pedido" at bounding box center [485, 335] width 174 height 18
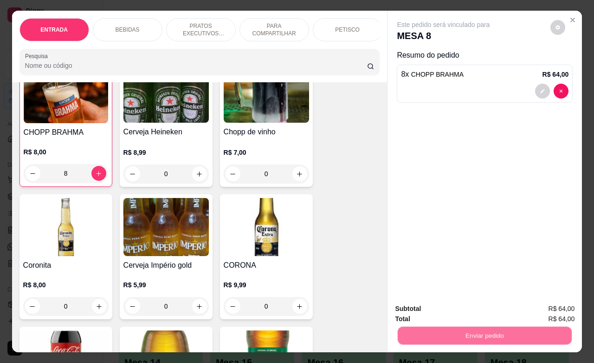
click at [470, 307] on button "Não registrar e enviar pedido" at bounding box center [453, 308] width 97 height 18
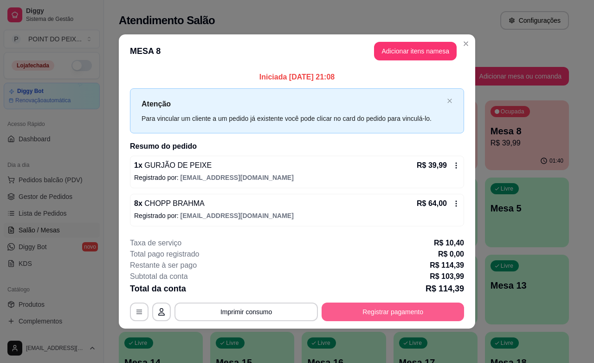
click at [416, 307] on button "Registrar pagamento" at bounding box center [393, 311] width 143 height 19
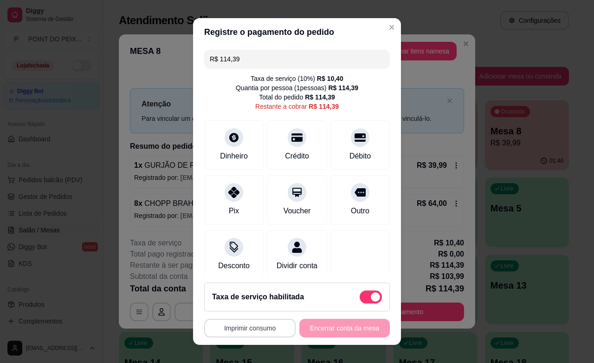
click at [248, 324] on button "Imprimir consumo" at bounding box center [249, 328] width 91 height 19
click at [261, 310] on button "IMPRESSORA" at bounding box center [245, 306] width 67 height 15
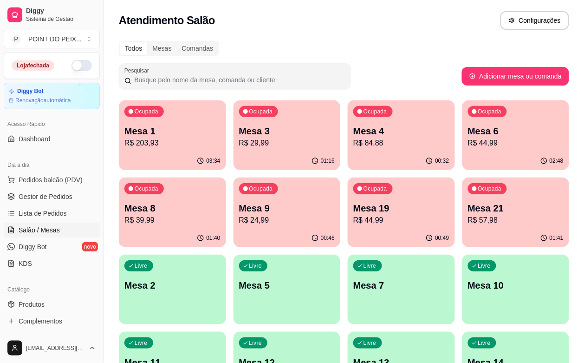
click at [239, 220] on p "R$ 24,99" at bounding box center [287, 220] width 96 height 11
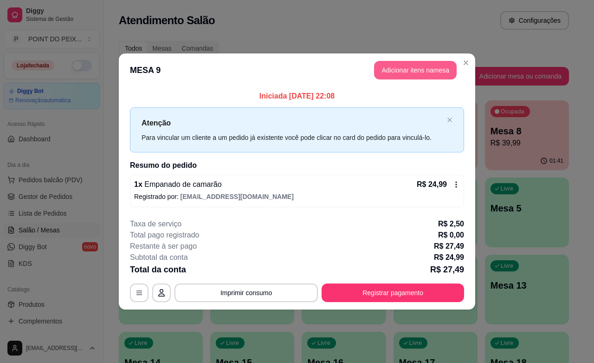
click at [411, 71] on button "Adicionar itens na mesa" at bounding box center [415, 70] width 83 height 19
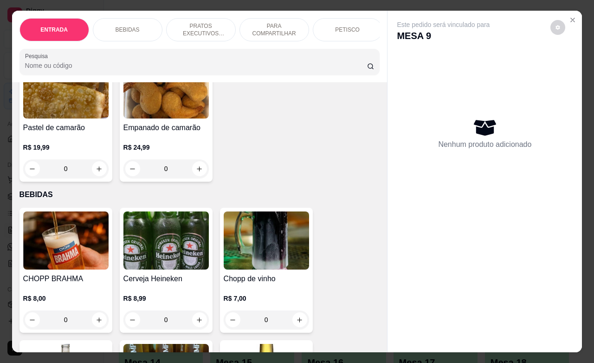
scroll to position [116, 0]
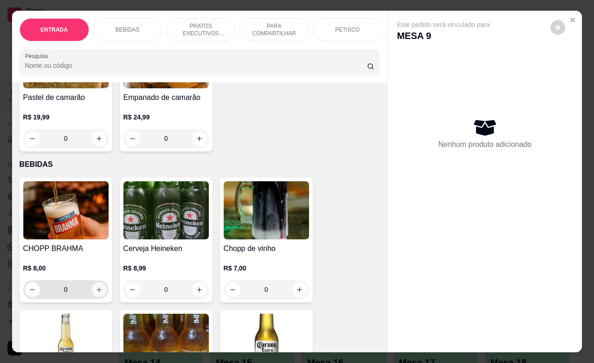
click at [99, 296] on button "increase-product-quantity" at bounding box center [99, 289] width 15 height 15
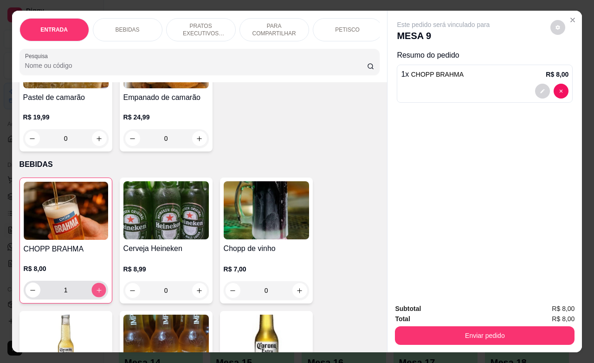
click at [99, 296] on button "increase-product-quantity" at bounding box center [98, 290] width 14 height 14
type input "4"
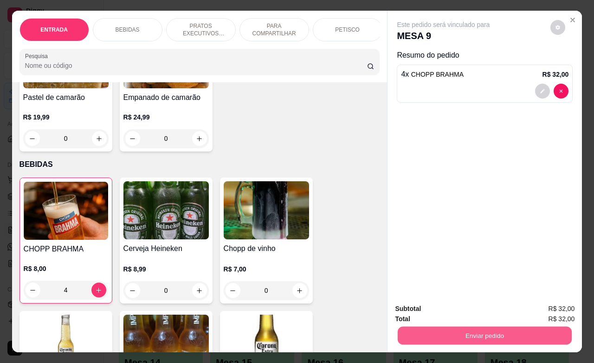
click at [437, 327] on button "Enviar pedido" at bounding box center [485, 335] width 174 height 18
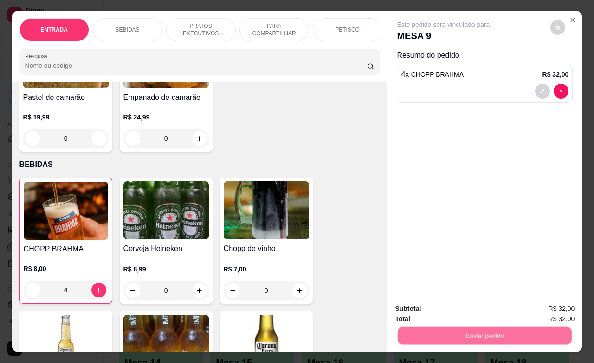
click at [433, 310] on button "Não registrar e enviar pedido" at bounding box center [453, 307] width 94 height 17
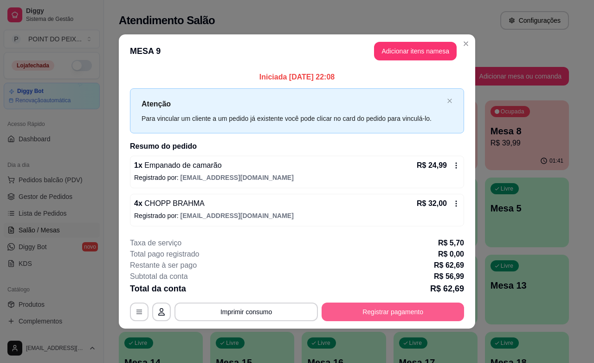
click at [381, 313] on button "Registrar pagamento" at bounding box center [393, 311] width 143 height 19
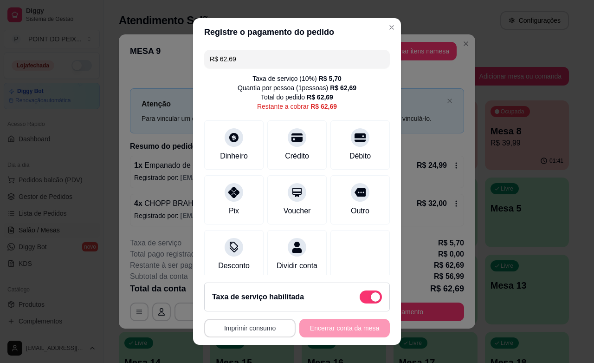
click at [254, 327] on button "Imprimir consumo" at bounding box center [249, 328] width 91 height 19
click at [258, 307] on button "IMPRESSORA" at bounding box center [245, 306] width 65 height 14
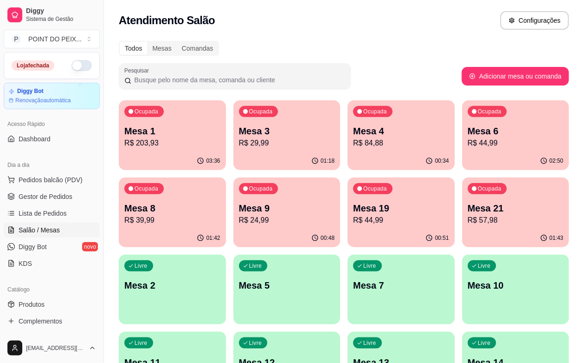
click at [353, 220] on p "R$ 44,99" at bounding box center [401, 220] width 96 height 11
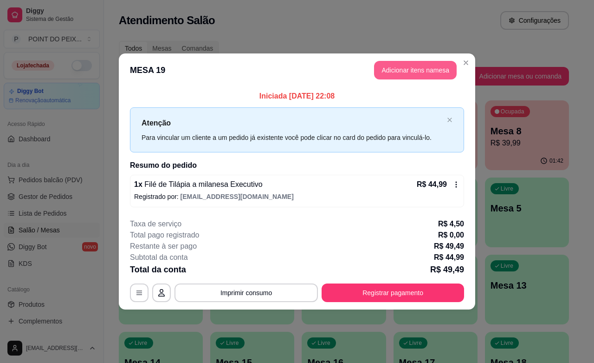
click at [428, 63] on button "Adicionar itens na mesa" at bounding box center [415, 70] width 83 height 19
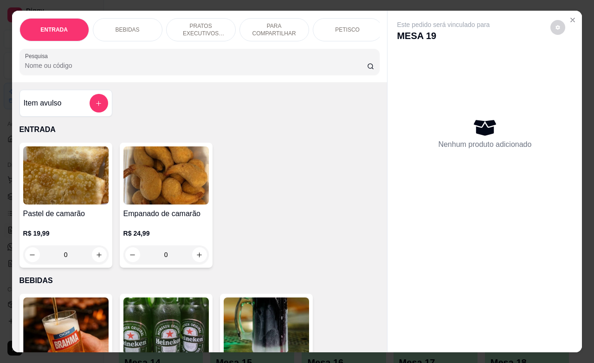
click at [136, 24] on div "BEBIDAS" at bounding box center [128, 29] width 70 height 23
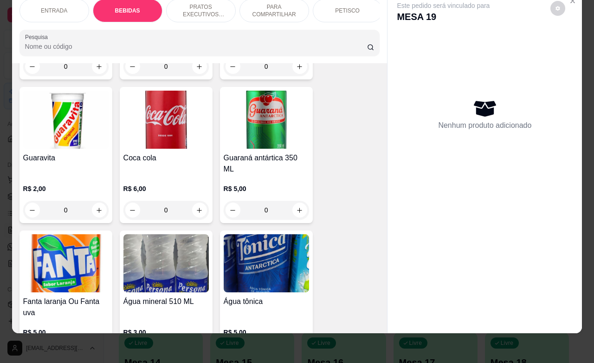
scroll to position [657, 0]
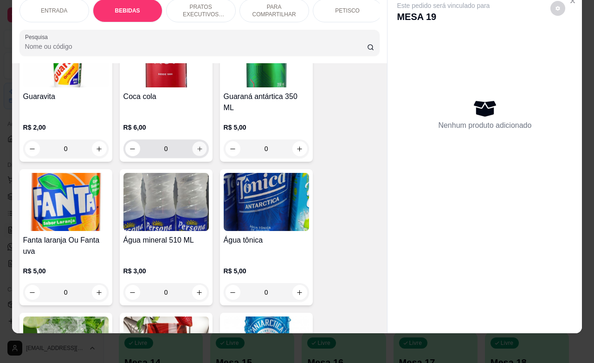
click at [197, 142] on button "increase-product-quantity" at bounding box center [199, 149] width 14 height 14
type input "1"
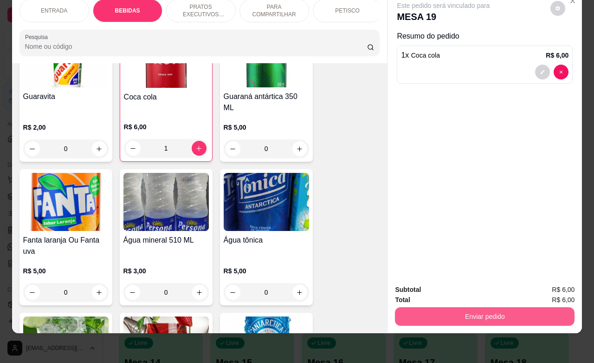
click at [475, 307] on button "Enviar pedido" at bounding box center [485, 316] width 180 height 19
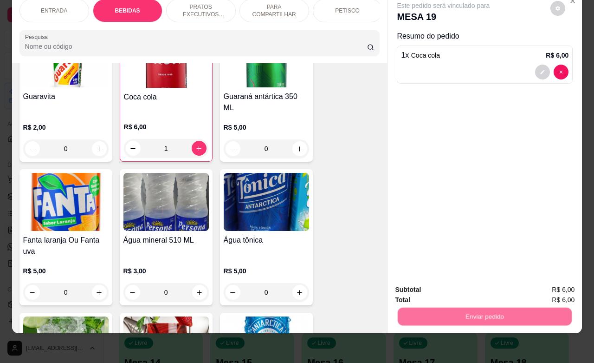
click at [464, 286] on button "Não registrar e enviar pedido" at bounding box center [453, 283] width 94 height 17
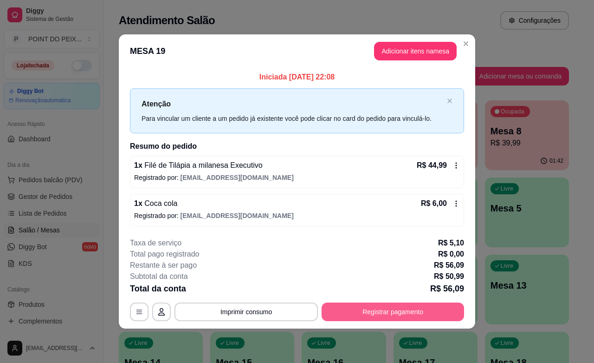
click at [435, 310] on button "Registrar pagamento" at bounding box center [393, 311] width 143 height 19
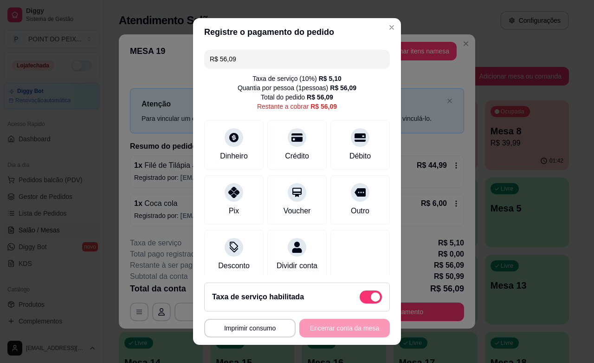
click at [360, 298] on span at bounding box center [371, 296] width 22 height 13
click at [359, 298] on input "checkbox" at bounding box center [362, 301] width 6 height 6
checkbox input "true"
type input "R$ 50,99"
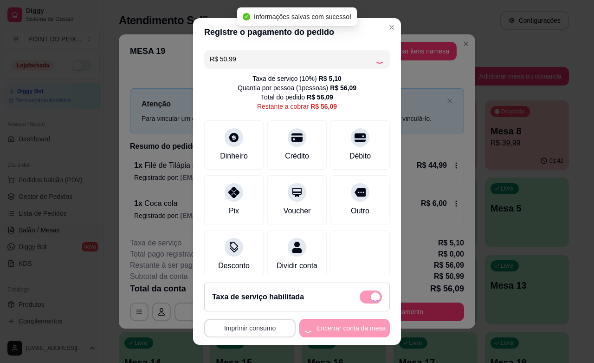
checkbox input "false"
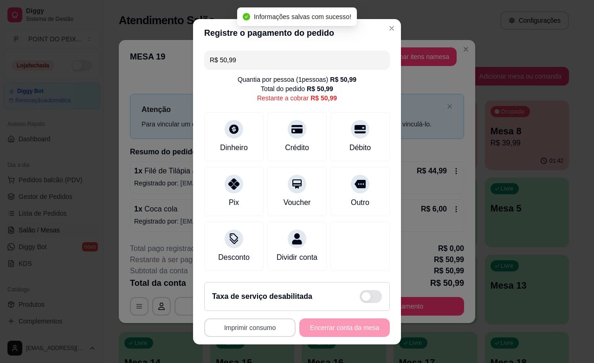
click at [256, 328] on button "Imprimir consumo" at bounding box center [249, 327] width 91 height 19
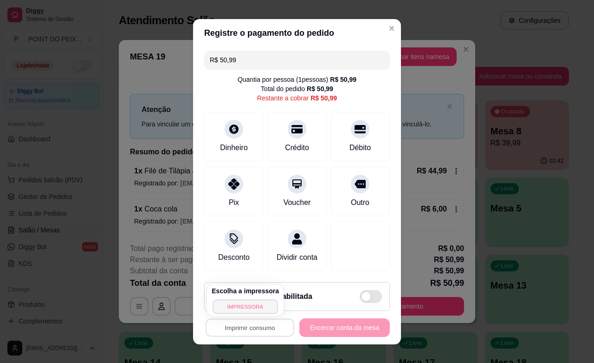
click at [227, 308] on button "IMPRESSORA" at bounding box center [245, 306] width 65 height 14
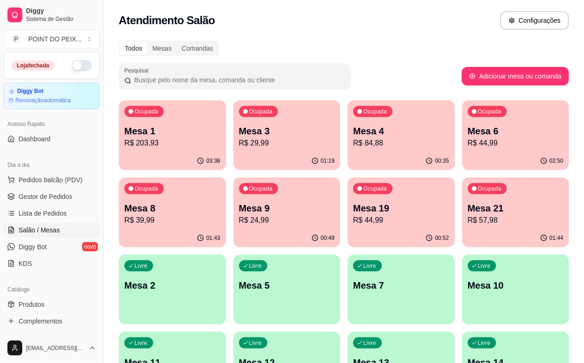
click at [348, 310] on div "Livre Mesa 7" at bounding box center [401, 283] width 107 height 59
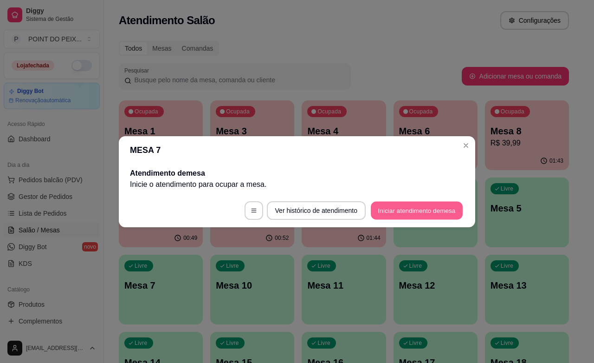
click at [414, 210] on button "Iniciar atendimento de mesa" at bounding box center [417, 210] width 92 height 18
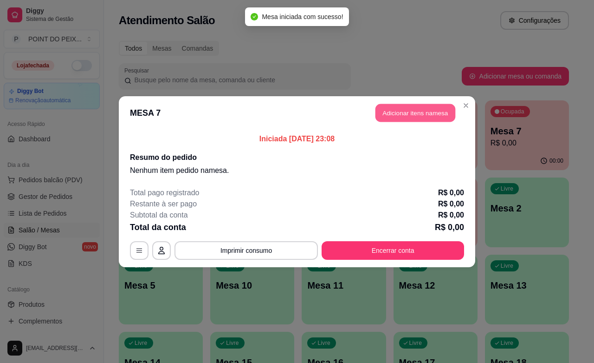
click at [414, 113] on button "Adicionar itens na mesa" at bounding box center [416, 113] width 80 height 18
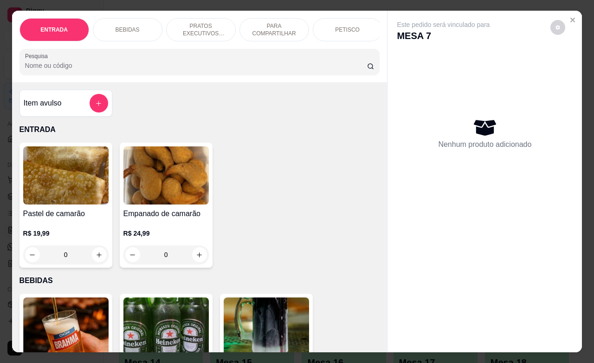
click at [354, 25] on div "PETISCO" at bounding box center [348, 29] width 70 height 23
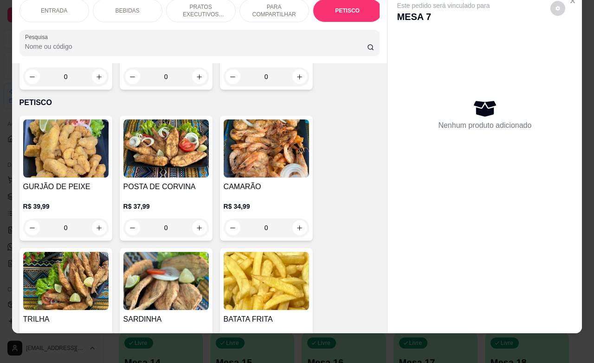
scroll to position [2226, 0]
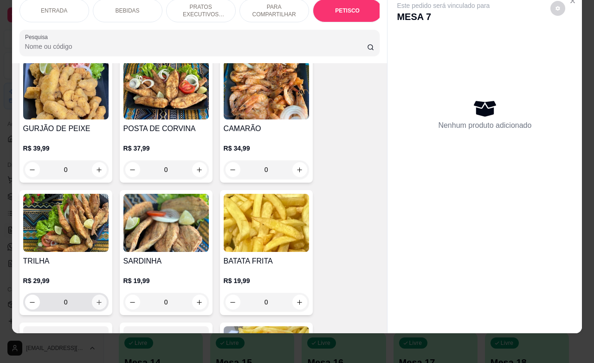
click at [92, 294] on button "increase-product-quantity" at bounding box center [99, 301] width 15 height 15
type input "1"
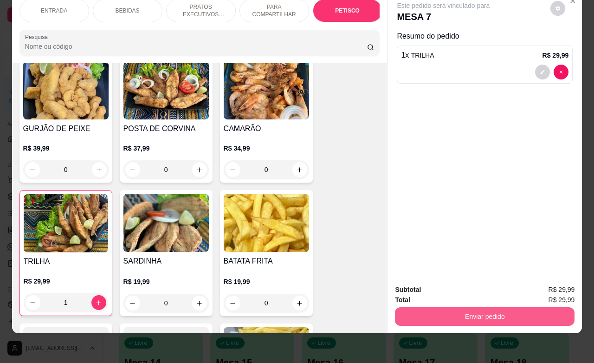
click at [420, 307] on button "Enviar pedido" at bounding box center [485, 316] width 180 height 19
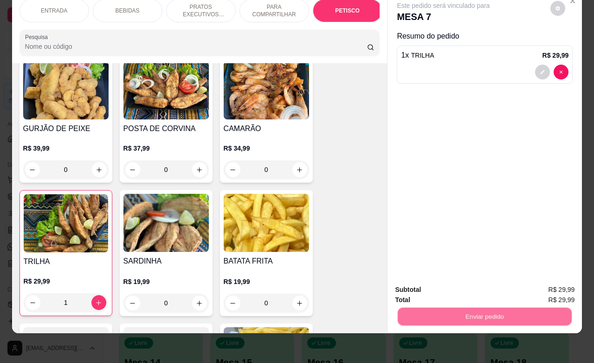
click at [430, 287] on button "Não registrar e enviar pedido" at bounding box center [453, 284] width 97 height 18
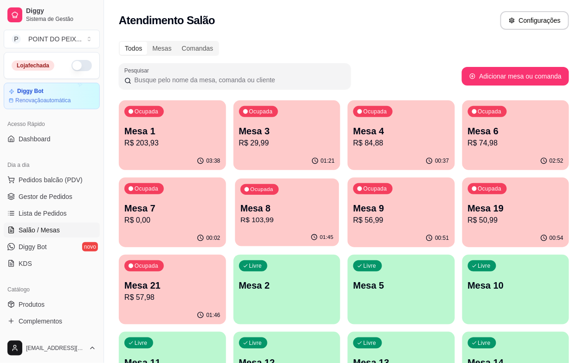
click at [235, 229] on div "01:45" at bounding box center [287, 237] width 104 height 18
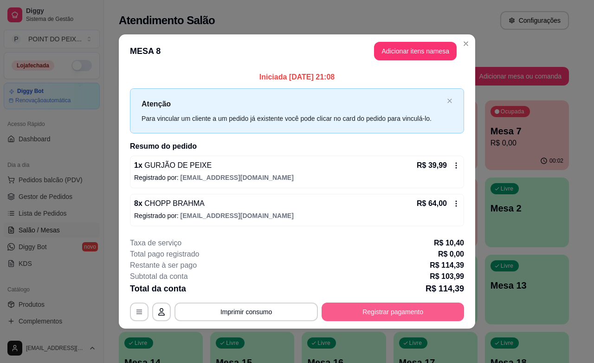
click at [396, 307] on button "Registrar pagamento" at bounding box center [393, 311] width 143 height 19
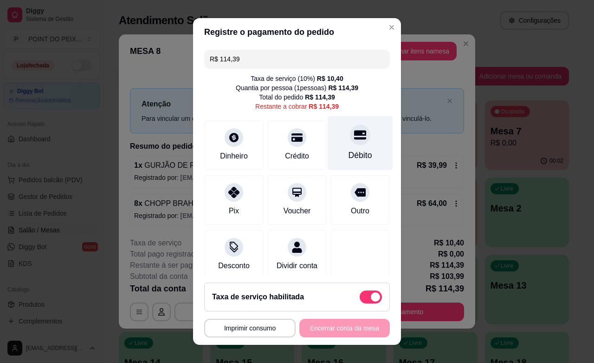
click at [349, 159] on div "Débito" at bounding box center [361, 155] width 24 height 12
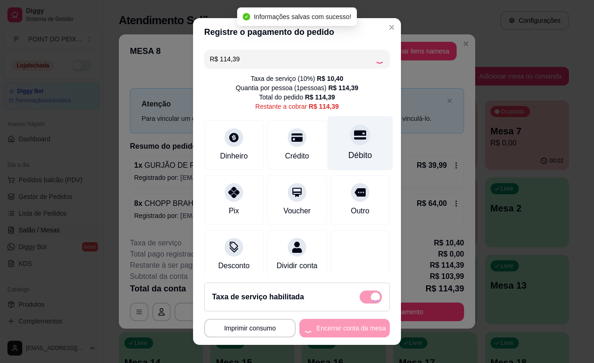
type input "R$ 0,00"
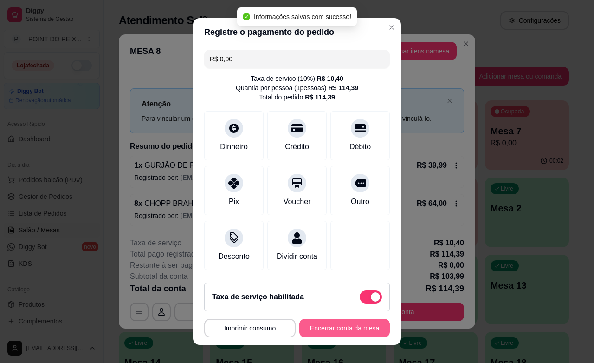
click at [340, 331] on button "Encerrar conta da mesa" at bounding box center [345, 328] width 91 height 19
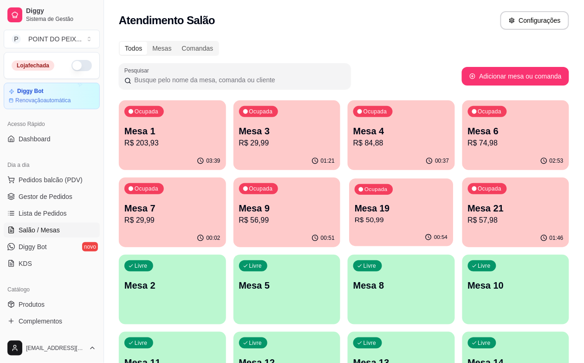
click at [355, 221] on p "R$ 50,99" at bounding box center [401, 220] width 93 height 11
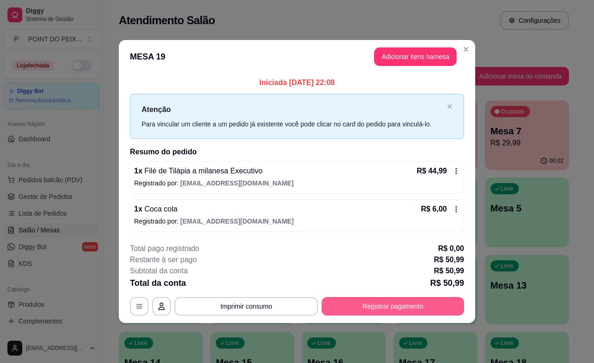
click at [414, 303] on button "Registrar pagamento" at bounding box center [393, 306] width 143 height 19
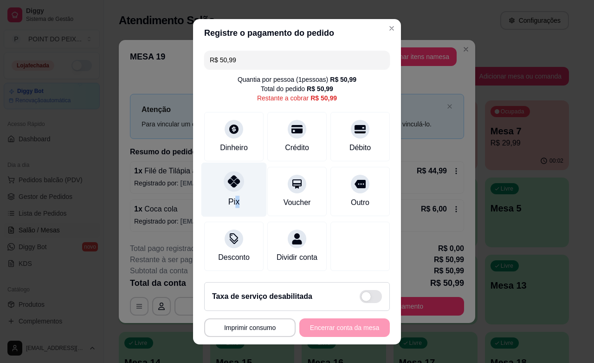
click at [229, 202] on div "Pix" at bounding box center [233, 201] width 11 height 12
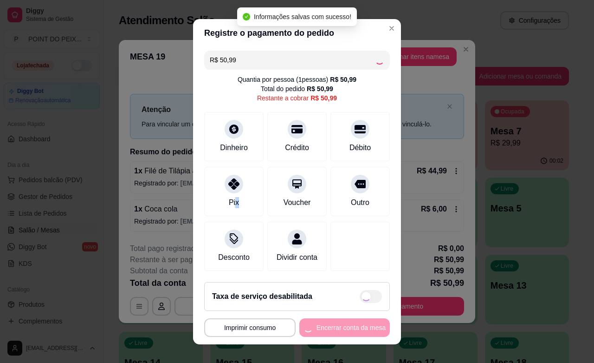
type input "R$ 0,00"
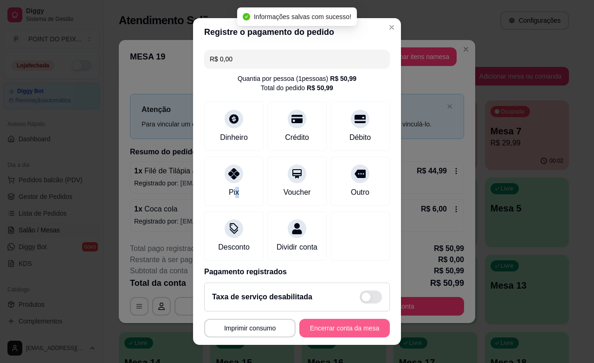
click at [344, 324] on button "Encerrar conta da mesa" at bounding box center [345, 328] width 91 height 19
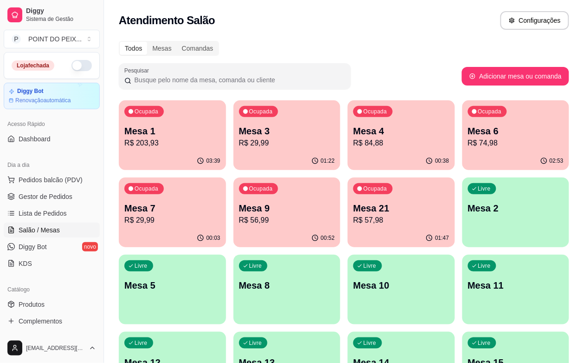
click at [234, 230] on div "00:52" at bounding box center [287, 238] width 107 height 18
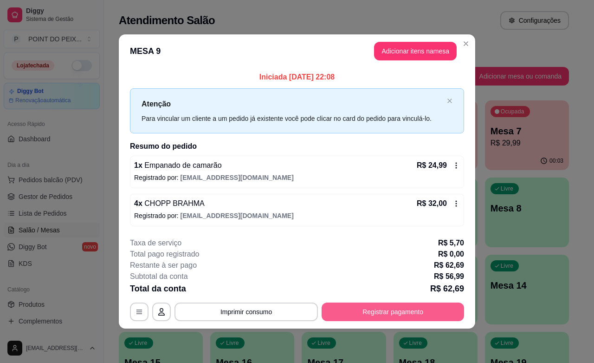
click at [378, 309] on button "Registrar pagamento" at bounding box center [393, 311] width 143 height 19
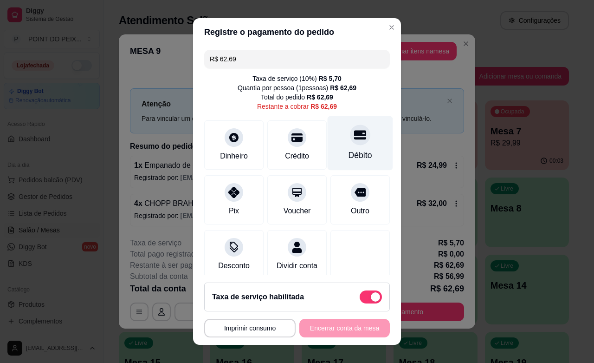
click at [349, 158] on div "Débito" at bounding box center [361, 155] width 24 height 12
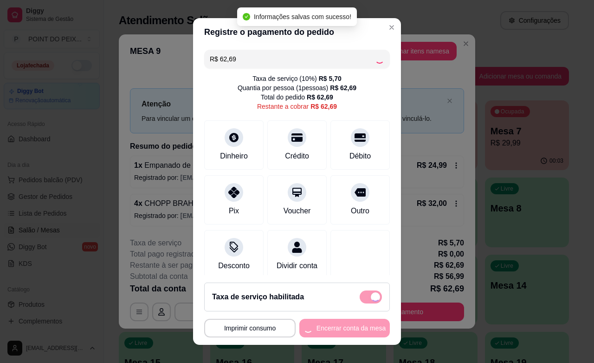
type input "R$ 0,00"
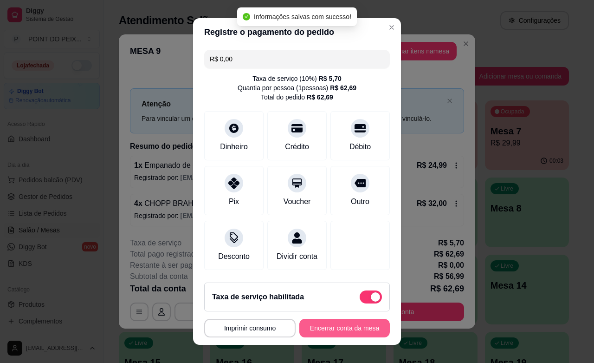
click at [316, 326] on button "Encerrar conta da mesa" at bounding box center [345, 328] width 91 height 19
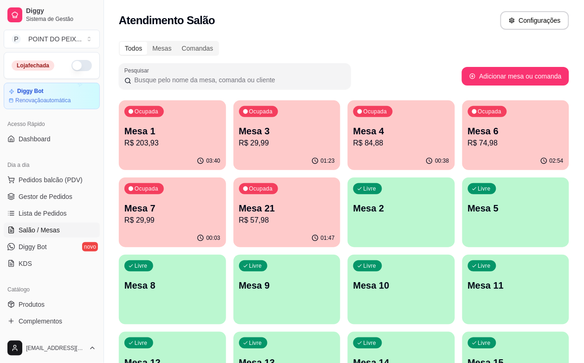
click at [239, 207] on p "Mesa 21" at bounding box center [287, 208] width 96 height 13
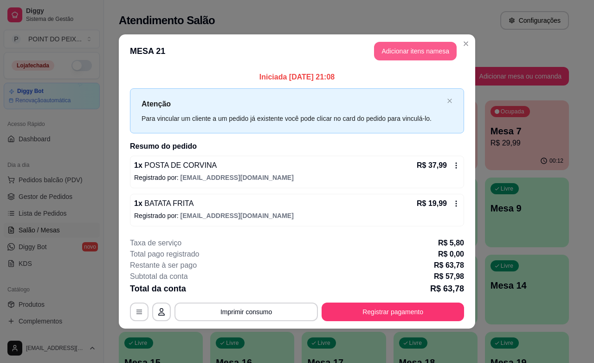
click at [436, 48] on button "Adicionar itens na mesa" at bounding box center [415, 51] width 83 height 19
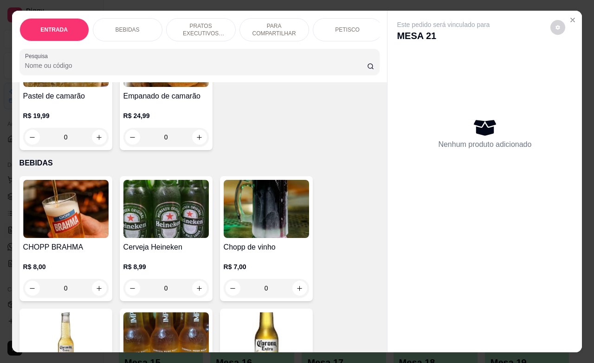
scroll to position [174, 0]
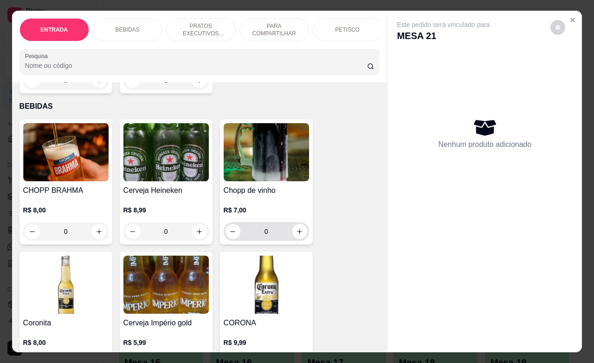
click at [296, 235] on icon "increase-product-quantity" at bounding box center [299, 231] width 7 height 7
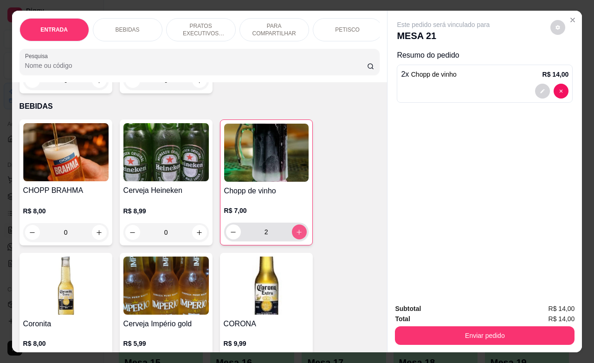
type input "2"
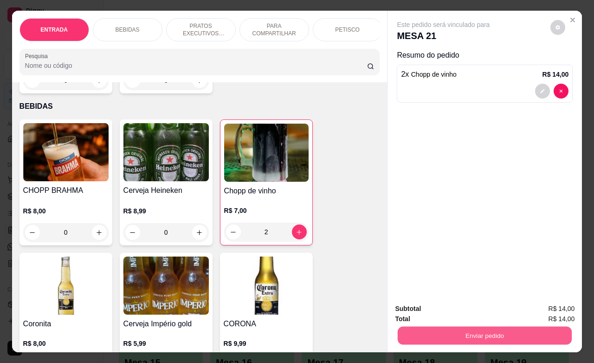
click at [456, 328] on button "Enviar pedido" at bounding box center [485, 335] width 174 height 18
click at [448, 300] on button "Não registrar e enviar pedido" at bounding box center [453, 308] width 97 height 18
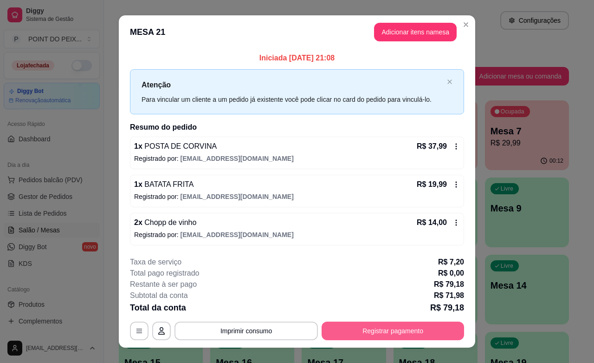
click at [368, 330] on button "Registrar pagamento" at bounding box center [393, 330] width 143 height 19
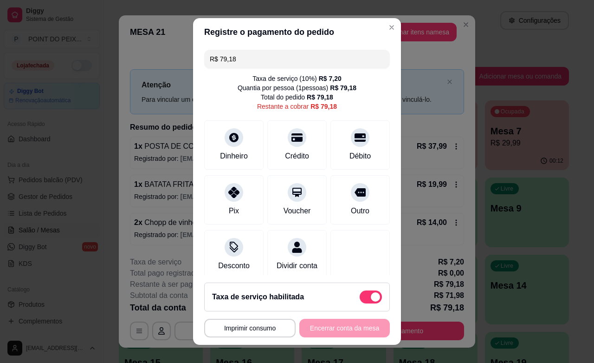
click at [371, 295] on span at bounding box center [375, 296] width 9 height 9
click at [359, 298] on input "checkbox" at bounding box center [362, 301] width 6 height 6
checkbox input "true"
type input "R$ 71,98"
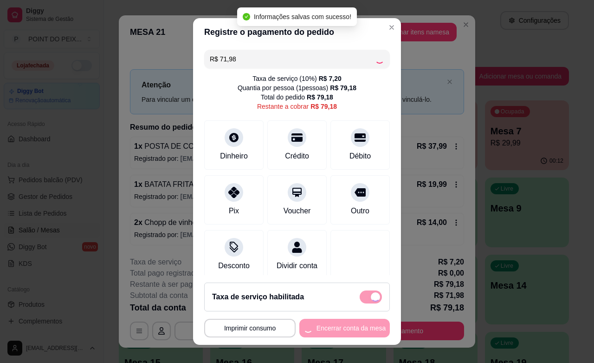
checkbox input "false"
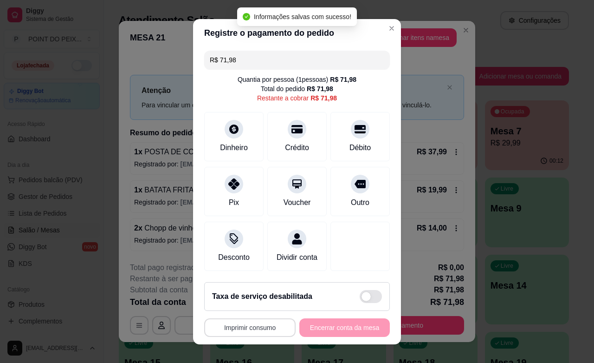
click at [266, 329] on button "Imprimir consumo" at bounding box center [249, 327] width 91 height 19
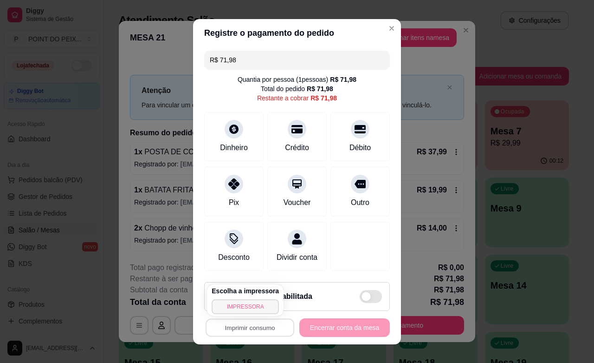
click at [240, 310] on button "IMPRESSORA" at bounding box center [245, 306] width 67 height 15
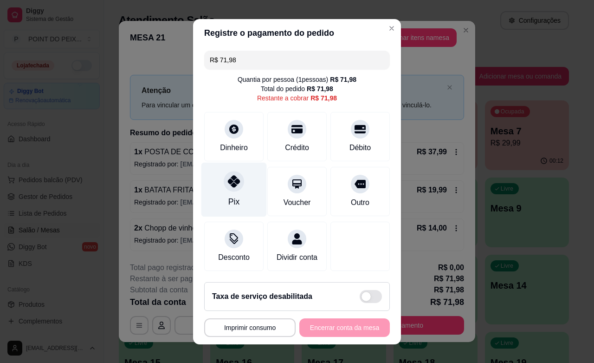
click at [228, 189] on div at bounding box center [234, 181] width 20 height 20
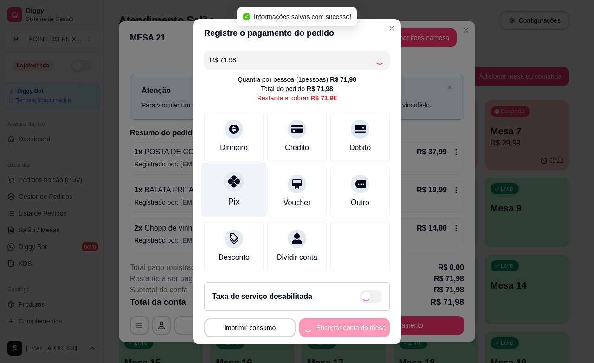
type input "R$ 0,00"
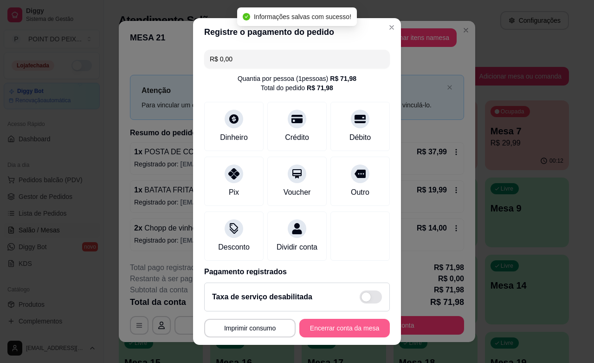
click at [332, 330] on button "Encerrar conta da mesa" at bounding box center [345, 328] width 91 height 19
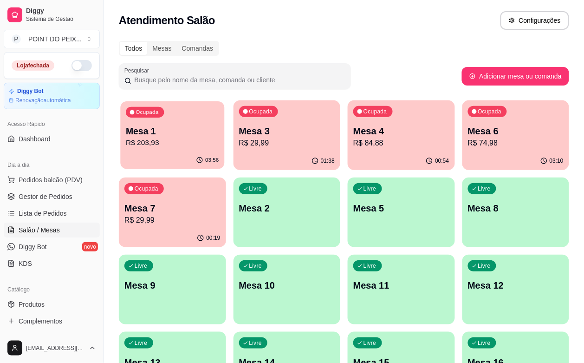
click at [170, 147] on p "R$ 203,93" at bounding box center [172, 142] width 93 height 11
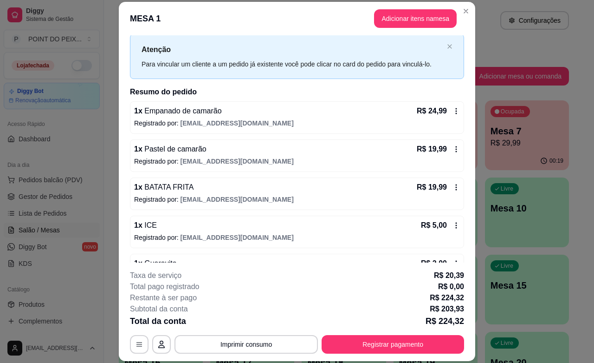
scroll to position [0, 0]
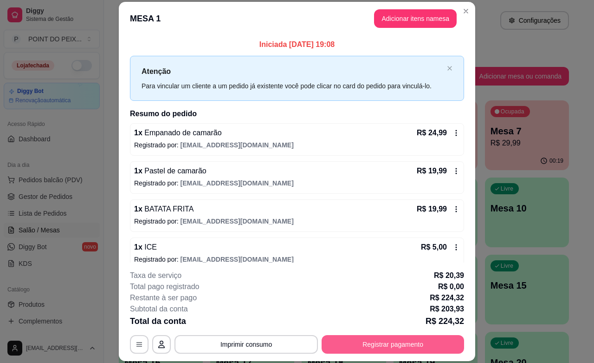
click at [402, 347] on button "Registrar pagamento" at bounding box center [393, 344] width 143 height 19
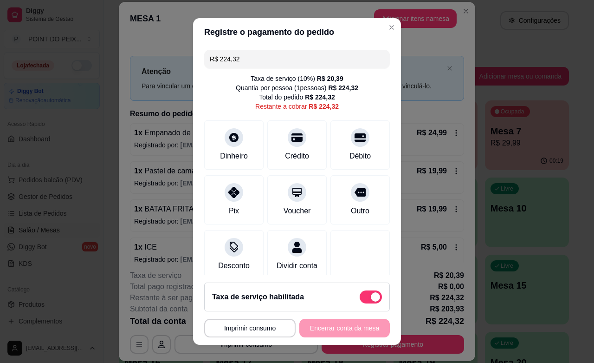
drag, startPoint x: 240, startPoint y: 54, endPoint x: 205, endPoint y: 61, distance: 35.9
click at [210, 61] on input "R$ 224,32" at bounding box center [297, 59] width 175 height 19
click at [291, 156] on div "Crédito" at bounding box center [297, 155] width 26 height 12
click at [247, 326] on button "Imprimir consumo" at bounding box center [250, 328] width 89 height 18
click at [248, 308] on button "IMPRESSORA" at bounding box center [245, 306] width 67 height 15
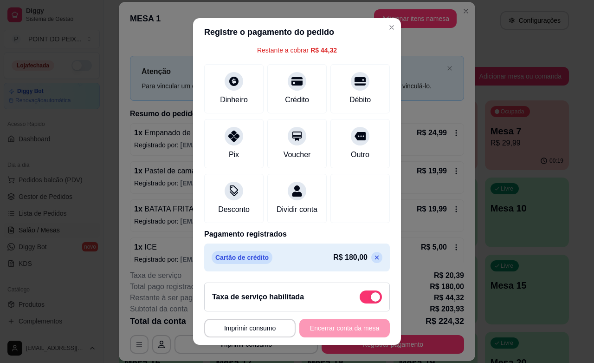
scroll to position [12, 0]
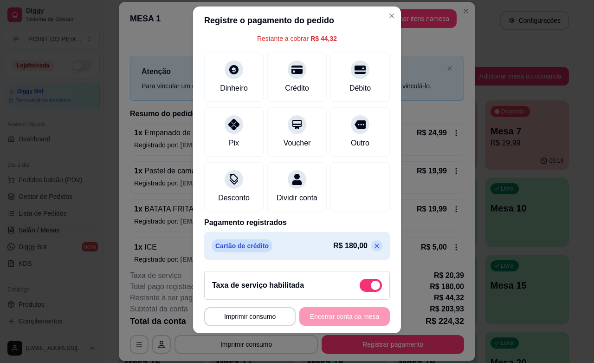
click at [375, 247] on icon at bounding box center [377, 246] width 4 height 4
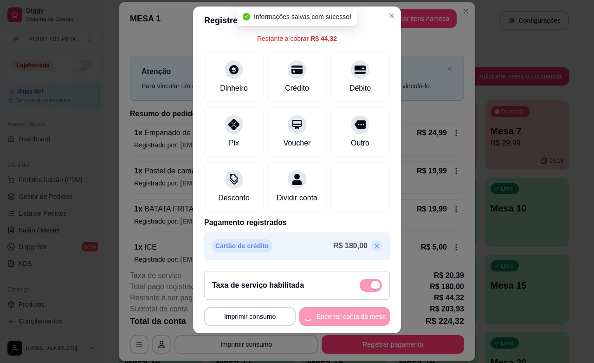
type input "R$ 224,32"
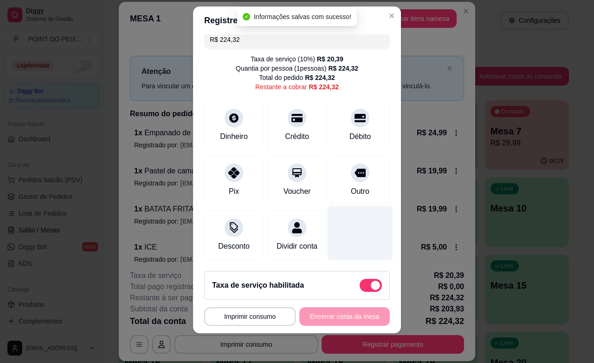
scroll to position [0, 0]
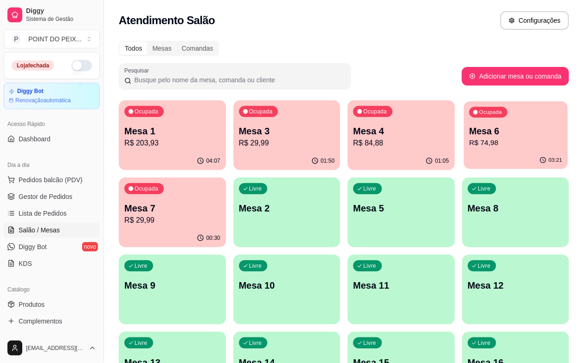
click at [469, 144] on p "R$ 74,98" at bounding box center [515, 142] width 93 height 11
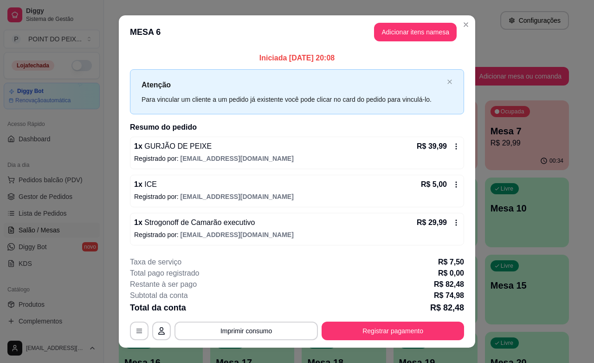
scroll to position [14, 0]
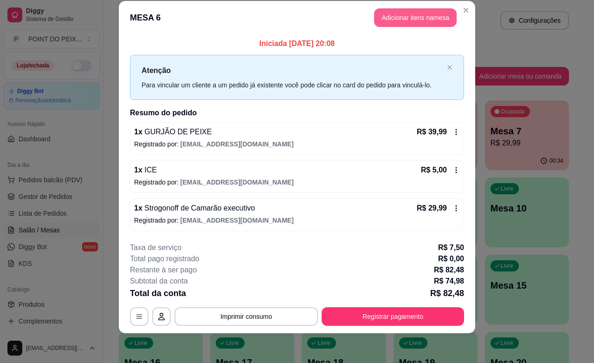
click at [410, 15] on button "Adicionar itens na mesa" at bounding box center [415, 17] width 83 height 19
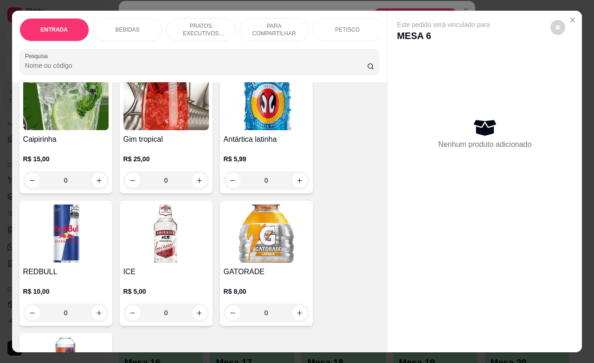
scroll to position [987, 0]
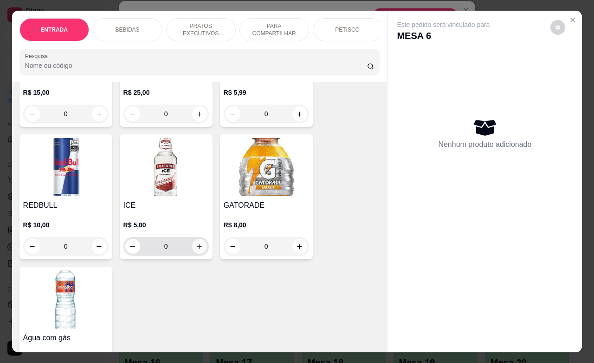
click at [196, 243] on icon "increase-product-quantity" at bounding box center [199, 246] width 7 height 7
type input "1"
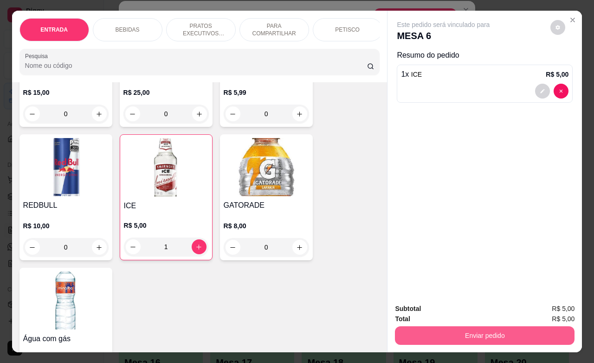
click at [456, 326] on button "Enviar pedido" at bounding box center [485, 335] width 180 height 19
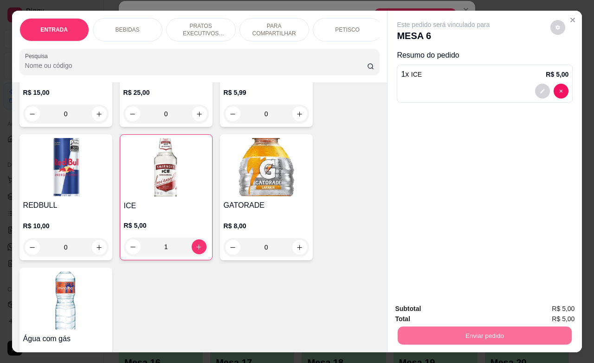
click at [442, 309] on button "Não registrar e enviar pedido" at bounding box center [453, 308] width 97 height 18
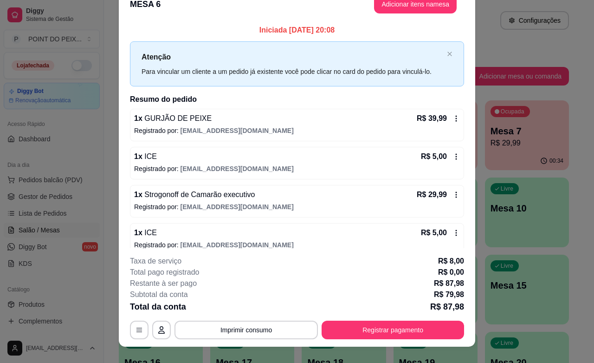
scroll to position [1, 0]
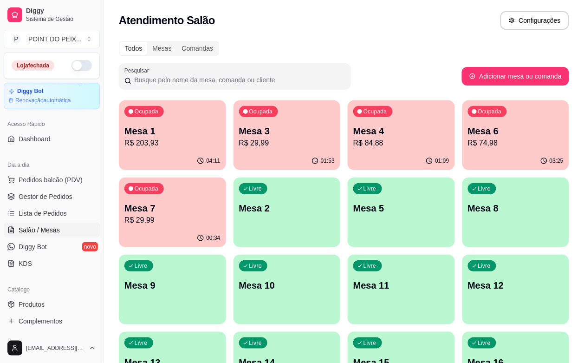
click at [348, 227] on div "Livre Mesa 5" at bounding box center [401, 206] width 107 height 59
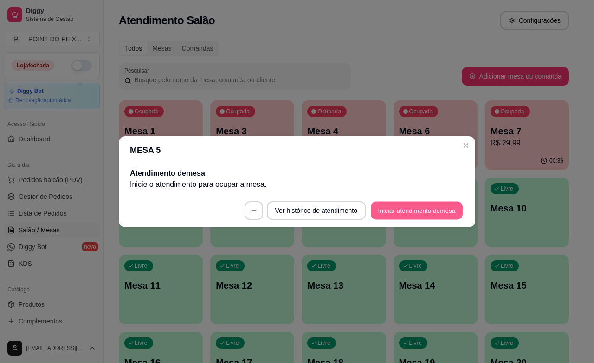
click at [428, 208] on button "Iniciar atendimento de mesa" at bounding box center [417, 210] width 92 height 18
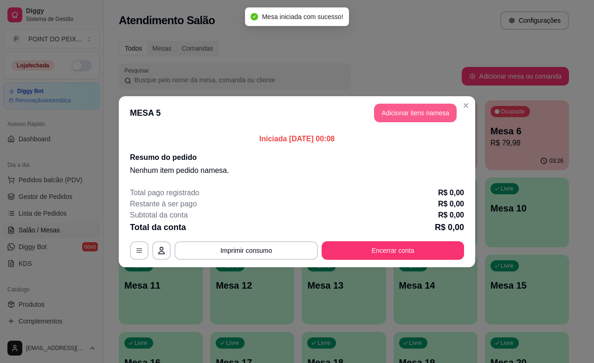
click at [439, 113] on button "Adicionar itens na mesa" at bounding box center [415, 113] width 83 height 19
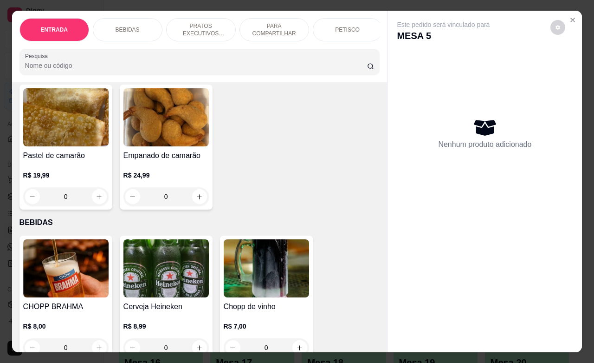
scroll to position [116, 0]
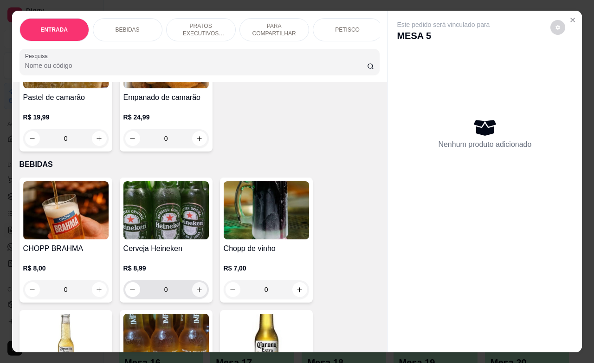
click at [199, 293] on button "increase-product-quantity" at bounding box center [199, 289] width 15 height 15
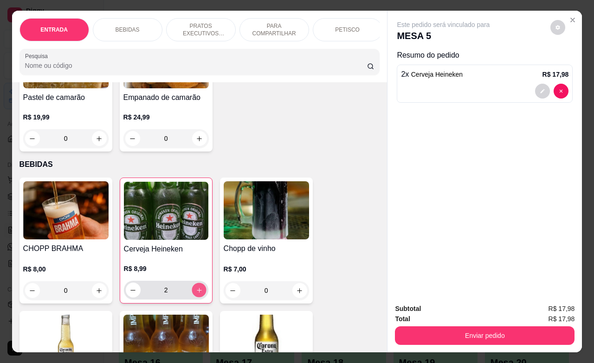
click at [199, 293] on button "increase-product-quantity" at bounding box center [199, 290] width 14 height 14
type input "3"
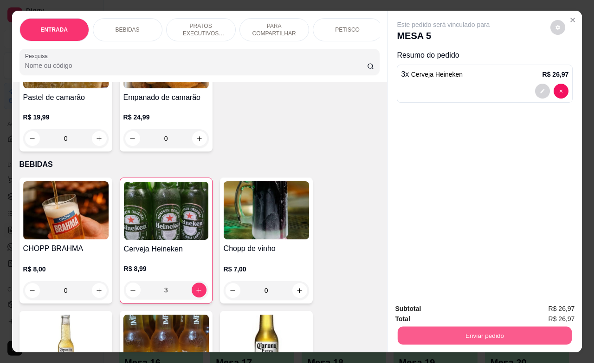
click at [431, 330] on button "Enviar pedido" at bounding box center [485, 335] width 174 height 18
click at [443, 308] on button "Não registrar e enviar pedido" at bounding box center [453, 308] width 97 height 18
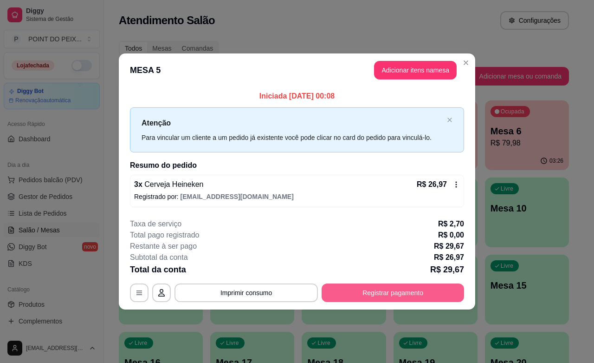
click at [386, 291] on button "Registrar pagamento" at bounding box center [393, 292] width 143 height 19
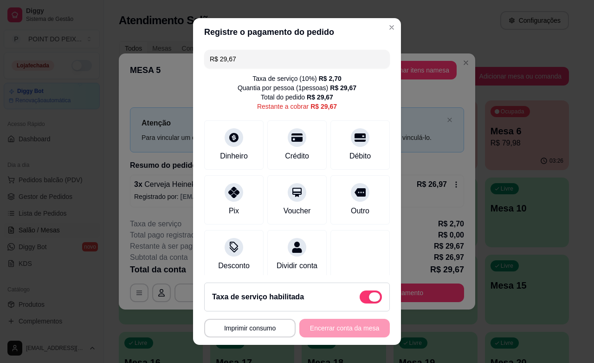
click at [369, 297] on span at bounding box center [374, 296] width 11 height 9
click at [361, 298] on input "checkbox" at bounding box center [362, 301] width 6 height 6
checkbox input "true"
type input "R$ 26,97"
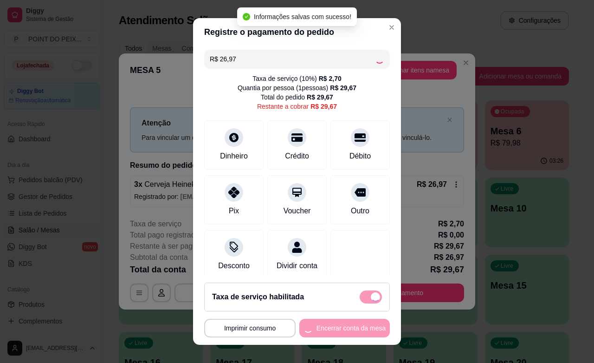
checkbox input "false"
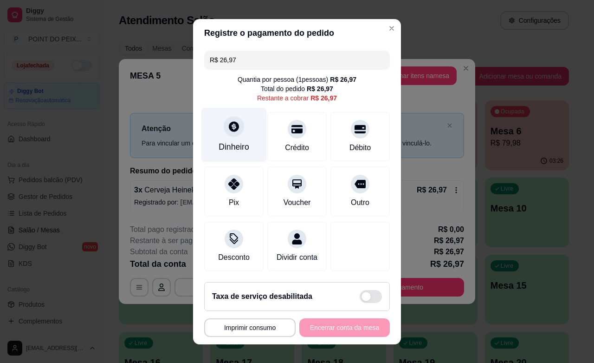
click at [223, 149] on div "Dinheiro" at bounding box center [234, 147] width 31 height 12
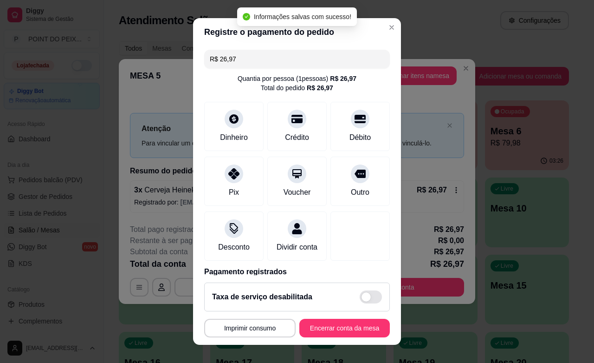
type input "R$ 0,00"
click at [338, 327] on button "Encerrar conta da mesa" at bounding box center [345, 328] width 88 height 18
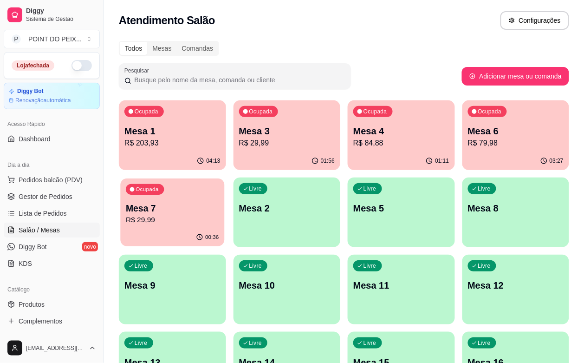
click at [219, 202] on p "Mesa 7" at bounding box center [172, 208] width 93 height 13
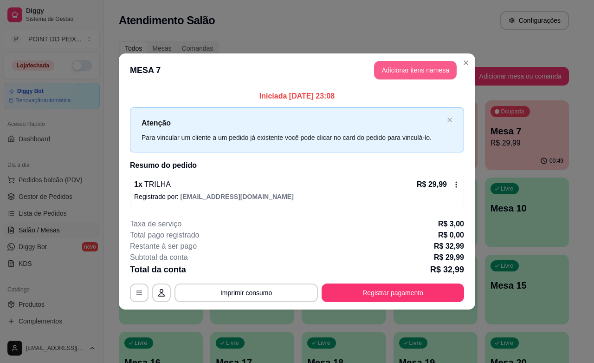
click at [421, 69] on button "Adicionar itens na mesa" at bounding box center [415, 70] width 83 height 19
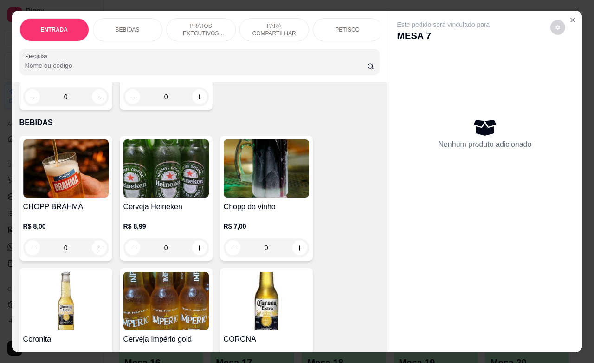
scroll to position [174, 0]
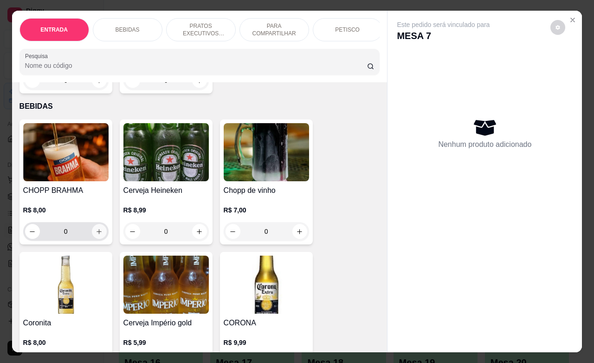
click at [93, 230] on button "increase-product-quantity" at bounding box center [99, 231] width 15 height 15
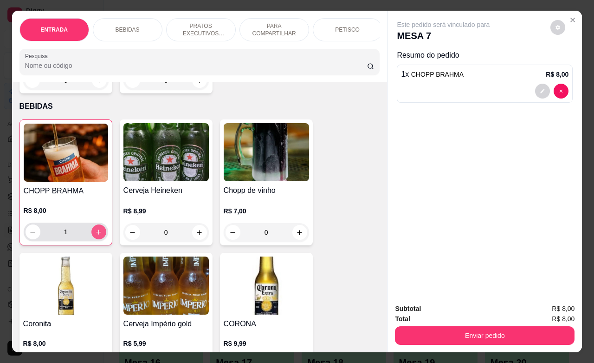
click at [93, 230] on button "increase-product-quantity" at bounding box center [98, 231] width 15 height 15
click at [93, 230] on button "increase-product-quantity" at bounding box center [98, 232] width 14 height 14
type input "5"
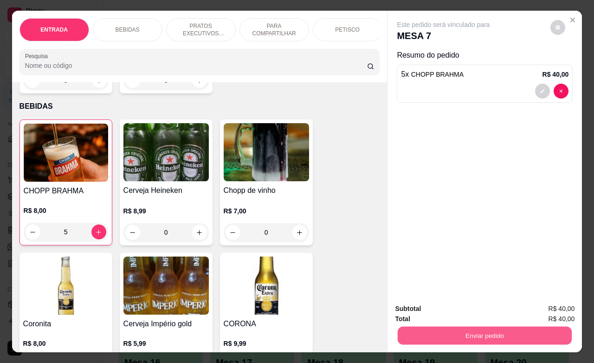
click at [492, 335] on button "Enviar pedido" at bounding box center [485, 335] width 174 height 18
click at [457, 311] on button "Não registrar e enviar pedido" at bounding box center [453, 307] width 94 height 17
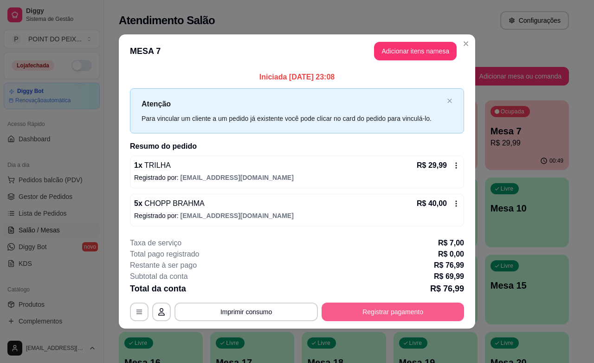
click at [457, 311] on button "Registrar pagamento" at bounding box center [393, 311] width 143 height 19
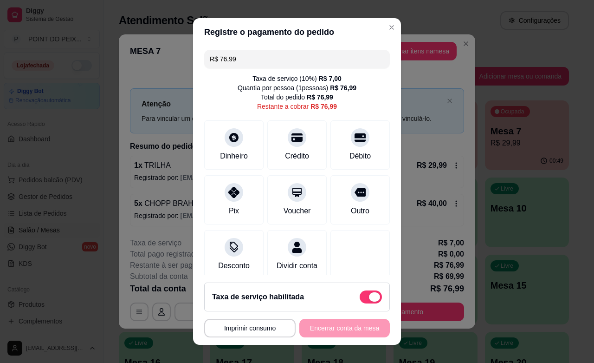
click at [369, 298] on span at bounding box center [374, 296] width 11 height 9
click at [362, 298] on input "checkbox" at bounding box center [362, 301] width 6 height 6
checkbox input "true"
type input "R$ 69,99"
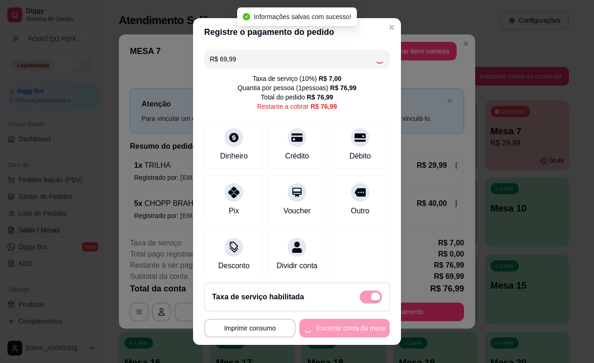
checkbox input "false"
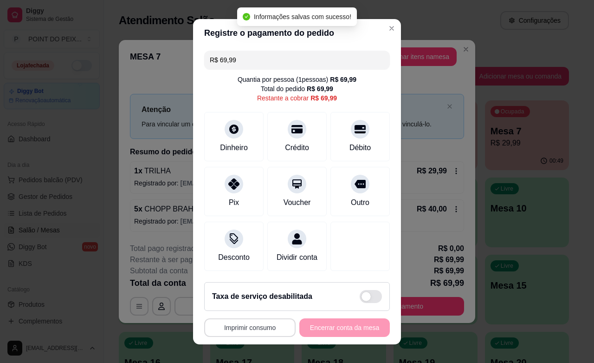
click at [261, 331] on button "Imprimir consumo" at bounding box center [249, 327] width 91 height 19
click at [259, 312] on button "IMPRESSORA" at bounding box center [245, 306] width 65 height 14
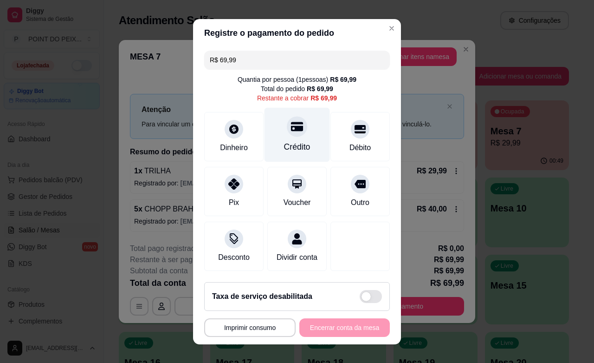
click at [287, 138] on div "Crédito" at bounding box center [297, 134] width 65 height 54
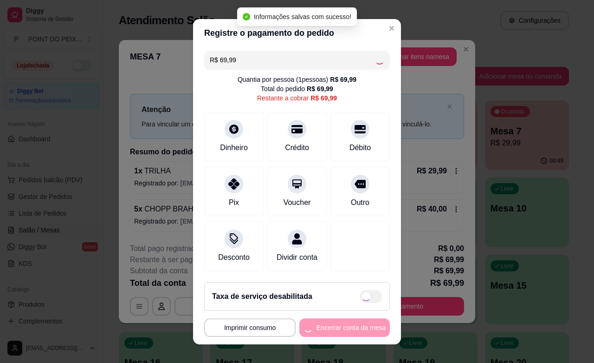
type input "R$ 0,00"
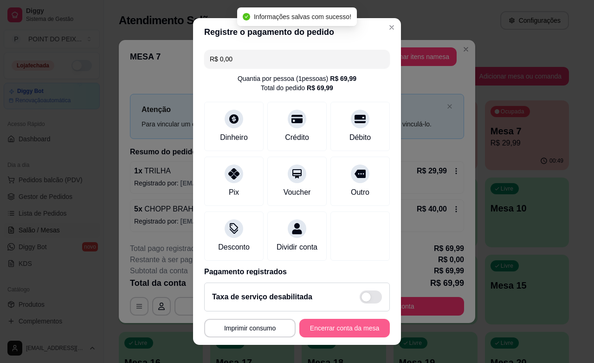
click at [321, 326] on button "Encerrar conta da mesa" at bounding box center [345, 328] width 91 height 19
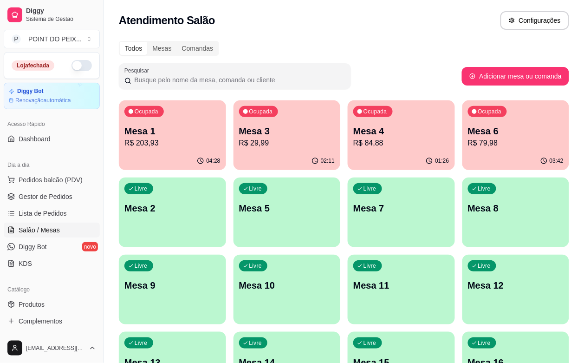
click at [353, 135] on p "Mesa 4" at bounding box center [401, 130] width 96 height 13
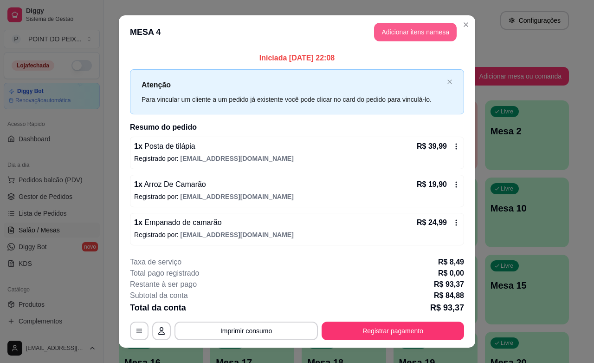
click at [400, 38] on button "Adicionar itens na mesa" at bounding box center [415, 32] width 83 height 19
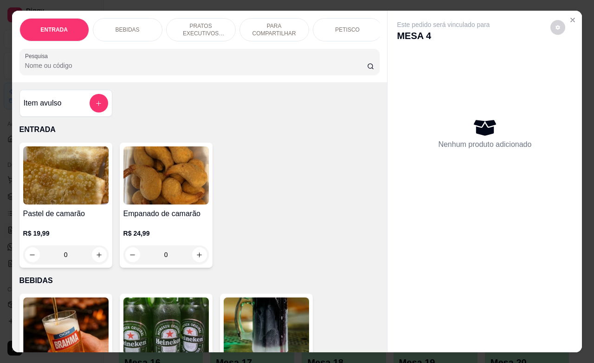
click at [130, 29] on div "BEBIDAS" at bounding box center [128, 29] width 70 height 23
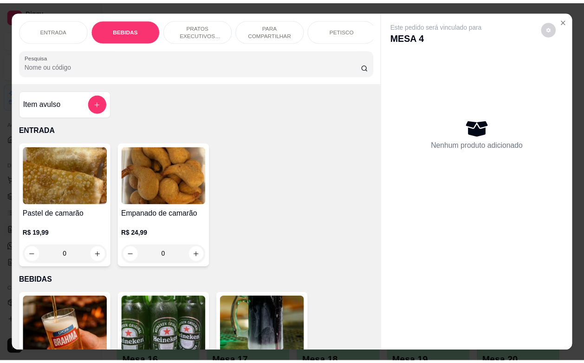
scroll to position [193, 0]
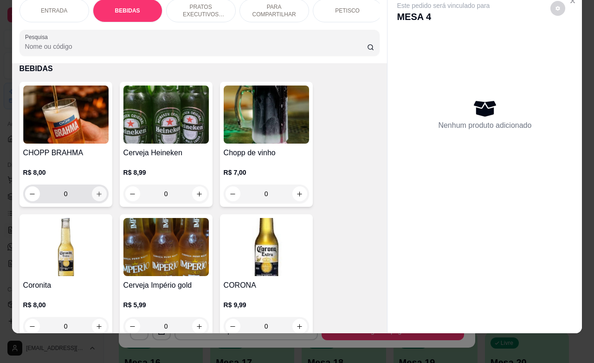
click at [97, 195] on icon "increase-product-quantity" at bounding box center [99, 193] width 7 height 7
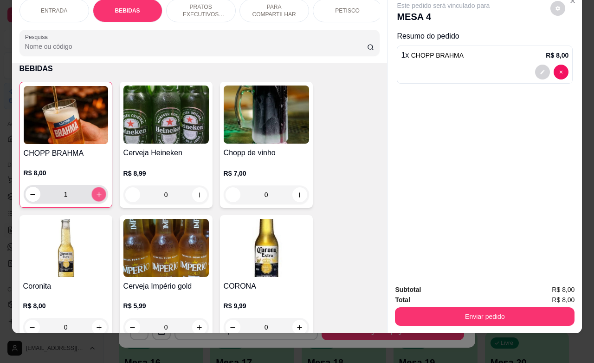
click at [97, 195] on icon "increase-product-quantity" at bounding box center [98, 194] width 7 height 7
type input "4"
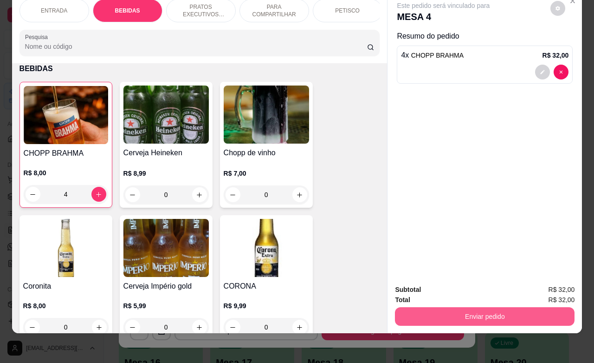
click at [475, 307] on button "Enviar pedido" at bounding box center [485, 316] width 180 height 19
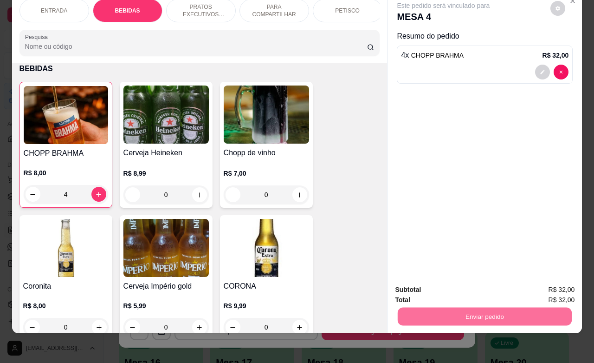
click at [443, 285] on button "Não registrar e enviar pedido" at bounding box center [453, 283] width 94 height 17
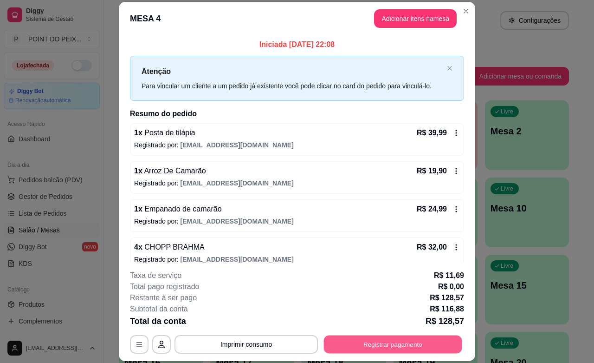
click at [358, 345] on button "Registrar pagamento" at bounding box center [393, 344] width 138 height 18
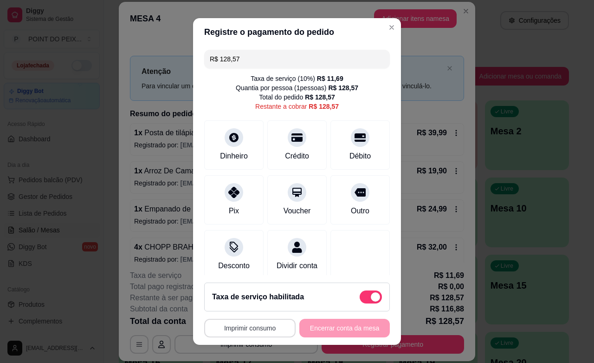
click at [263, 331] on button "Imprimir consumo" at bounding box center [249, 328] width 91 height 19
click at [254, 309] on button "IMPRESSORA" at bounding box center [245, 306] width 65 height 14
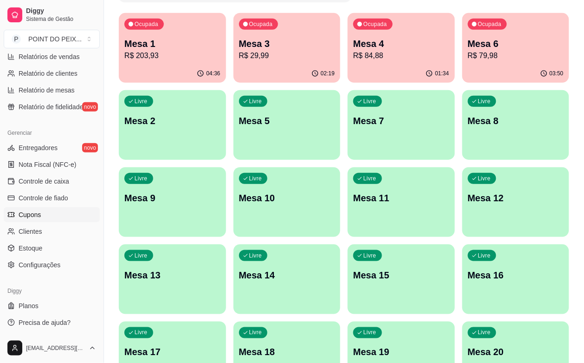
scroll to position [116, 0]
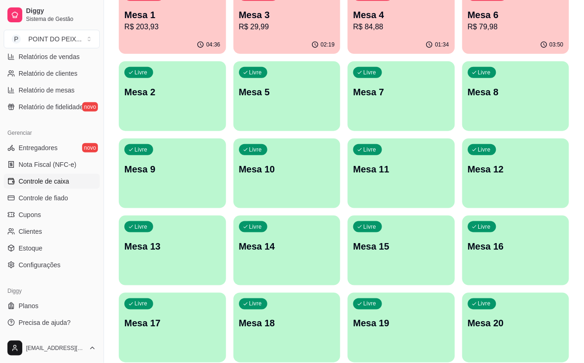
click at [58, 182] on span "Controle de caixa" at bounding box center [44, 180] width 51 height 9
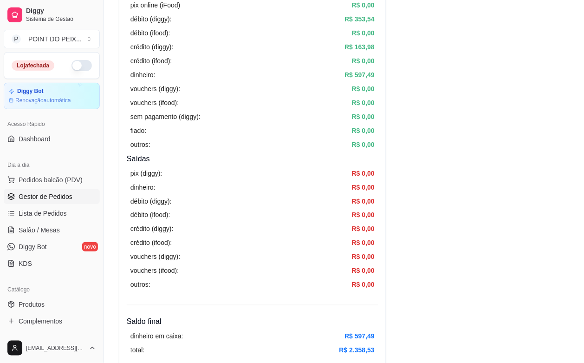
click at [59, 197] on span "Gestor de Pedidos" at bounding box center [46, 196] width 54 height 9
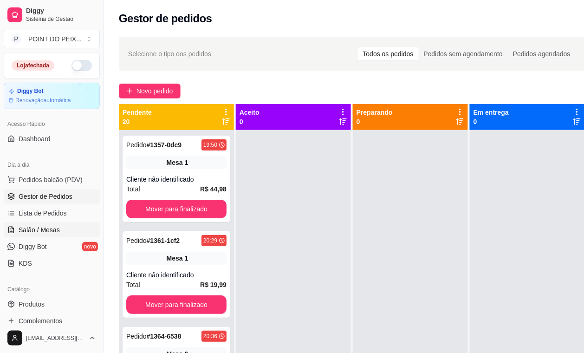
click at [45, 228] on span "Salão / Mesas" at bounding box center [39, 229] width 41 height 9
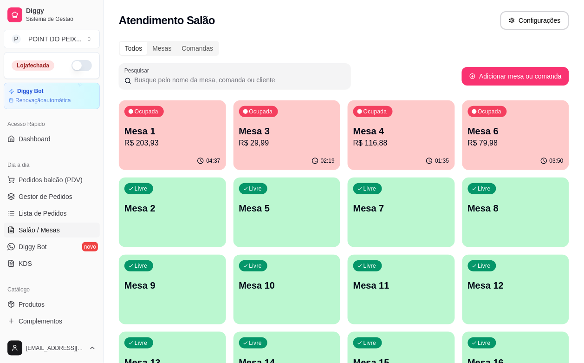
click at [353, 145] on p "R$ 116,88" at bounding box center [401, 142] width 96 height 11
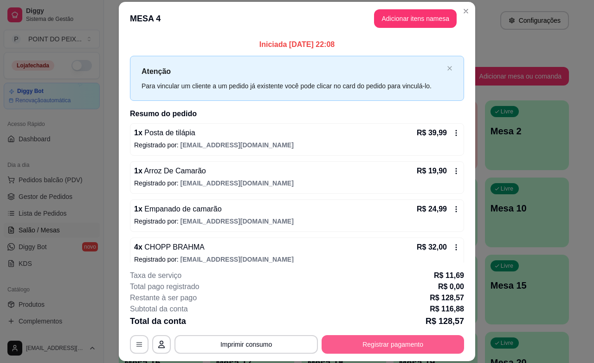
click at [396, 348] on button "Registrar pagamento" at bounding box center [393, 344] width 143 height 19
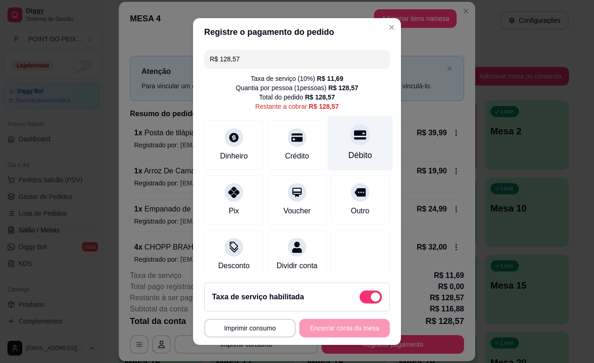
click at [354, 137] on icon at bounding box center [360, 134] width 12 height 9
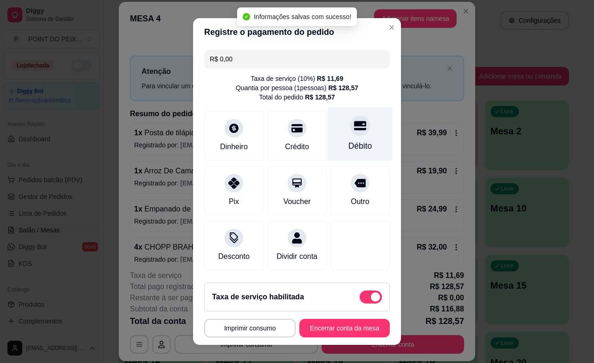
type input "R$ 0,00"
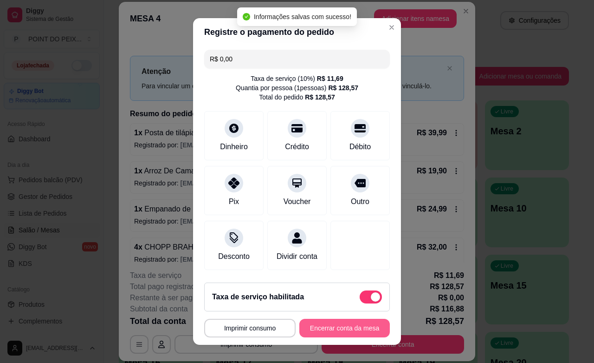
click at [331, 329] on button "Encerrar conta da mesa" at bounding box center [345, 328] width 91 height 19
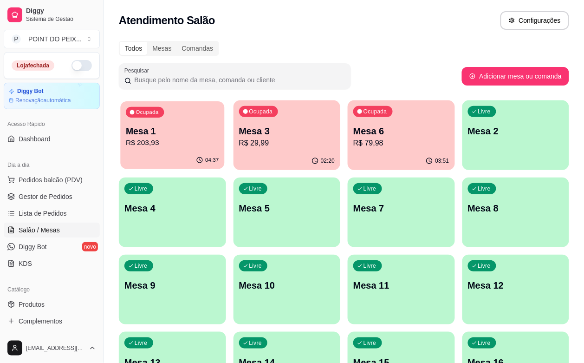
click at [176, 152] on div "04:37" at bounding box center [172, 160] width 104 height 18
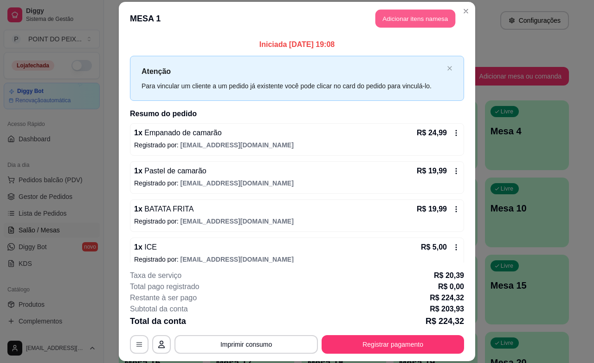
click at [399, 17] on button "Adicionar itens na mesa" at bounding box center [416, 19] width 80 height 18
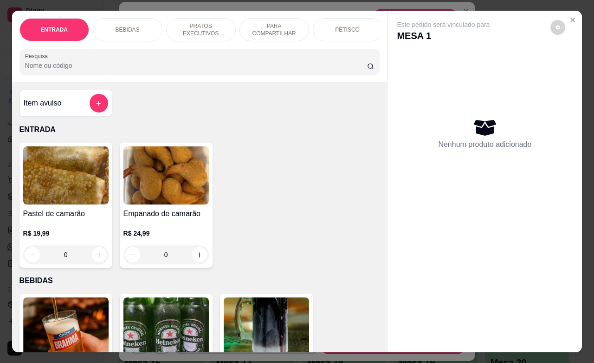
click at [126, 26] on p "BEBIDAS" at bounding box center [128, 29] width 24 height 7
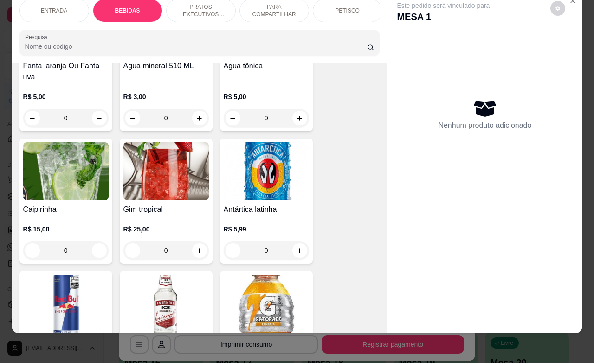
scroll to position [947, 0]
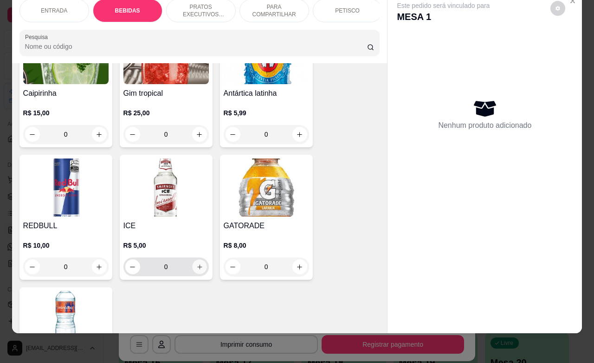
click at [197, 264] on icon "increase-product-quantity" at bounding box center [199, 266] width 5 height 5
type input "1"
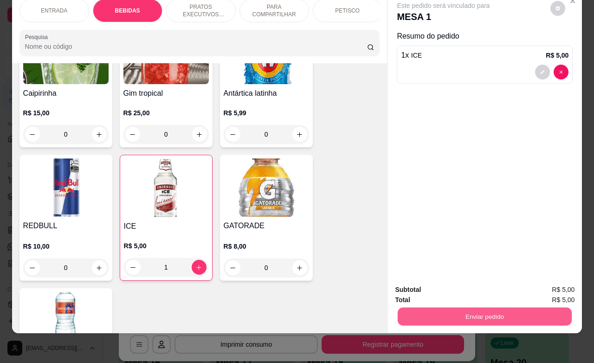
click at [434, 307] on button "Enviar pedido" at bounding box center [485, 316] width 174 height 18
click at [450, 284] on button "Não registrar e enviar pedido" at bounding box center [453, 283] width 94 height 17
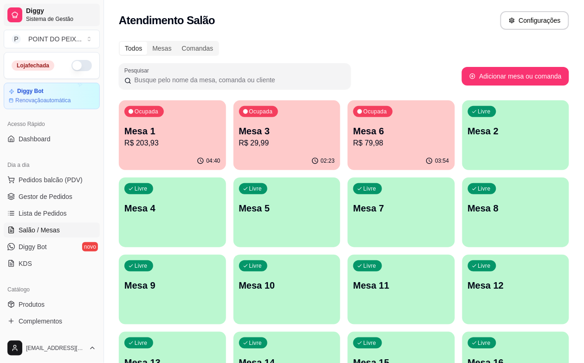
click at [6, 18] on link "Diggy Sistema de Gestão" at bounding box center [52, 15] width 96 height 22
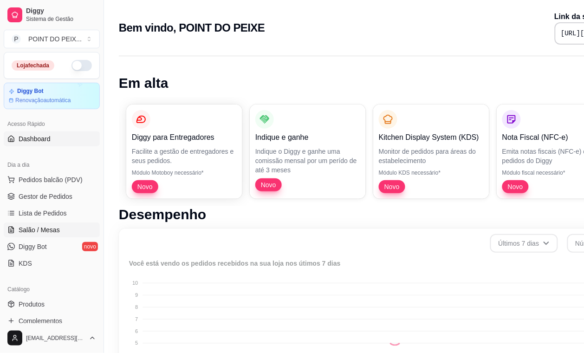
click at [47, 233] on span "Salão / Mesas" at bounding box center [39, 229] width 41 height 9
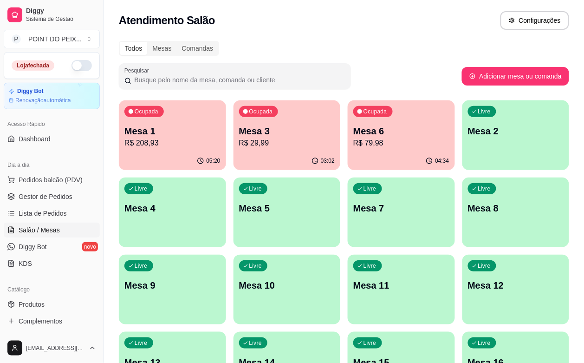
click at [183, 150] on div "Ocupada Mesa 1 R$ 208,93" at bounding box center [172, 126] width 107 height 52
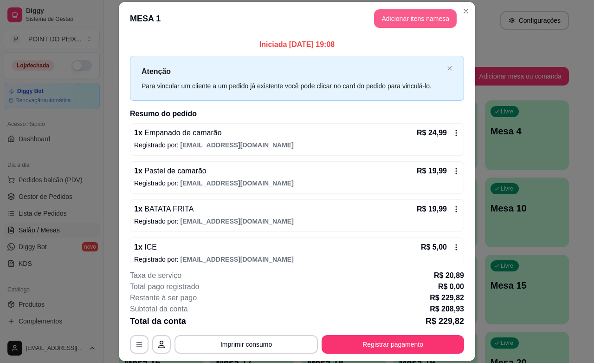
click at [419, 19] on button "Adicionar itens na mesa" at bounding box center [415, 18] width 83 height 19
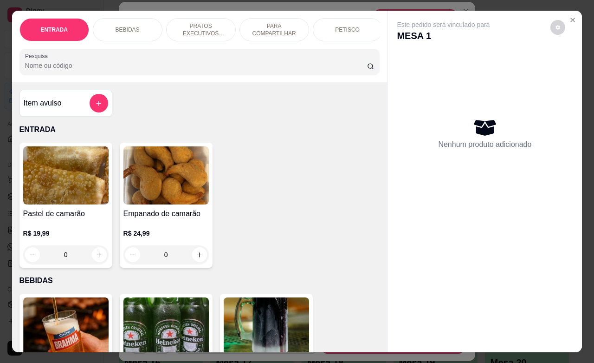
click at [135, 23] on div "BEBIDAS" at bounding box center [128, 29] width 70 height 23
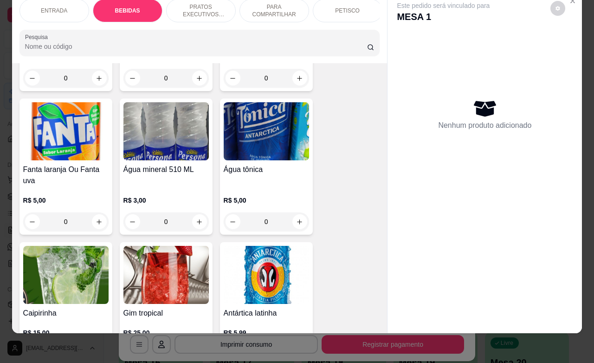
scroll to position [889, 0]
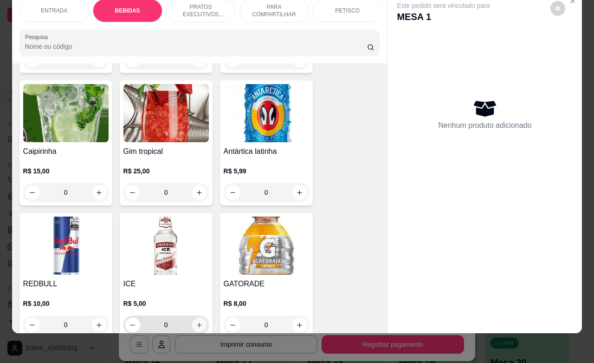
click at [196, 321] on icon "increase-product-quantity" at bounding box center [199, 324] width 7 height 7
type input "1"
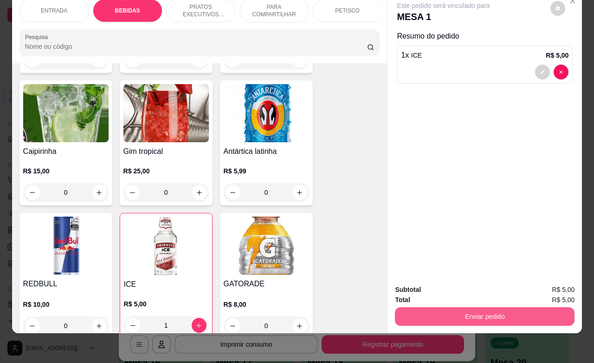
click at [476, 307] on button "Enviar pedido" at bounding box center [485, 316] width 180 height 19
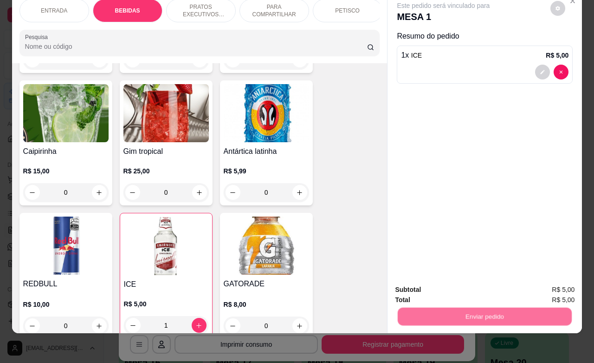
click at [462, 285] on button "Não registrar e enviar pedido" at bounding box center [453, 284] width 97 height 18
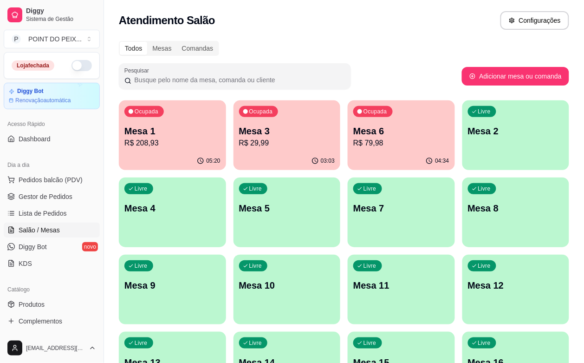
click at [462, 147] on div "Livre Mesa 2" at bounding box center [515, 129] width 107 height 59
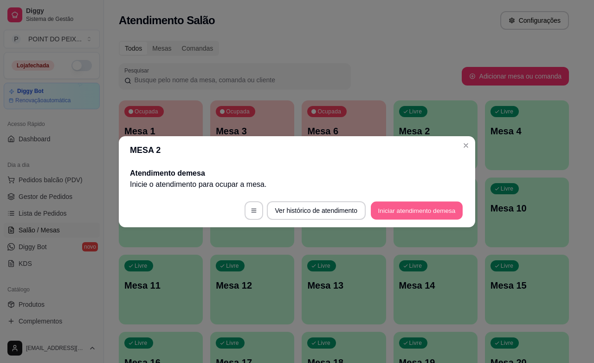
click at [419, 209] on button "Iniciar atendimento de mesa" at bounding box center [417, 210] width 92 height 18
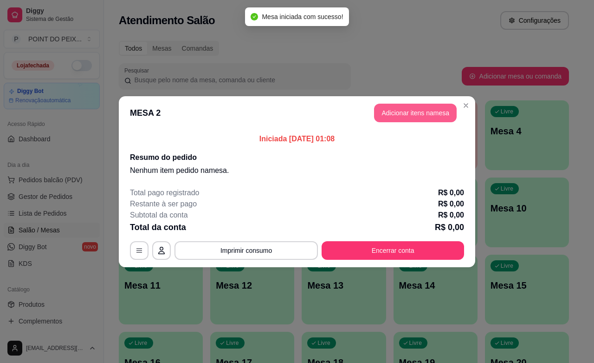
click at [416, 112] on button "Adicionar itens na mesa" at bounding box center [415, 113] width 83 height 19
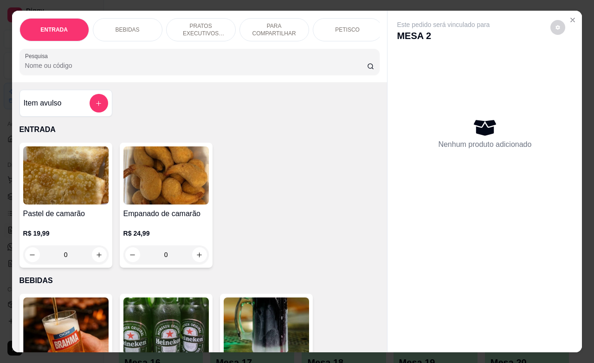
click at [120, 26] on p "BEBIDAS" at bounding box center [128, 29] width 24 height 7
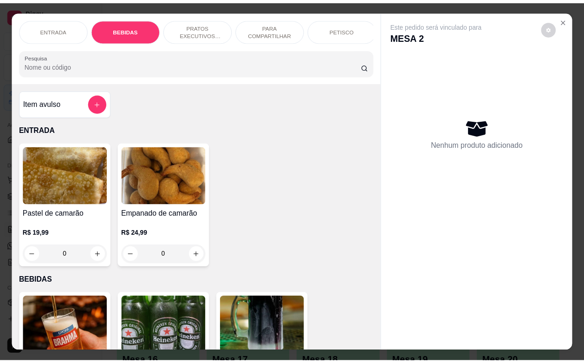
scroll to position [193, 0]
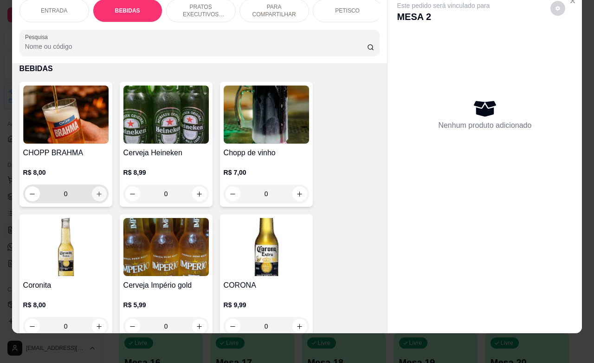
click at [96, 199] on button "increase-product-quantity" at bounding box center [99, 193] width 15 height 15
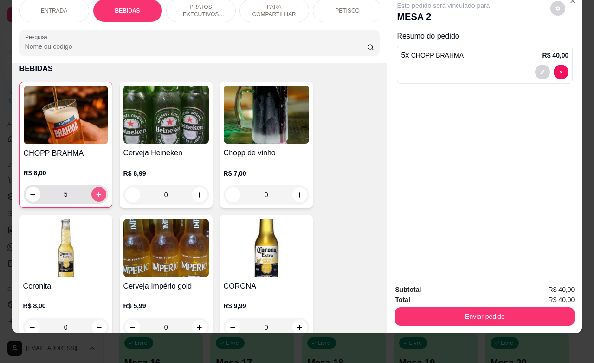
click at [96, 199] on button "increase-product-quantity" at bounding box center [98, 194] width 15 height 15
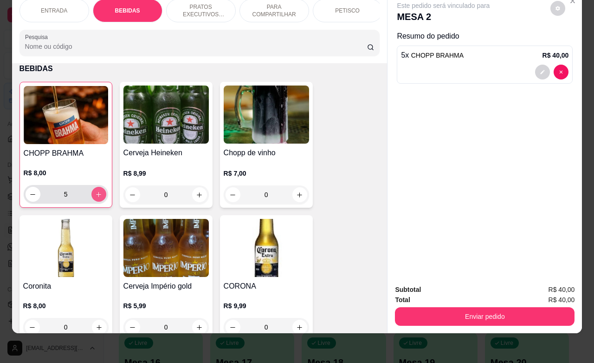
click at [96, 199] on button "increase-product-quantity" at bounding box center [98, 194] width 15 height 15
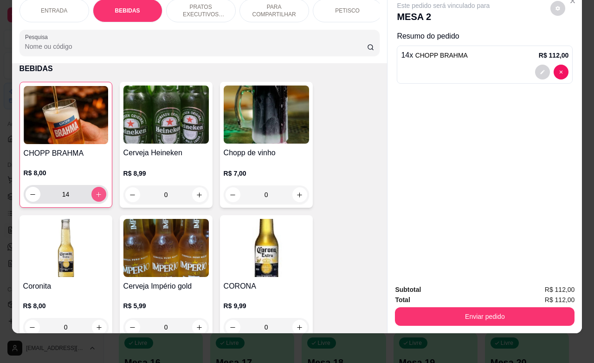
click at [96, 199] on button "increase-product-quantity" at bounding box center [98, 194] width 15 height 15
click at [96, 196] on icon "increase-product-quantity" at bounding box center [98, 194] width 7 height 7
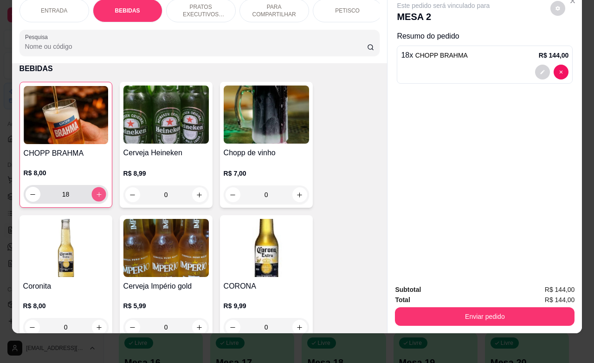
click at [96, 196] on icon "increase-product-quantity" at bounding box center [98, 194] width 7 height 7
type input "23"
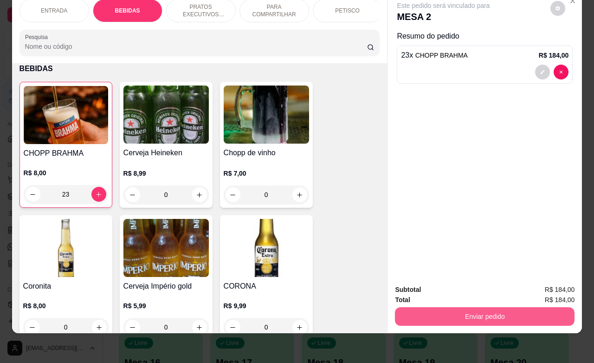
click at [449, 307] on button "Enviar pedido" at bounding box center [485, 316] width 180 height 19
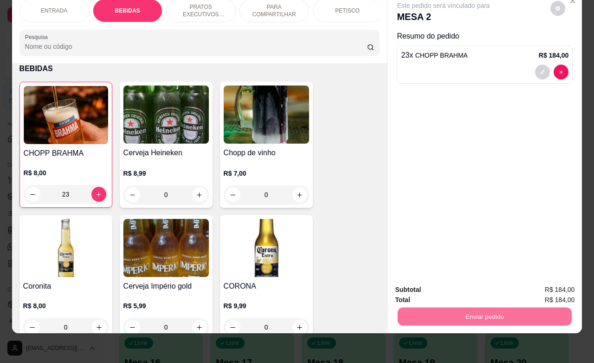
click at [433, 283] on button "Não registrar e enviar pedido" at bounding box center [453, 284] width 97 height 18
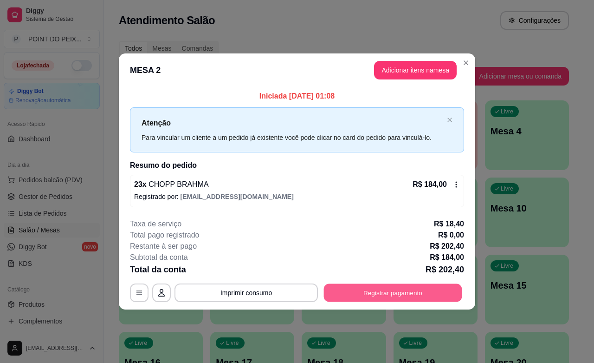
click at [419, 296] on button "Registrar pagamento" at bounding box center [393, 293] width 138 height 18
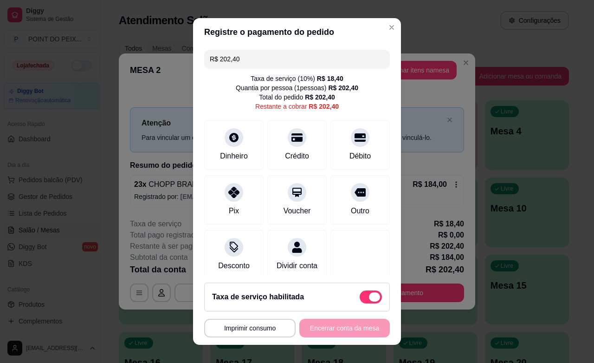
click at [369, 295] on span at bounding box center [374, 296] width 11 height 9
click at [359, 298] on input "checkbox" at bounding box center [362, 301] width 6 height 6
checkbox input "true"
type input "R$ 184,00"
checkbox input "false"
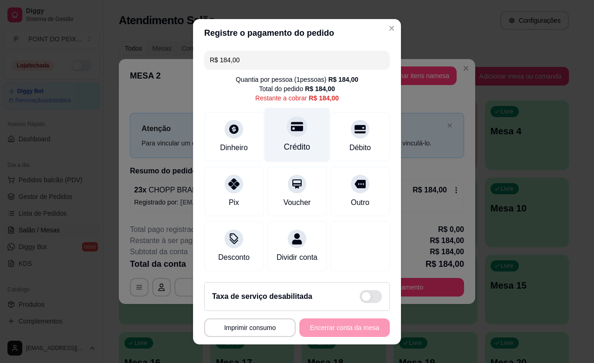
click at [278, 136] on div "Crédito" at bounding box center [297, 134] width 65 height 54
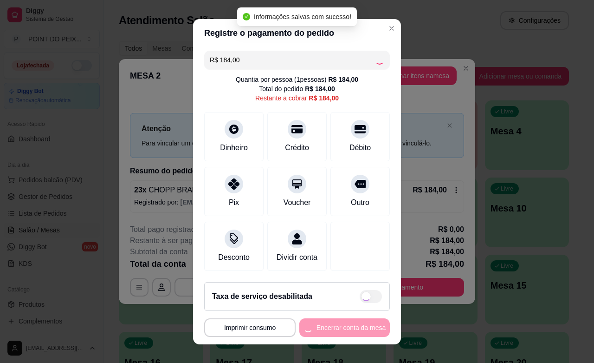
type input "R$ 0,00"
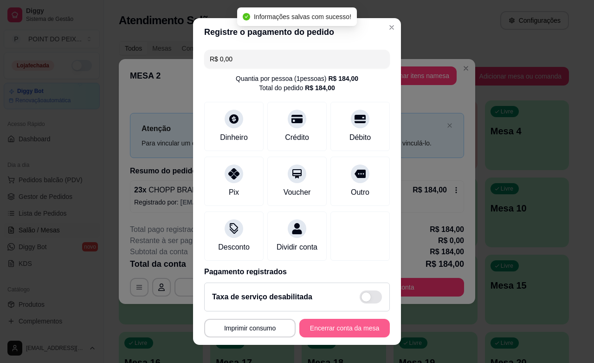
click at [319, 328] on button "Encerrar conta da mesa" at bounding box center [345, 328] width 91 height 19
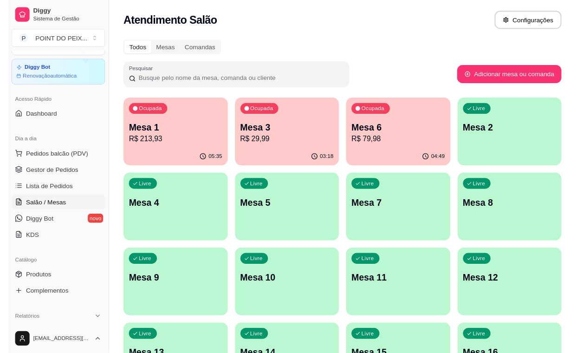
scroll to position [0, 0]
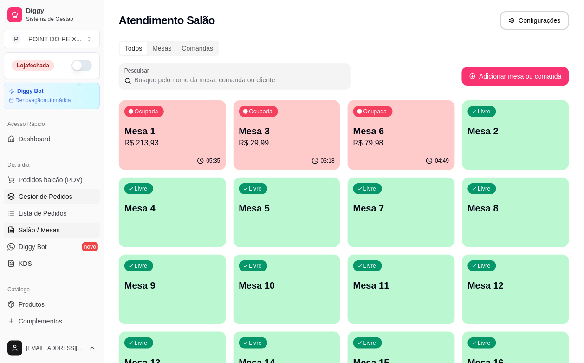
click at [65, 200] on span "Gestor de Pedidos" at bounding box center [46, 196] width 54 height 9
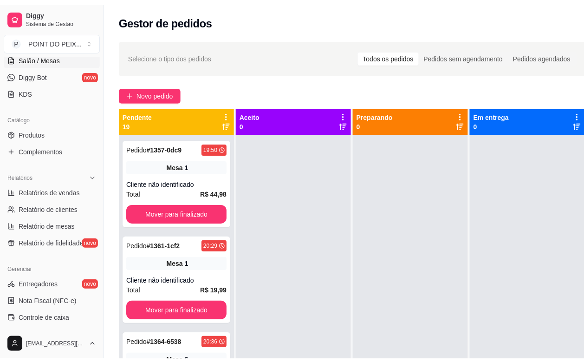
scroll to position [232, 0]
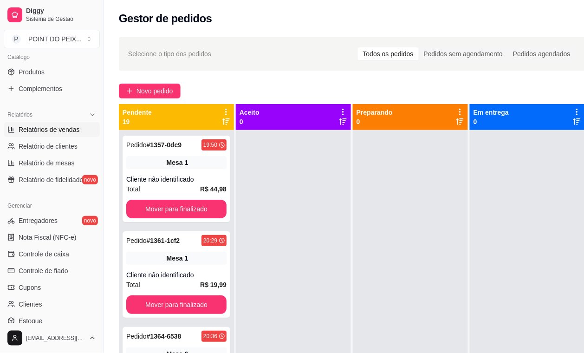
click at [55, 125] on span "Relatórios de vendas" at bounding box center [49, 129] width 61 height 9
select select "ALL"
select select "0"
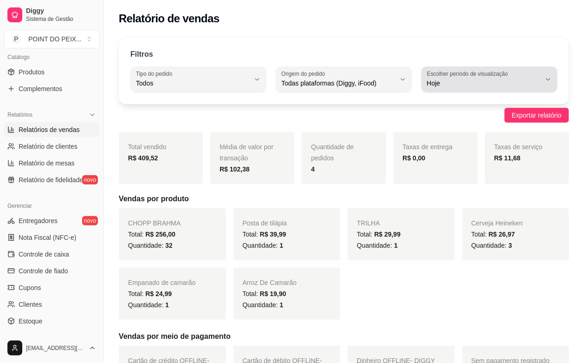
click at [550, 83] on icon "button" at bounding box center [548, 79] width 7 height 7
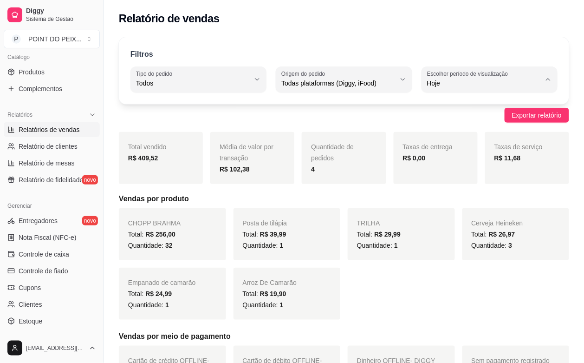
click at [452, 124] on span "Ontem" at bounding box center [485, 120] width 108 height 9
type input "1"
select select "1"
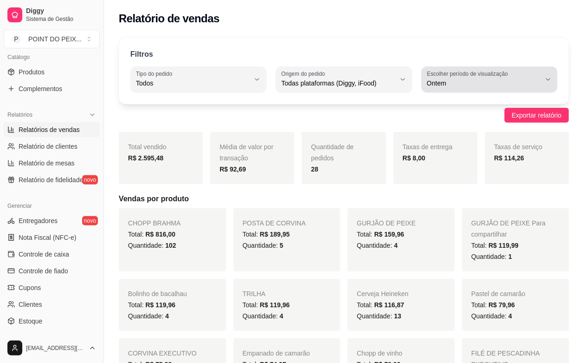
click at [548, 84] on button "Escolher período de visualização Ontem" at bounding box center [490, 79] width 136 height 26
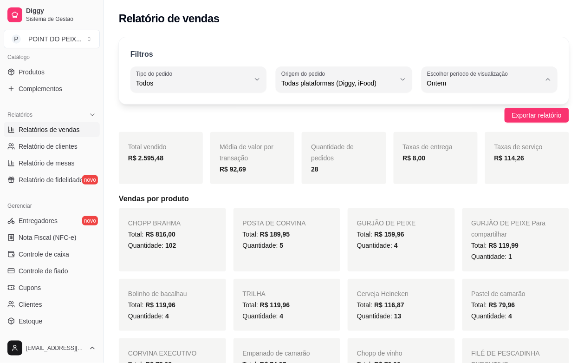
click at [487, 110] on span "Hoje" at bounding box center [485, 105] width 108 height 9
type input "0"
select select "0"
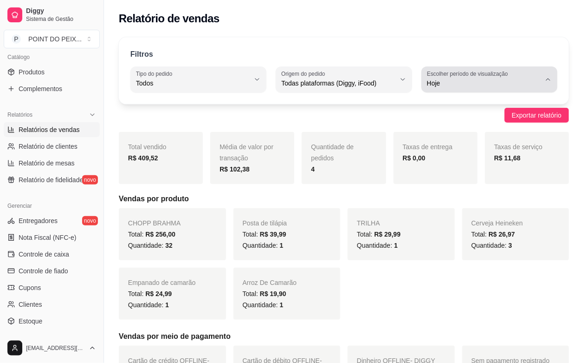
click at [551, 79] on icon "button" at bounding box center [548, 79] width 7 height 7
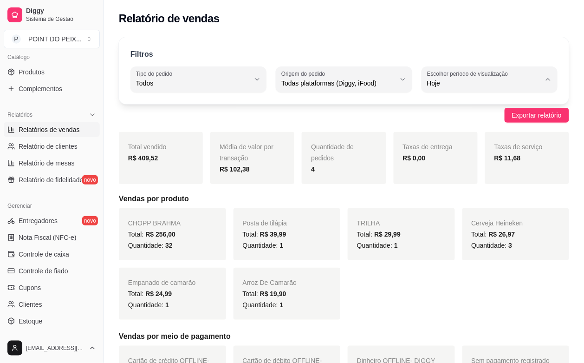
click at [456, 125] on span "Ontem" at bounding box center [485, 120] width 108 height 9
type input "1"
select select "1"
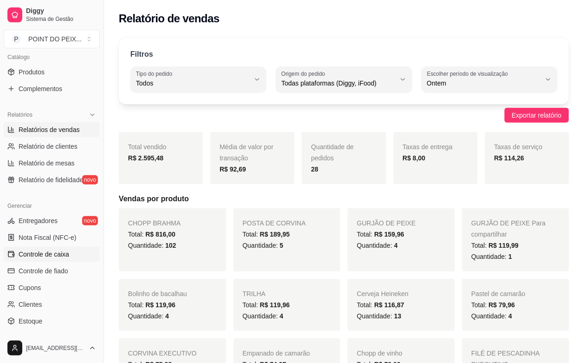
click at [46, 256] on span "Controle de caixa" at bounding box center [44, 253] width 51 height 9
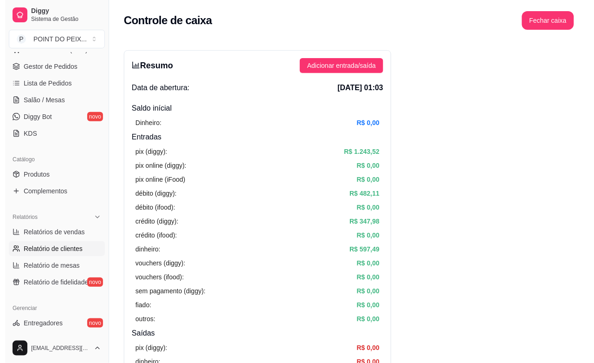
scroll to position [116, 0]
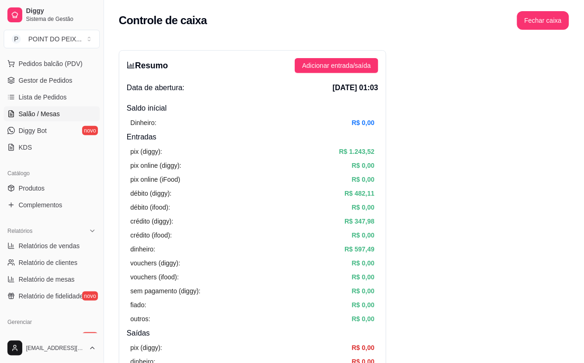
click at [46, 116] on span "Salão / Mesas" at bounding box center [39, 113] width 41 height 9
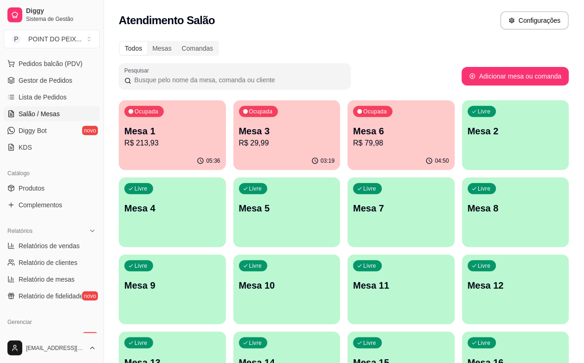
click at [158, 135] on p "Mesa 1" at bounding box center [172, 130] width 96 height 13
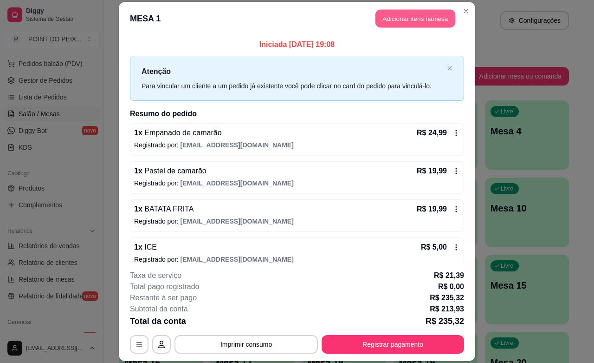
click at [422, 21] on button "Adicionar itens na mesa" at bounding box center [416, 19] width 80 height 18
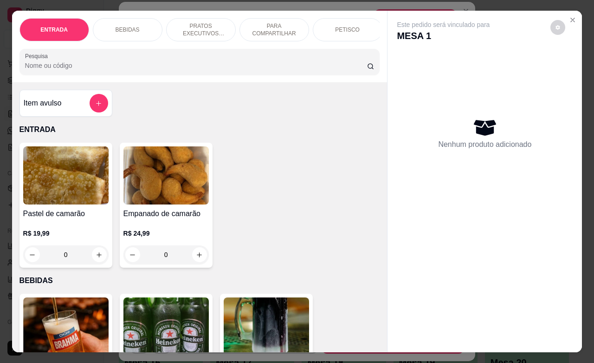
click at [133, 28] on div "BEBIDAS" at bounding box center [128, 29] width 70 height 23
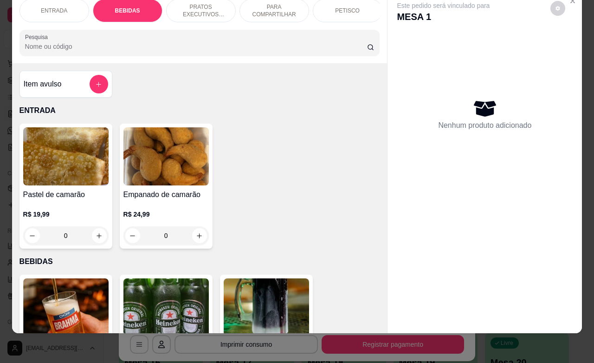
scroll to position [193, 0]
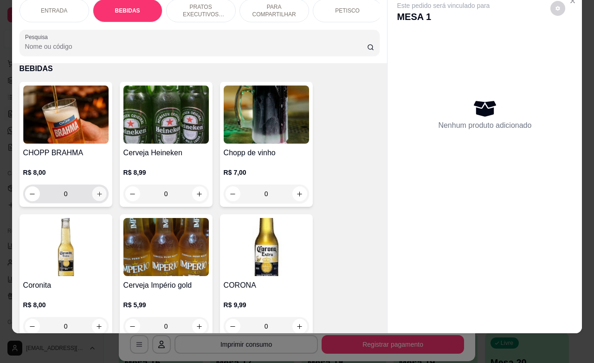
click at [100, 198] on button "increase-product-quantity" at bounding box center [99, 194] width 14 height 14
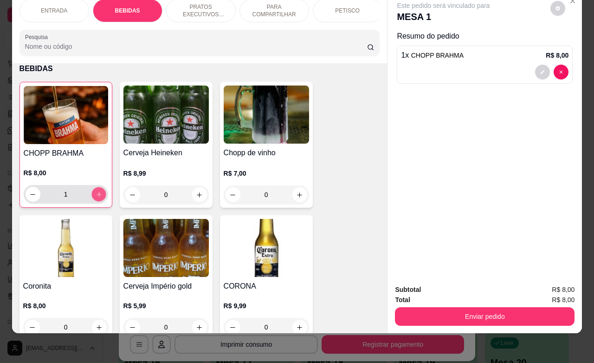
click at [100, 198] on button "increase-product-quantity" at bounding box center [98, 194] width 14 height 14
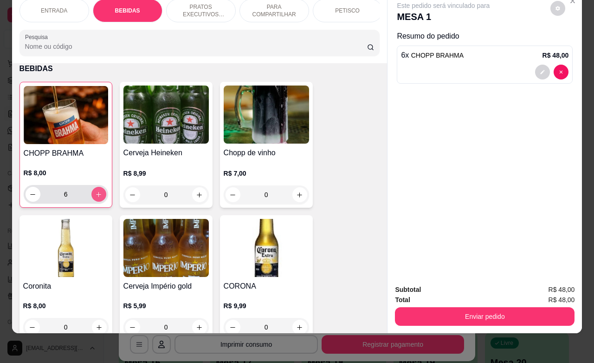
click at [100, 198] on button "increase-product-quantity" at bounding box center [98, 194] width 15 height 15
click at [97, 198] on button "increase-product-quantity" at bounding box center [98, 194] width 15 height 15
click at [97, 198] on button "increase-product-quantity" at bounding box center [98, 194] width 14 height 14
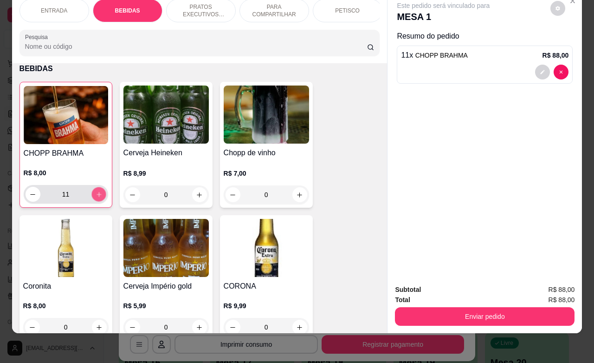
click at [97, 198] on button "increase-product-quantity" at bounding box center [98, 194] width 14 height 14
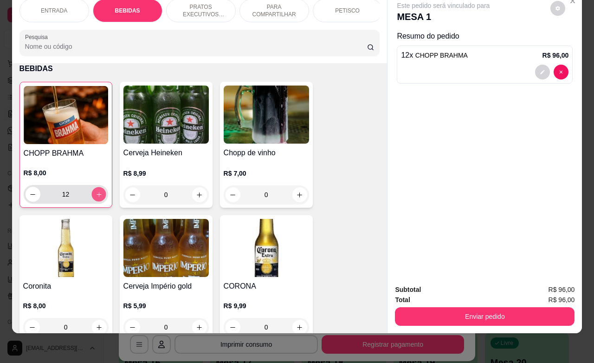
click at [97, 198] on button "increase-product-quantity" at bounding box center [98, 194] width 14 height 14
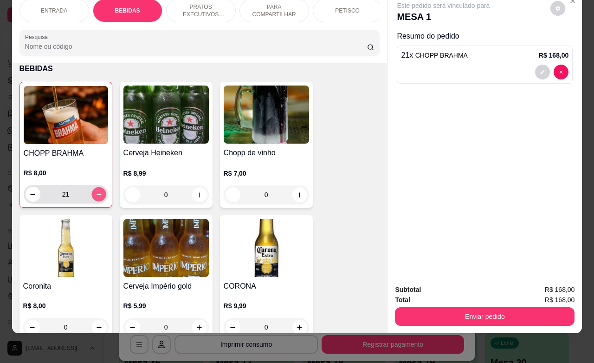
click at [97, 198] on button "increase-product-quantity" at bounding box center [98, 194] width 14 height 14
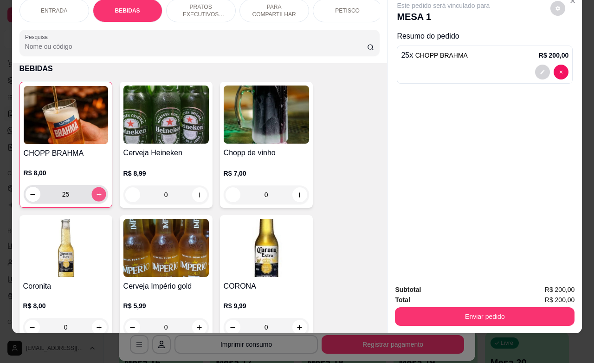
click at [97, 198] on button "increase-product-quantity" at bounding box center [98, 194] width 14 height 14
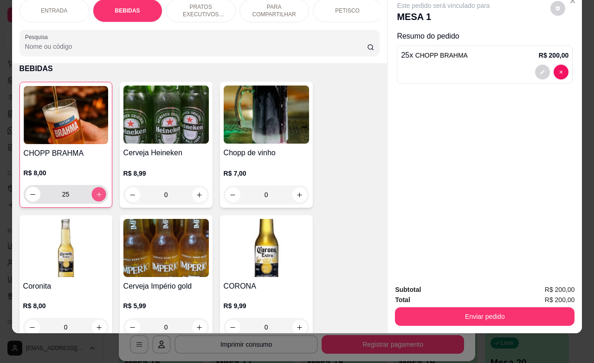
click at [97, 198] on button "increase-product-quantity" at bounding box center [98, 194] width 14 height 14
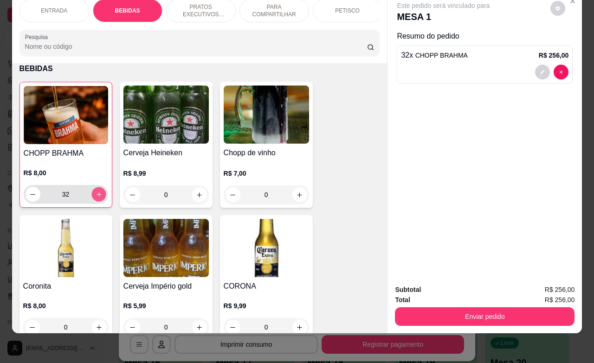
click at [97, 198] on button "increase-product-quantity" at bounding box center [98, 194] width 14 height 14
click at [97, 198] on button "increase-product-quantity" at bounding box center [98, 194] width 15 height 15
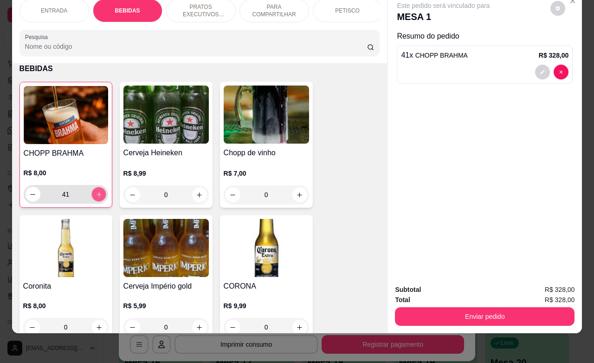
click at [97, 198] on button "increase-product-quantity" at bounding box center [98, 194] width 14 height 14
click at [97, 198] on button "increase-product-quantity" at bounding box center [98, 194] width 15 height 15
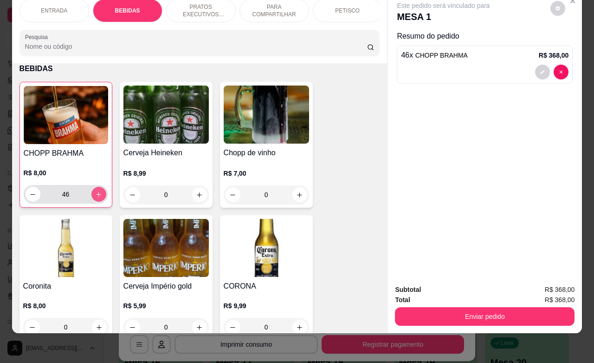
click at [97, 198] on button "increase-product-quantity" at bounding box center [98, 194] width 15 height 15
type input "48"
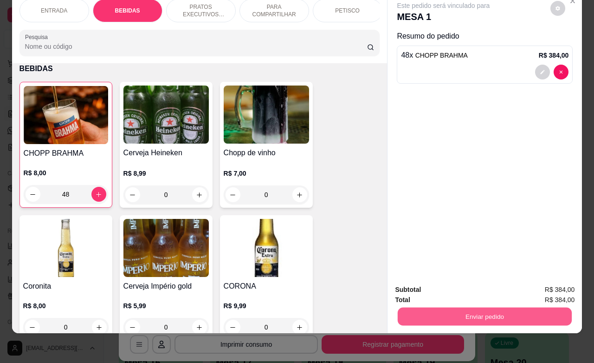
click at [493, 307] on button "Enviar pedido" at bounding box center [485, 316] width 174 height 18
click at [453, 283] on button "Não registrar e enviar pedido" at bounding box center [453, 284] width 97 height 18
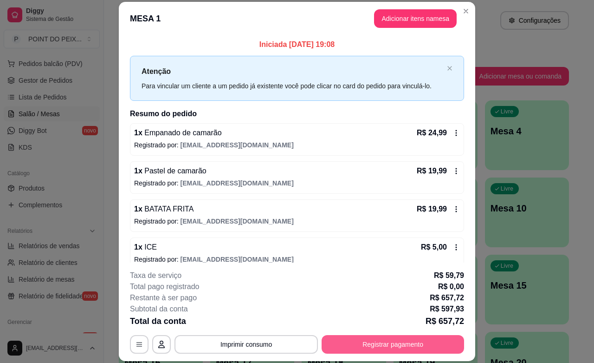
click at [366, 344] on button "Registrar pagamento" at bounding box center [393, 344] width 143 height 19
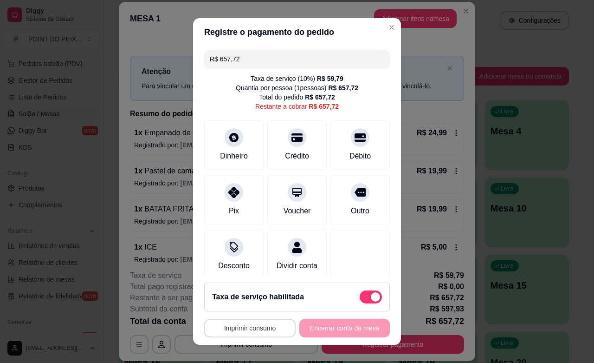
click at [268, 328] on button "Imprimir consumo" at bounding box center [249, 328] width 91 height 19
click at [247, 305] on button "IMPRESSORA" at bounding box center [245, 306] width 65 height 14
drag, startPoint x: 234, startPoint y: 59, endPoint x: 196, endPoint y: 65, distance: 38.3
click at [196, 65] on div "R$ 657,72 Taxa de serviço ( 10 %) R$ 59,79 Quantia por pessoa ( 1 pessoas) R$ 6…" at bounding box center [297, 160] width 208 height 229
click at [284, 149] on div "Crédito" at bounding box center [297, 155] width 26 height 12
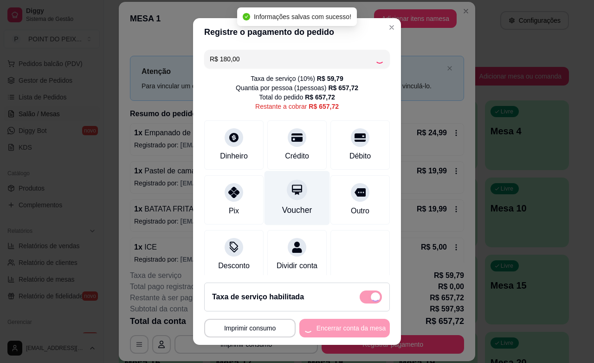
type input "R$ 477,72"
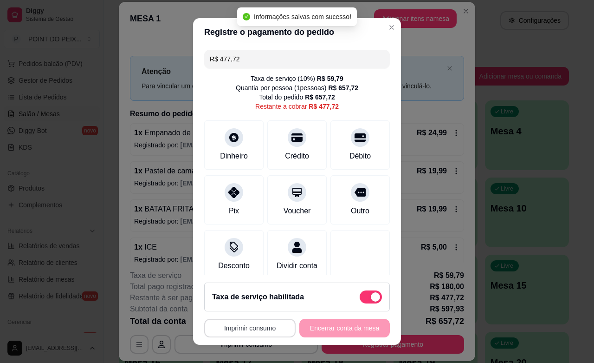
click at [262, 326] on button "Imprimir consumo" at bounding box center [249, 328] width 91 height 19
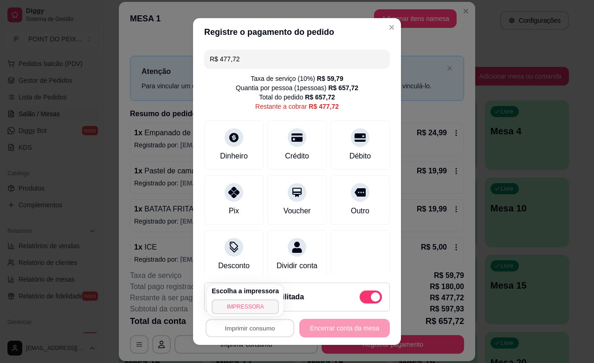
click at [240, 303] on button "IMPRESSORA" at bounding box center [245, 306] width 67 height 15
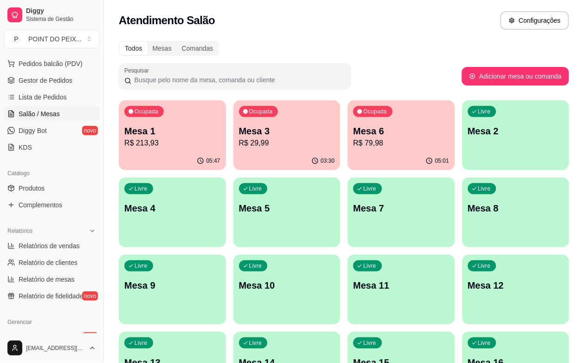
click at [275, 143] on p "R$ 29,99" at bounding box center [287, 142] width 96 height 11
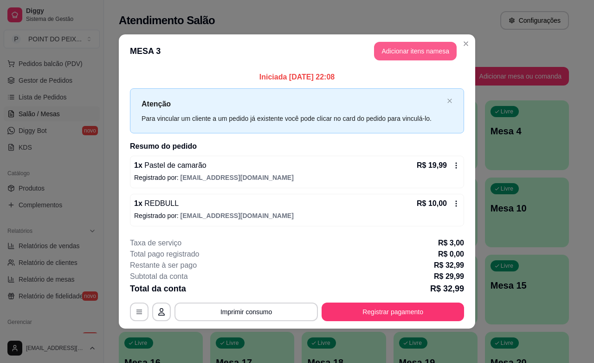
click at [433, 49] on button "Adicionar itens na mesa" at bounding box center [415, 51] width 83 height 19
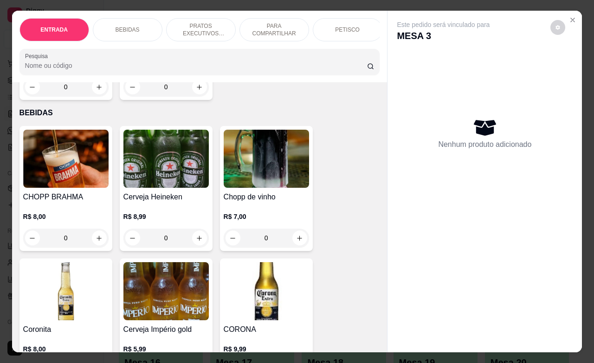
scroll to position [174, 0]
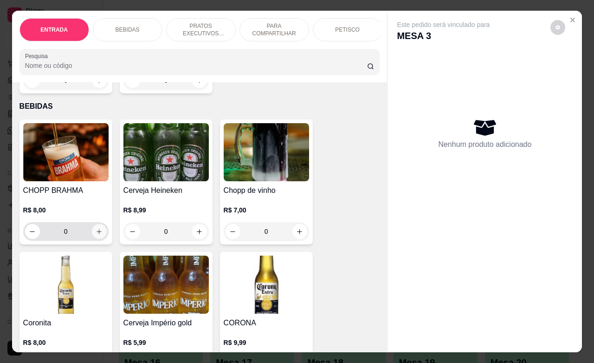
click at [92, 239] on button "increase-product-quantity" at bounding box center [99, 231] width 15 height 15
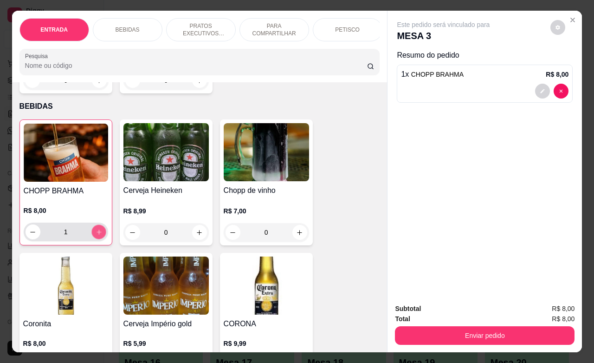
click at [95, 235] on icon "increase-product-quantity" at bounding box center [98, 231] width 7 height 7
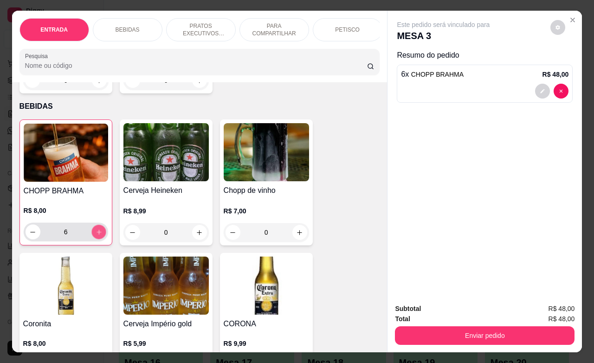
click at [95, 235] on icon "increase-product-quantity" at bounding box center [98, 231] width 7 height 7
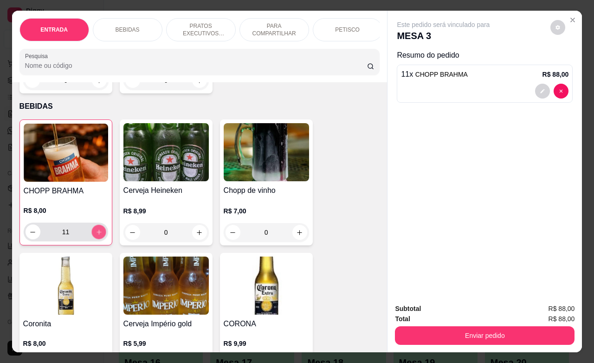
click at [95, 235] on icon "increase-product-quantity" at bounding box center [98, 231] width 7 height 7
type input "15"
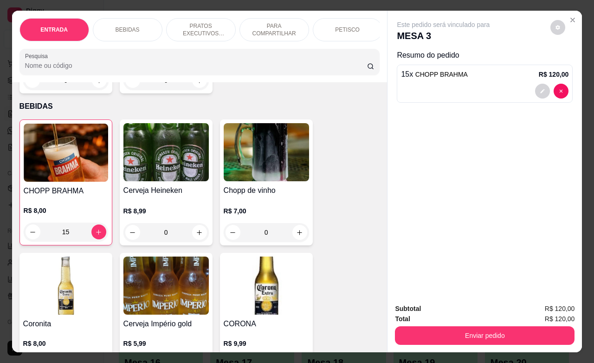
click at [453, 340] on div "Subtotal R$ 120,00 Total R$ 120,00 Enviar pedido" at bounding box center [485, 324] width 195 height 56
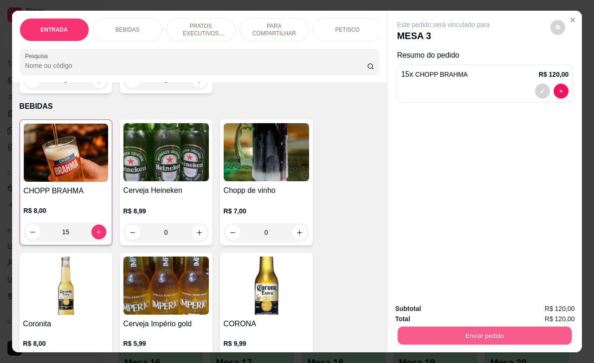
click at [449, 331] on button "Enviar pedido" at bounding box center [485, 335] width 174 height 18
click at [439, 312] on button "Não registrar e enviar pedido" at bounding box center [453, 307] width 94 height 17
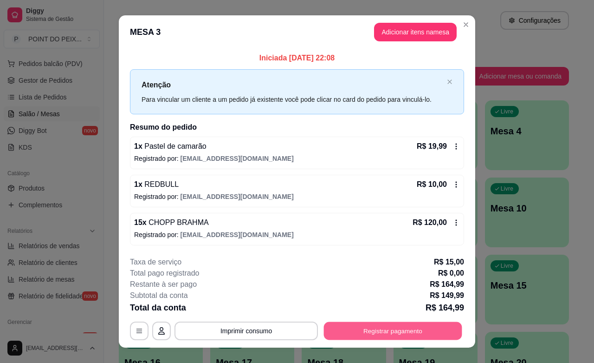
click at [400, 324] on button "Registrar pagamento" at bounding box center [393, 331] width 138 height 18
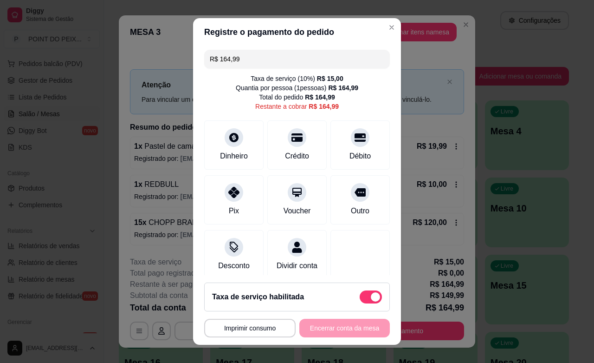
click at [360, 293] on span at bounding box center [371, 296] width 22 height 13
click at [359, 298] on input "checkbox" at bounding box center [362, 301] width 6 height 6
checkbox input "true"
type input "R$ 149,99"
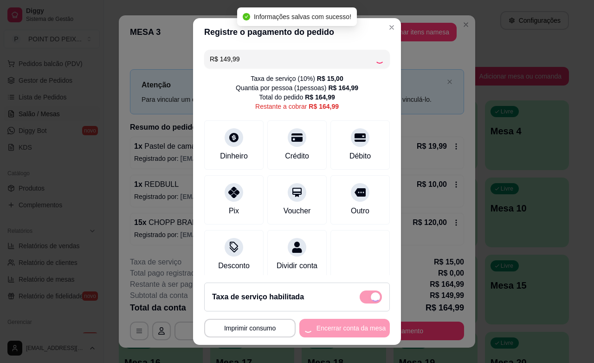
checkbox input "false"
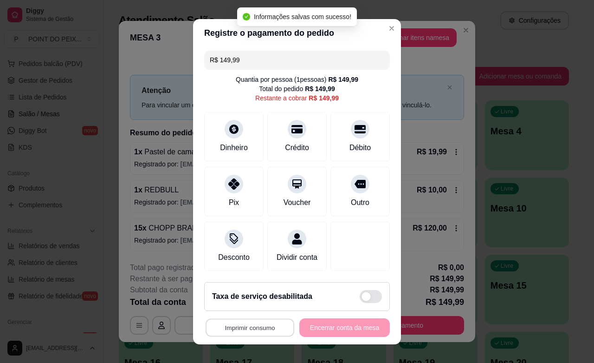
click at [261, 328] on button "Imprimir consumo" at bounding box center [250, 327] width 89 height 18
click at [262, 307] on button "IMPRESSORA" at bounding box center [245, 306] width 67 height 15
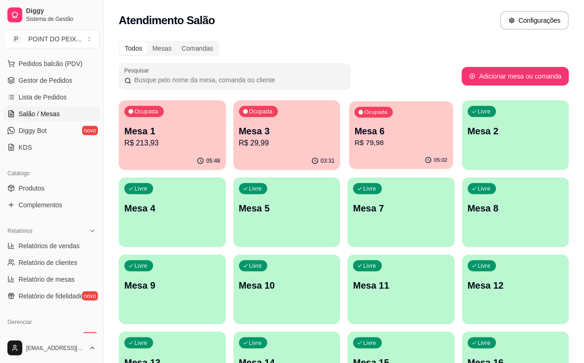
click at [355, 147] on p "R$ 79,98" at bounding box center [401, 142] width 93 height 11
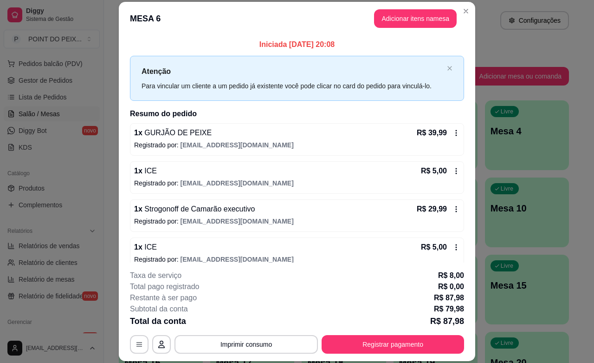
scroll to position [12, 0]
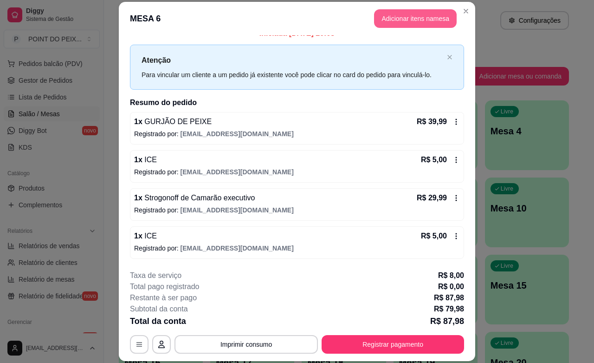
click at [423, 24] on button "Adicionar itens na mesa" at bounding box center [415, 18] width 83 height 19
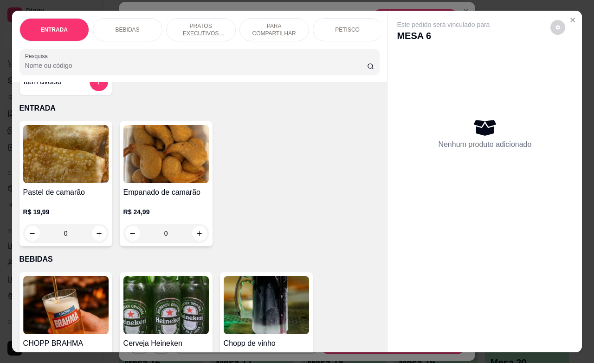
scroll to position [116, 0]
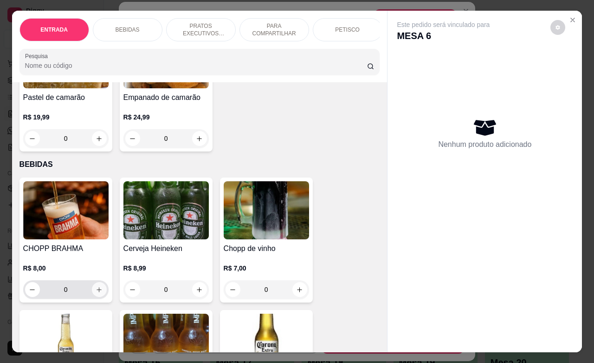
click at [96, 293] on icon "increase-product-quantity" at bounding box center [99, 289] width 7 height 7
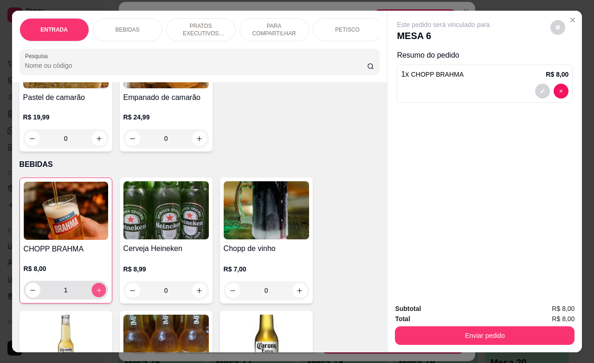
click at [96, 293] on icon "increase-product-quantity" at bounding box center [98, 290] width 7 height 7
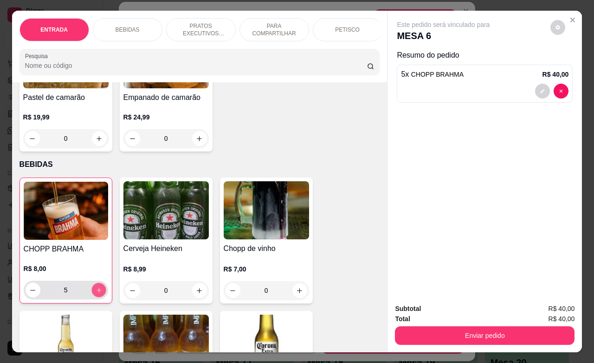
click at [96, 293] on icon "increase-product-quantity" at bounding box center [98, 290] width 7 height 7
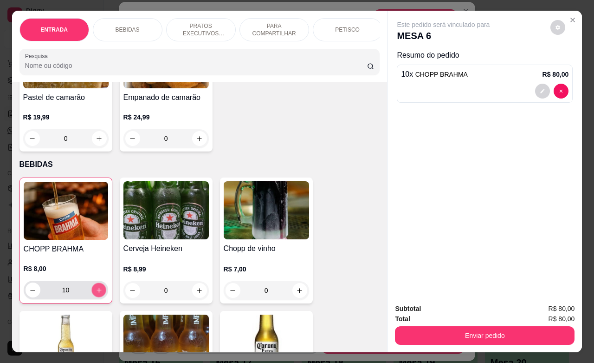
type input "11"
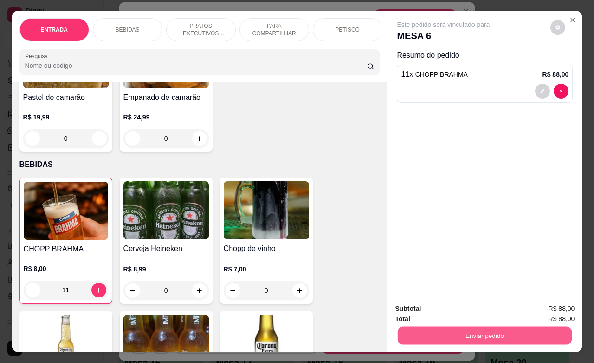
click at [464, 332] on button "Enviar pedido" at bounding box center [485, 335] width 174 height 18
click at [439, 307] on button "Não registrar e enviar pedido" at bounding box center [453, 307] width 94 height 17
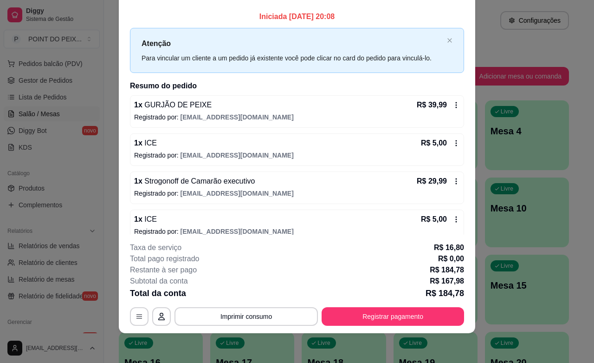
scroll to position [0, 0]
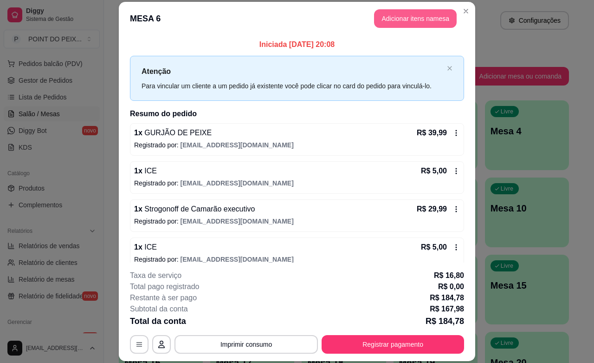
click at [405, 13] on button "Adicionar itens na mesa" at bounding box center [415, 18] width 83 height 19
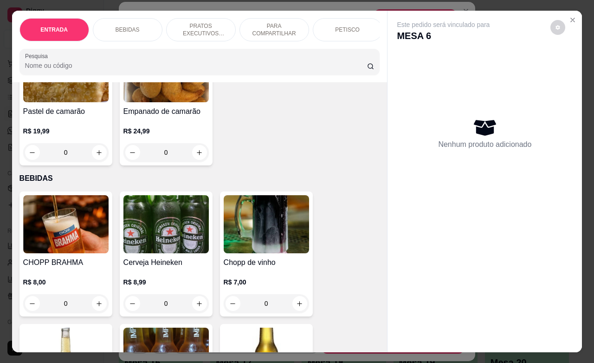
scroll to position [116, 0]
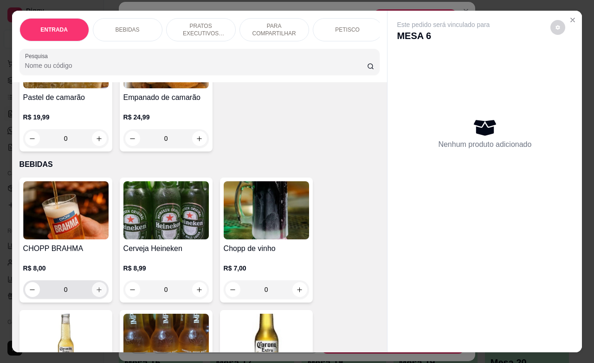
click at [97, 292] on icon "increase-product-quantity" at bounding box center [99, 289] width 5 height 5
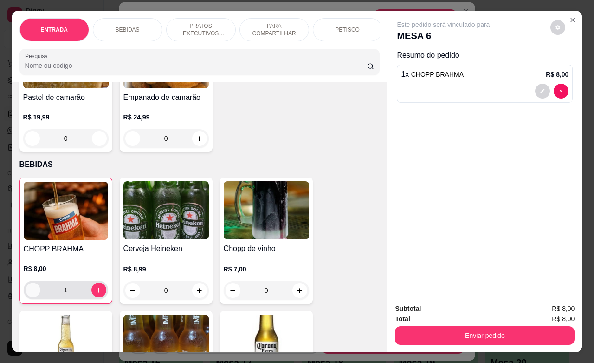
click at [29, 293] on icon "decrease-product-quantity" at bounding box center [32, 290] width 7 height 7
type input "0"
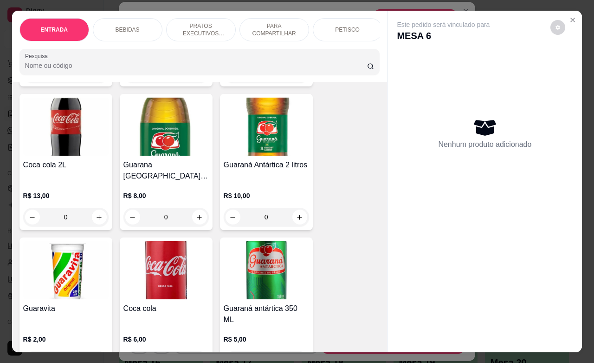
scroll to position [522, 0]
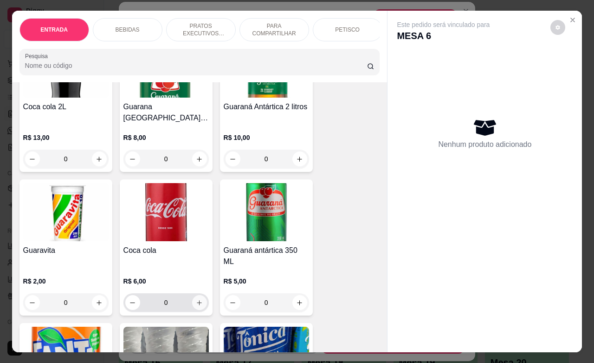
click at [196, 299] on icon "increase-product-quantity" at bounding box center [199, 302] width 7 height 7
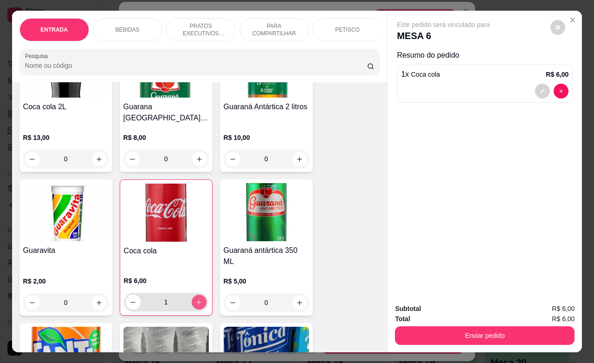
type input "1"
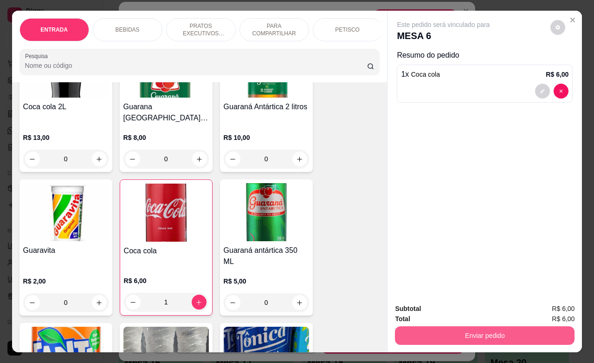
click at [447, 331] on button "Enviar pedido" at bounding box center [485, 335] width 180 height 19
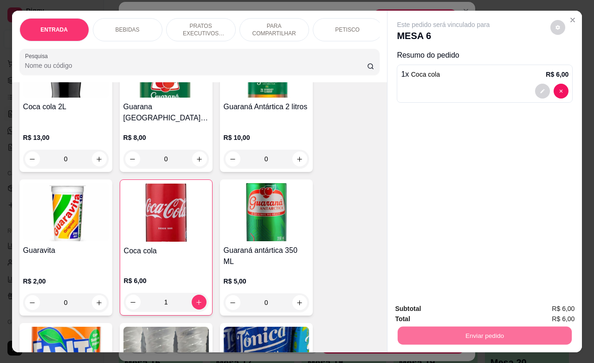
click at [439, 309] on button "Não registrar e enviar pedido" at bounding box center [453, 307] width 94 height 17
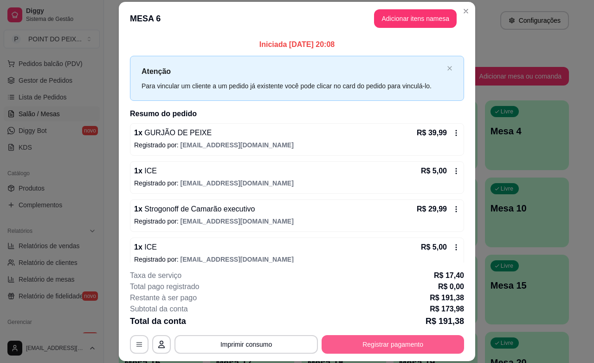
click at [397, 344] on button "Registrar pagamento" at bounding box center [393, 344] width 143 height 19
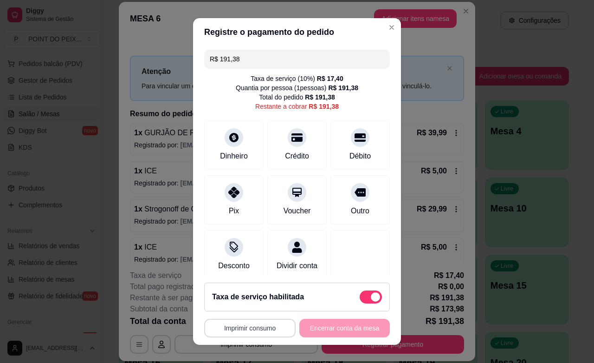
click at [277, 331] on button "Imprimir consumo" at bounding box center [249, 328] width 91 height 19
click at [371, 294] on span at bounding box center [375, 296] width 9 height 9
click at [360, 298] on input "checkbox" at bounding box center [362, 301] width 6 height 6
checkbox input "true"
type input "R$ 173,98"
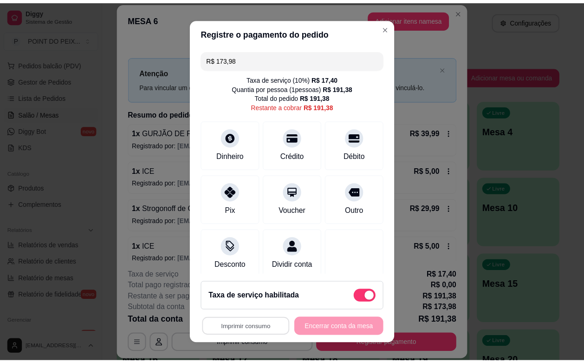
scroll to position [5, 0]
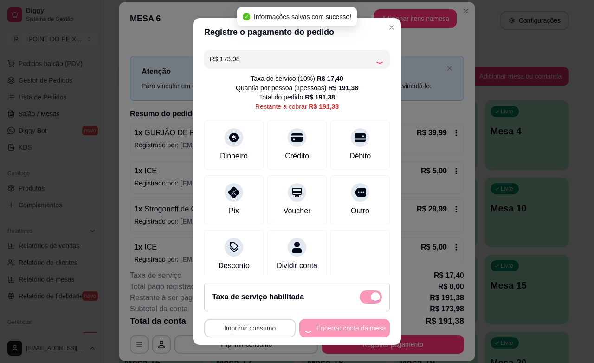
checkbox input "false"
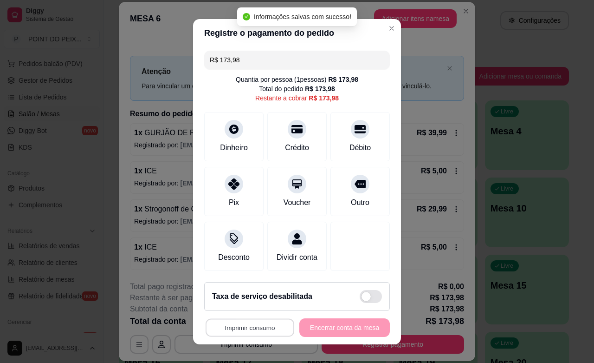
click at [263, 329] on button "Imprimir consumo" at bounding box center [250, 327] width 89 height 18
click at [263, 310] on button "IMPRESSORA" at bounding box center [245, 306] width 67 height 15
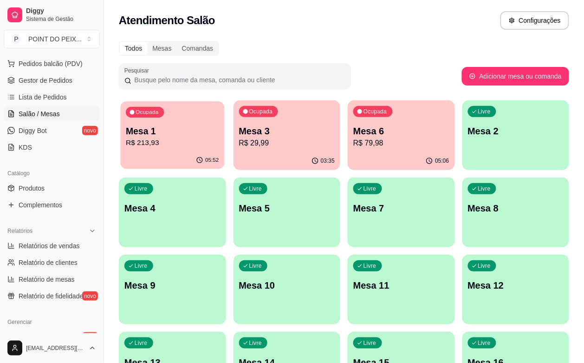
click at [186, 145] on p "R$ 213,93" at bounding box center [172, 142] width 93 height 11
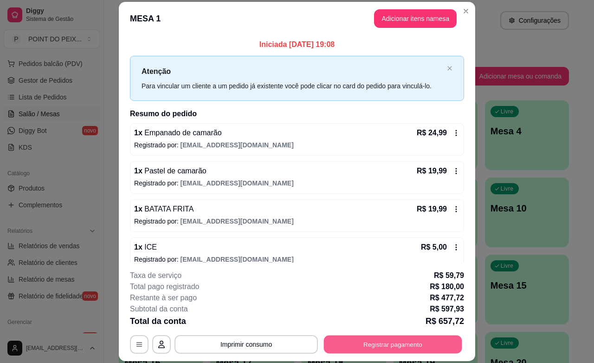
click at [378, 339] on button "Registrar pagamento" at bounding box center [393, 344] width 138 height 18
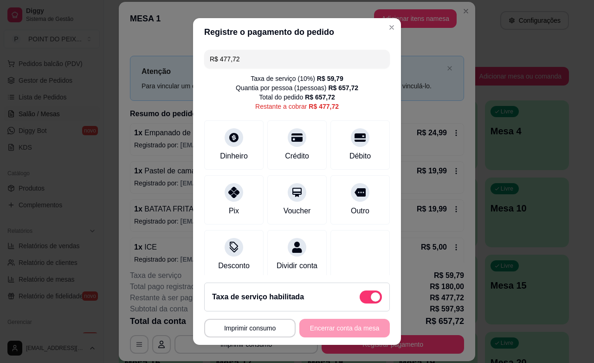
drag, startPoint x: 241, startPoint y: 62, endPoint x: 198, endPoint y: 61, distance: 43.7
click at [198, 61] on div "R$ 477,72 Taxa de serviço ( 10 %) R$ 59,79 Quantia por pessoa ( 1 pessoas) R$ 6…" at bounding box center [297, 160] width 208 height 229
click at [349, 152] on div "Débito" at bounding box center [361, 155] width 24 height 12
drag, startPoint x: 235, startPoint y: 57, endPoint x: 196, endPoint y: 65, distance: 40.0
click at [196, 65] on div "R$ 277,72 Taxa de serviço ( 10 %) R$ 59,79 Quantia por pessoa ( 1 pessoas) R$ 6…" at bounding box center [297, 160] width 208 height 229
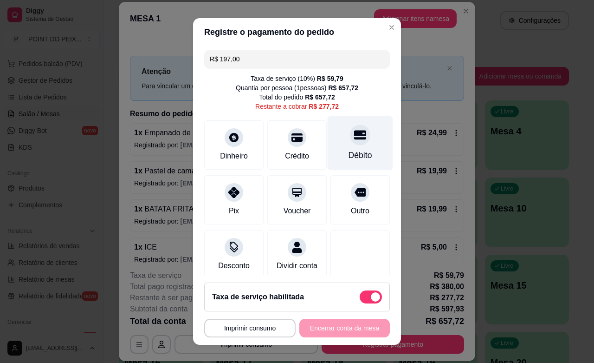
click at [349, 158] on div "Débito" at bounding box center [361, 155] width 24 height 12
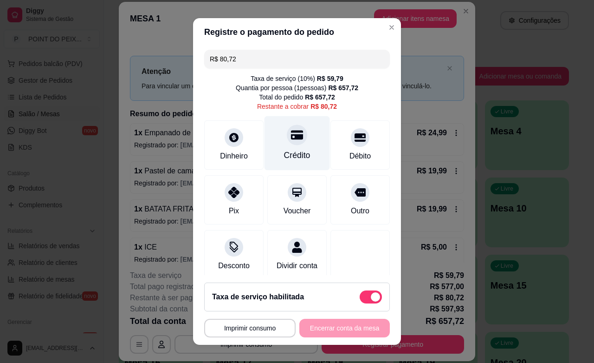
click at [291, 153] on div "Crédito" at bounding box center [297, 155] width 26 height 12
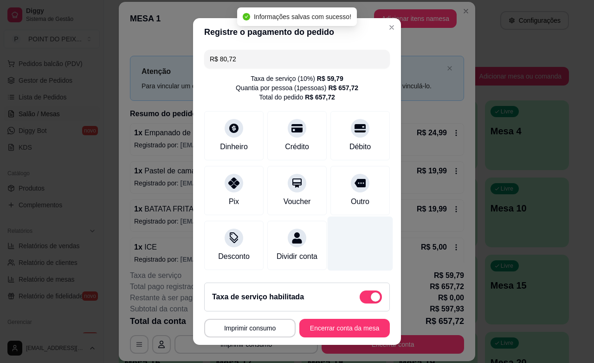
type input "R$ 0,00"
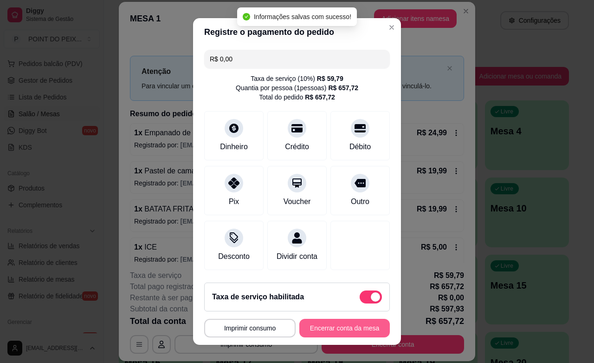
click at [344, 333] on button "Encerrar conta da mesa" at bounding box center [345, 328] width 91 height 19
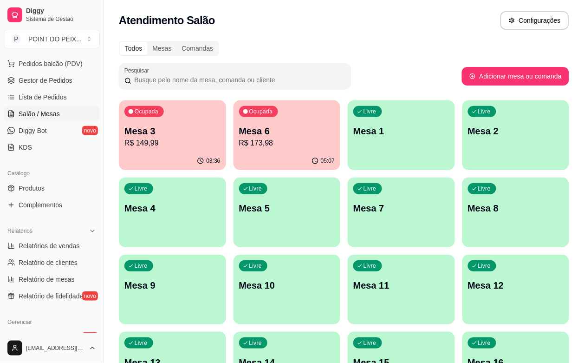
click at [256, 145] on p "R$ 173,98" at bounding box center [287, 142] width 96 height 11
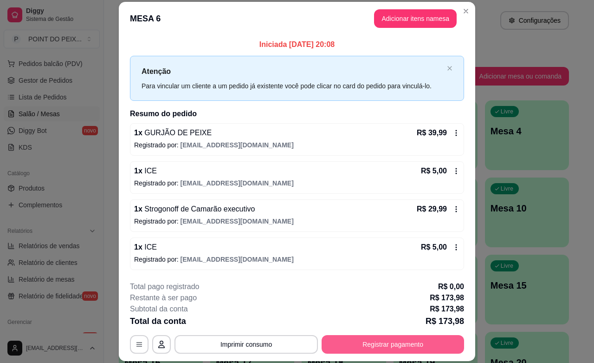
click at [391, 344] on button "Registrar pagamento" at bounding box center [393, 344] width 143 height 19
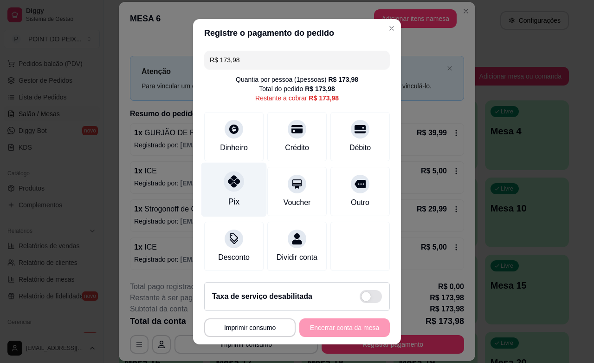
click at [231, 185] on div at bounding box center [234, 181] width 20 height 20
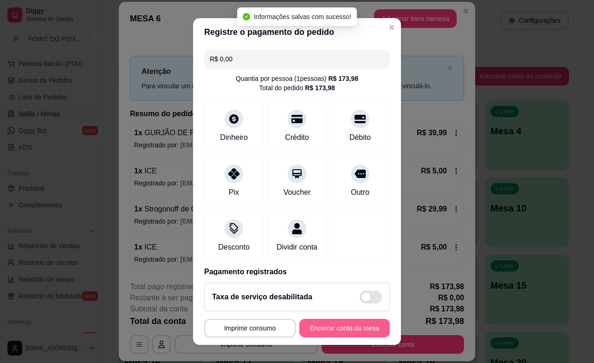
type input "R$ 0,00"
click at [329, 332] on button "Encerrar conta da mesa" at bounding box center [345, 328] width 91 height 19
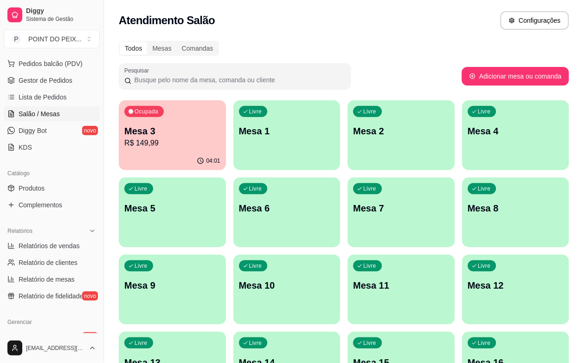
click at [173, 143] on p "R$ 149,99" at bounding box center [172, 142] width 96 height 11
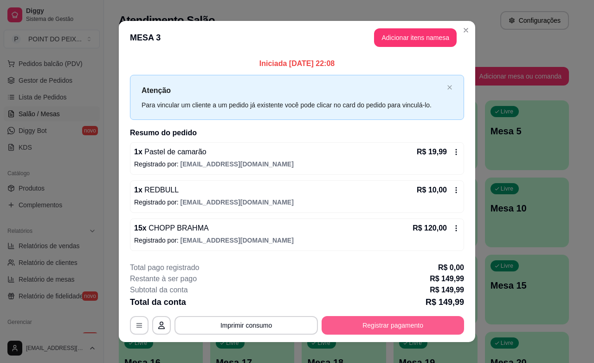
click at [385, 325] on button "Registrar pagamento" at bounding box center [393, 325] width 143 height 19
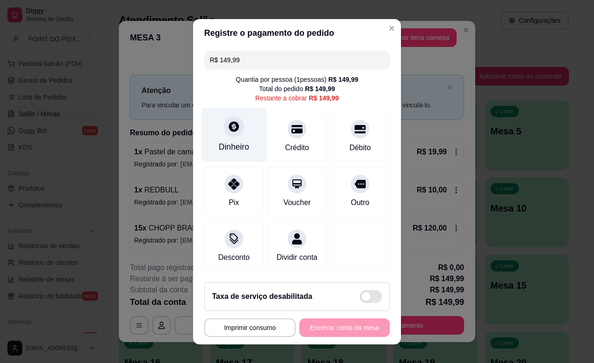
click at [228, 136] on div "Dinheiro" at bounding box center [234, 134] width 65 height 54
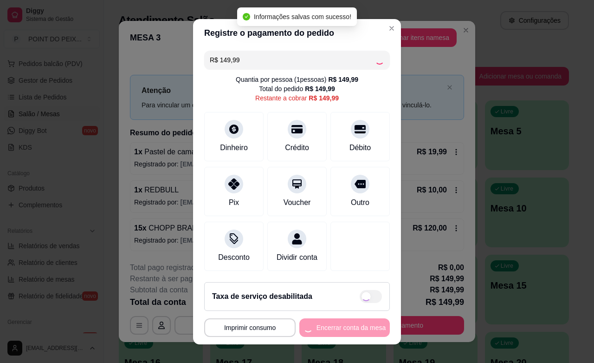
type input "R$ 0,00"
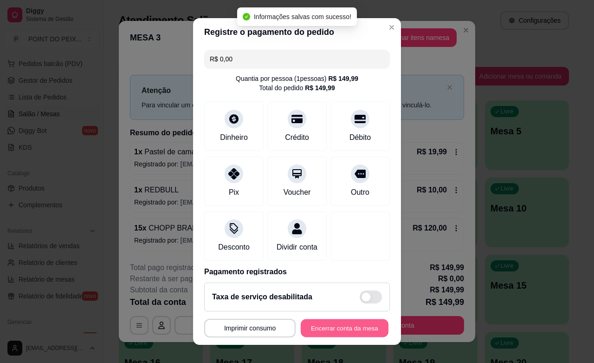
click at [327, 326] on button "Encerrar conta da mesa" at bounding box center [345, 328] width 88 height 18
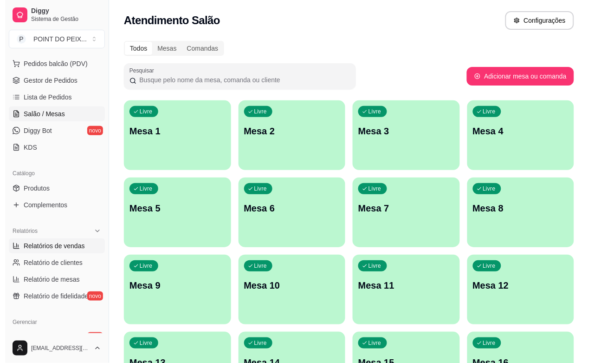
scroll to position [174, 0]
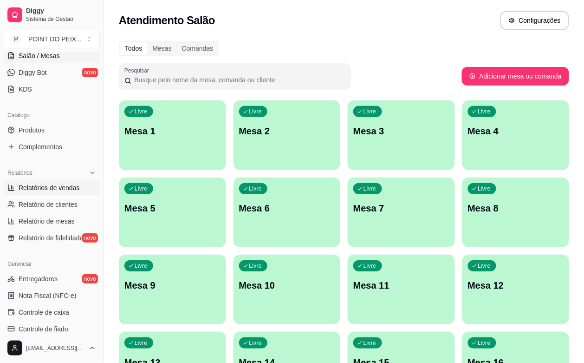
click at [68, 193] on link "Relatórios de vendas" at bounding box center [52, 187] width 96 height 15
select select "ALL"
select select "0"
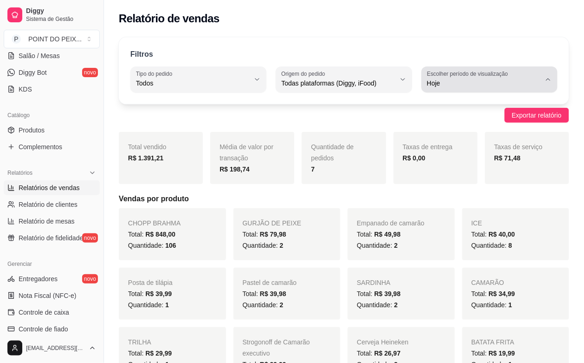
click at [546, 80] on icon "button" at bounding box center [548, 79] width 7 height 7
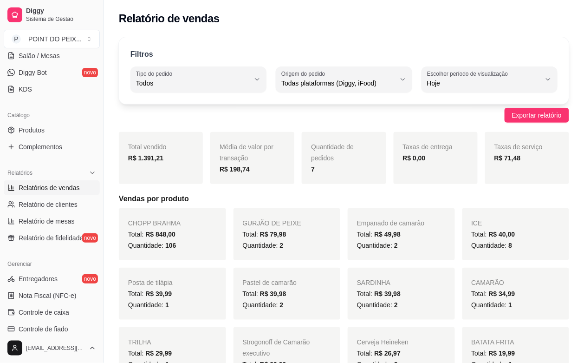
drag, startPoint x: 317, startPoint y: 108, endPoint x: 321, endPoint y: 118, distance: 11.6
click at [319, 113] on div "Exportar relatório" at bounding box center [344, 115] width 450 height 15
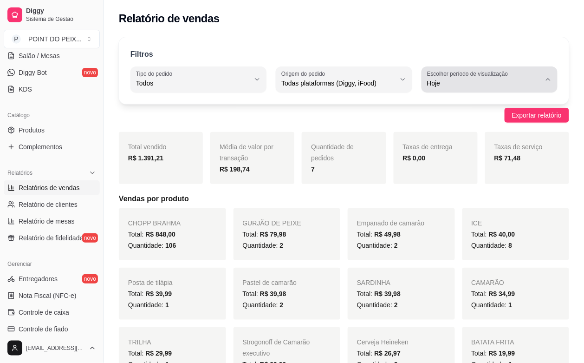
click at [551, 82] on icon "button" at bounding box center [548, 79] width 7 height 7
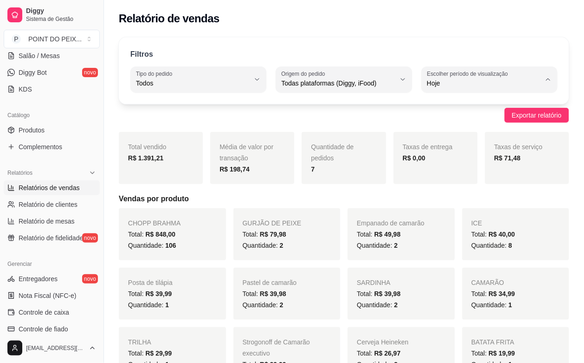
click at [465, 127] on li "Ontem" at bounding box center [490, 120] width 124 height 14
type input "1"
select select "1"
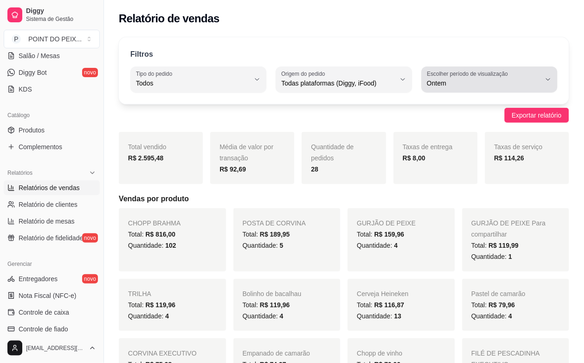
click at [544, 84] on button "Escolher período de visualização Ontem" at bounding box center [490, 79] width 136 height 26
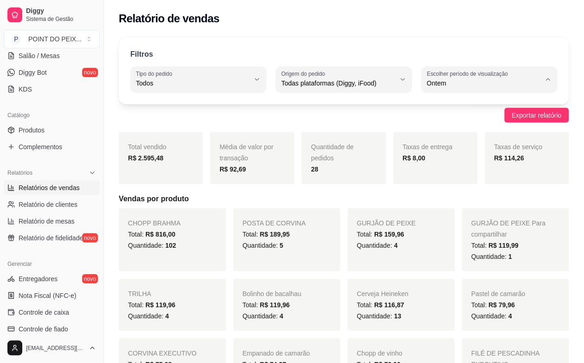
click at [493, 108] on span "Hoje" at bounding box center [485, 105] width 108 height 9
type input "0"
select select "0"
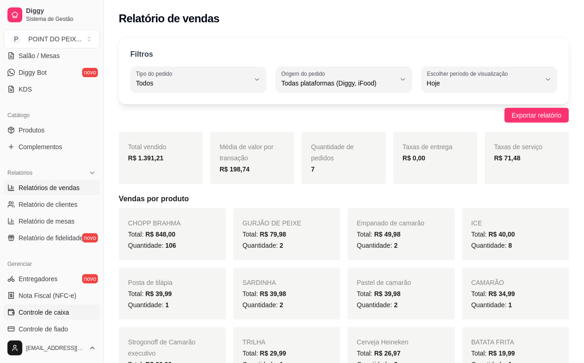
click at [53, 315] on span "Controle de caixa" at bounding box center [44, 311] width 51 height 9
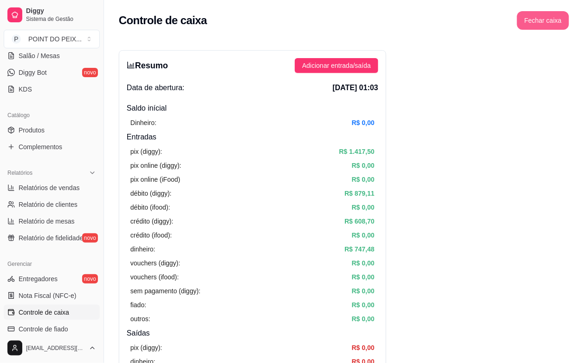
click at [544, 22] on button "Fechar caixa" at bounding box center [543, 20] width 52 height 19
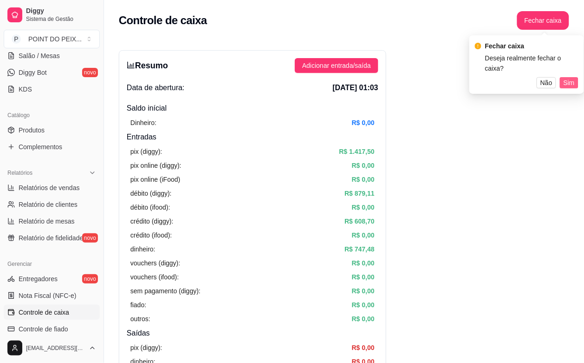
click at [573, 78] on span "Sim" at bounding box center [569, 83] width 11 height 10
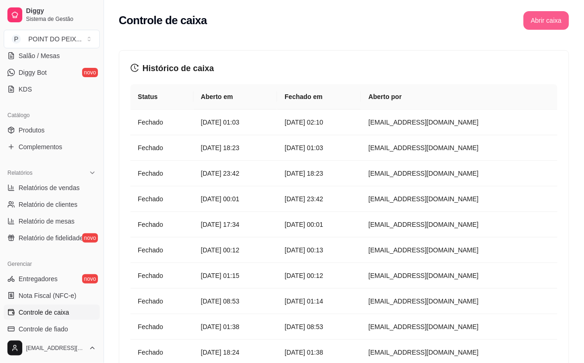
click at [554, 18] on button "Abrir caixa" at bounding box center [547, 20] width 46 height 19
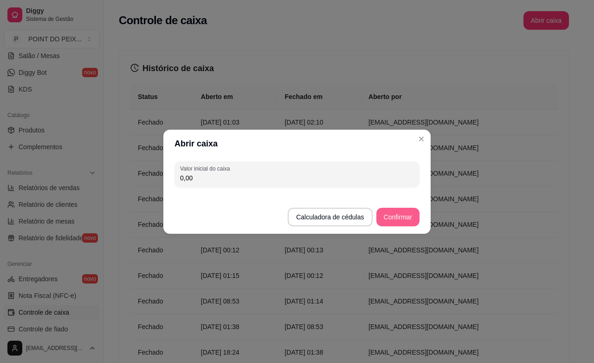
click at [400, 214] on button "Confirmar" at bounding box center [398, 217] width 43 height 19
